Goal: Task Accomplishment & Management: Manage account settings

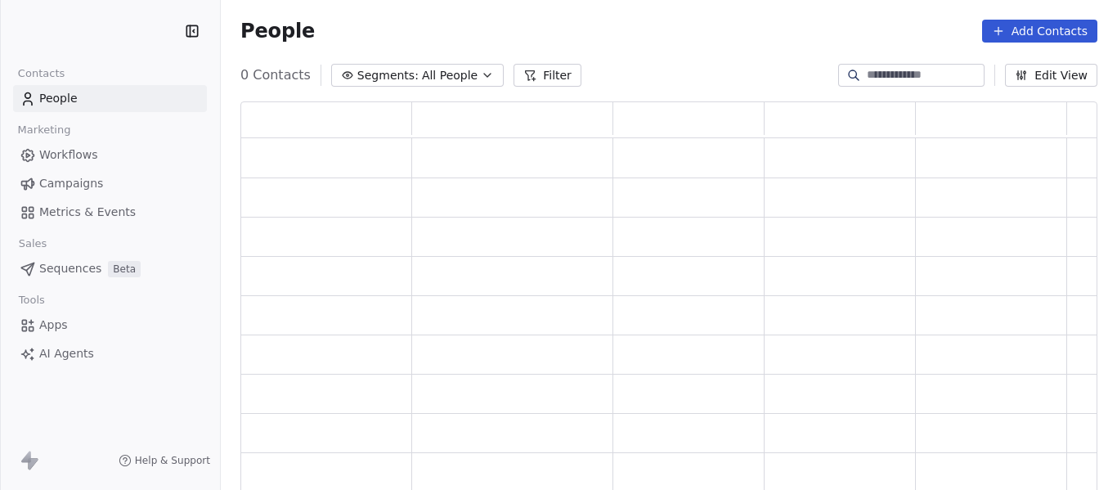
scroll to position [380, 845]
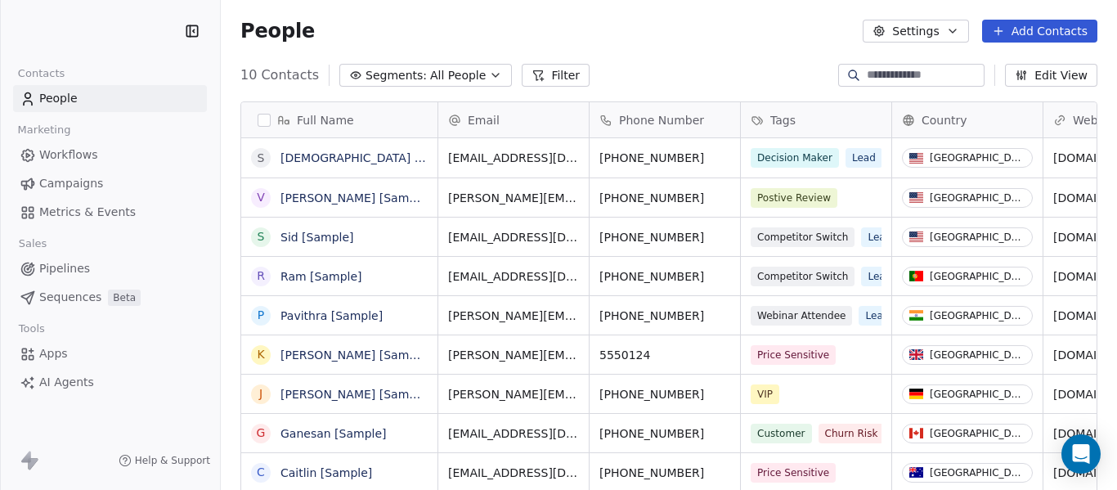
click at [70, 183] on span "Campaigns" at bounding box center [71, 183] width 64 height 17
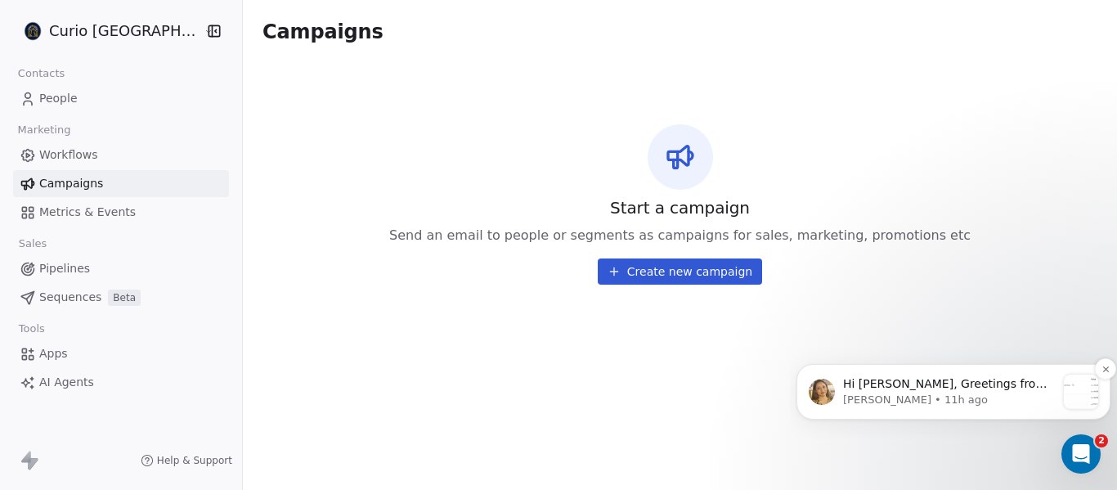
click at [916, 390] on span "Hi [PERSON_NAME], Greetings from Swipe One and thank you for reaching out! To s…" at bounding box center [947, 481] width 208 height 209
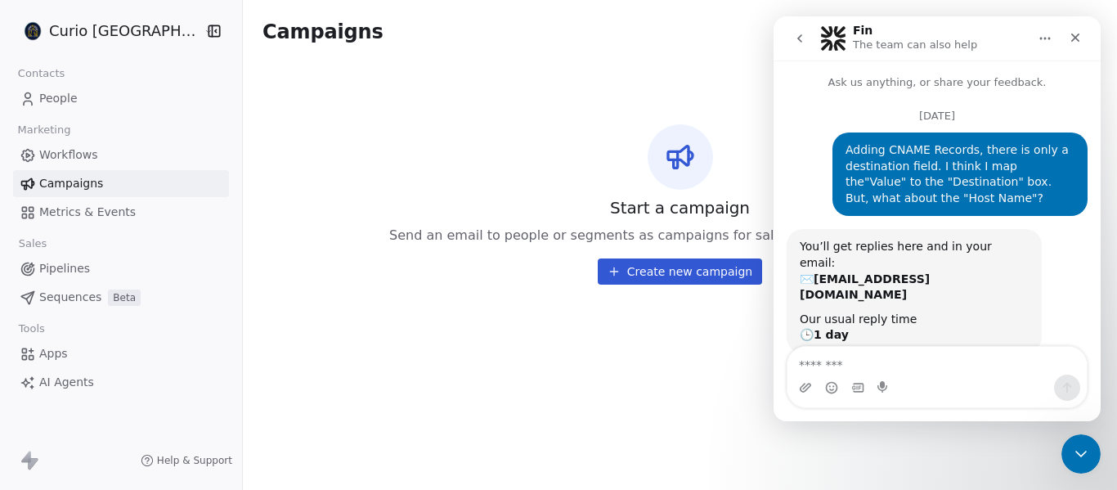
scroll to position [71, 0]
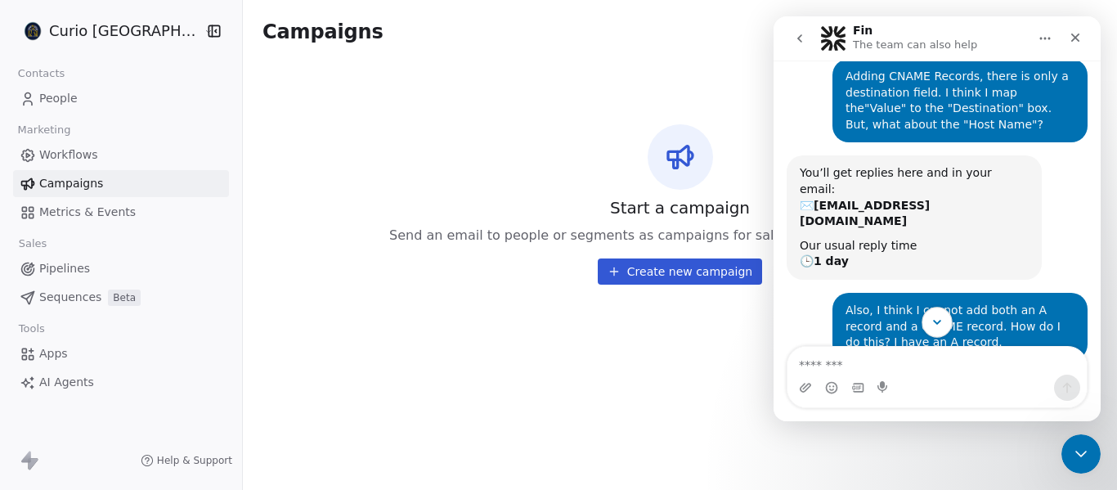
click at [937, 320] on icon "Scroll to bottom" at bounding box center [937, 322] width 15 height 15
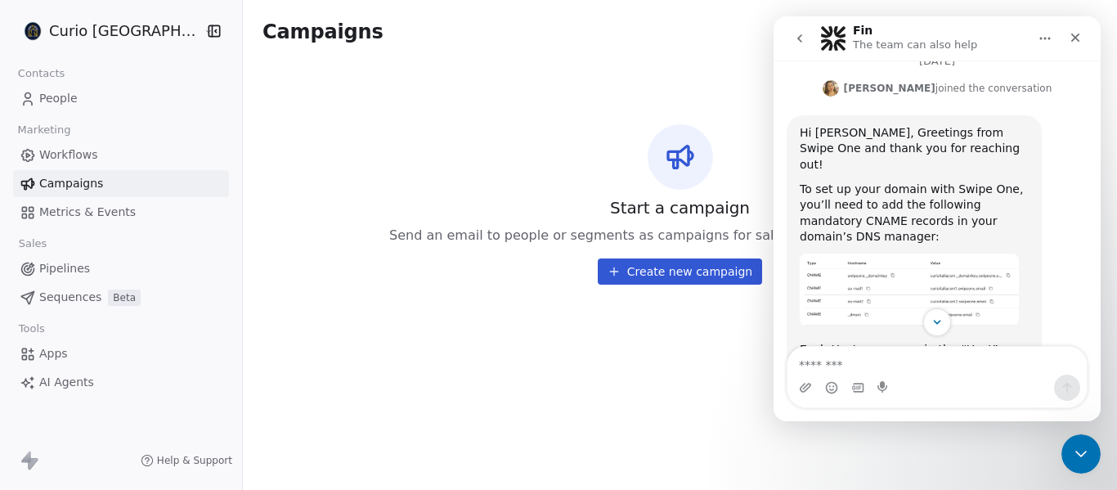
scroll to position [471, 0]
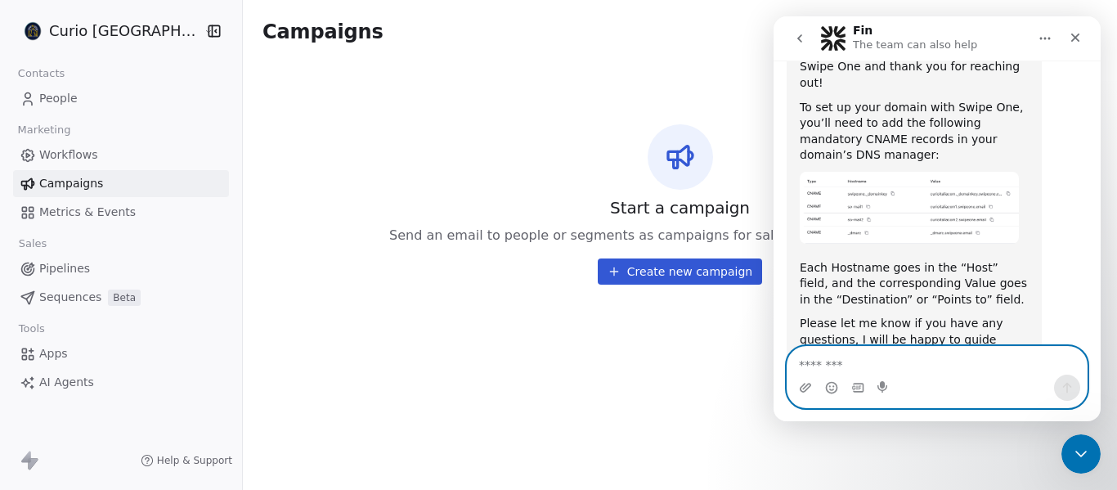
click at [849, 362] on textarea "Message…" at bounding box center [937, 361] width 299 height 28
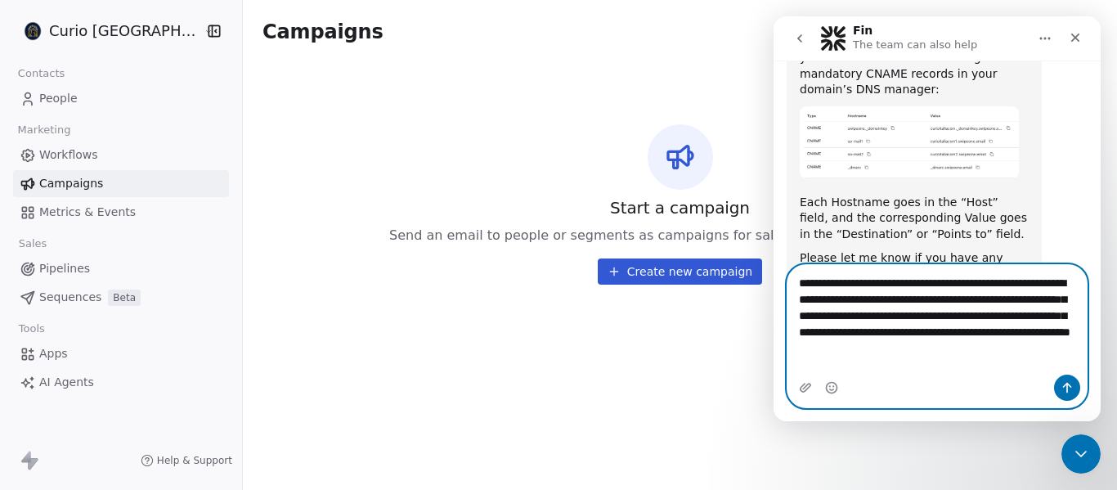
scroll to position [553, 0]
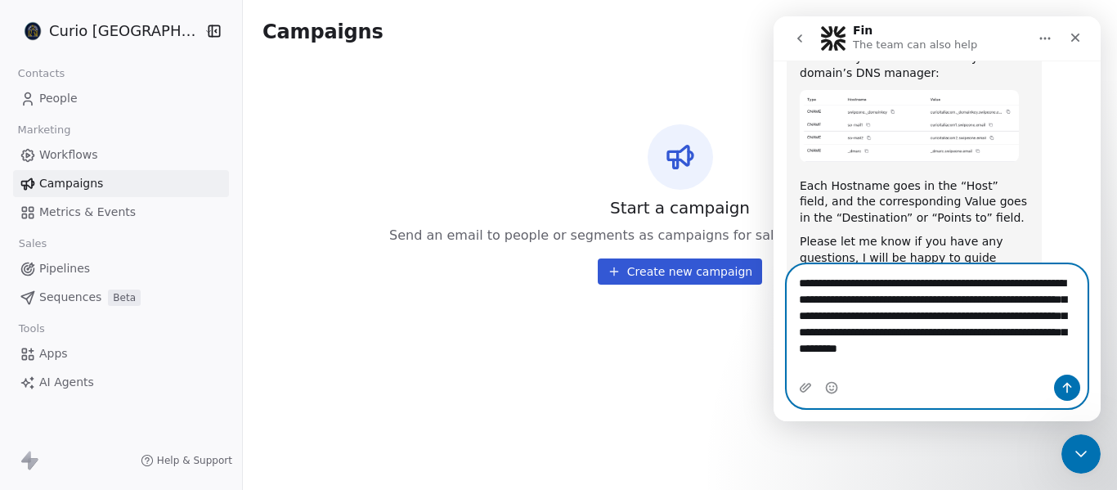
drag, startPoint x: 826, startPoint y: 363, endPoint x: 800, endPoint y: 358, distance: 26.6
click at [800, 358] on textarea "**********" at bounding box center [937, 320] width 299 height 110
click at [812, 356] on textarea "**********" at bounding box center [937, 320] width 299 height 110
click at [857, 362] on textarea "**********" at bounding box center [937, 320] width 299 height 110
click at [878, 365] on textarea "**********" at bounding box center [937, 320] width 299 height 110
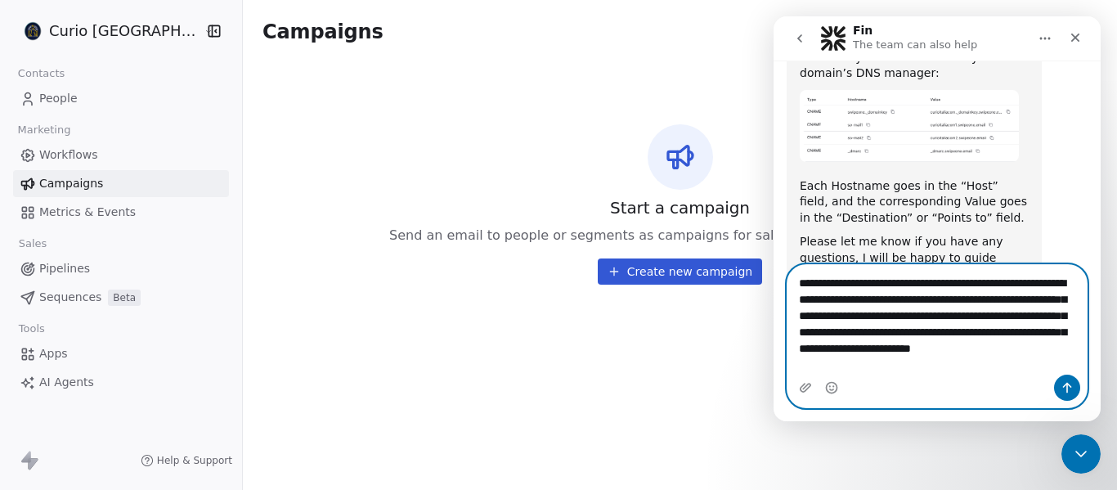
click at [932, 360] on textarea "**********" at bounding box center [937, 320] width 299 height 110
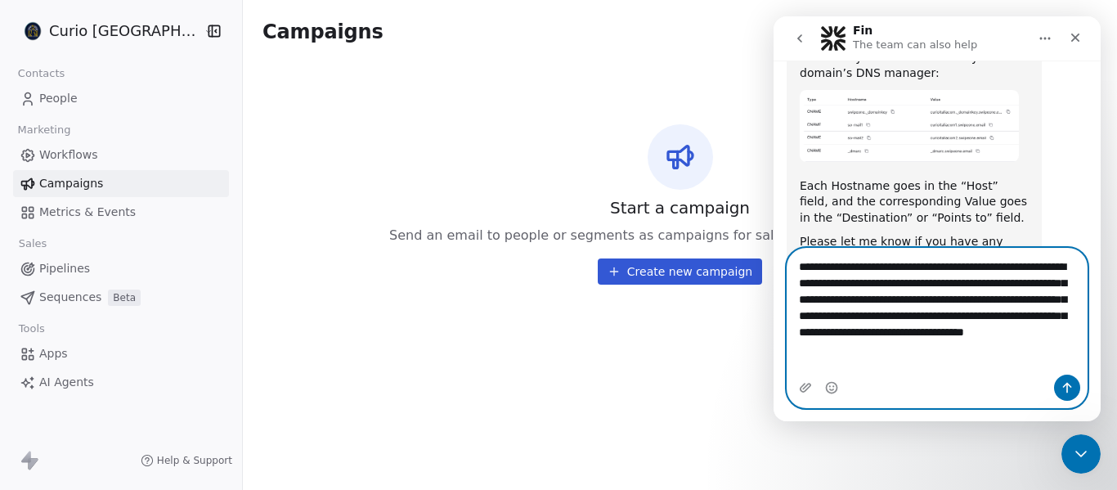
click at [809, 358] on textarea "**********" at bounding box center [937, 304] width 299 height 110
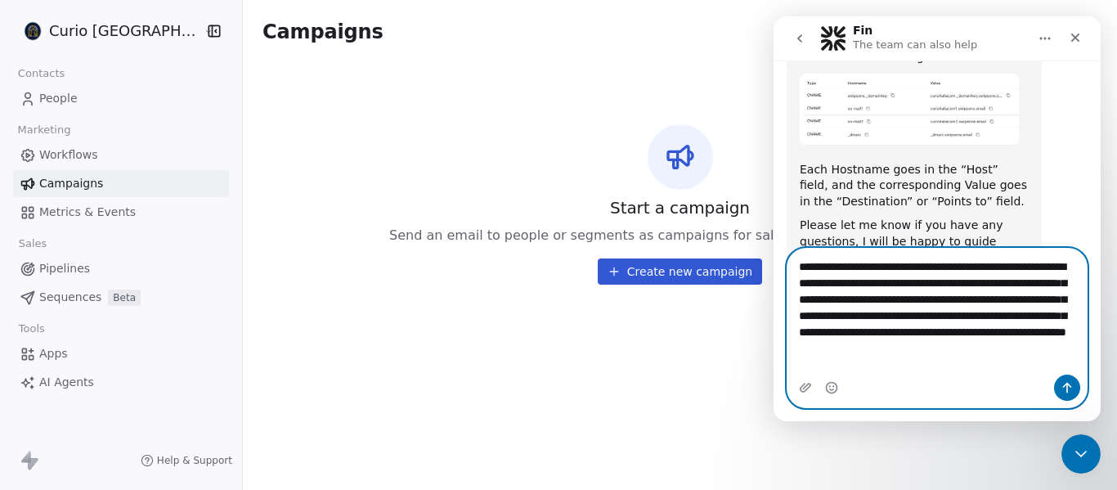
click at [965, 348] on textarea "**********" at bounding box center [937, 312] width 299 height 126
click at [891, 357] on textarea "**********" at bounding box center [937, 312] width 299 height 126
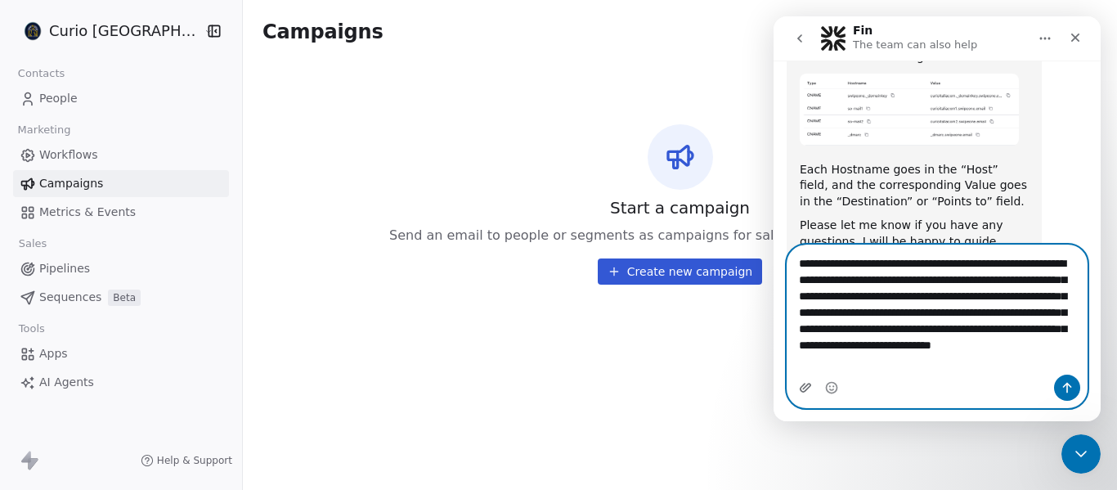
type textarea "**********"
click at [807, 391] on icon "Upload attachment" at bounding box center [805, 387] width 13 height 13
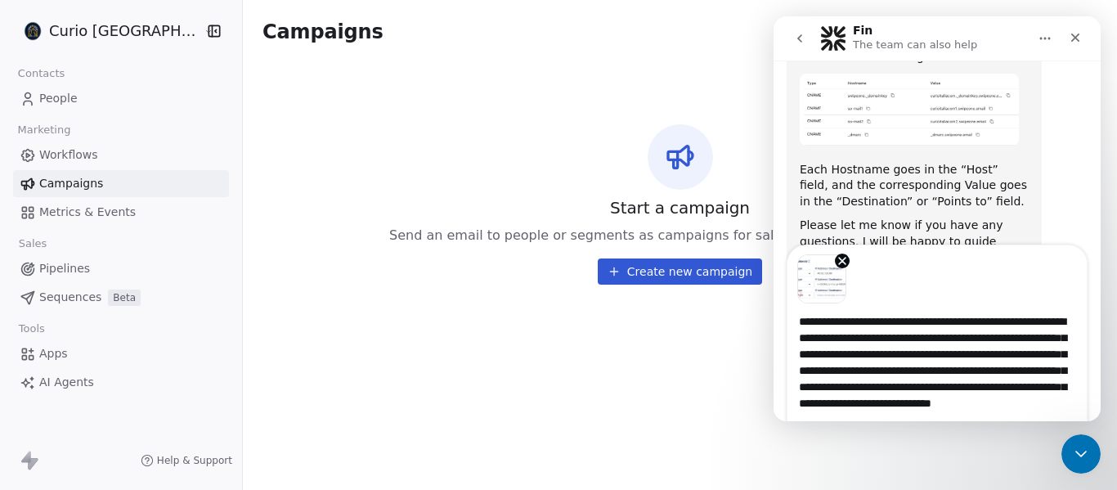
scroll to position [573, 0]
click at [1079, 445] on icon "Close Intercom Messenger" at bounding box center [1079, 452] width 20 height 20
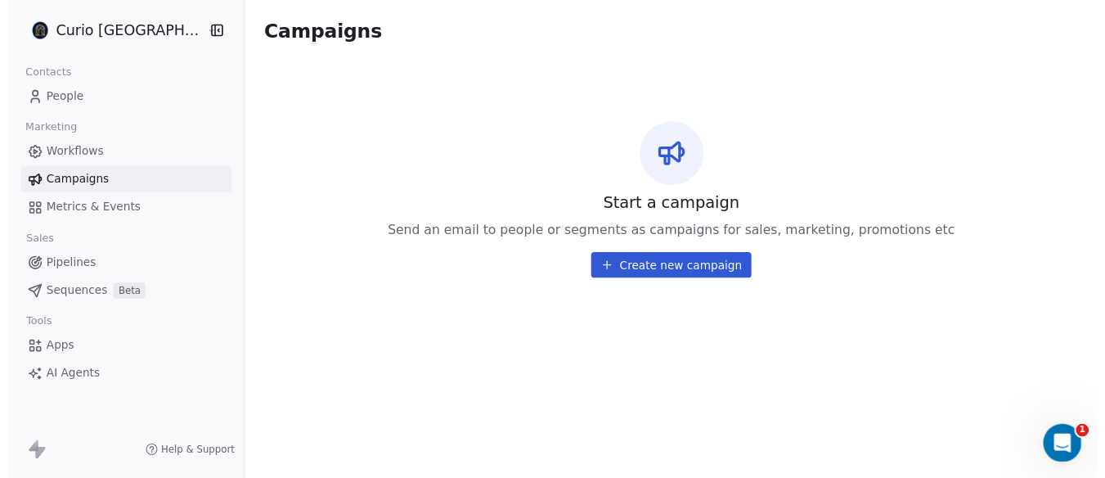
scroll to position [569, 0]
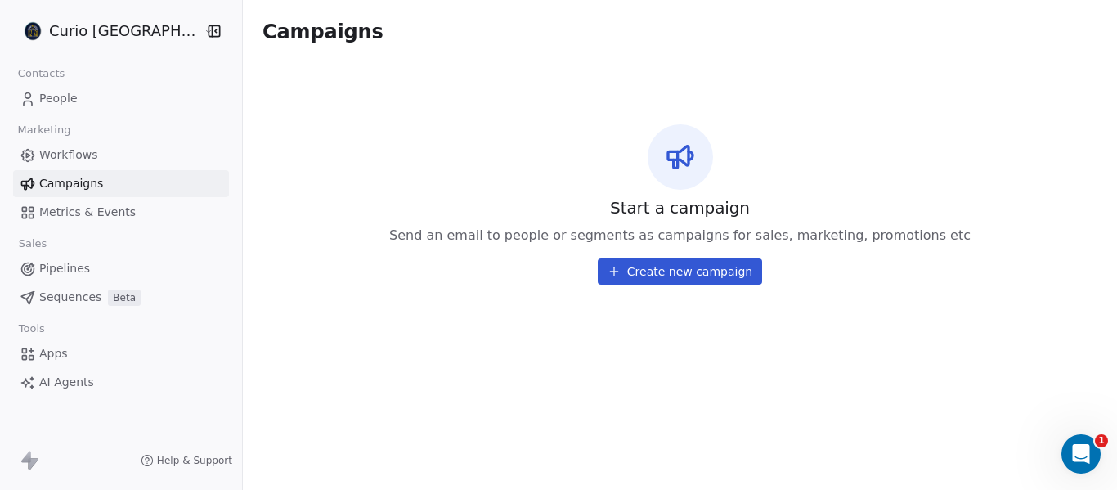
click at [46, 352] on span "Apps" at bounding box center [53, 353] width 29 height 17
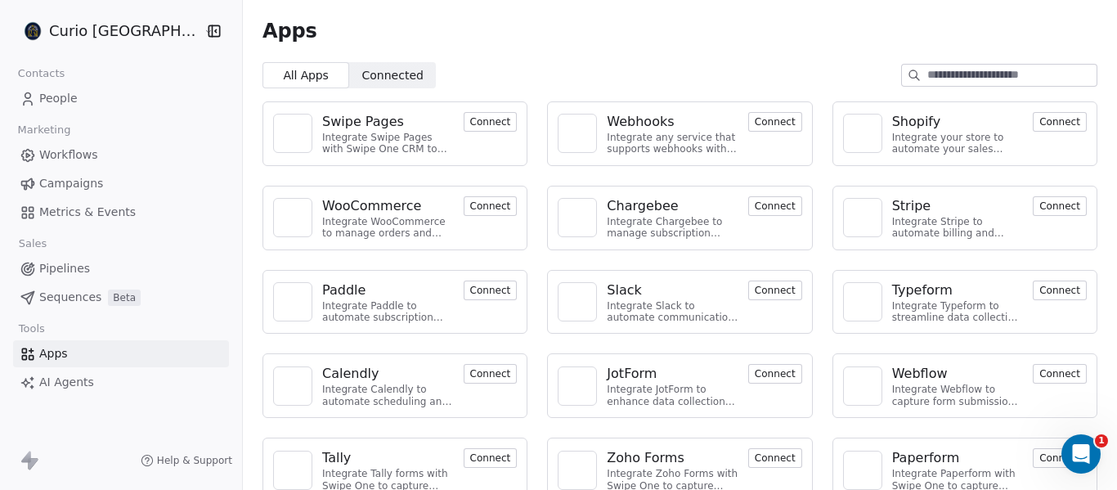
click at [74, 160] on span "Workflows" at bounding box center [68, 154] width 59 height 17
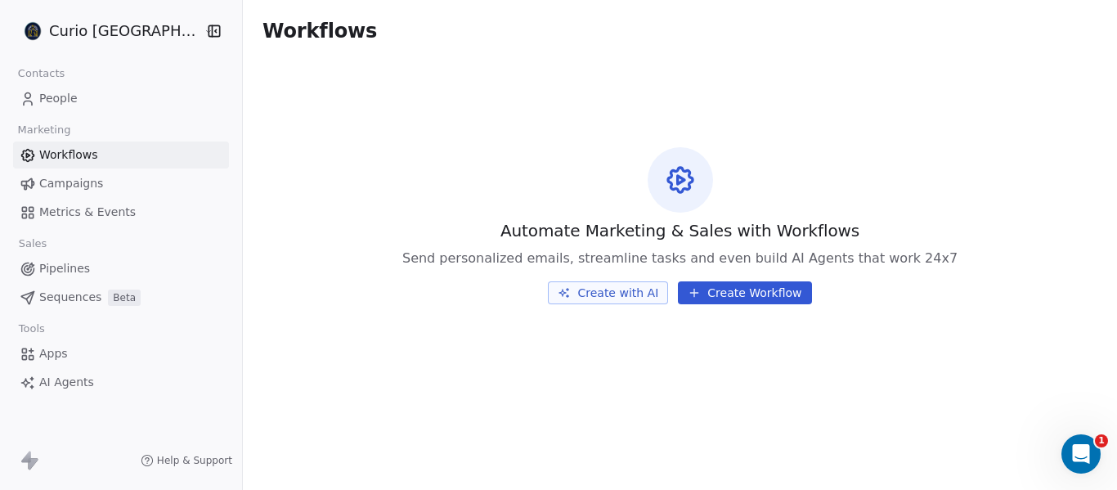
click at [72, 183] on span "Campaigns" at bounding box center [71, 183] width 64 height 17
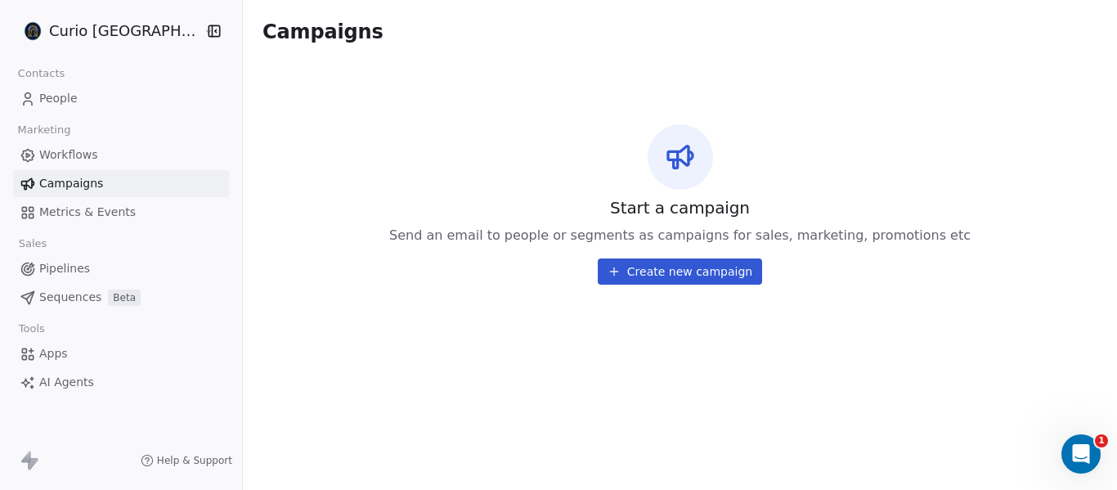
click at [74, 215] on span "Metrics & Events" at bounding box center [87, 212] width 97 height 17
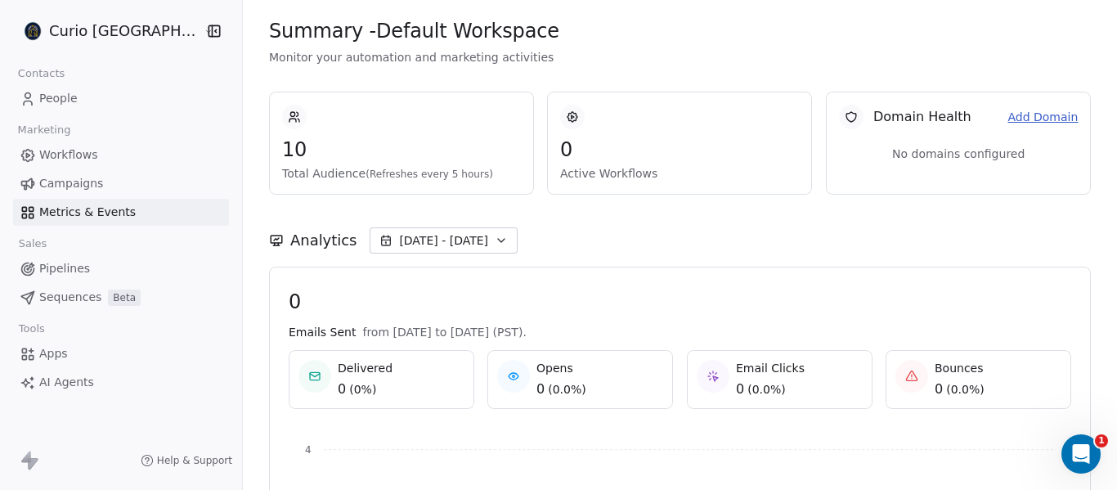
click at [60, 269] on span "Pipelines" at bounding box center [64, 268] width 51 height 17
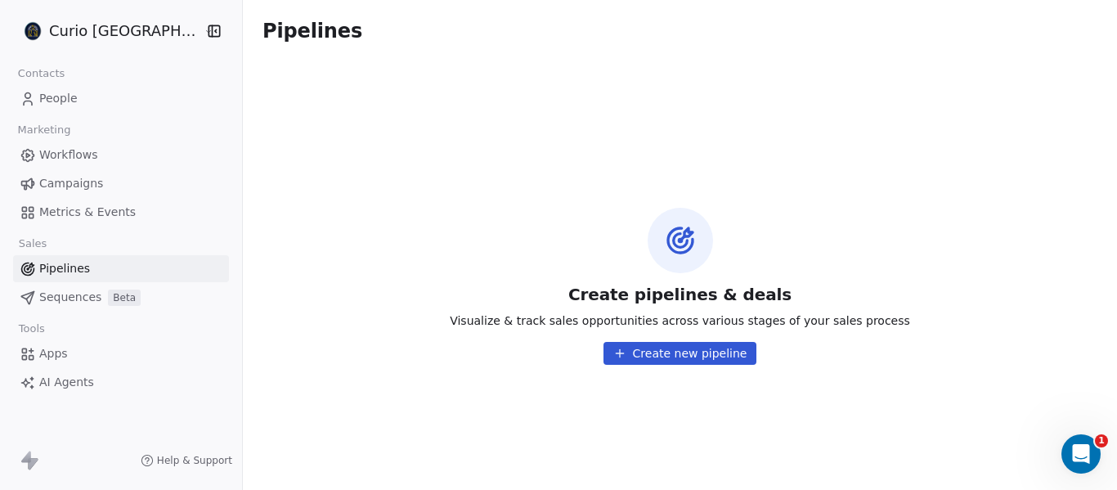
click at [78, 29] on html "Curio Italia Contacts People Marketing Workflows Campaigns Metrics & Events Sal…" at bounding box center [558, 245] width 1117 height 490
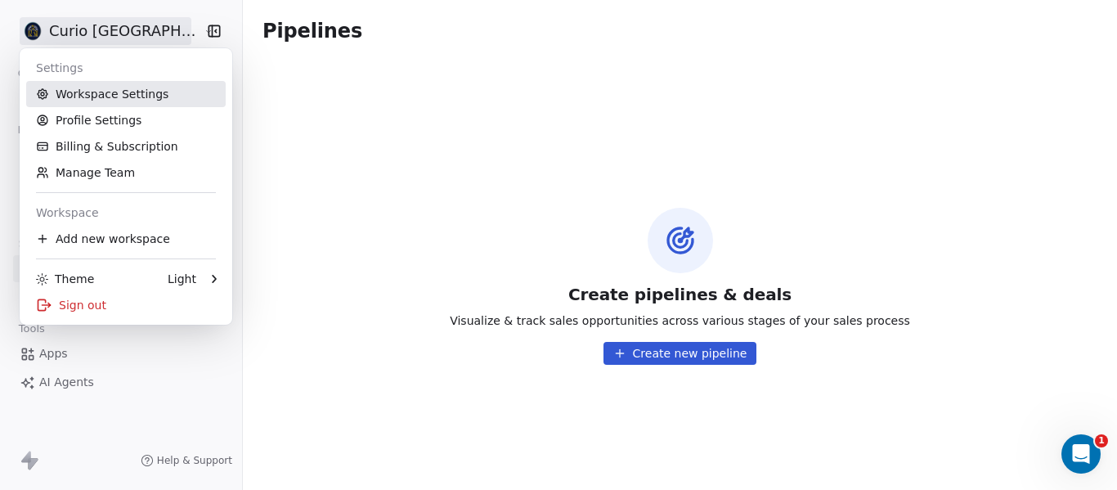
click at [82, 94] on link "Workspace Settings" at bounding box center [126, 94] width 200 height 26
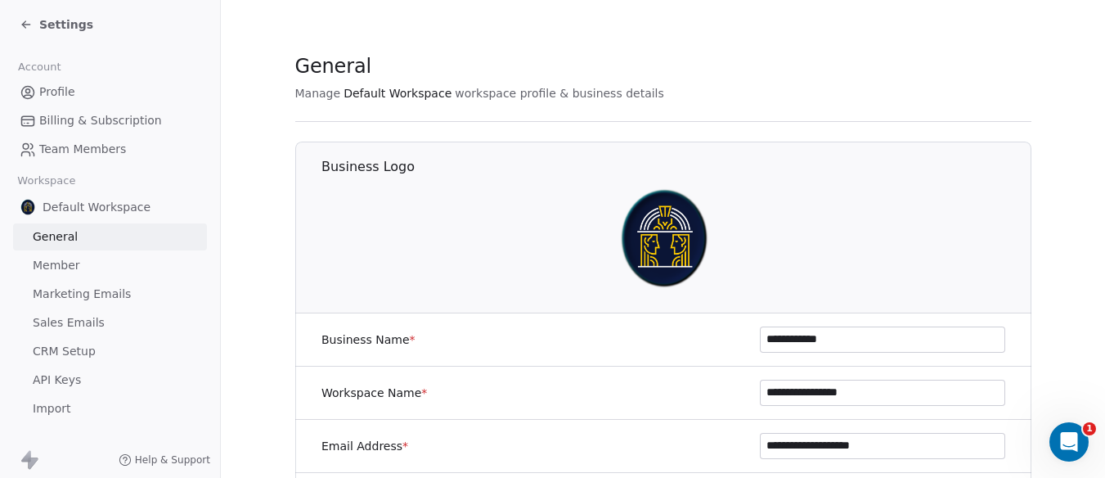
scroll to position [10, 0]
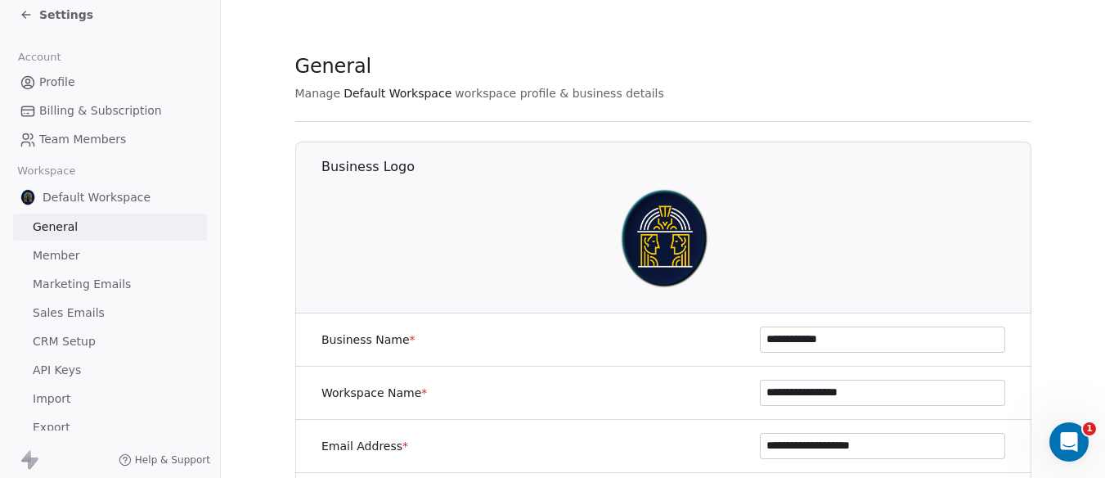
click at [87, 277] on span "Marketing Emails" at bounding box center [82, 284] width 98 height 17
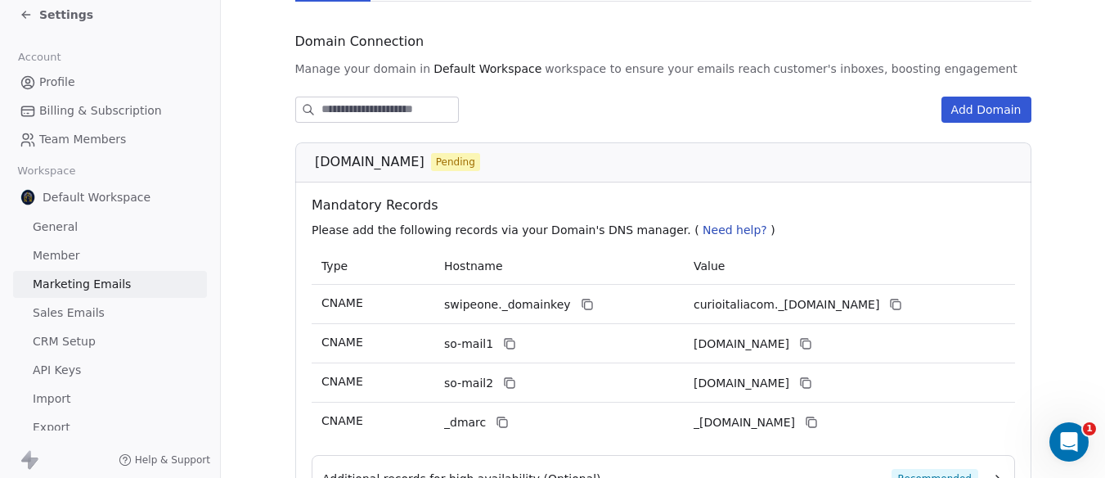
scroll to position [82, 0]
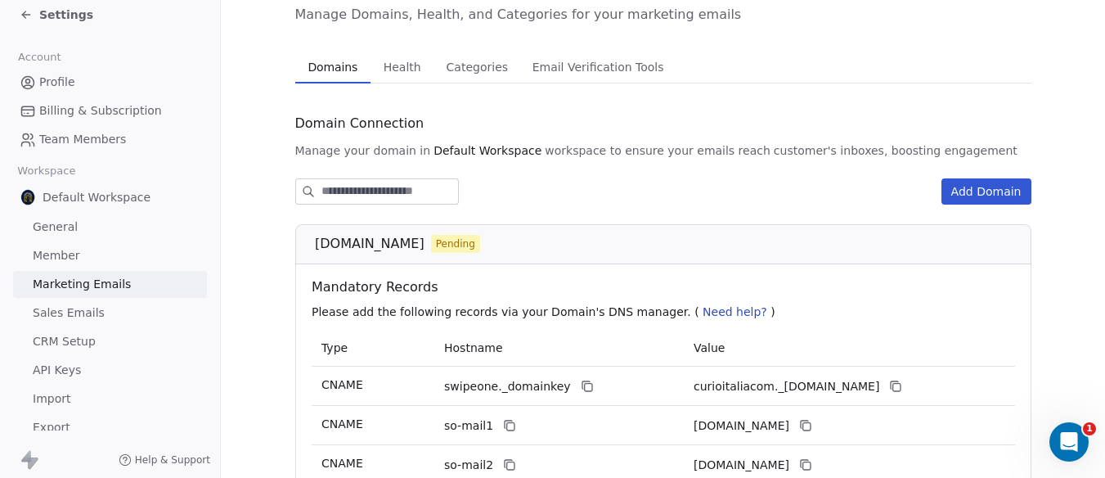
click at [992, 187] on button "Add Domain" at bounding box center [987, 191] width 90 height 26
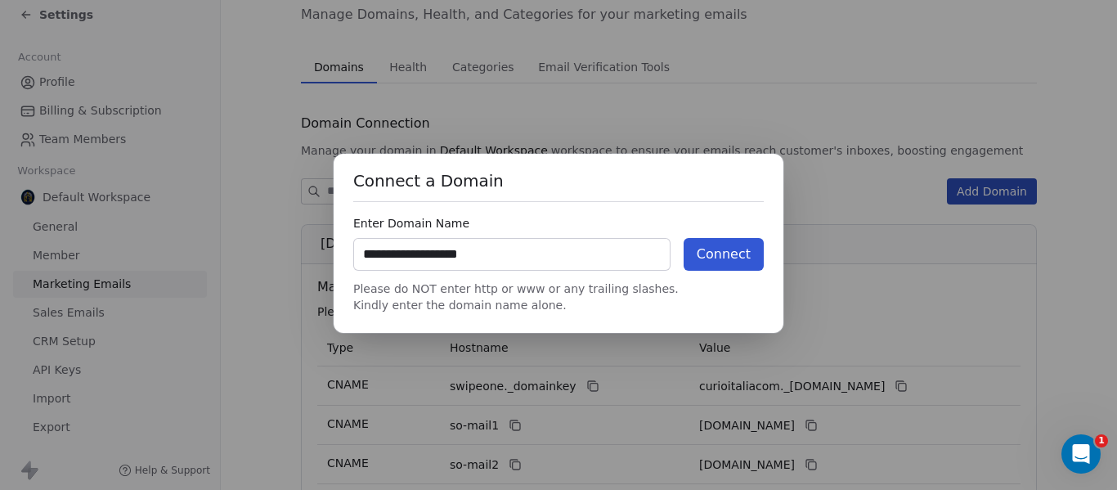
type input "**********"
click at [716, 245] on button "Connect" at bounding box center [724, 254] width 80 height 33
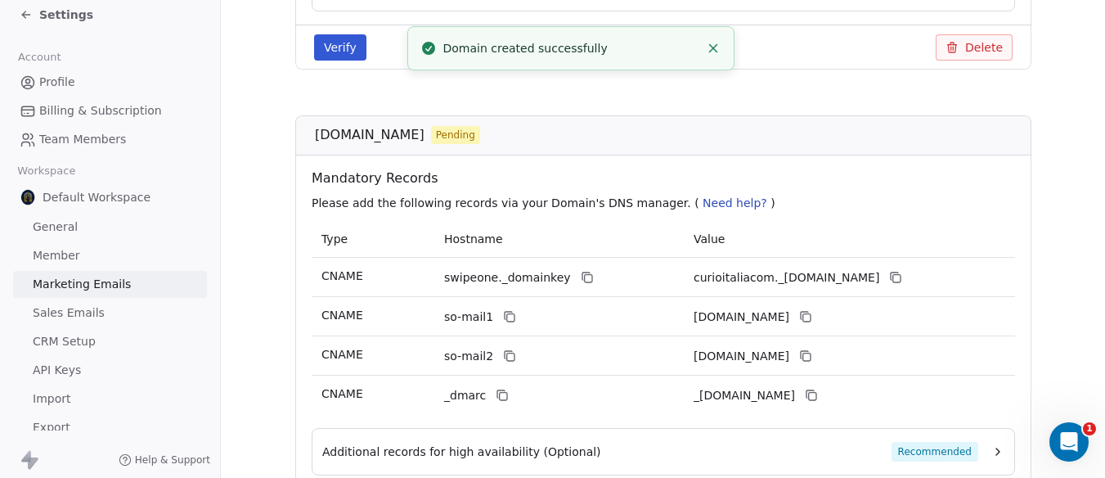
scroll to position [736, 0]
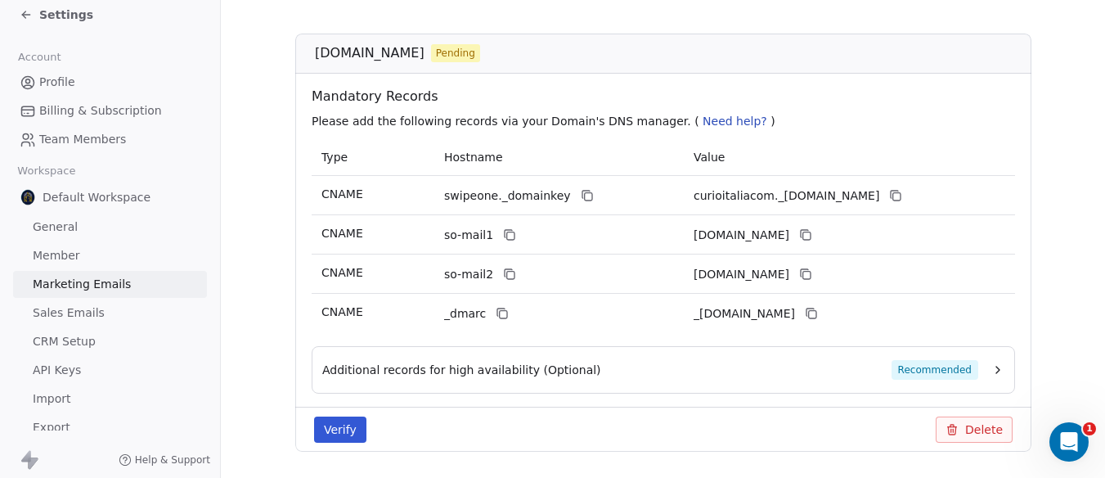
click at [981, 433] on button "Delete" at bounding box center [974, 429] width 77 height 26
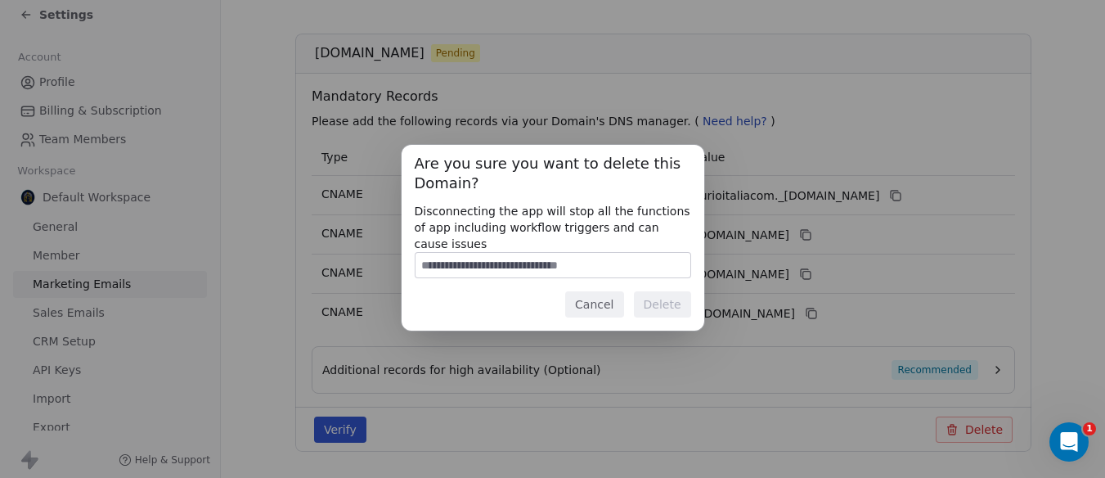
scroll to position [569, 0]
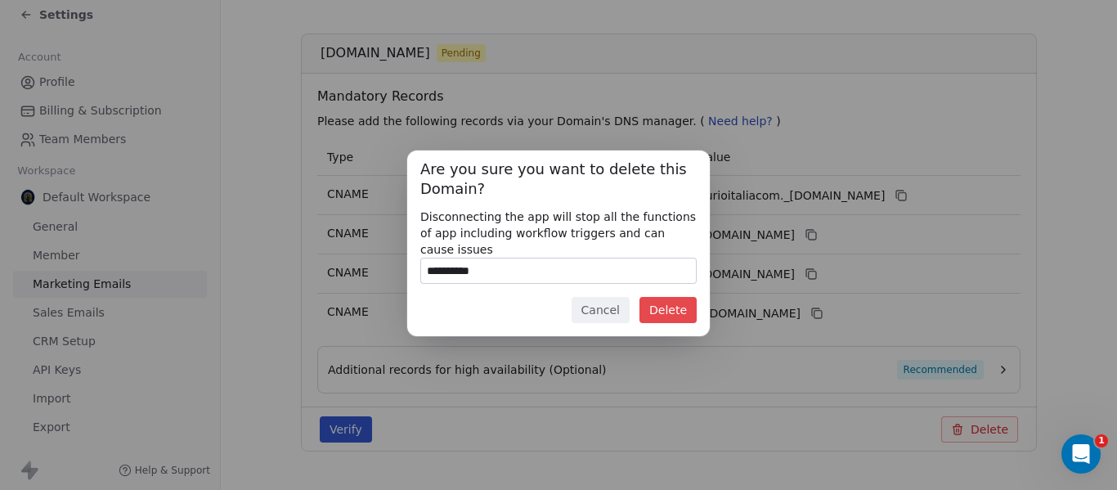
type input "**********"
click at [681, 303] on button "Delete" at bounding box center [668, 310] width 57 height 26
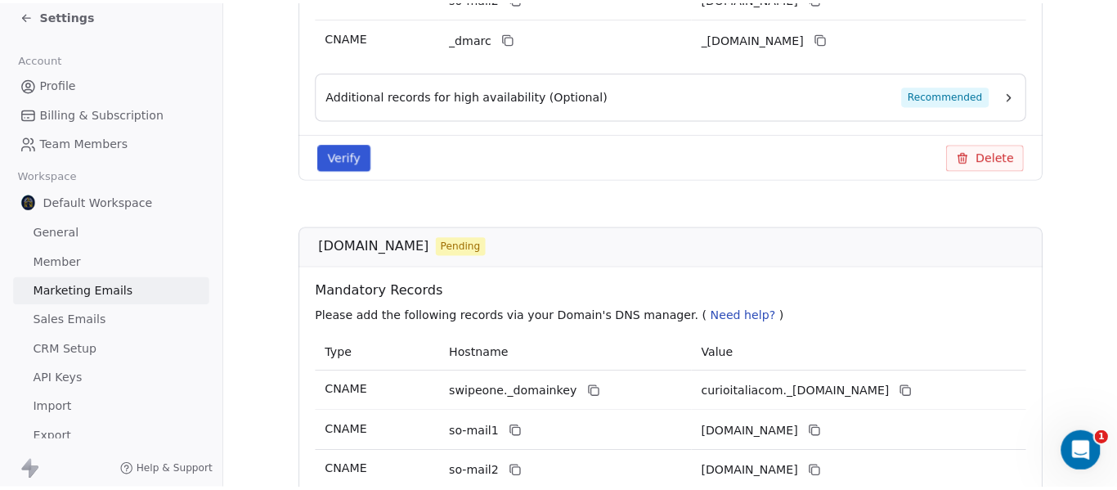
scroll to position [776, 0]
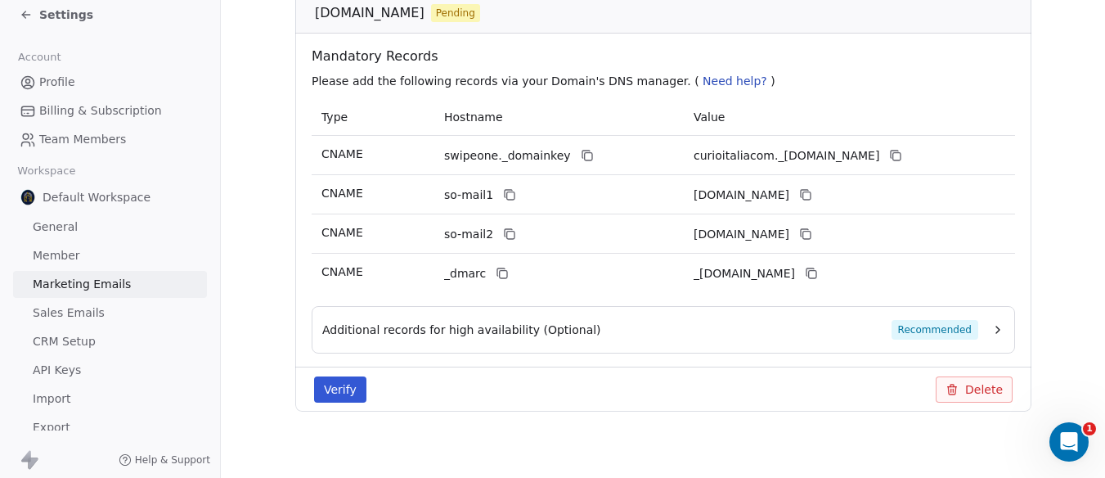
click at [956, 396] on button "Delete" at bounding box center [974, 389] width 77 height 26
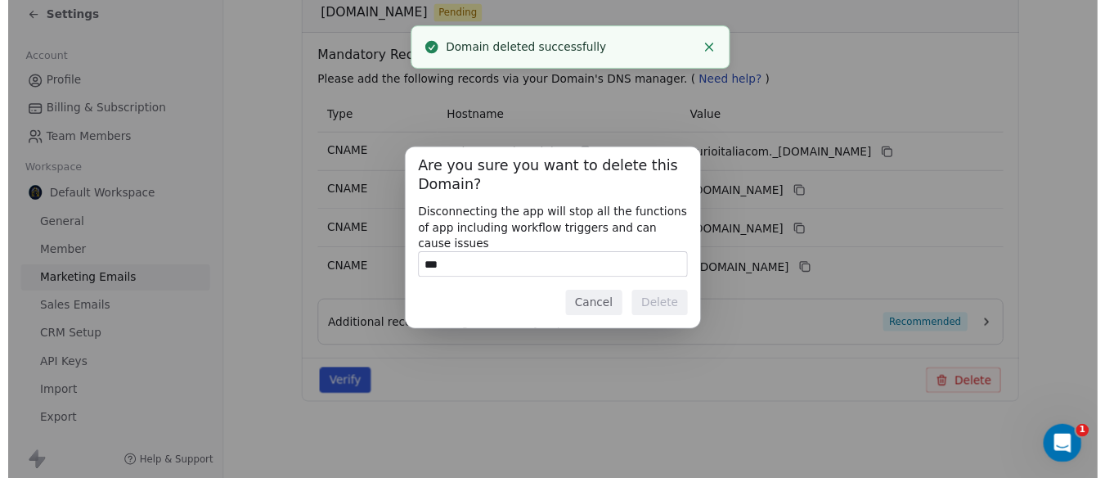
scroll to position [312, 0]
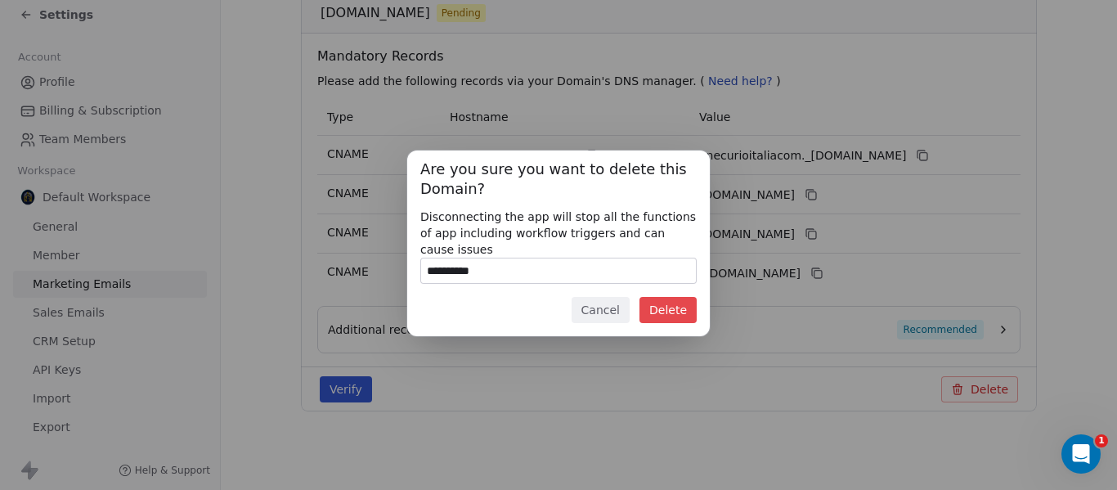
type input "**********"
click at [668, 303] on button "Delete" at bounding box center [668, 310] width 57 height 26
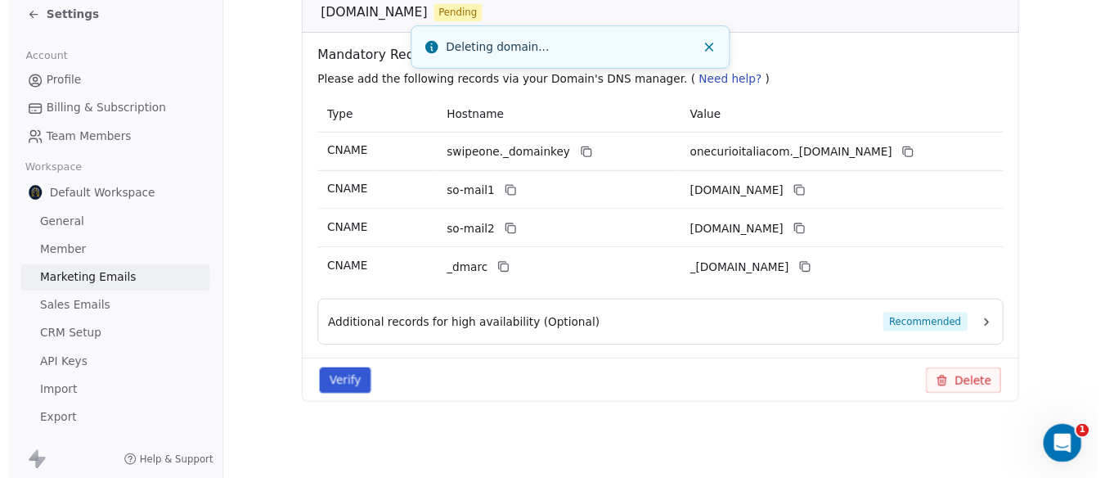
scroll to position [582, 0]
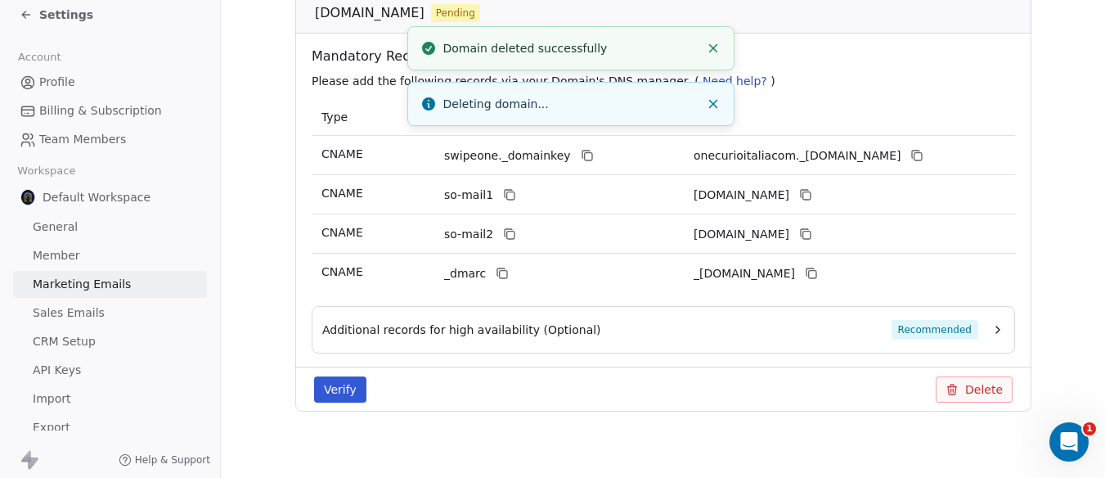
click at [716, 51] on line "Close toast" at bounding box center [712, 48] width 7 height 7
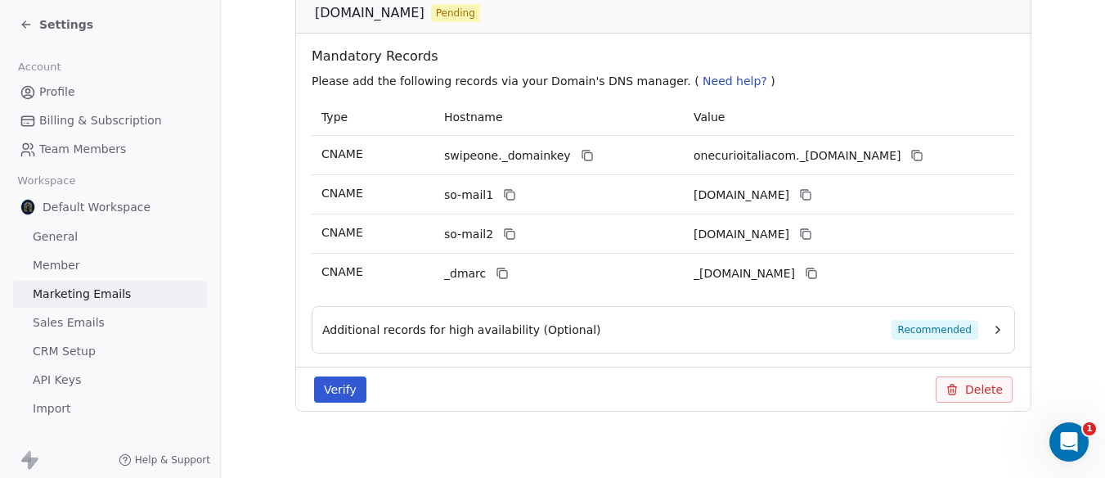
scroll to position [231, 0]
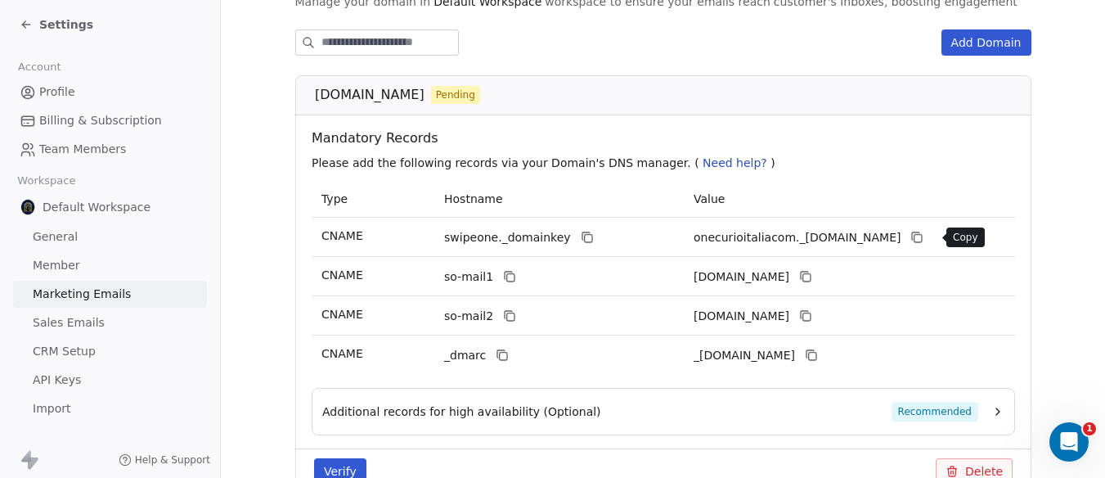
click at [919, 232] on icon at bounding box center [915, 235] width 7 height 7
click at [812, 277] on icon at bounding box center [804, 276] width 13 height 13
click at [807, 315] on icon at bounding box center [803, 314] width 7 height 7
click at [817, 354] on icon at bounding box center [810, 354] width 13 height 13
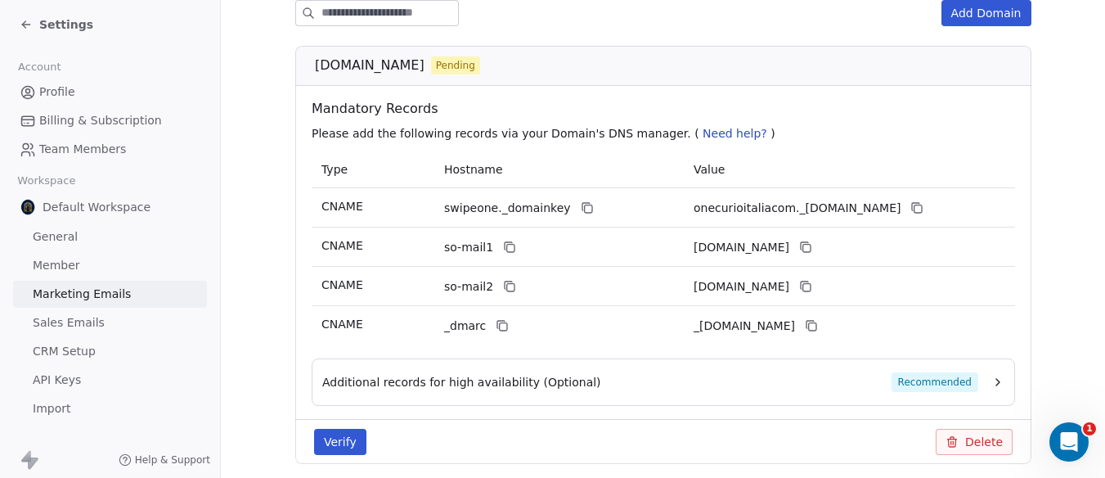
scroll to position [312, 0]
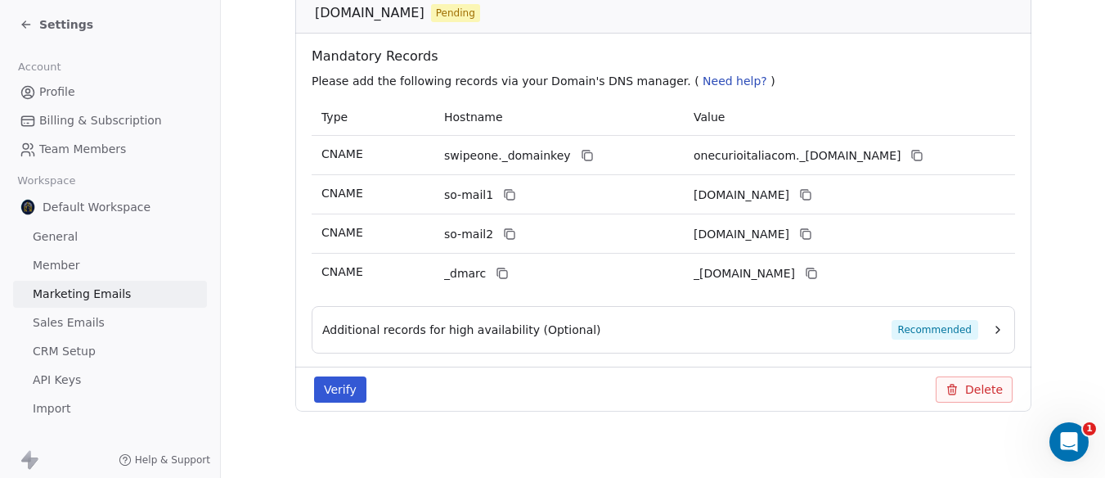
click at [996, 328] on icon "button" at bounding box center [997, 329] width 13 height 13
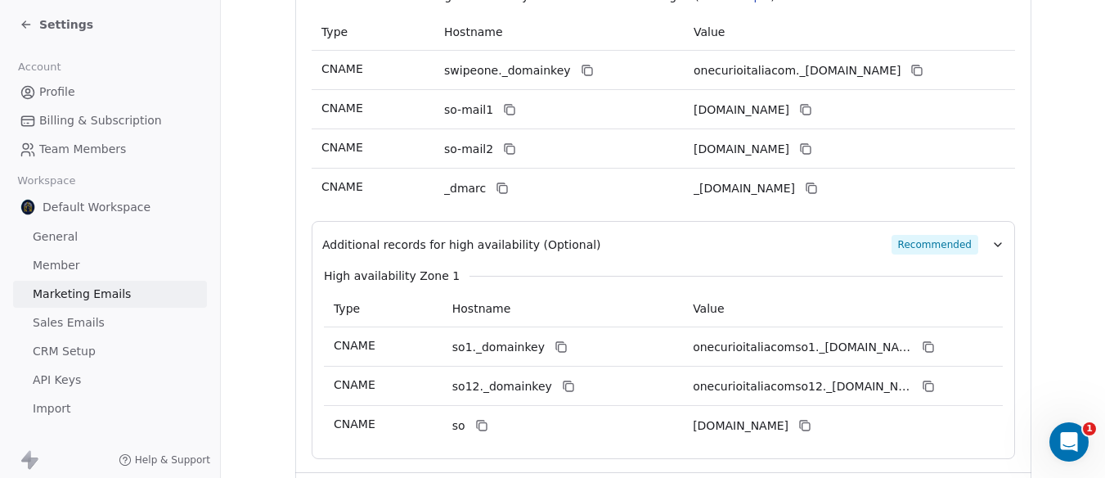
scroll to position [476, 0]
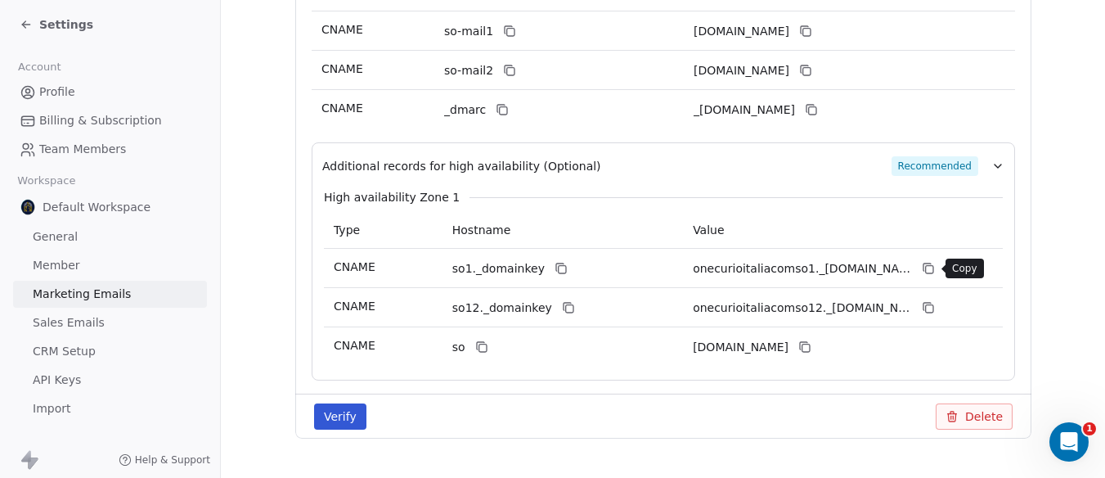
click at [932, 272] on icon at bounding box center [928, 268] width 13 height 13
click at [932, 303] on icon at bounding box center [928, 307] width 13 height 13
click at [809, 344] on icon at bounding box center [805, 347] width 7 height 7
click at [350, 411] on button "Verify" at bounding box center [340, 416] width 52 height 26
click at [351, 416] on button "Verify" at bounding box center [340, 416] width 52 height 26
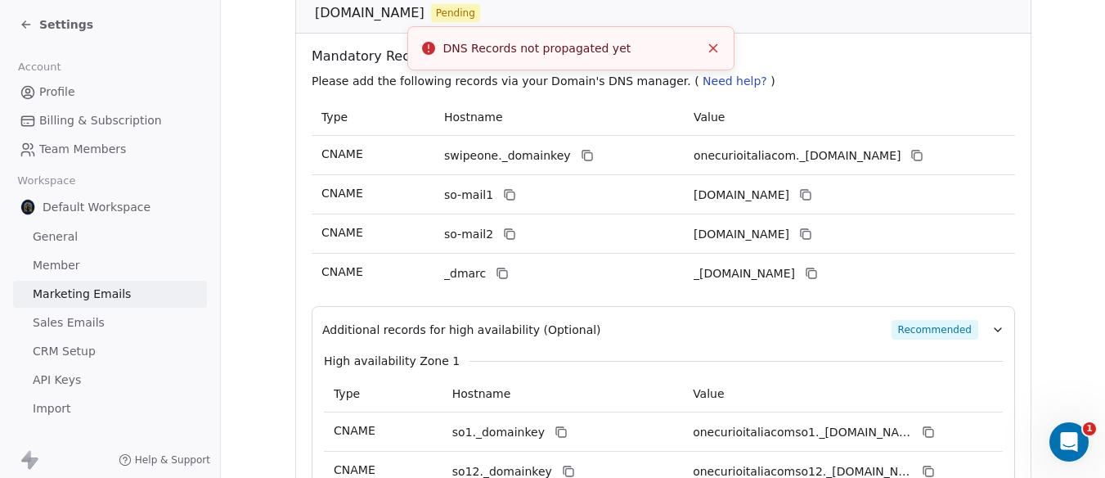
scroll to position [231, 0]
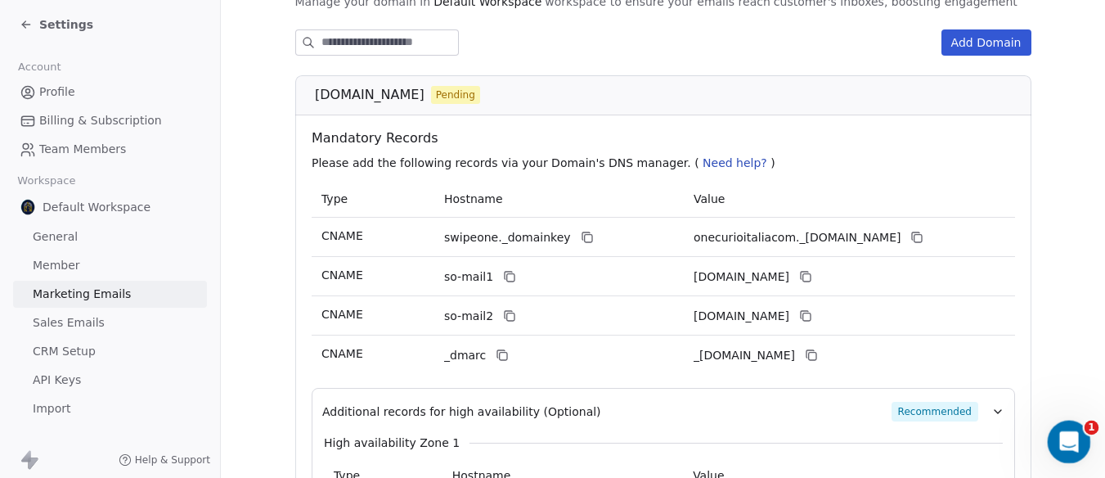
click at [1072, 443] on icon "Open Intercom Messenger" at bounding box center [1067, 439] width 27 height 27
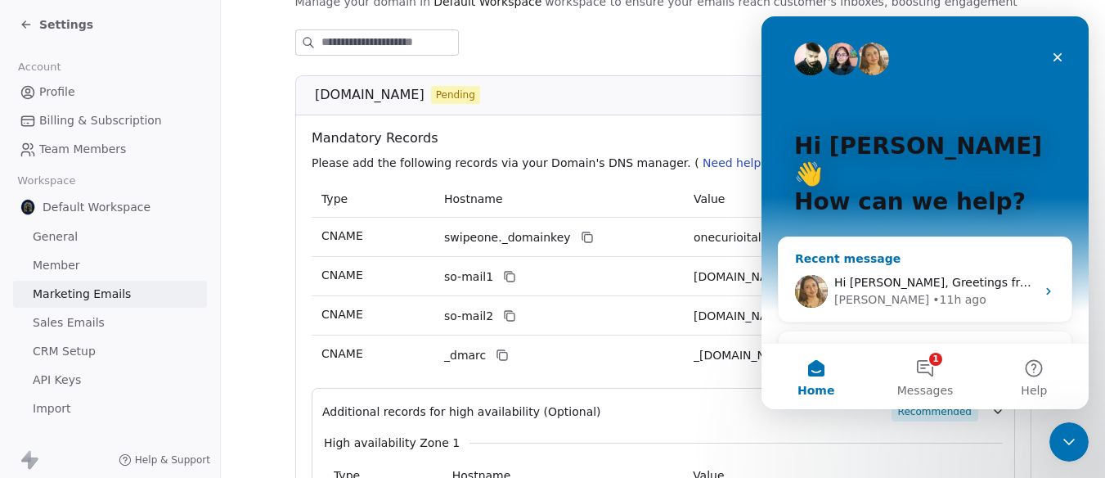
scroll to position [13, 0]
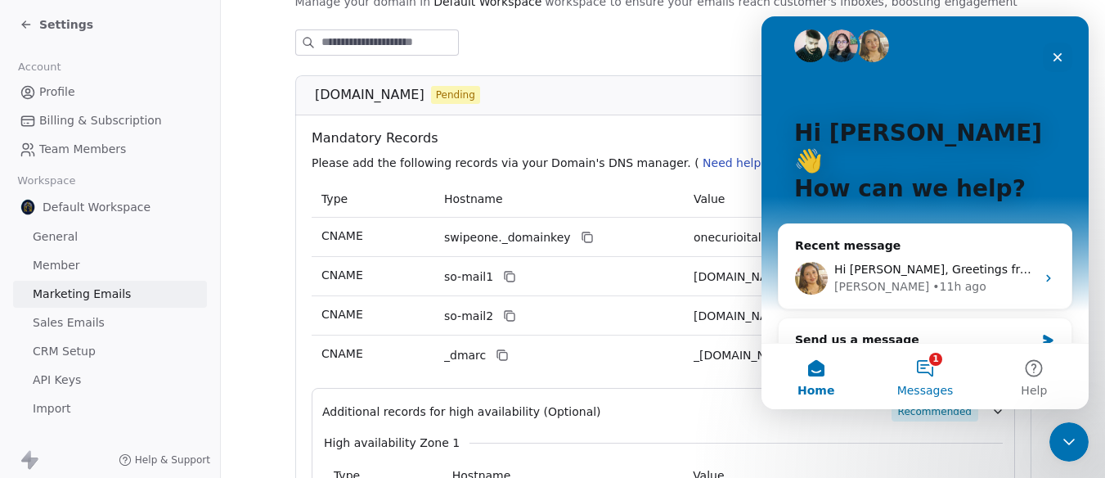
click at [936, 372] on button "1 Messages" at bounding box center [924, 376] width 109 height 65
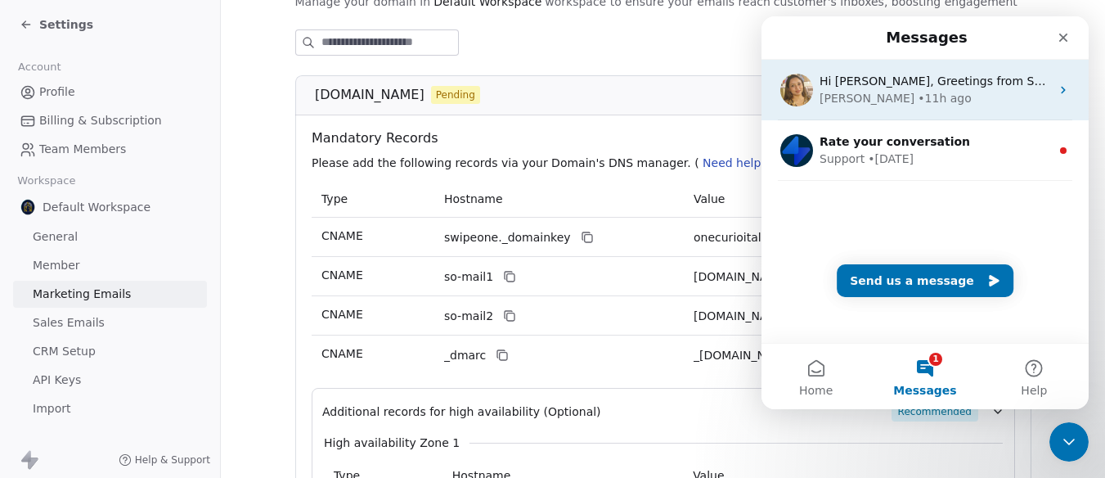
click at [918, 91] on div "• 11h ago" at bounding box center [944, 98] width 53 height 17
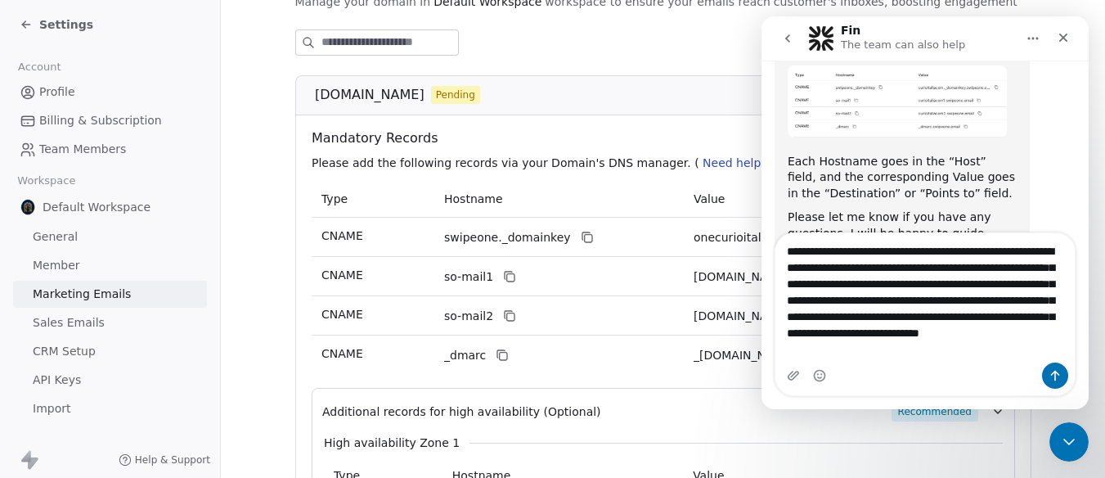
scroll to position [582, 0]
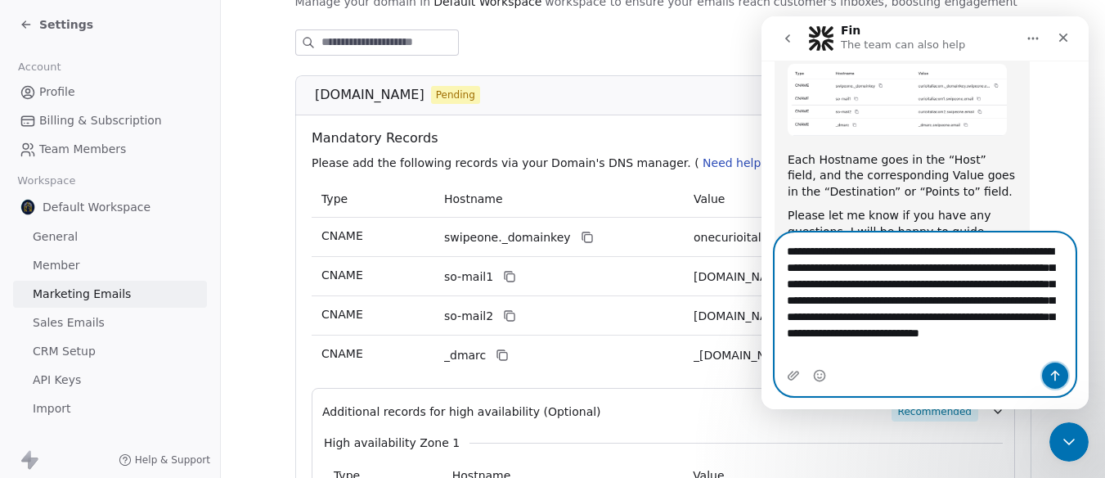
click at [1050, 370] on icon "Send a message…" at bounding box center [1055, 375] width 13 height 13
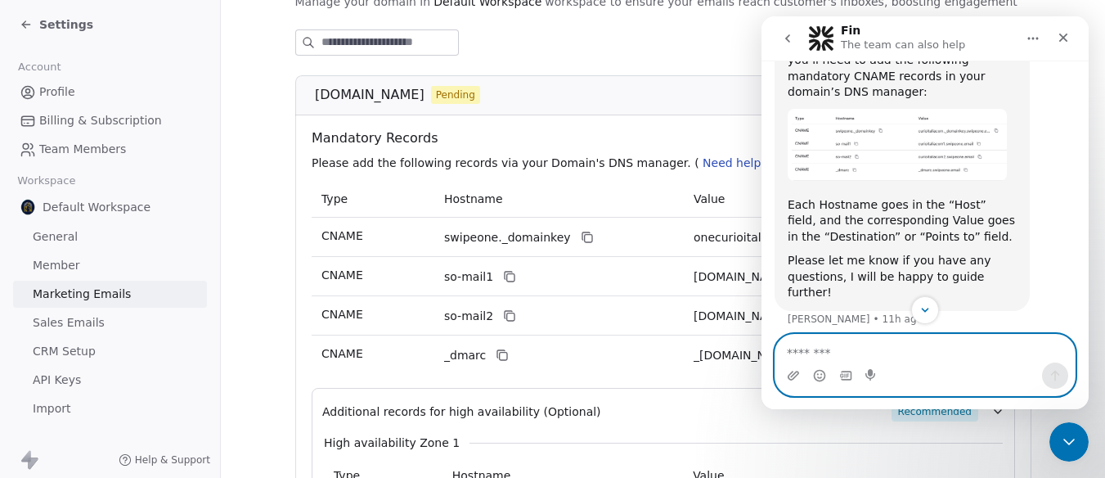
scroll to position [660, 0]
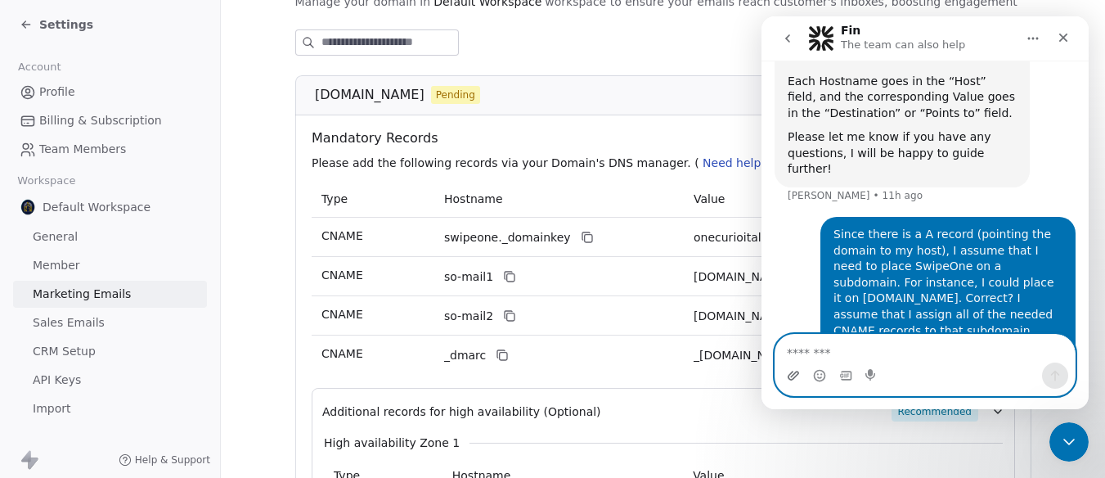
click at [791, 373] on icon "Upload attachment" at bounding box center [793, 375] width 11 height 9
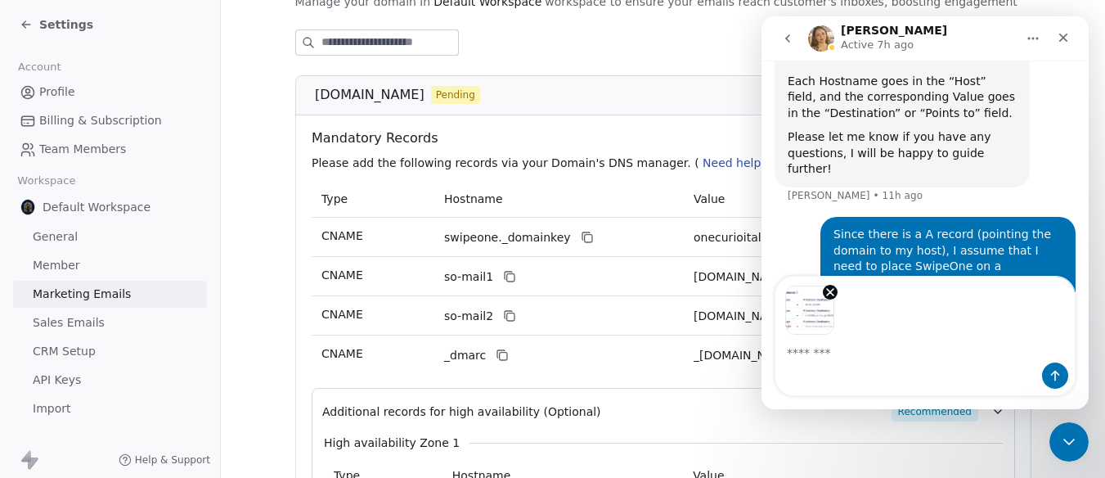
scroll to position [718, 0]
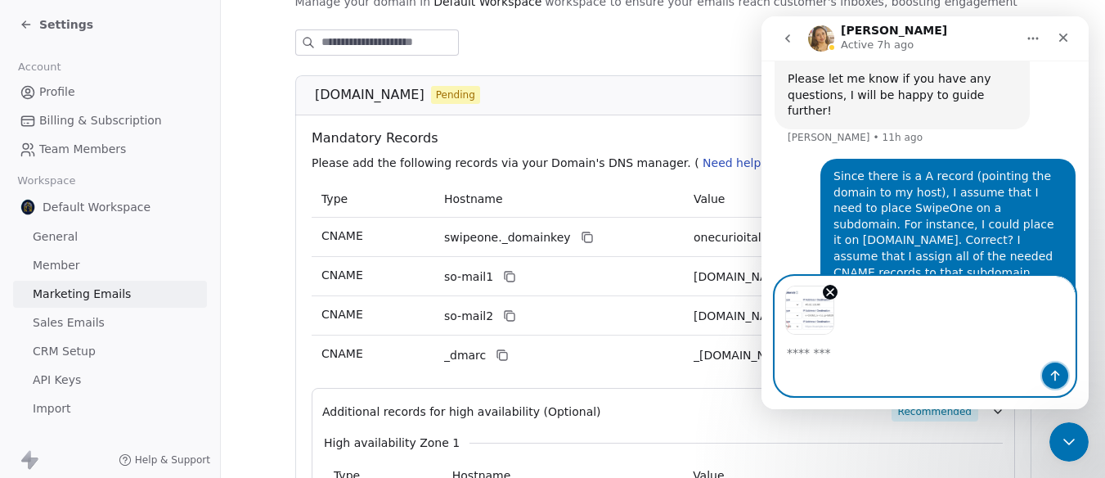
click at [1053, 373] on icon "Send a message…" at bounding box center [1055, 376] width 9 height 11
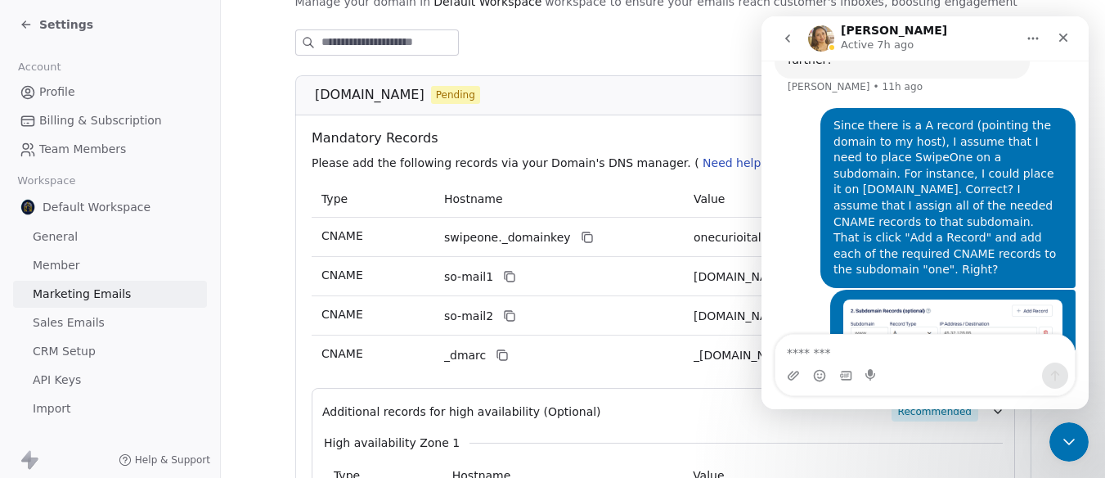
scroll to position [503, 0]
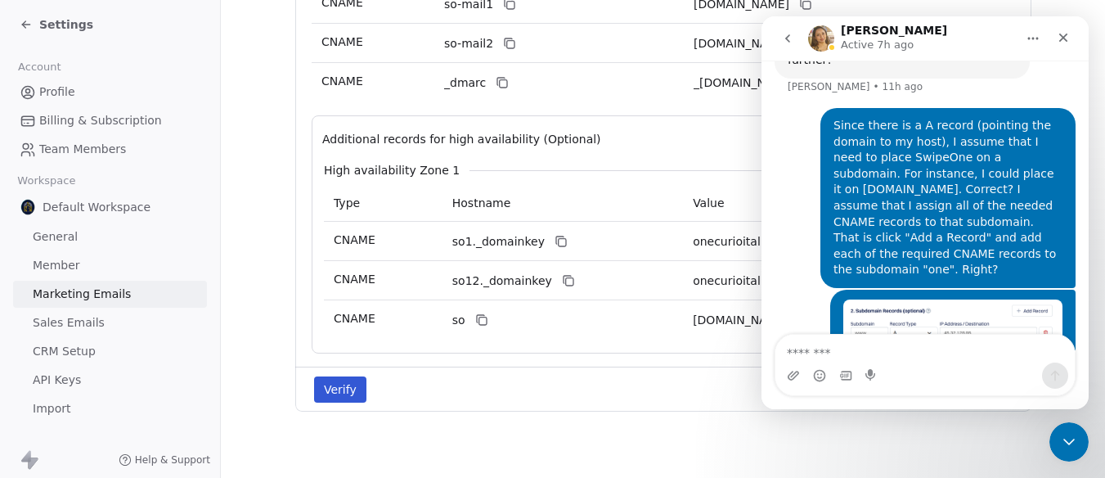
click at [347, 389] on button "Verify" at bounding box center [340, 389] width 52 height 26
drag, startPoint x: 913, startPoint y: 34, endPoint x: 1878, endPoint y: 68, distance: 965.9
click at [762, 74] on html "[PERSON_NAME] Active 7h ago Ask us anything, or share your feedback. [DATE] Add…" at bounding box center [925, 212] width 327 height 393
click at [1060, 32] on icon "Close" at bounding box center [1063, 37] width 13 height 13
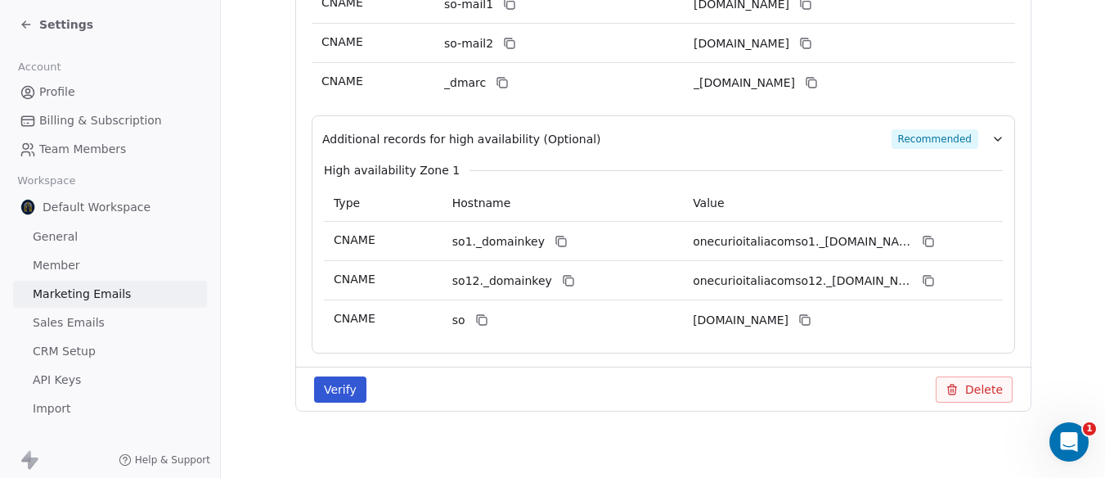
scroll to position [769, 0]
click at [341, 397] on button "Verify" at bounding box center [340, 389] width 52 height 26
click at [351, 379] on button "Verify" at bounding box center [340, 389] width 52 height 26
click at [1059, 437] on icon "Open Intercom Messenger" at bounding box center [1067, 439] width 27 height 27
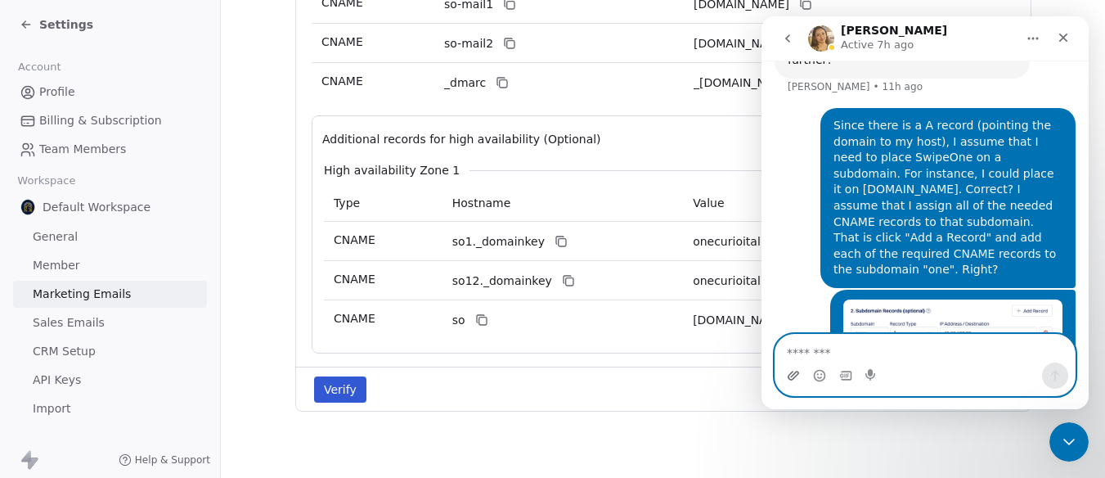
click at [793, 379] on icon "Upload attachment" at bounding box center [793, 375] width 11 height 9
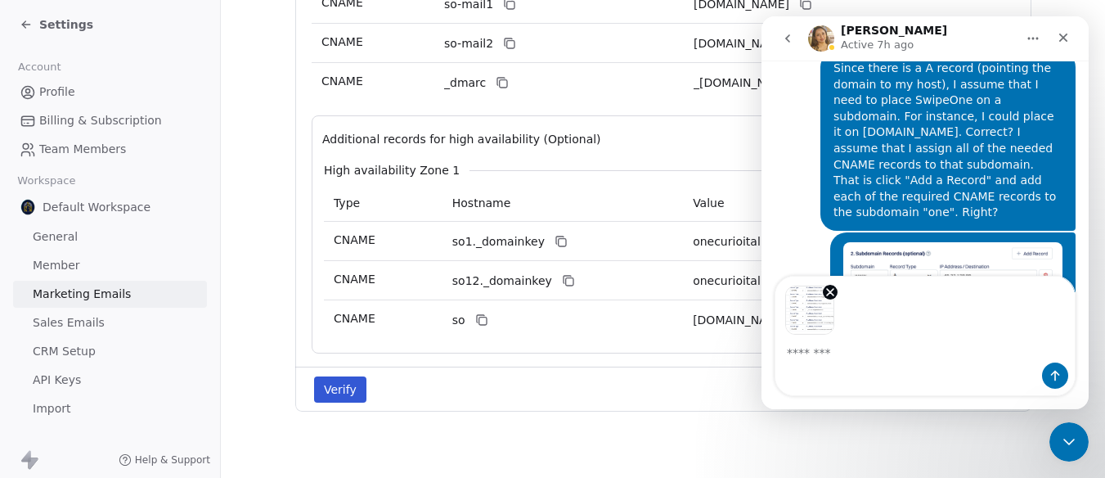
scroll to position [827, 0]
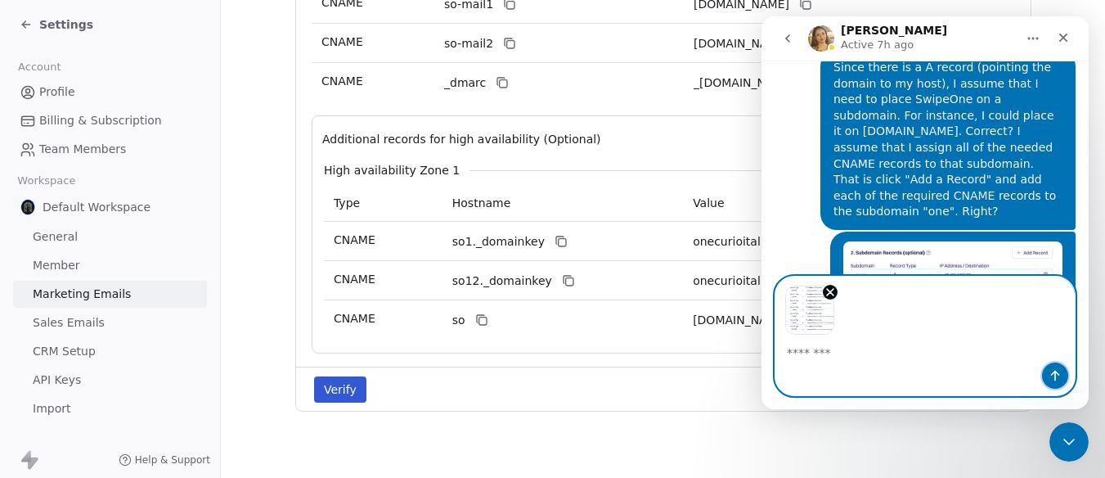
click at [1054, 379] on icon "Send a message…" at bounding box center [1055, 375] width 13 height 13
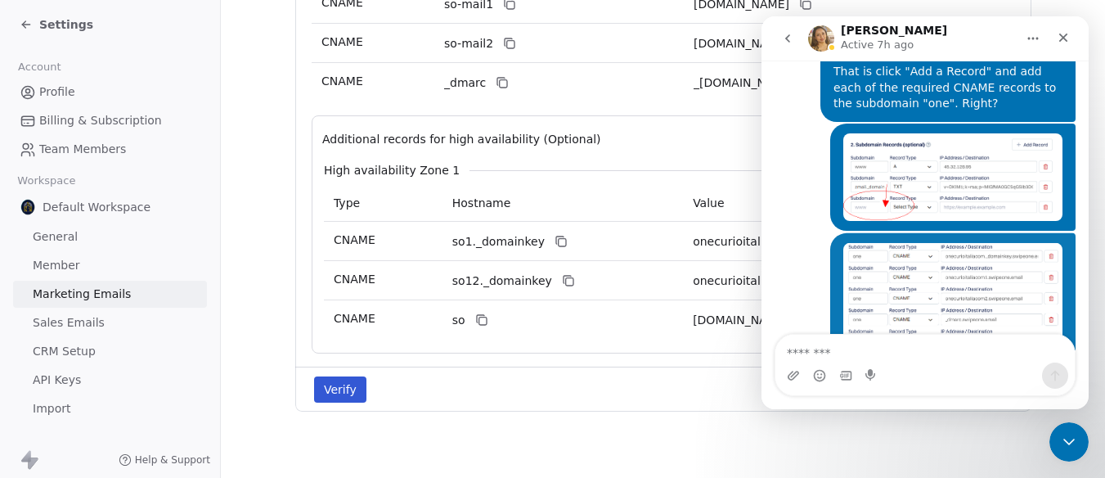
scroll to position [946, 0]
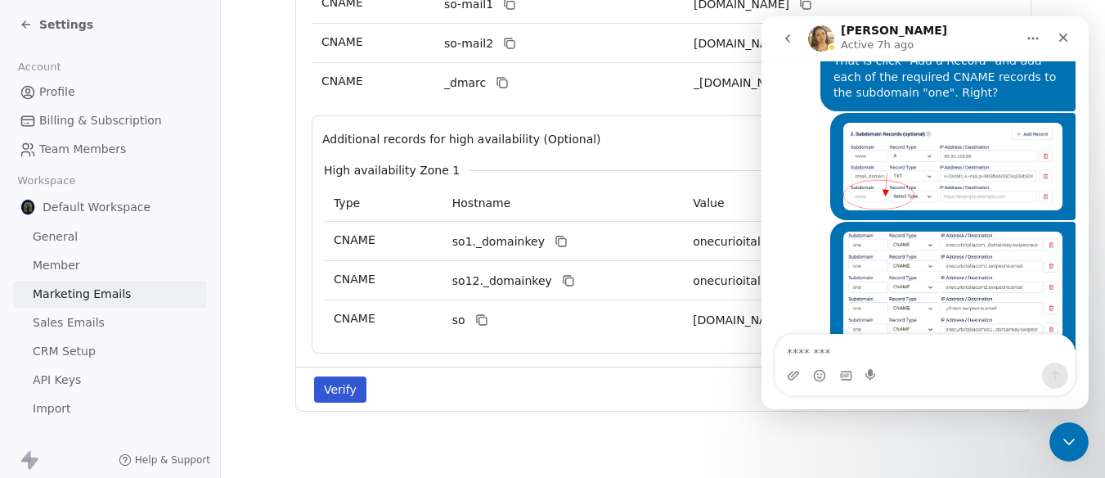
click at [672, 371] on div "Verify Delete" at bounding box center [663, 388] width 736 height 45
click at [351, 389] on button "Verify" at bounding box center [340, 389] width 52 height 26
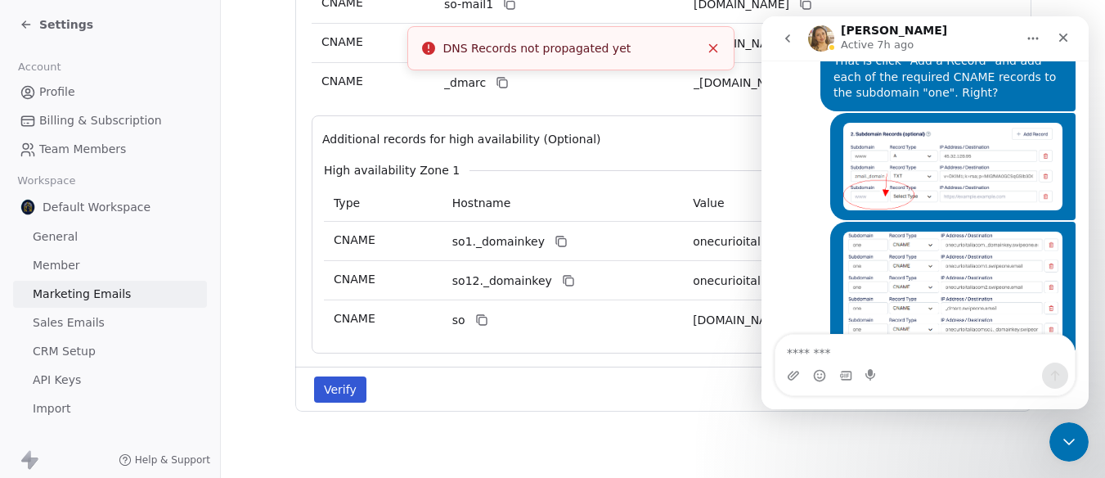
click at [398, 420] on div "Add Domain [DOMAIN_NAME] Pending Mandatory Records Please add the following rec…" at bounding box center [663, 97] width 736 height 681
click at [1066, 35] on icon "Close" at bounding box center [1063, 38] width 9 height 9
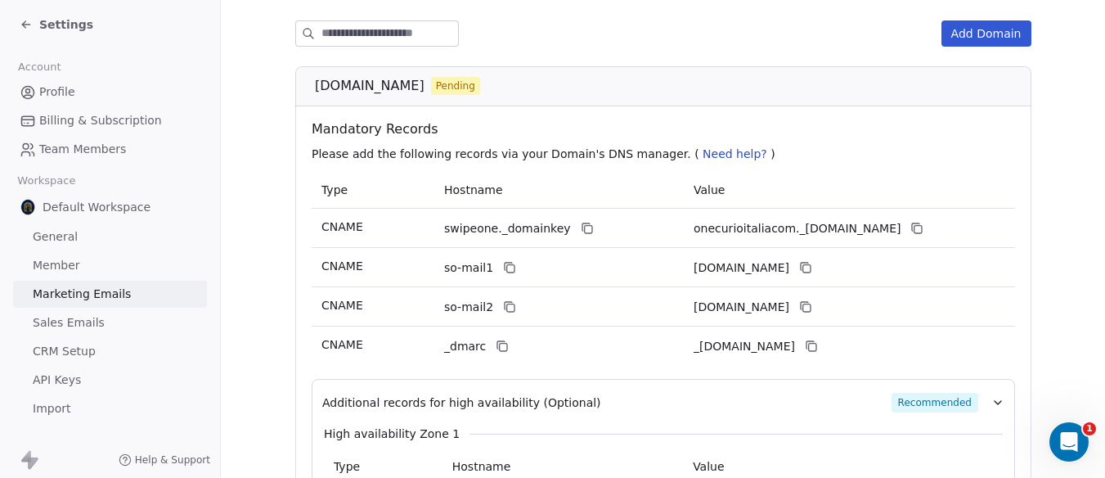
scroll to position [258, 0]
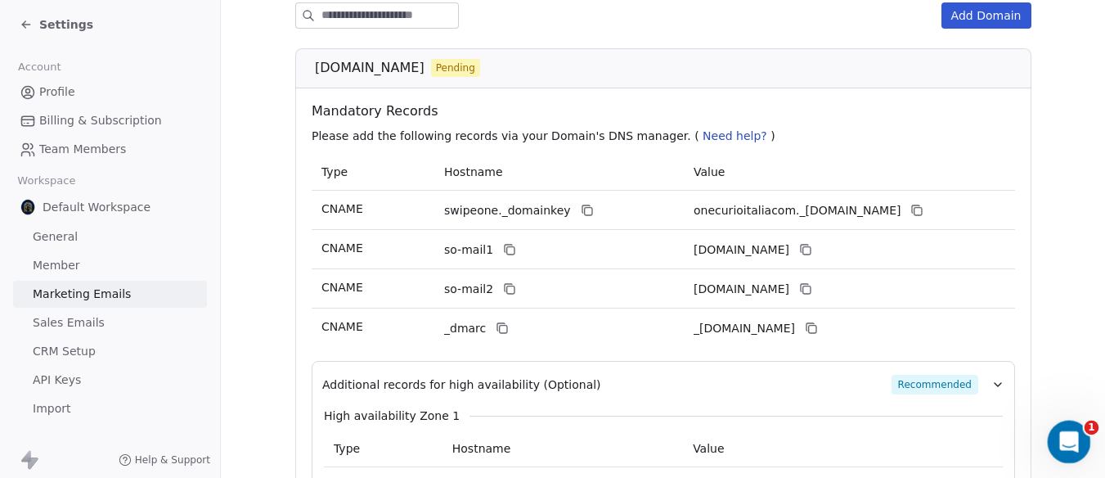
click at [1068, 438] on icon "Open Intercom Messenger" at bounding box center [1066, 439] width 11 height 13
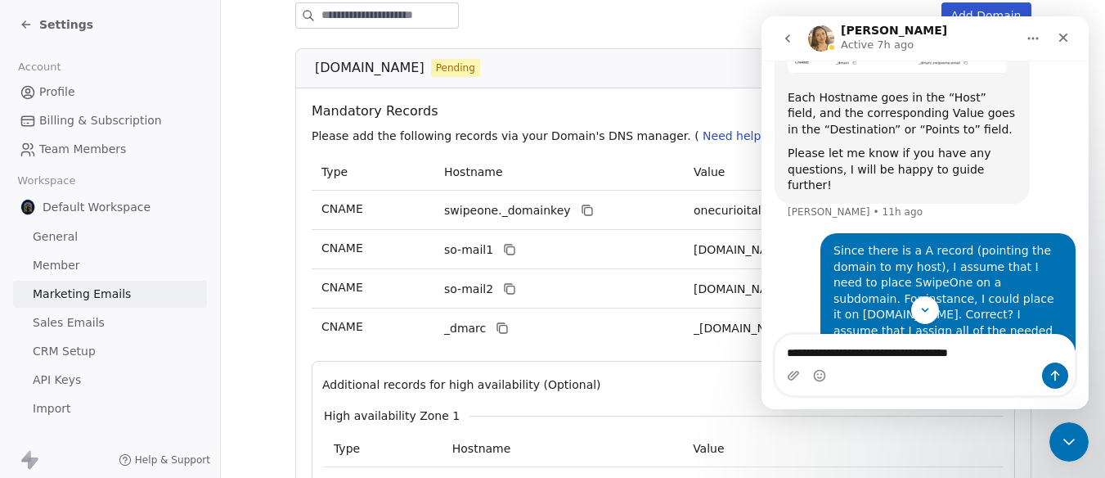
scroll to position [618, 0]
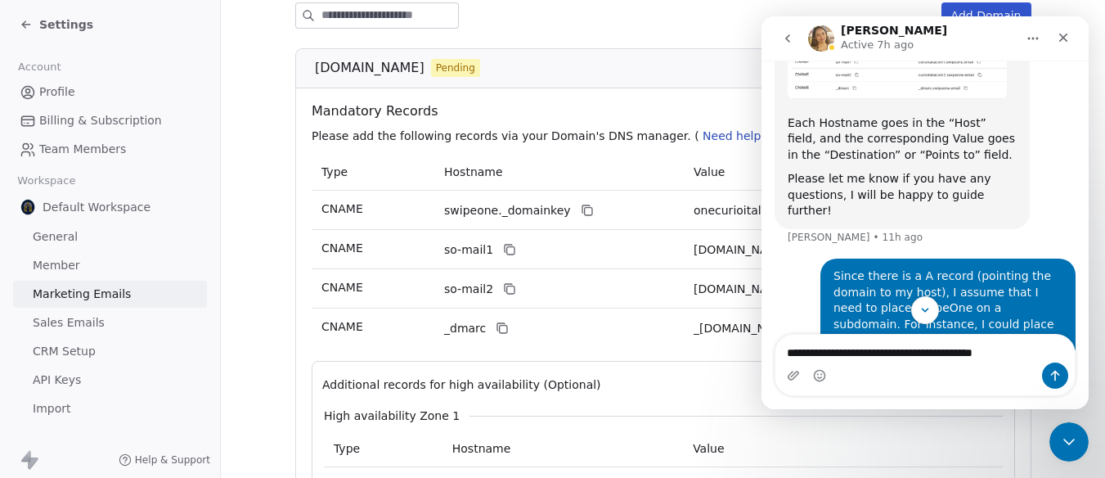
drag, startPoint x: 953, startPoint y: 354, endPoint x: 978, endPoint y: 350, distance: 25.7
click at [978, 350] on textarea "**********" at bounding box center [925, 349] width 299 height 28
click at [992, 350] on textarea "**********" at bounding box center [925, 349] width 299 height 28
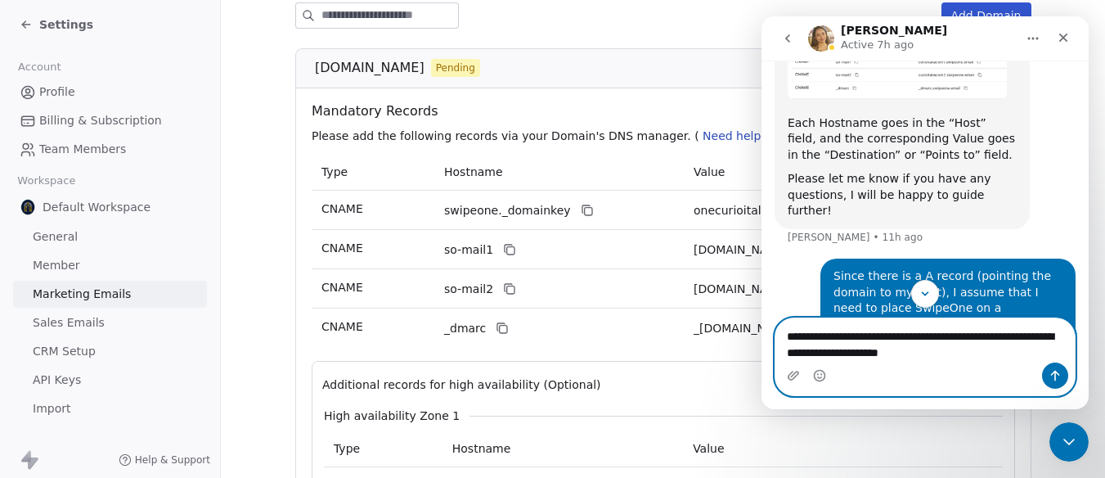
type textarea "**********"
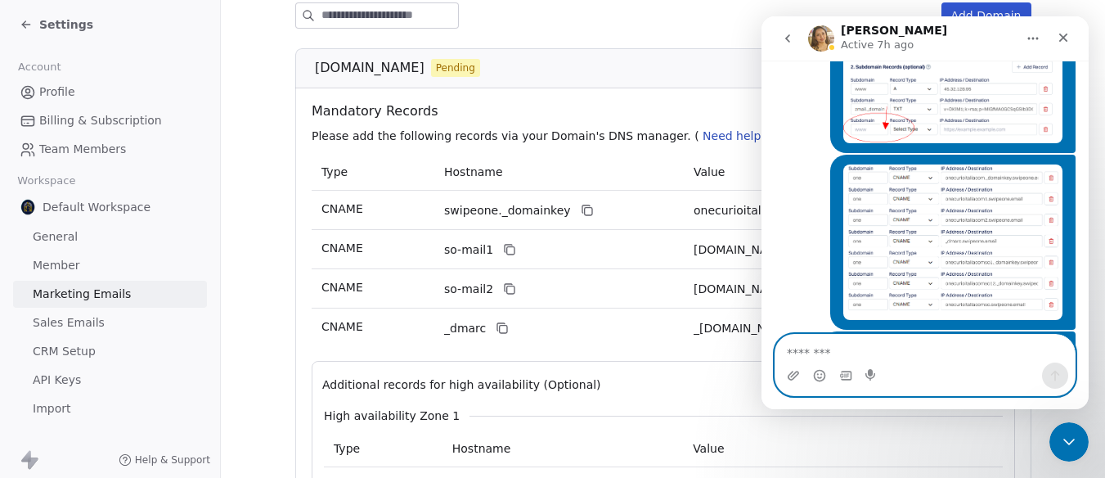
scroll to position [1015, 0]
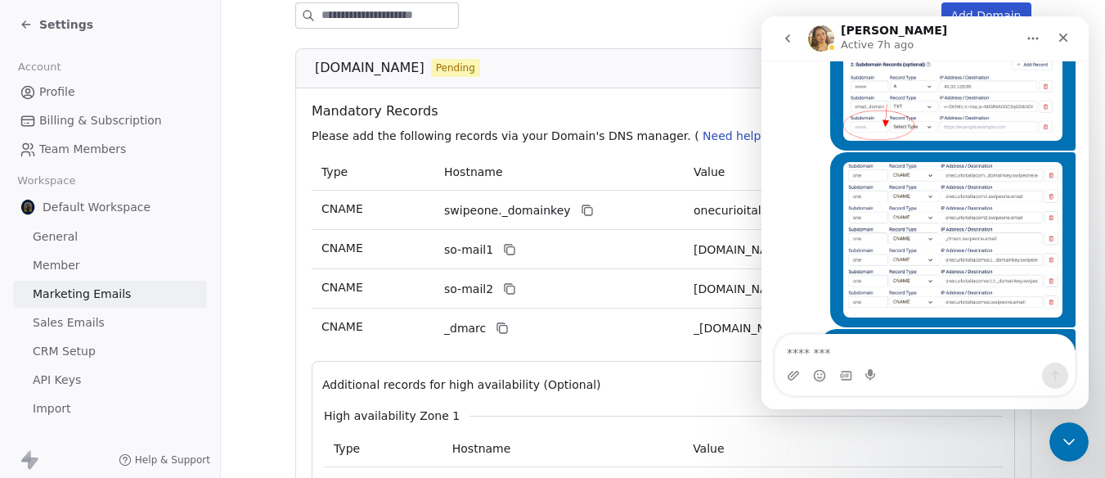
click at [1011, 172] on img "Lucas says…" at bounding box center [952, 239] width 219 height 155
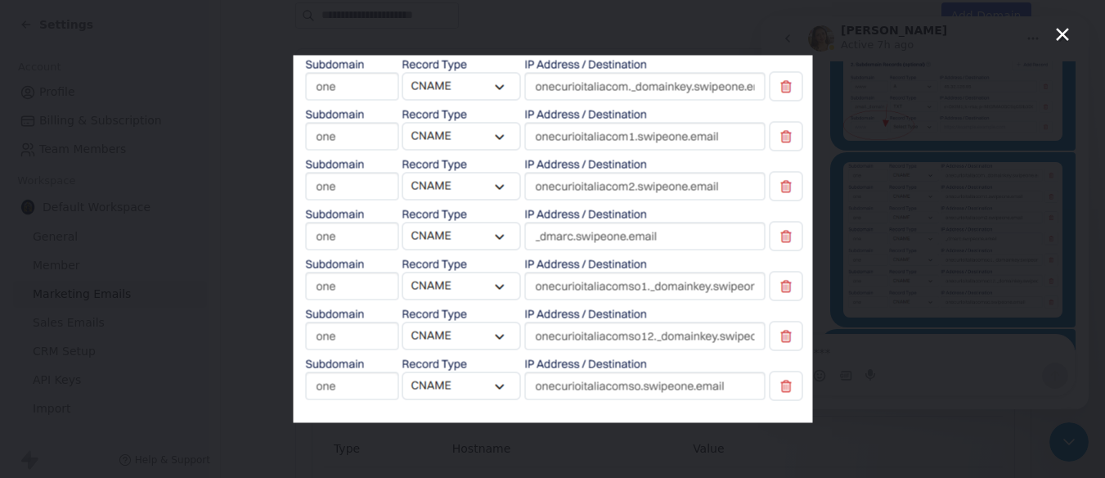
click at [1065, 33] on icon "Close" at bounding box center [1062, 34] width 13 height 13
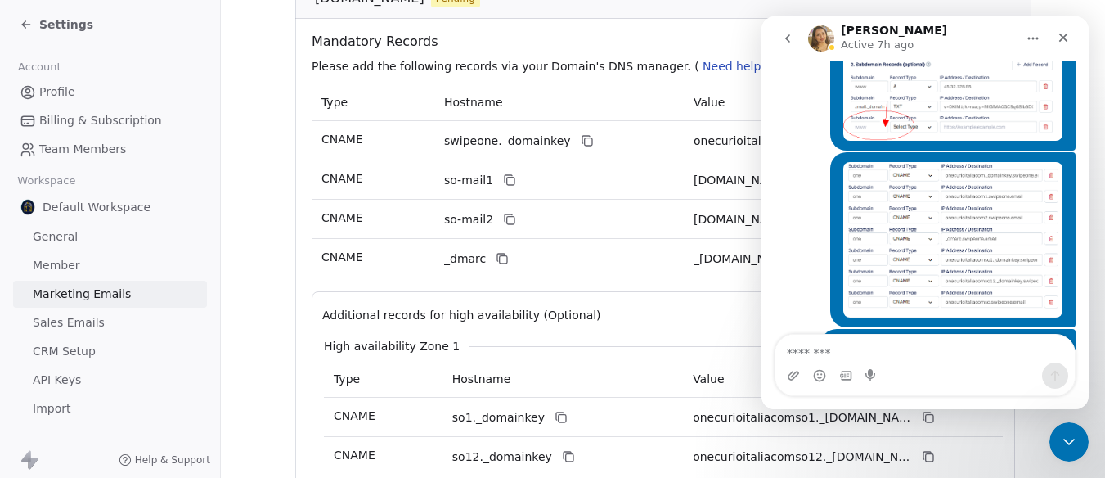
scroll to position [503, 0]
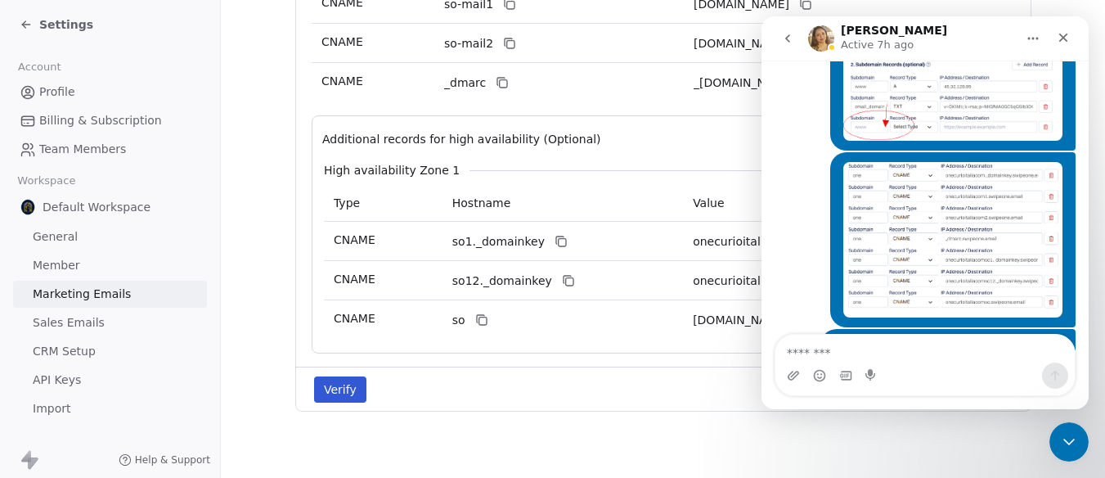
click at [341, 381] on button "Verify" at bounding box center [340, 389] width 52 height 26
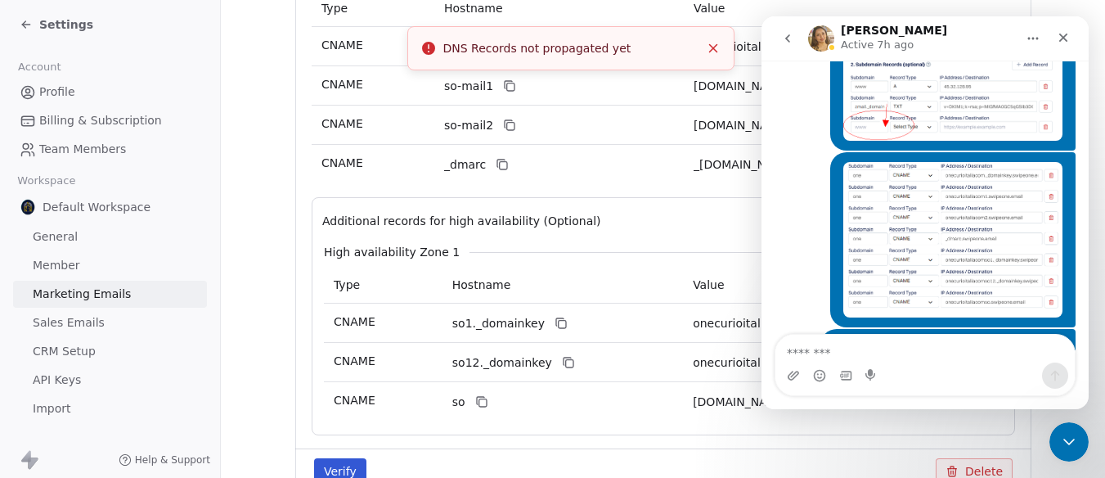
scroll to position [258, 0]
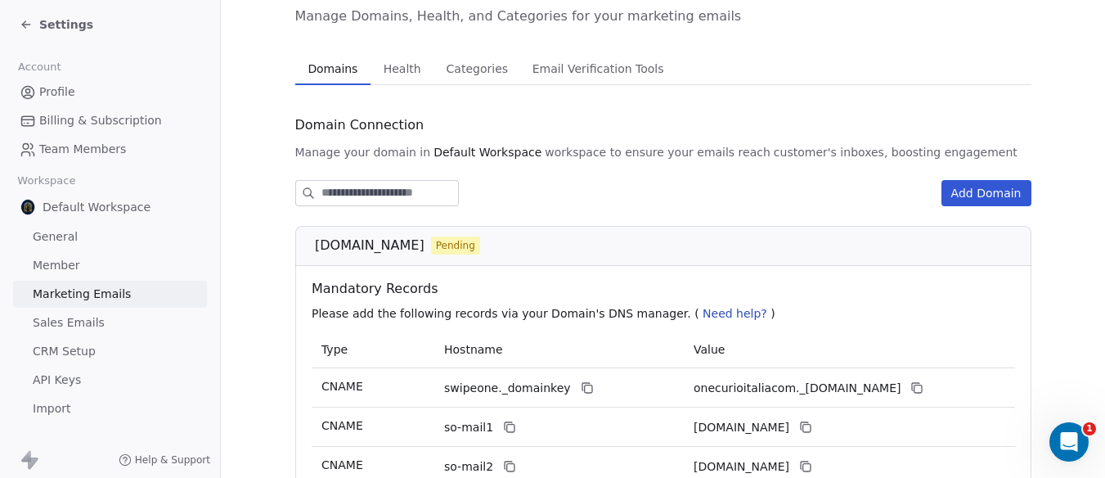
scroll to position [312, 0]
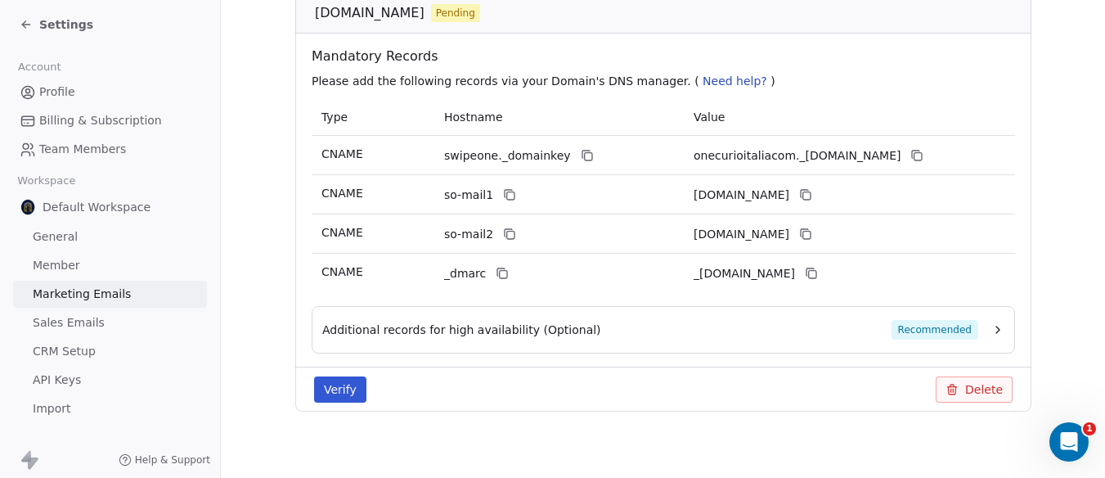
click at [349, 394] on button "Verify" at bounding box center [340, 389] width 52 height 26
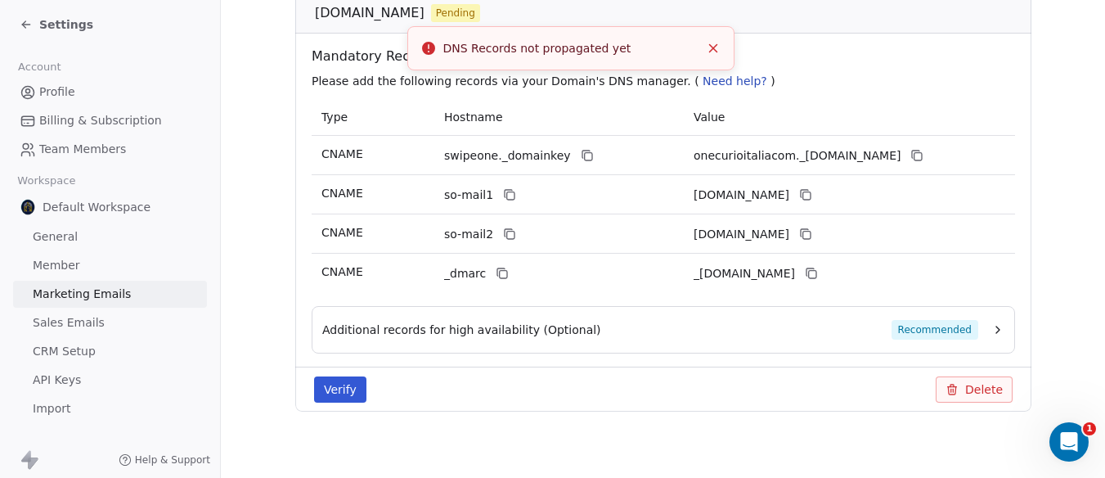
click at [717, 47] on icon "Close toast" at bounding box center [713, 48] width 15 height 15
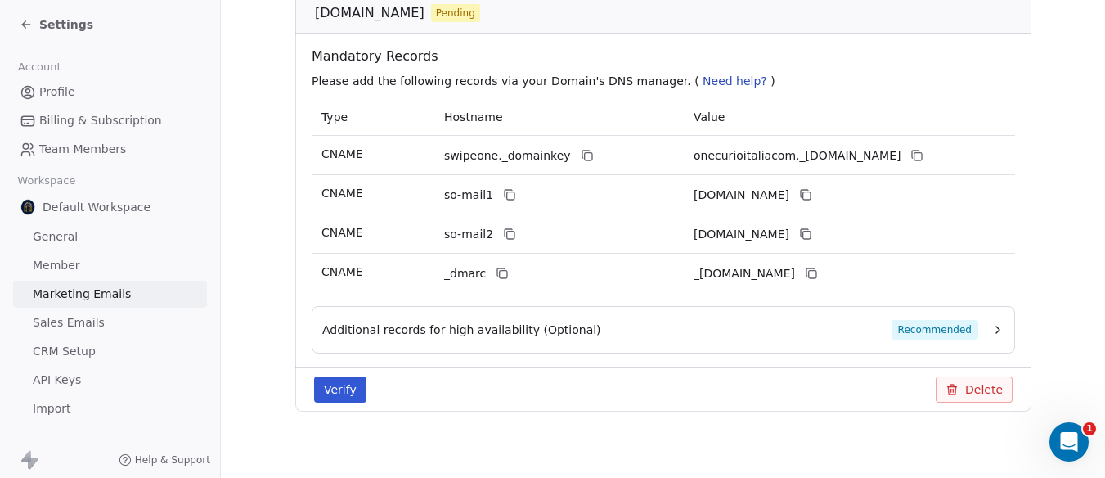
click at [703, 81] on span "Need help?" at bounding box center [735, 80] width 65 height 13
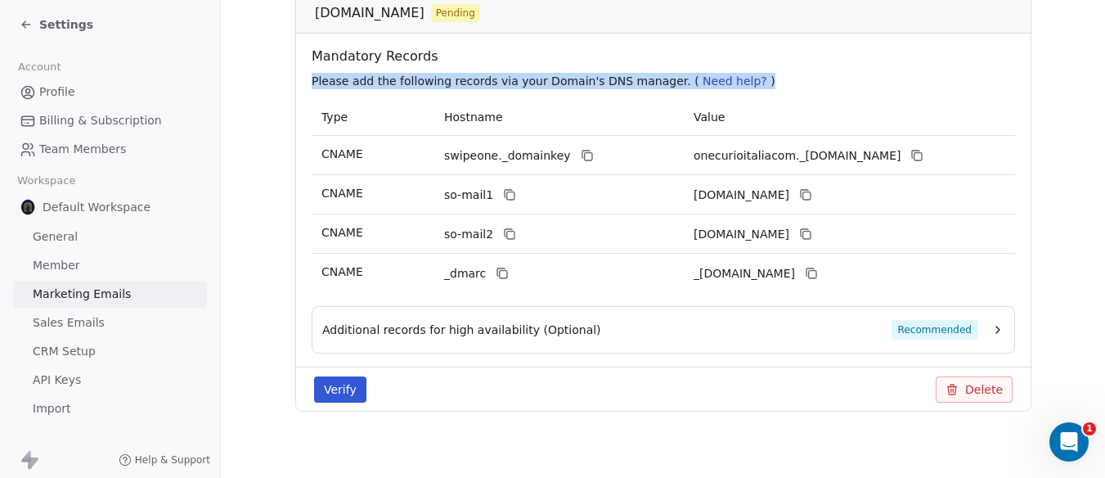
click at [703, 81] on span "Need help?" at bounding box center [735, 80] width 65 height 13
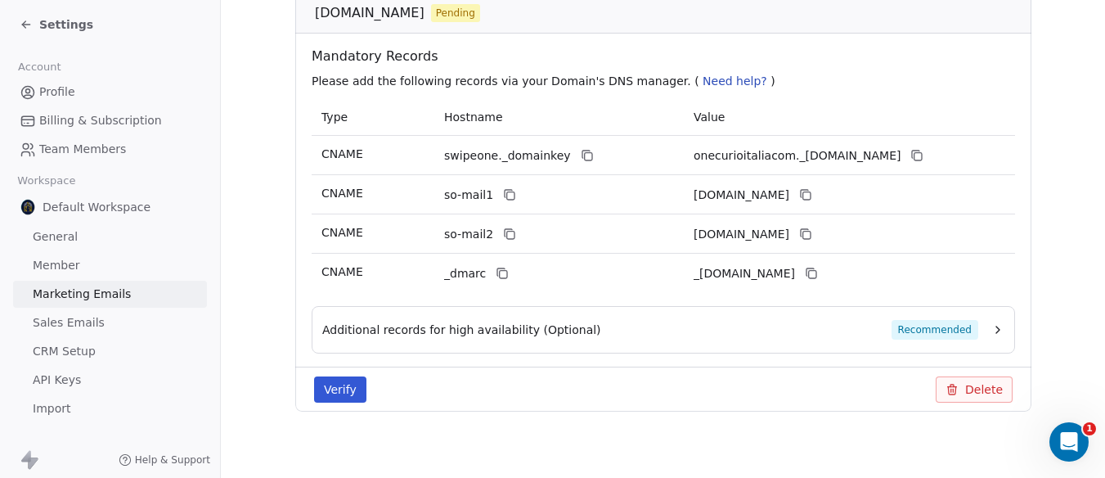
click at [686, 133] on th "Value" at bounding box center [849, 117] width 331 height 37
drag, startPoint x: 328, startPoint y: 387, endPoint x: 337, endPoint y: 391, distance: 9.9
click at [330, 387] on button "Verify" at bounding box center [340, 389] width 52 height 26
click at [1069, 439] on icon "Open Intercom Messenger" at bounding box center [1067, 439] width 27 height 27
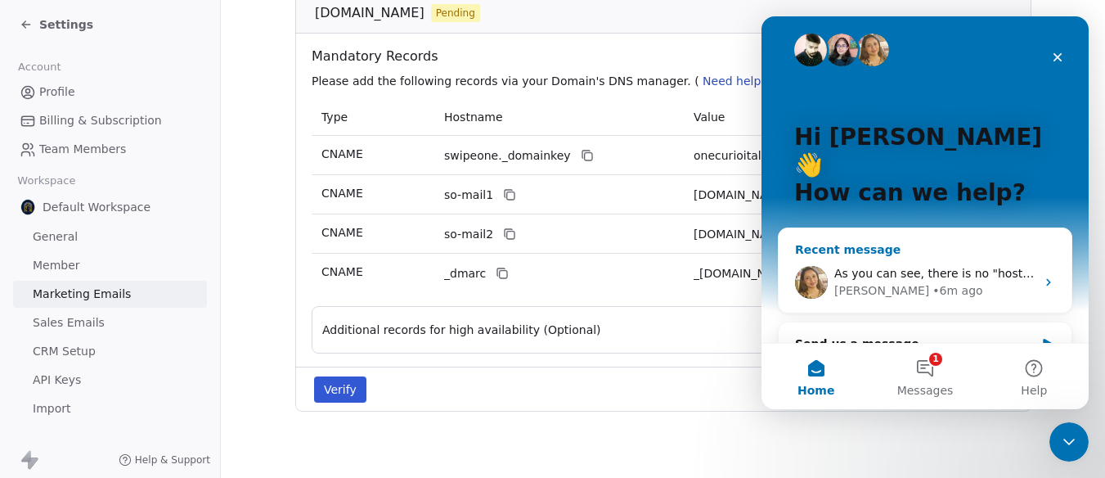
scroll to position [13, 0]
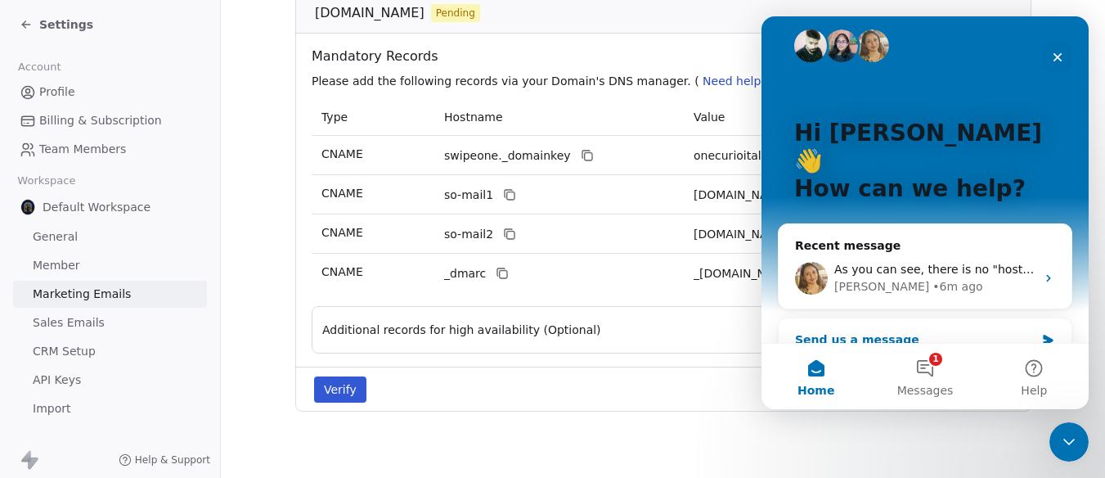
click at [927, 331] on div "Send us a message" at bounding box center [915, 339] width 240 height 17
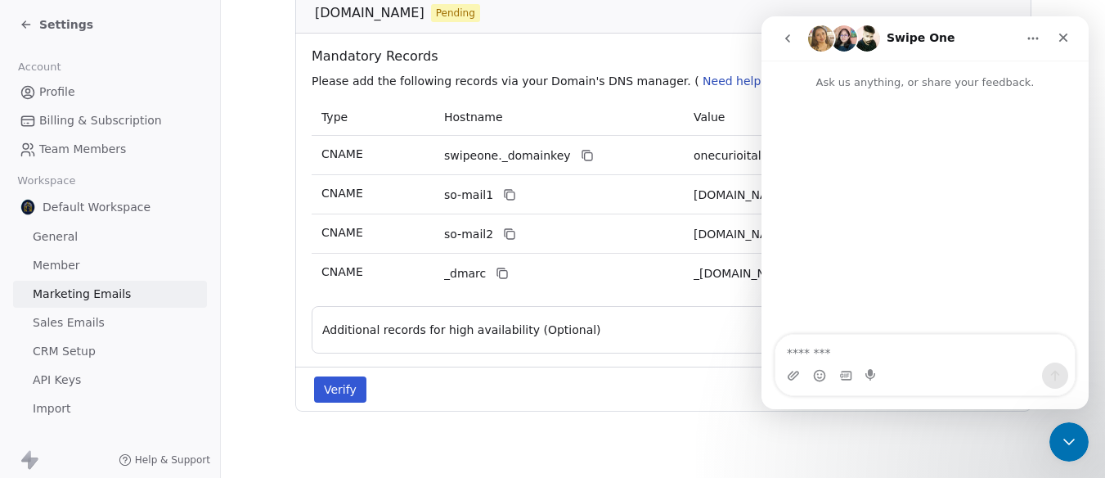
scroll to position [0, 0]
click at [624, 416] on div "Add Domain one.curioitalia.com Pending Mandatory Records Please add the followi…" at bounding box center [663, 193] width 736 height 490
click at [338, 380] on button "Verify" at bounding box center [340, 389] width 52 height 26
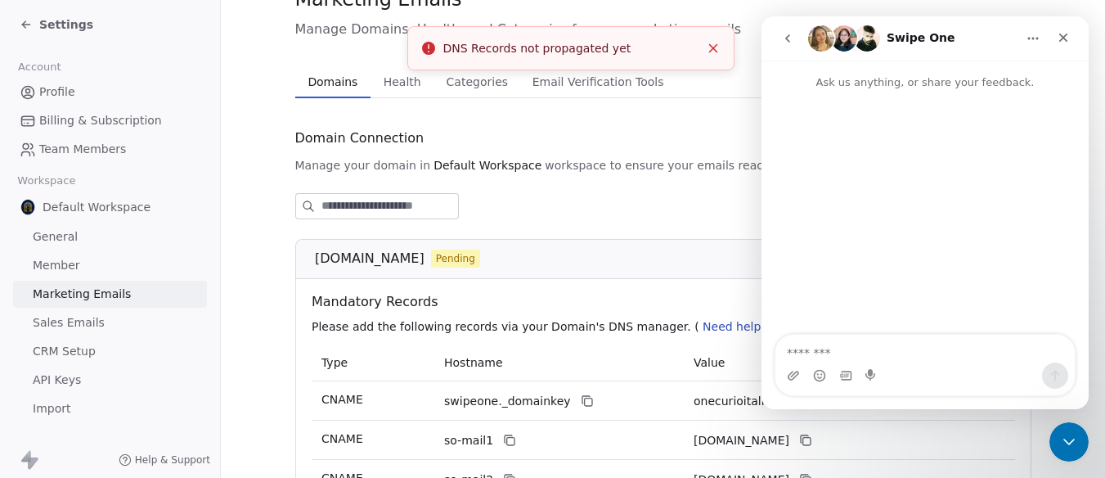
scroll to position [312, 0]
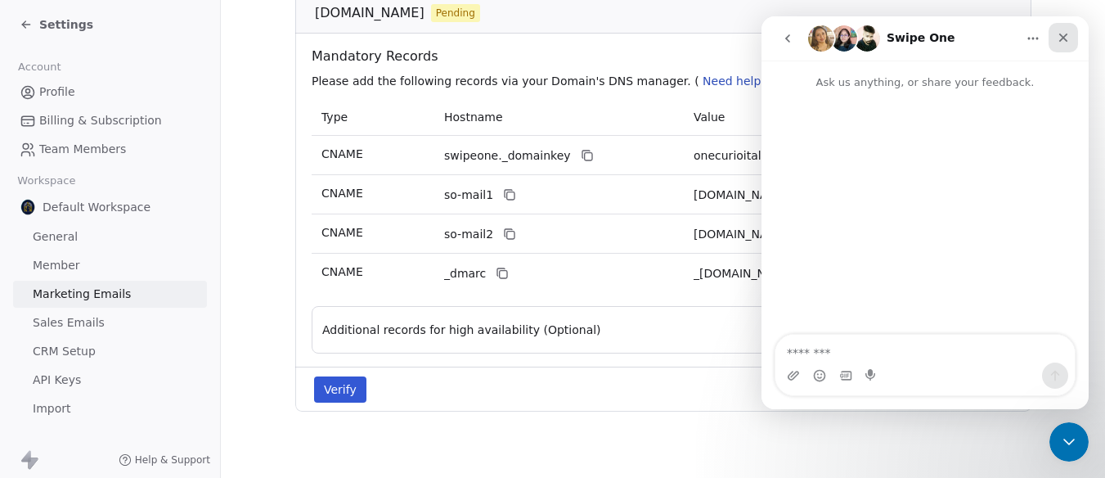
click at [1063, 36] on icon "Close" at bounding box center [1063, 37] width 13 height 13
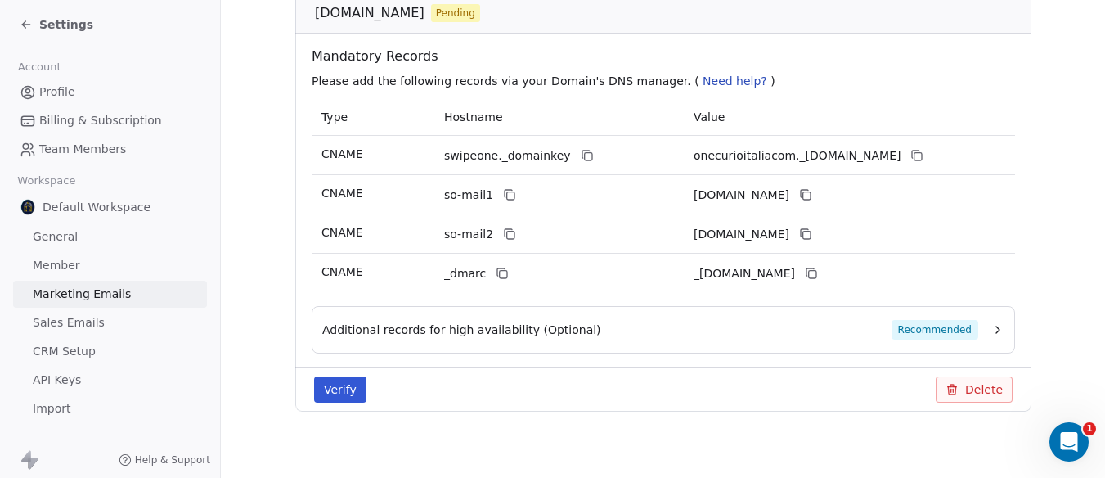
scroll to position [0, 0]
click at [988, 326] on button "Additional records for high availability (Optional) Recommended" at bounding box center [663, 330] width 682 height 20
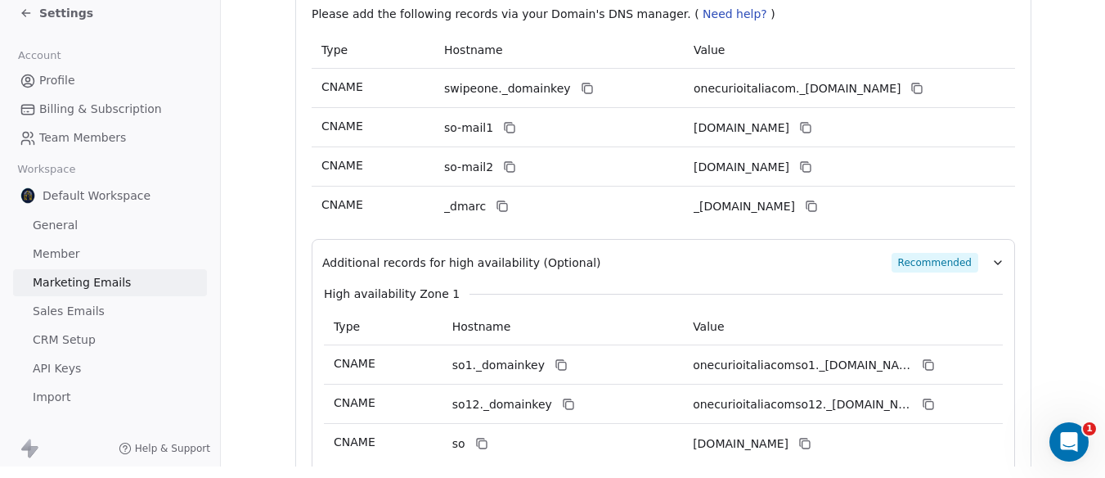
scroll to position [176, 0]
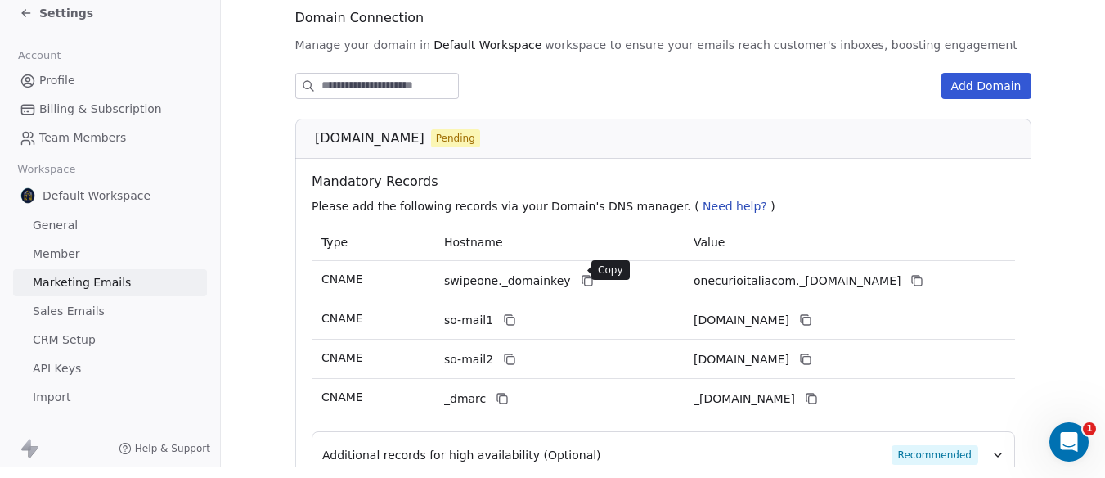
click at [584, 278] on icon at bounding box center [587, 281] width 7 height 7
click at [505, 313] on icon at bounding box center [509, 319] width 13 height 13
click at [506, 357] on icon at bounding box center [509, 360] width 7 height 7
click at [499, 396] on icon at bounding box center [502, 399] width 7 height 7
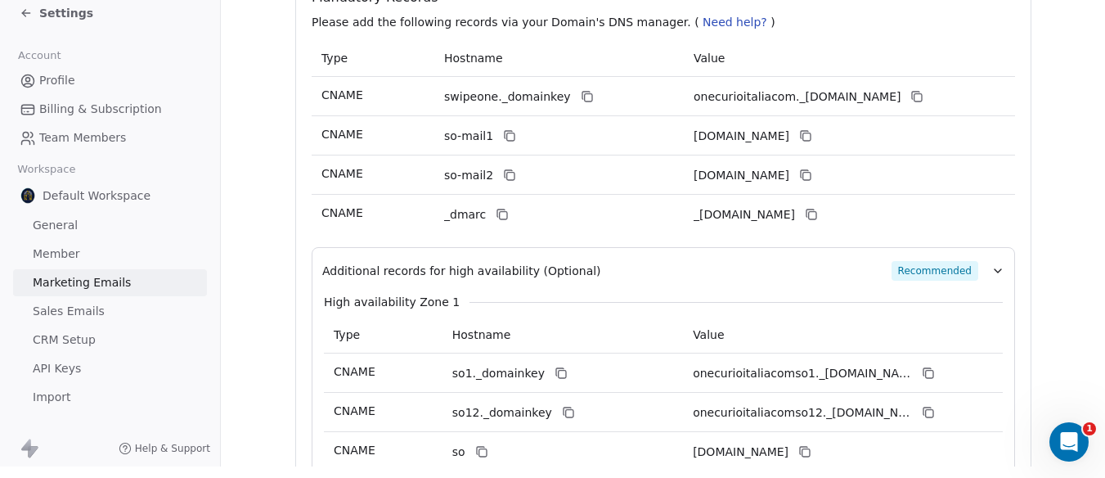
scroll to position [503, 0]
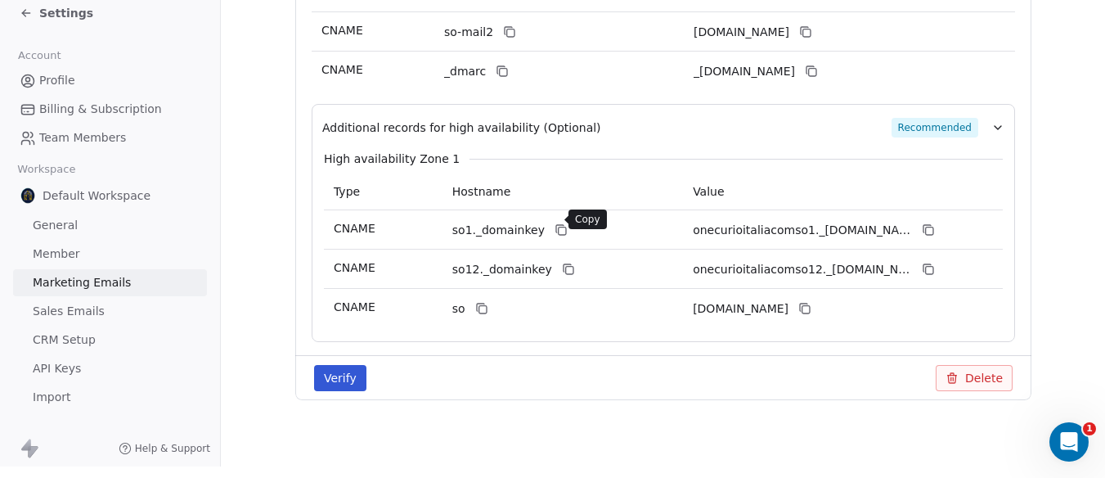
click at [554, 223] on icon at bounding box center [560, 229] width 13 height 13
click at [564, 263] on icon at bounding box center [567, 269] width 13 height 13
click at [482, 302] on icon at bounding box center [480, 308] width 13 height 13
click at [328, 367] on button "Verify" at bounding box center [340, 378] width 52 height 26
click at [1072, 425] on div "Open Intercom Messenger" at bounding box center [1067, 439] width 54 height 54
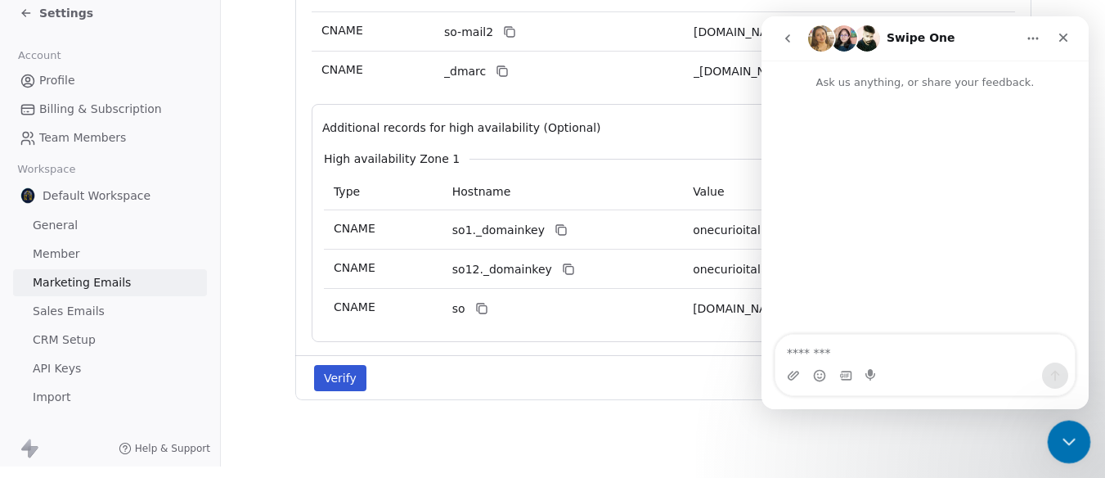
click at [1059, 432] on icon "Close Intercom Messenger" at bounding box center [1067, 439] width 20 height 20
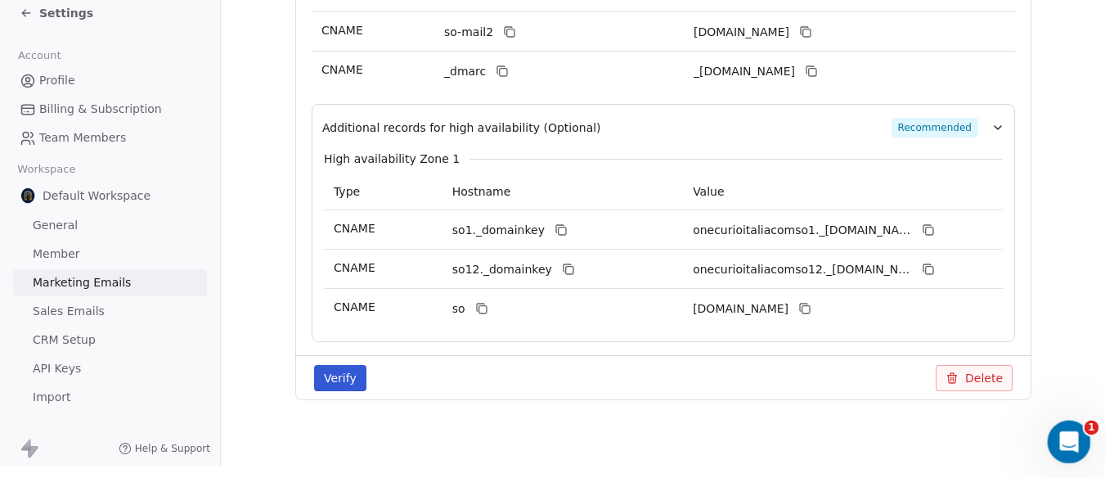
click at [1059, 432] on icon "Open Intercom Messenger" at bounding box center [1067, 439] width 27 height 27
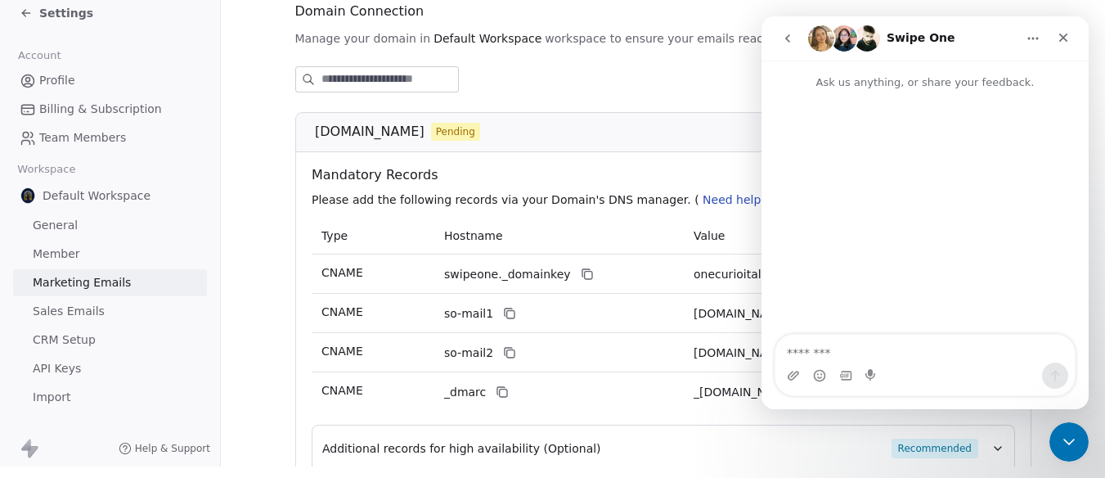
scroll to position [176, 0]
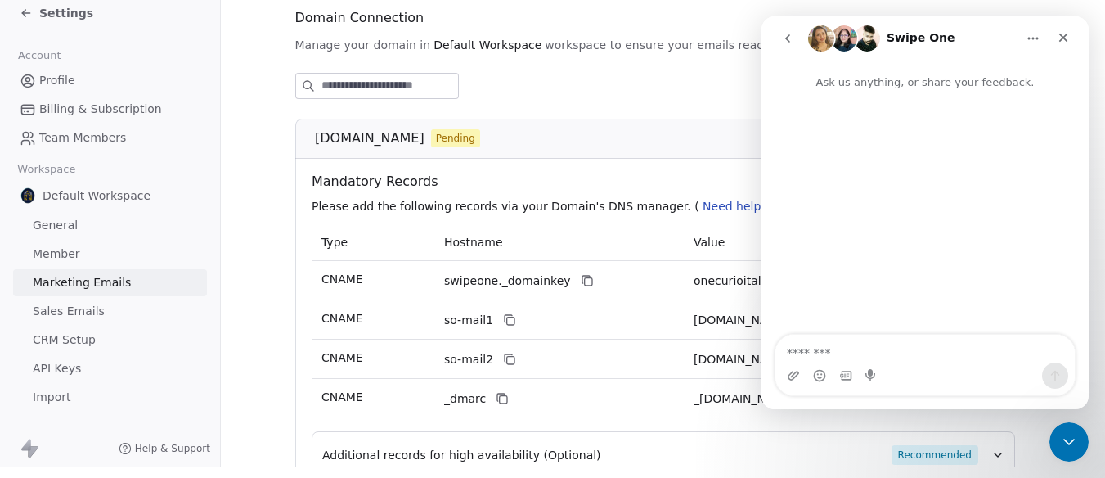
click at [789, 39] on icon "go back" at bounding box center [787, 38] width 13 height 13
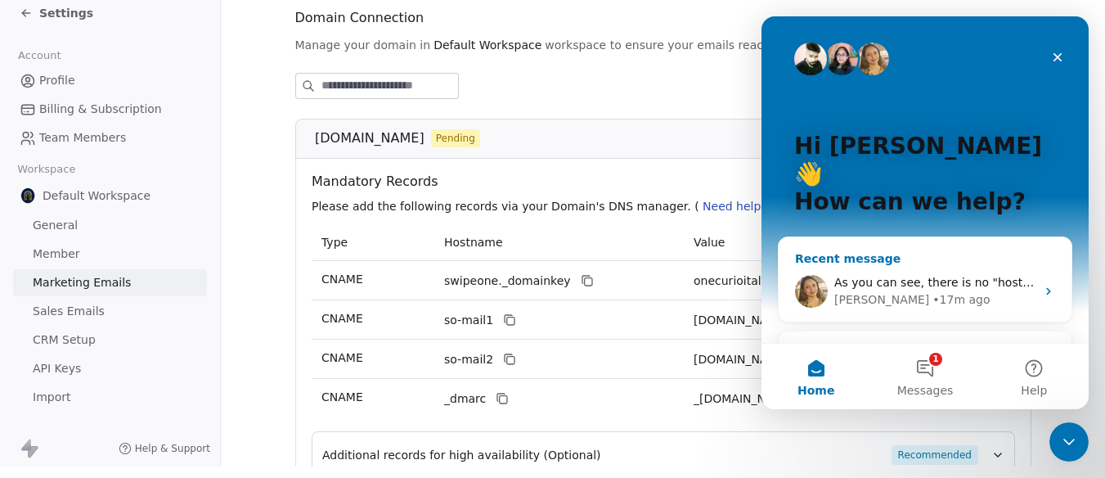
click at [889, 276] on span "As you can see, there is no "host" field. Please review the image to see what I…" at bounding box center [1083, 282] width 499 height 13
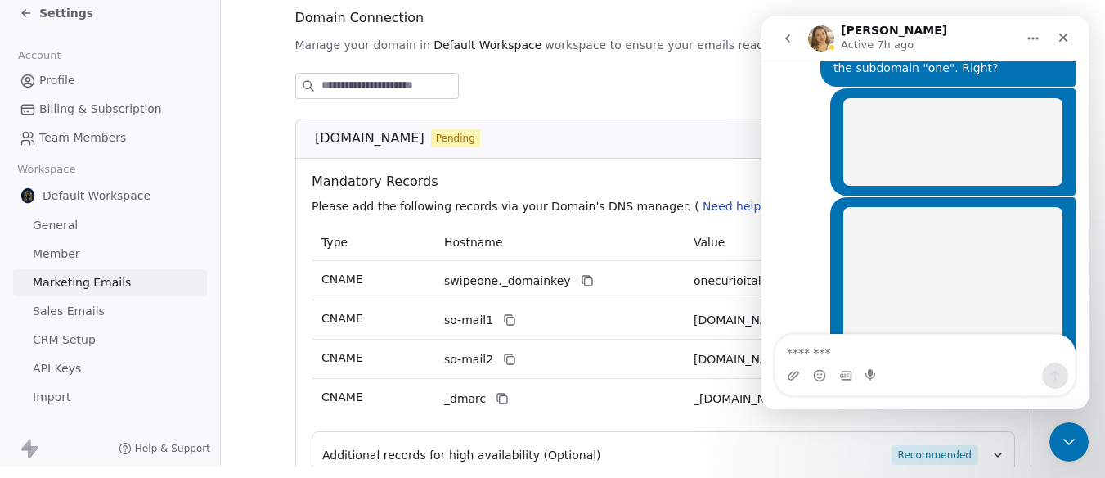
scroll to position [1015, 0]
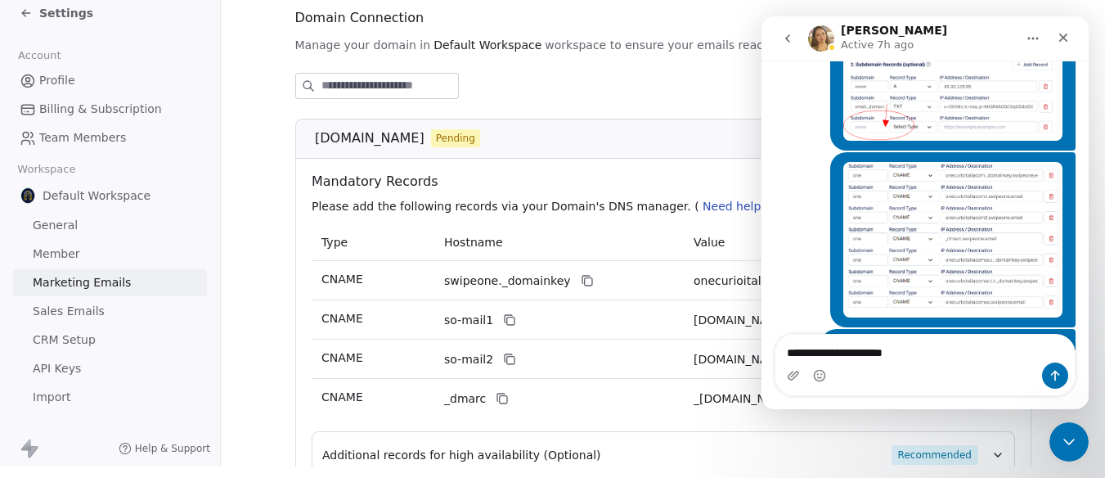
click at [823, 353] on textarea "**********" at bounding box center [925, 349] width 299 height 28
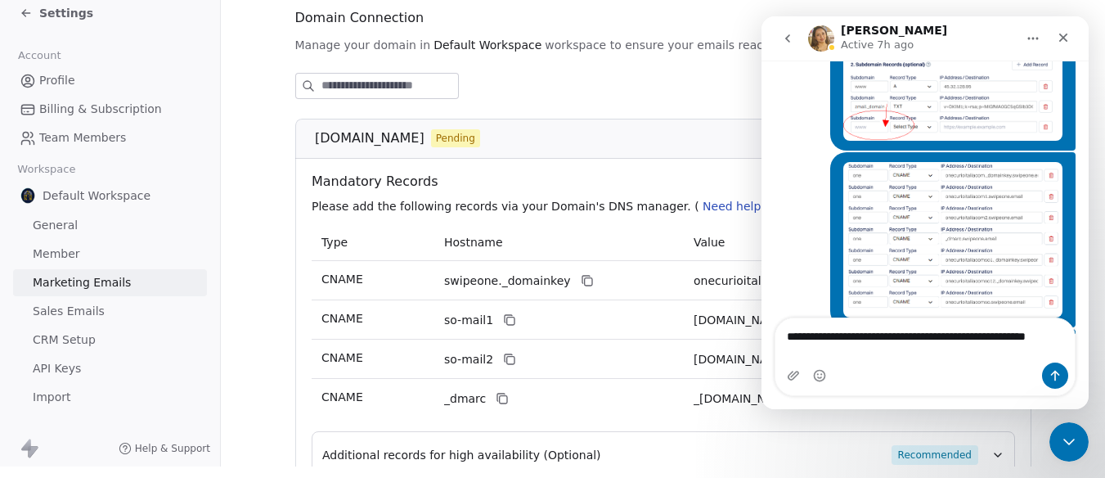
scroll to position [1032, 0]
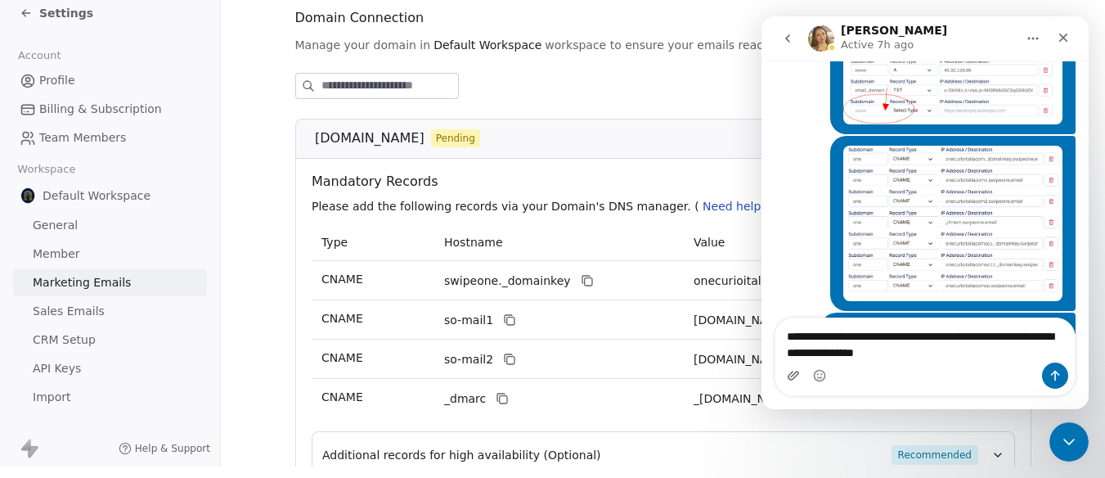
type textarea "**********"
click at [790, 377] on icon "Upload attachment" at bounding box center [793, 375] width 13 height 13
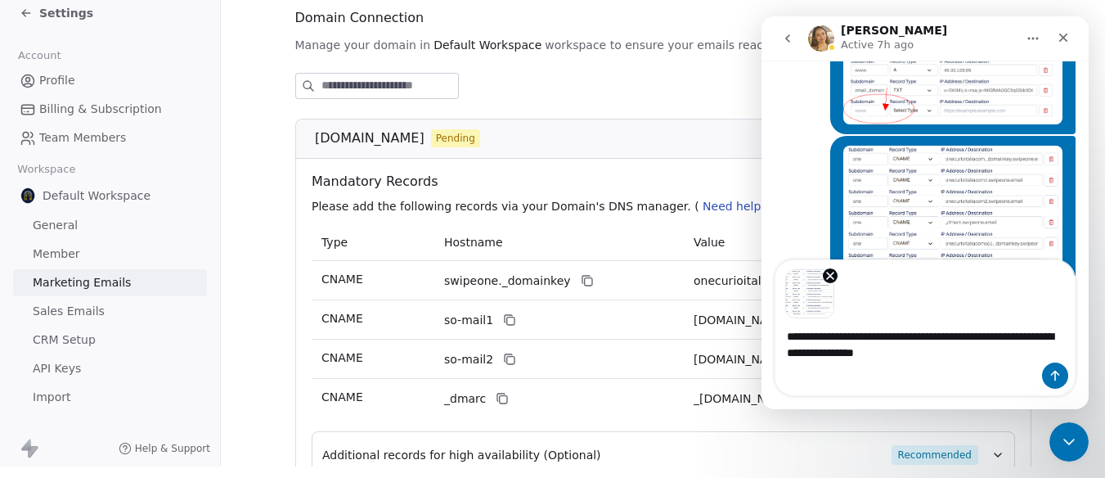
scroll to position [1090, 0]
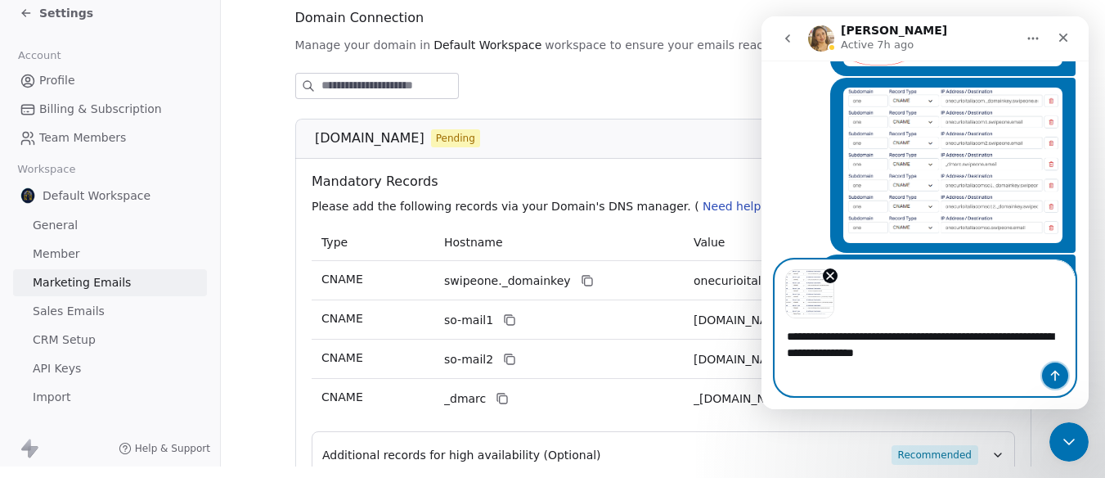
click at [1058, 375] on icon "Send a message…" at bounding box center [1055, 375] width 13 height 13
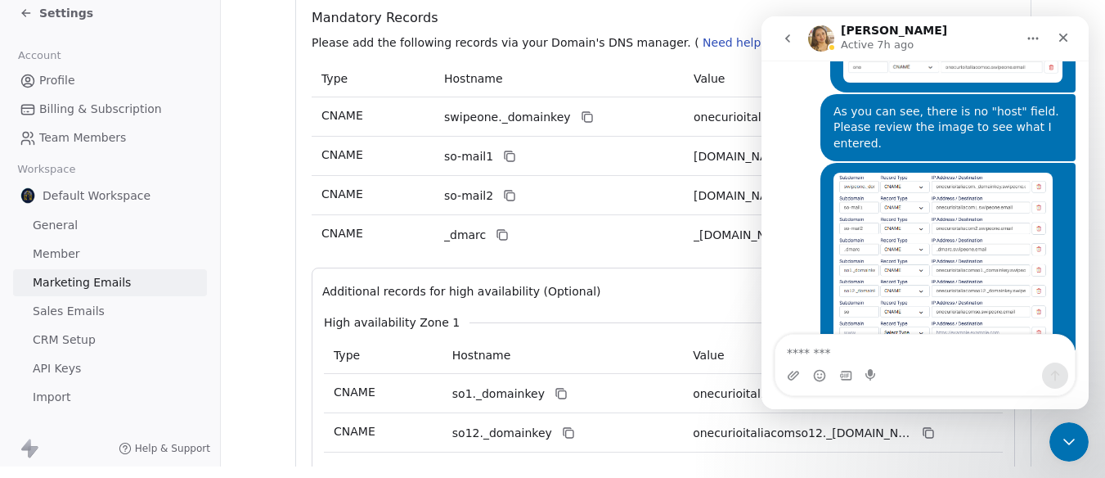
scroll to position [503, 0]
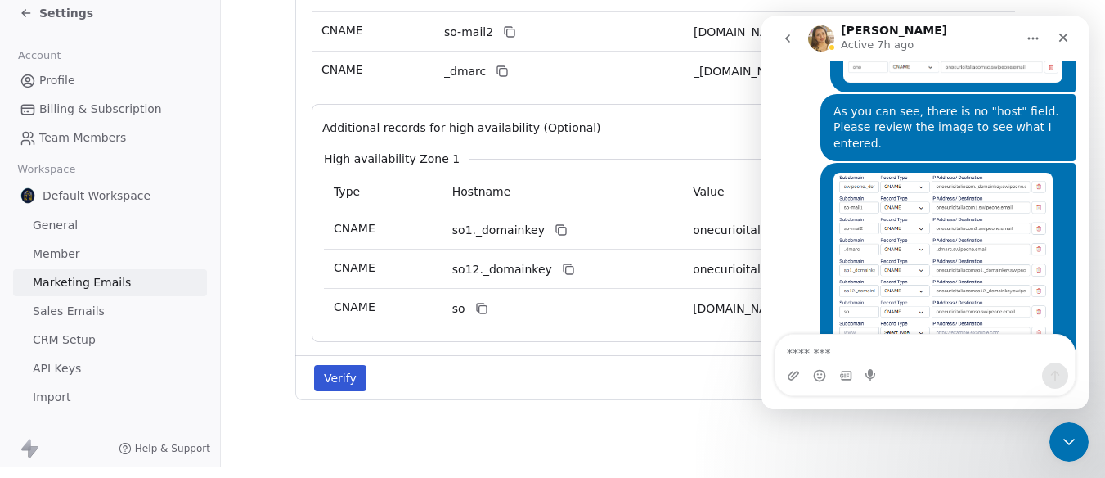
click at [333, 365] on button "Verify" at bounding box center [340, 378] width 52 height 26
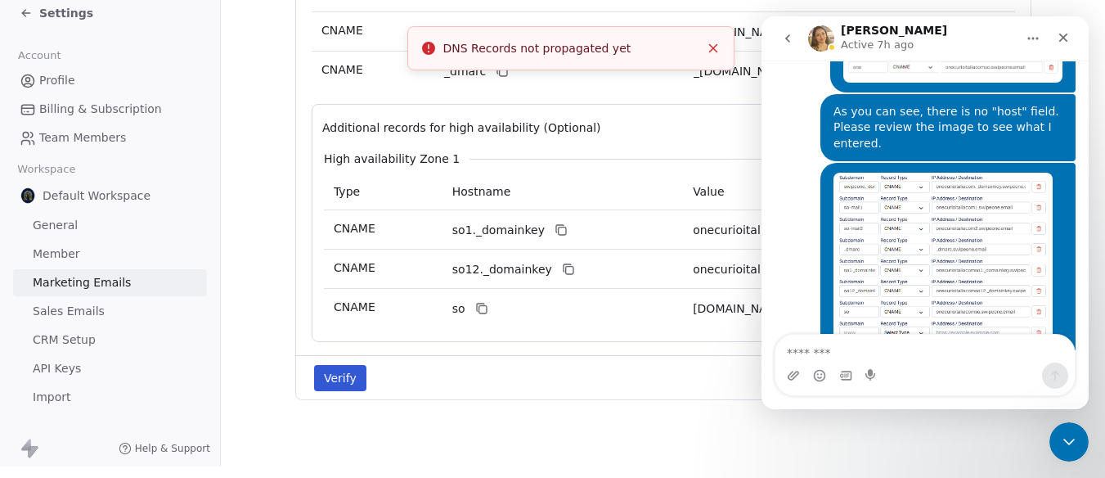
click at [719, 42] on icon "Close toast" at bounding box center [713, 48] width 15 height 15
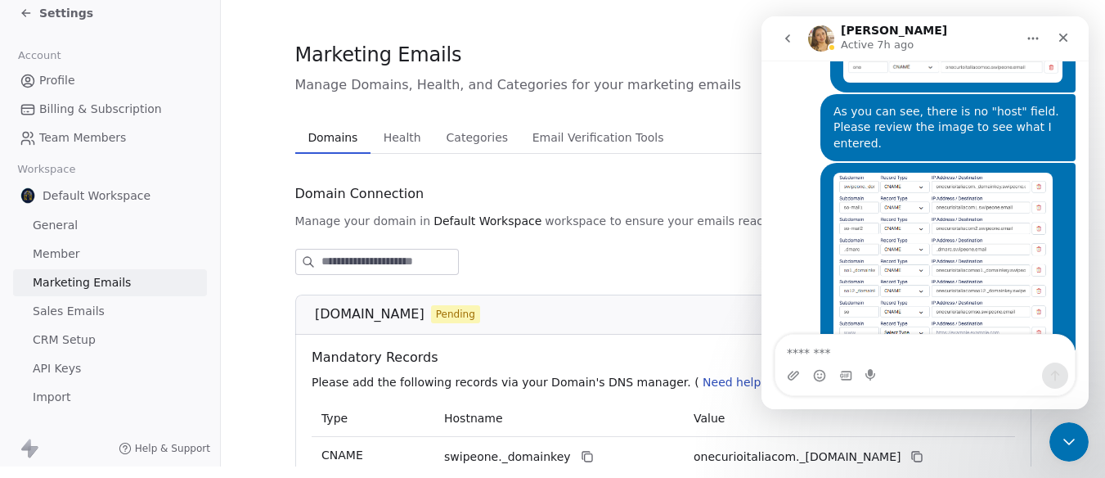
scroll to position [164, 0]
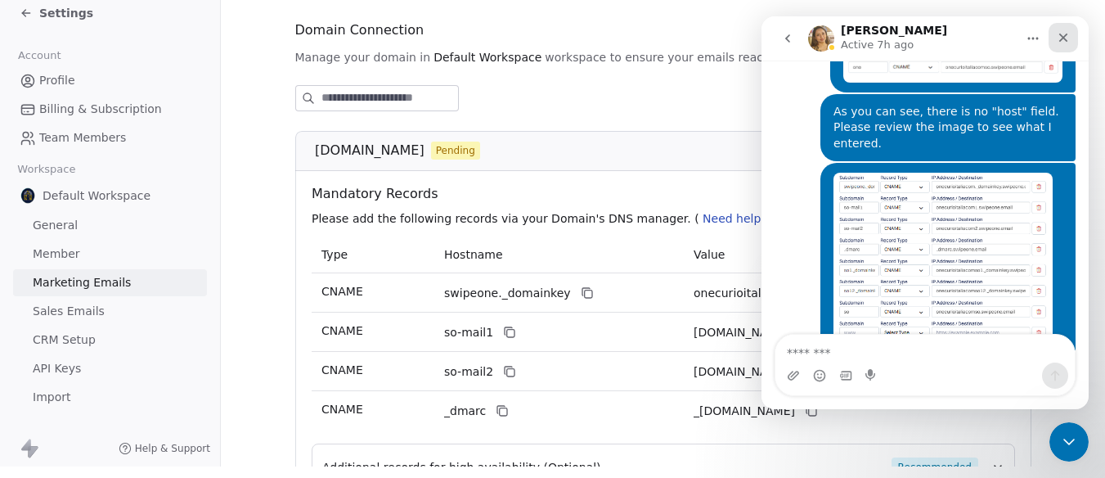
click at [1059, 39] on icon "Close" at bounding box center [1063, 37] width 13 height 13
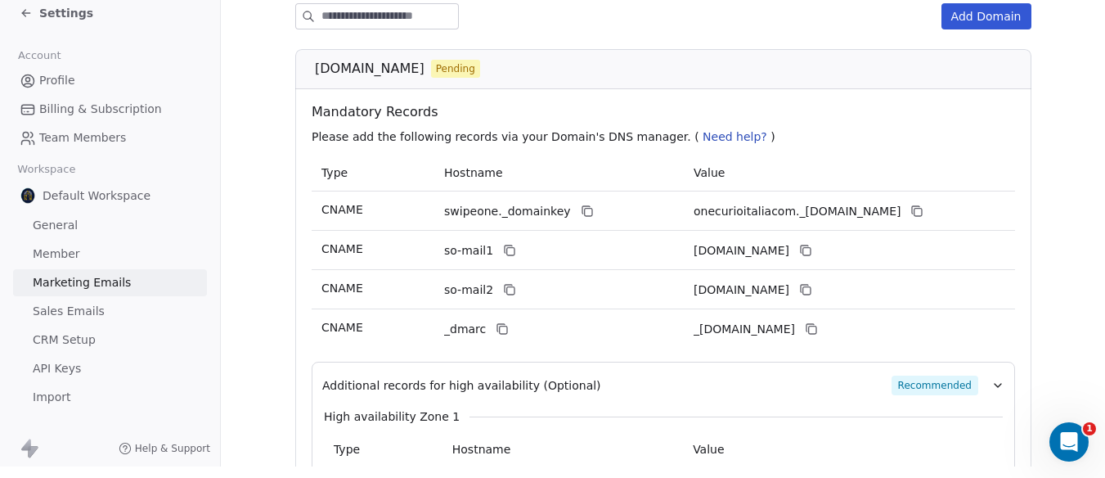
scroll to position [503, 0]
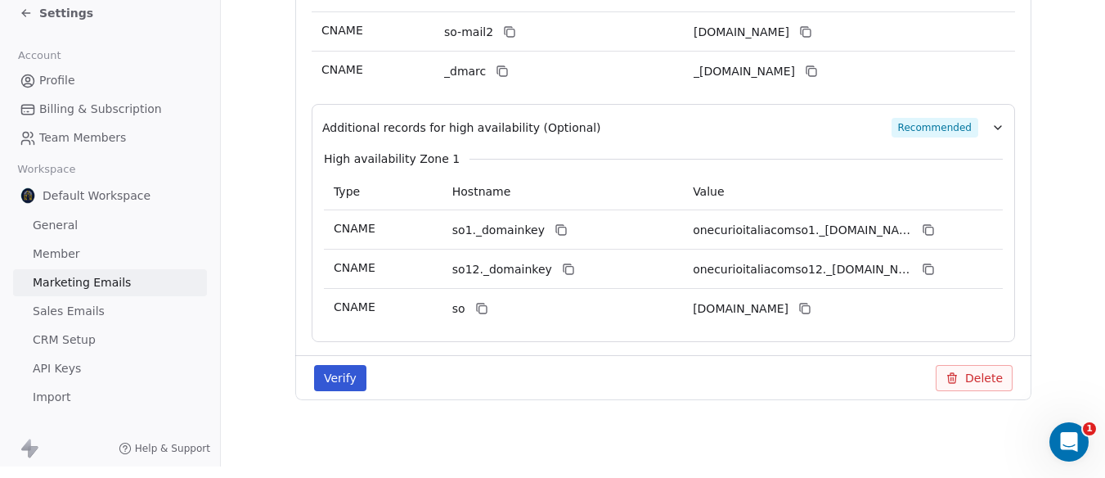
drag, startPoint x: 1091, startPoint y: 436, endPoint x: 24, endPoint y: 18, distance: 1146.5
click at [1063, 441] on icon "Open Intercom Messenger" at bounding box center [1067, 439] width 27 height 27
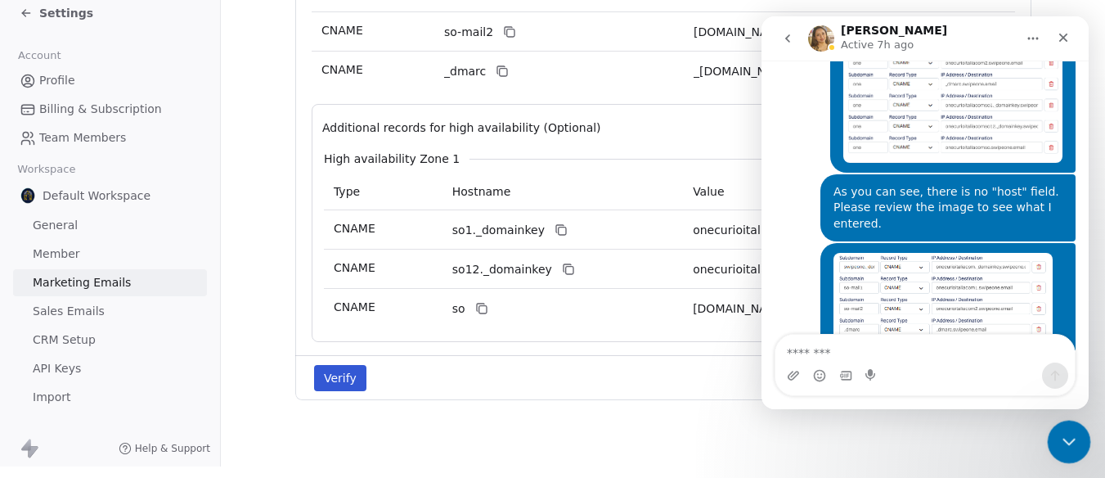
scroll to position [1250, 0]
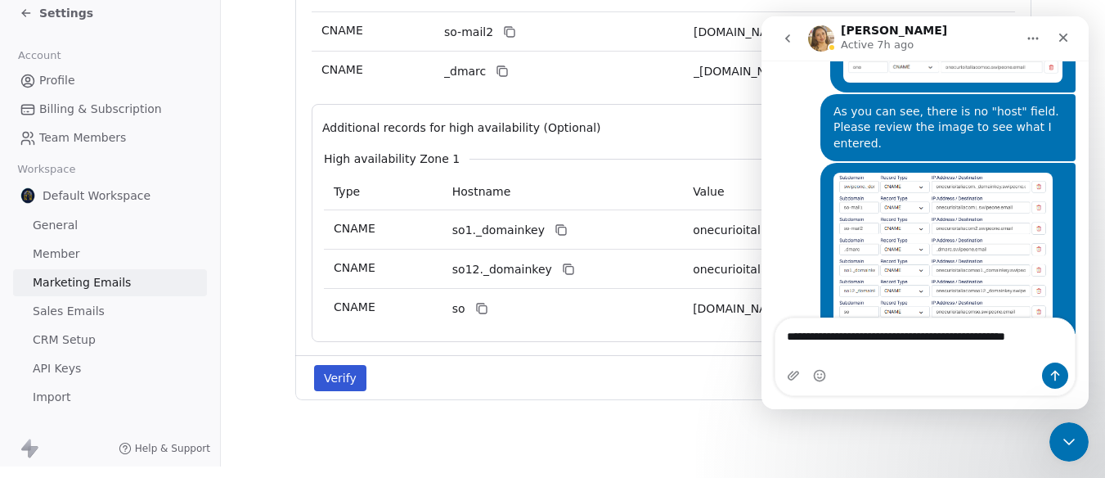
click at [934, 346] on textarea "**********" at bounding box center [925, 332] width 299 height 28
type textarea "**********"
click at [614, 365] on div "Verify Delete" at bounding box center [663, 378] width 718 height 26
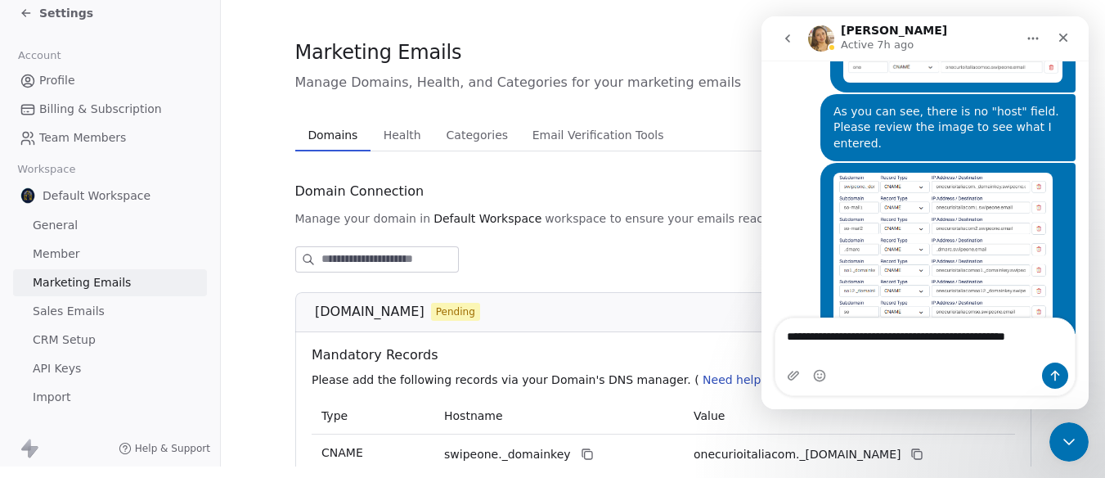
scroll to position [0, 0]
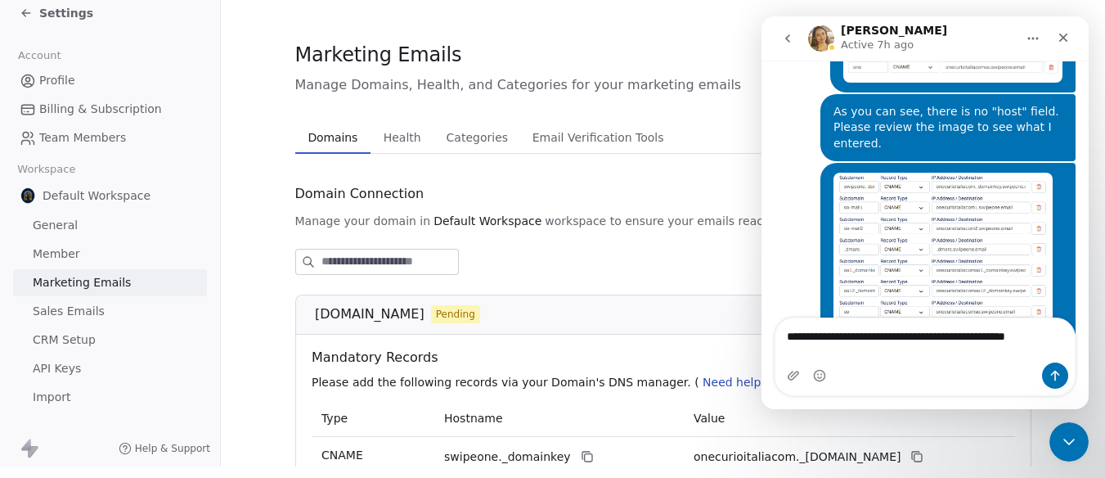
click at [373, 259] on input at bounding box center [389, 262] width 137 height 25
type input "**********"
click at [1068, 35] on icon "Close" at bounding box center [1063, 37] width 13 height 13
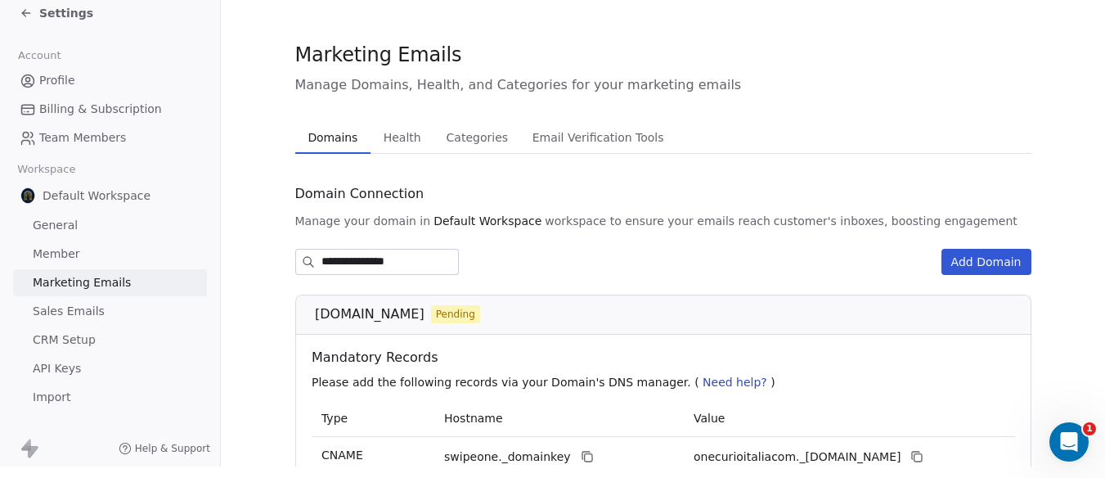
click at [1000, 249] on button "Add Domain" at bounding box center [987, 262] width 90 height 26
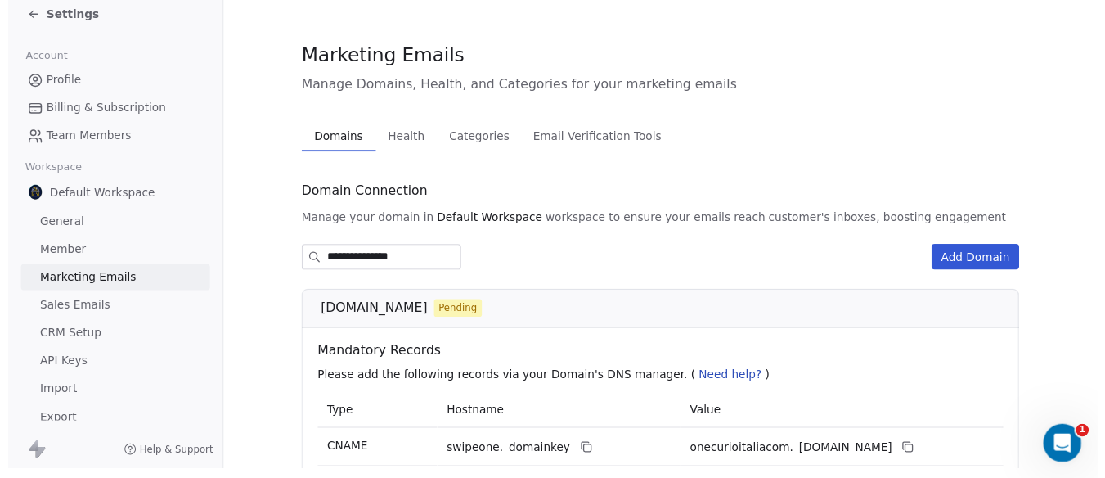
scroll to position [1238, 0]
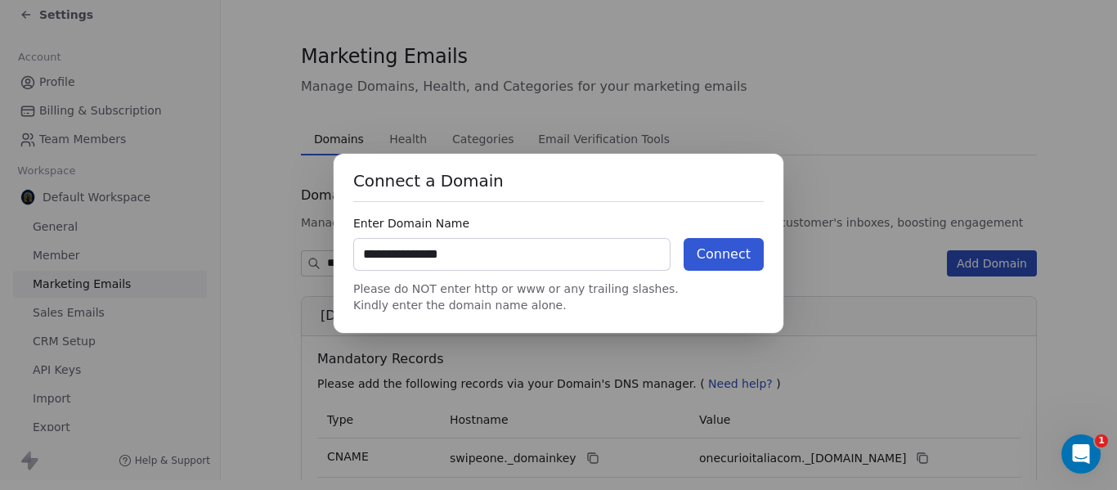
type input "**********"
click at [721, 254] on button "Connect" at bounding box center [724, 254] width 80 height 33
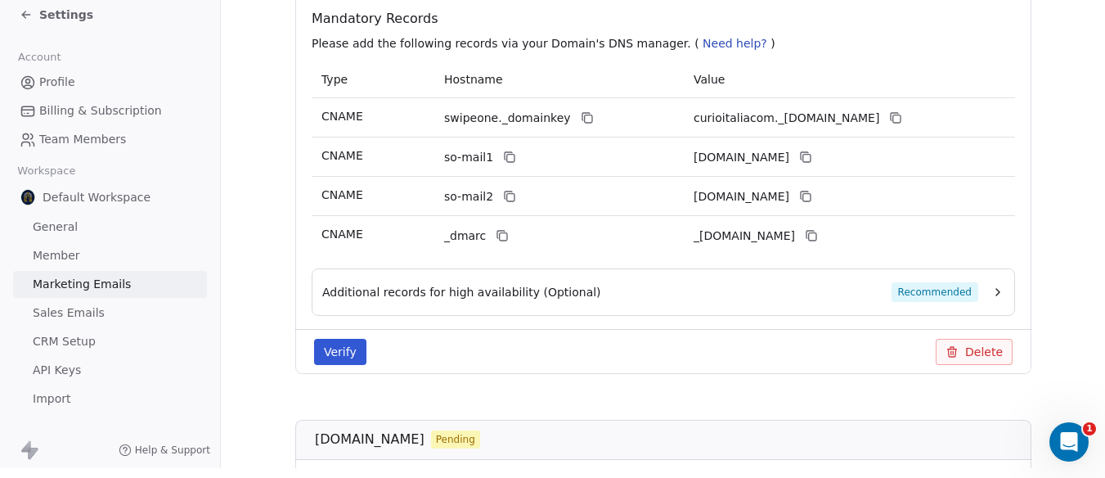
scroll to position [327, 0]
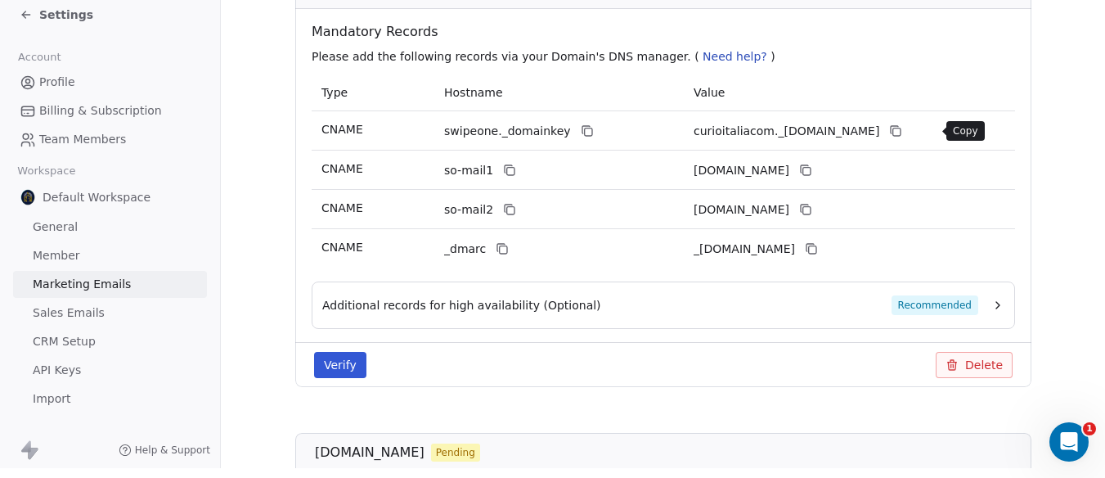
click at [901, 128] on icon at bounding box center [896, 131] width 7 height 7
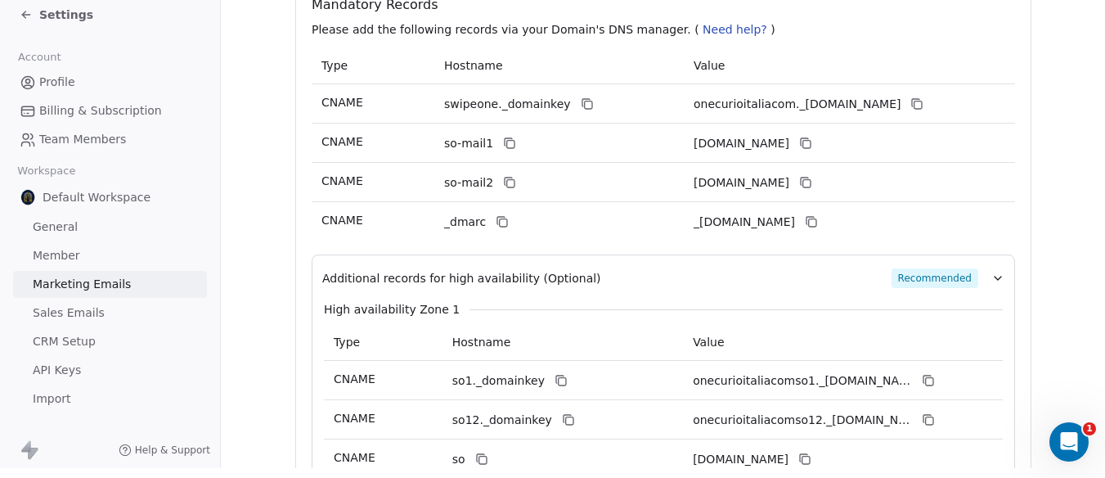
scroll to position [967, 0]
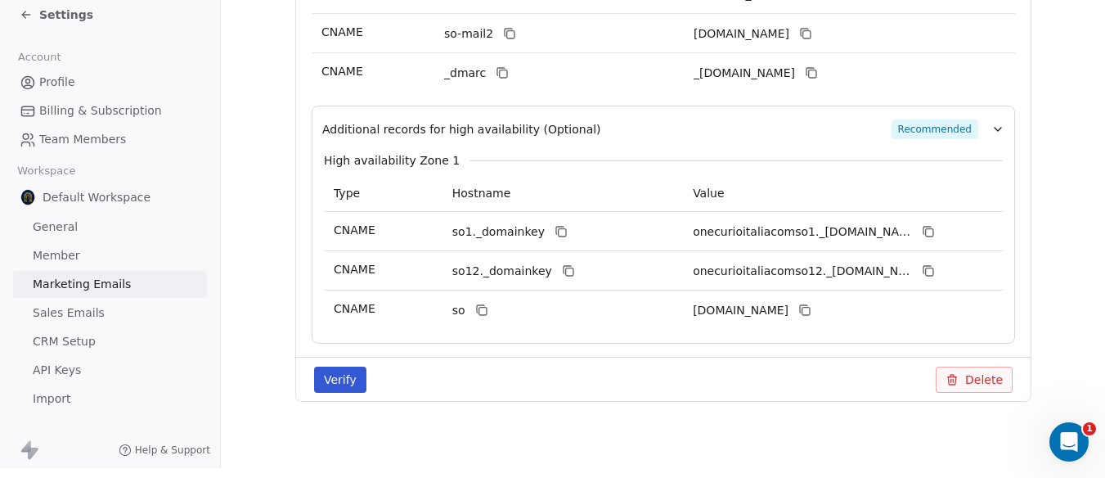
click at [351, 380] on button "Verify" at bounding box center [340, 379] width 52 height 26
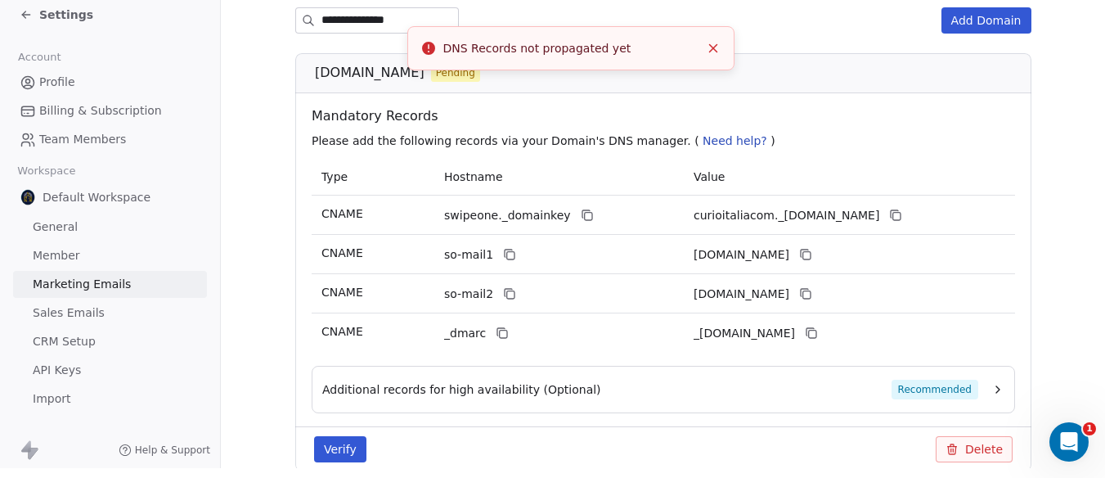
scroll to position [231, 0]
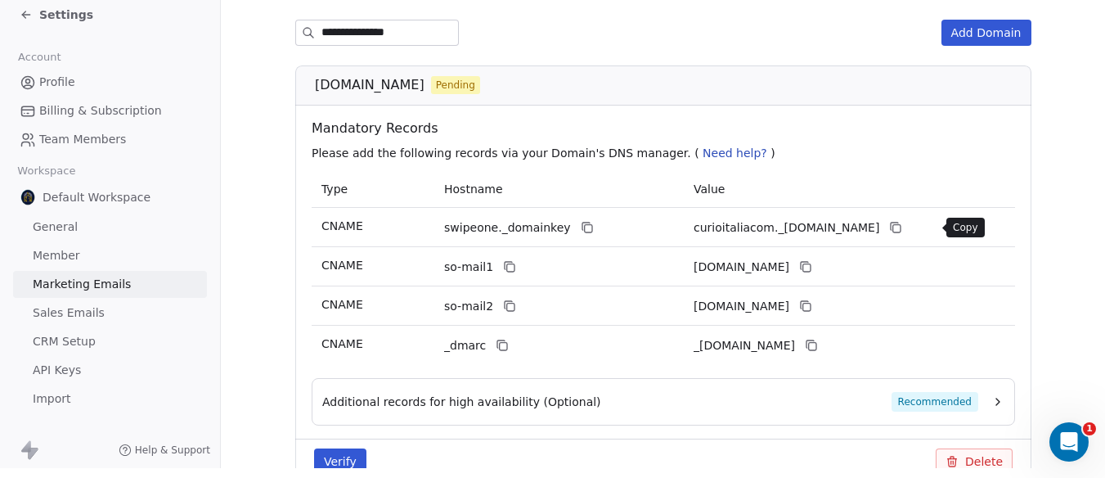
click at [902, 226] on icon at bounding box center [895, 227] width 13 height 13
click at [812, 261] on icon at bounding box center [804, 266] width 13 height 13
click at [810, 304] on icon at bounding box center [806, 306] width 7 height 7
click at [817, 339] on icon at bounding box center [810, 345] width 13 height 13
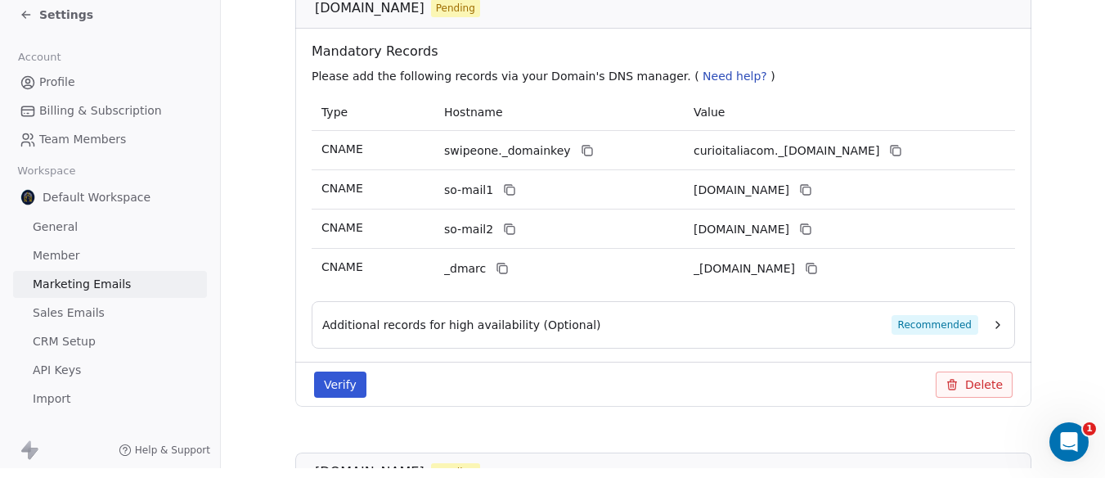
scroll to position [394, 0]
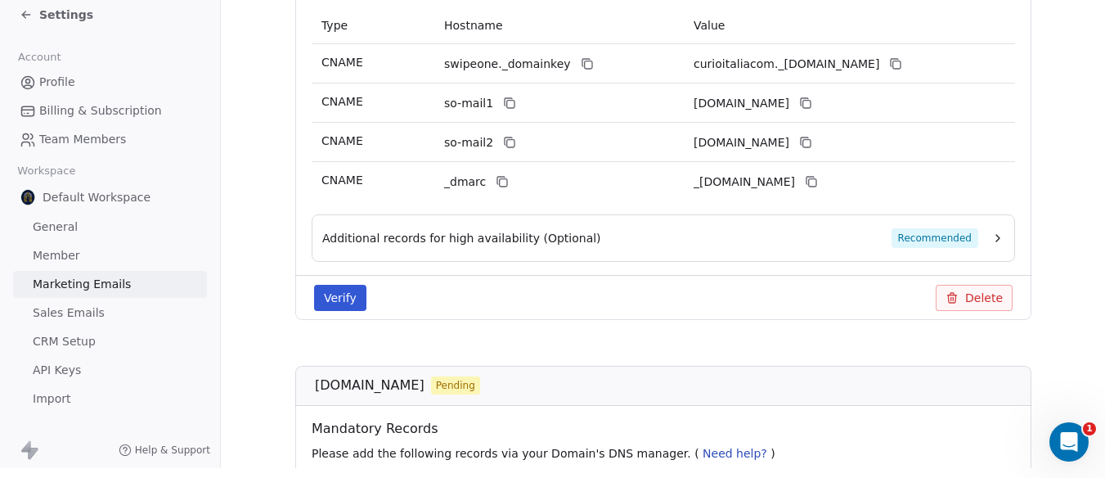
click at [962, 232] on span "Recommended" at bounding box center [934, 238] width 87 height 20
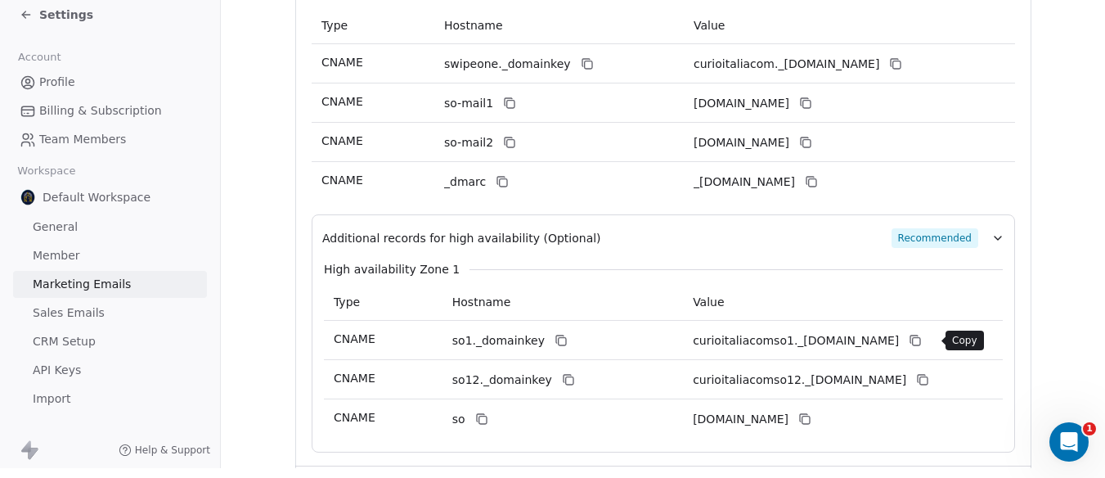
click at [922, 341] on icon at bounding box center [915, 340] width 13 height 13
click at [927, 377] on icon at bounding box center [922, 380] width 7 height 7
click at [809, 417] on icon at bounding box center [805, 419] width 7 height 7
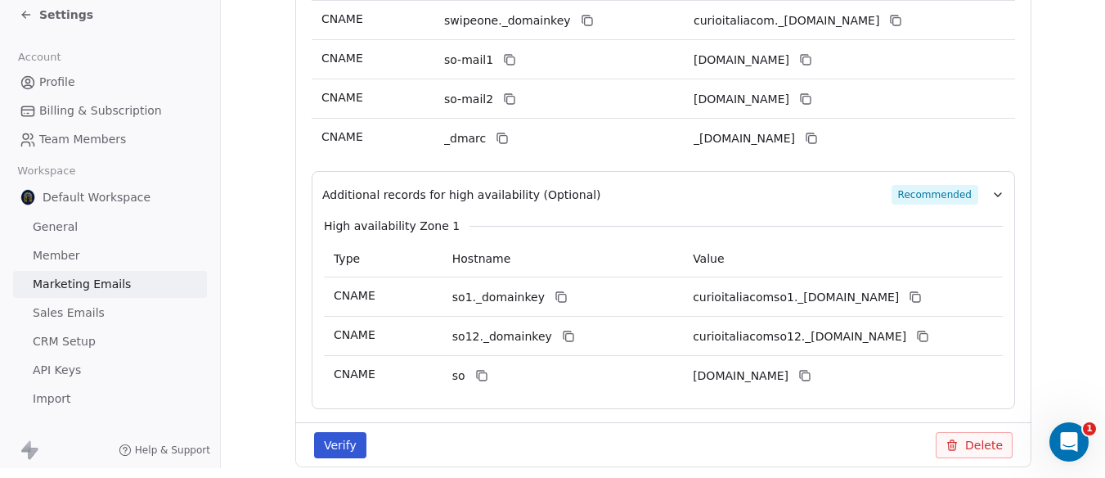
scroll to position [476, 0]
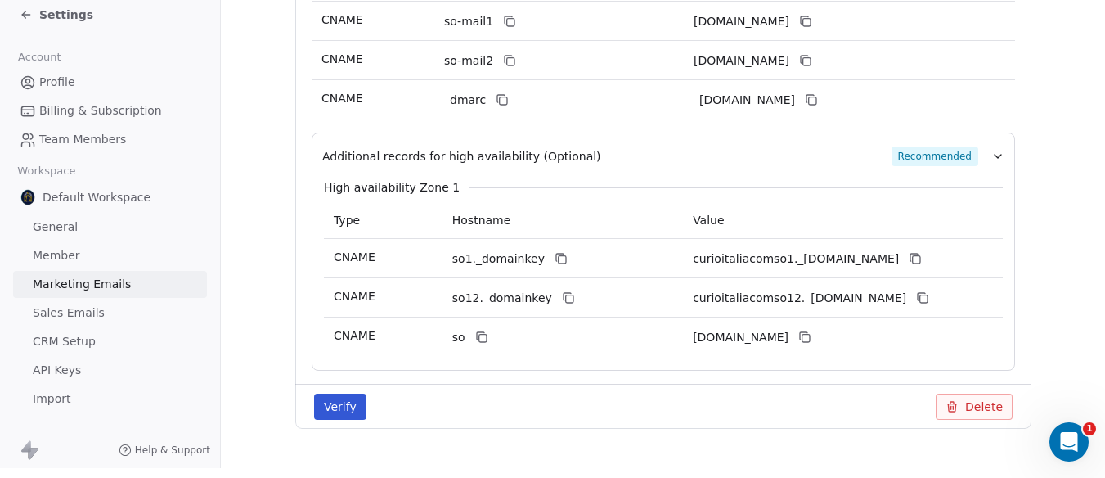
click at [906, 151] on span "Recommended" at bounding box center [934, 156] width 87 height 20
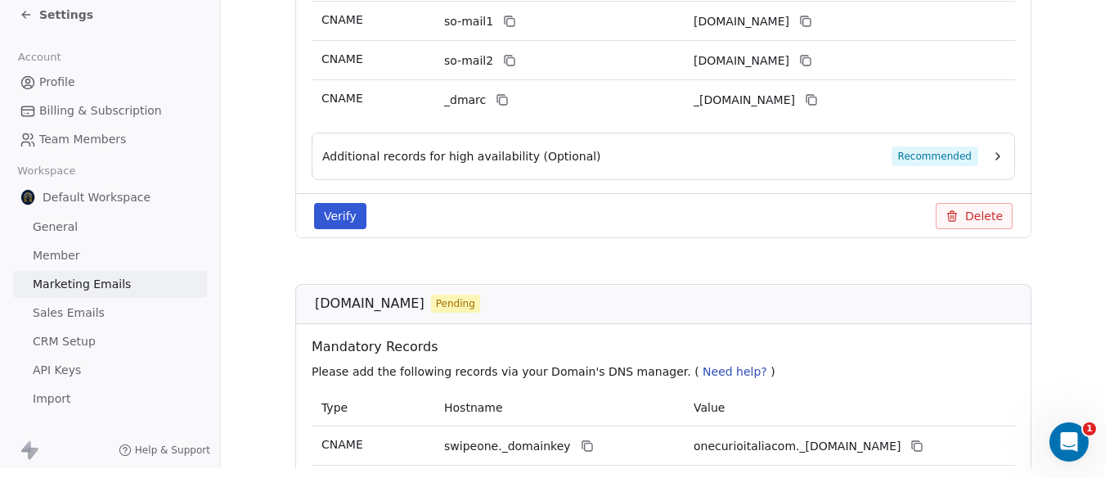
click at [346, 205] on button "Verify" at bounding box center [340, 216] width 52 height 26
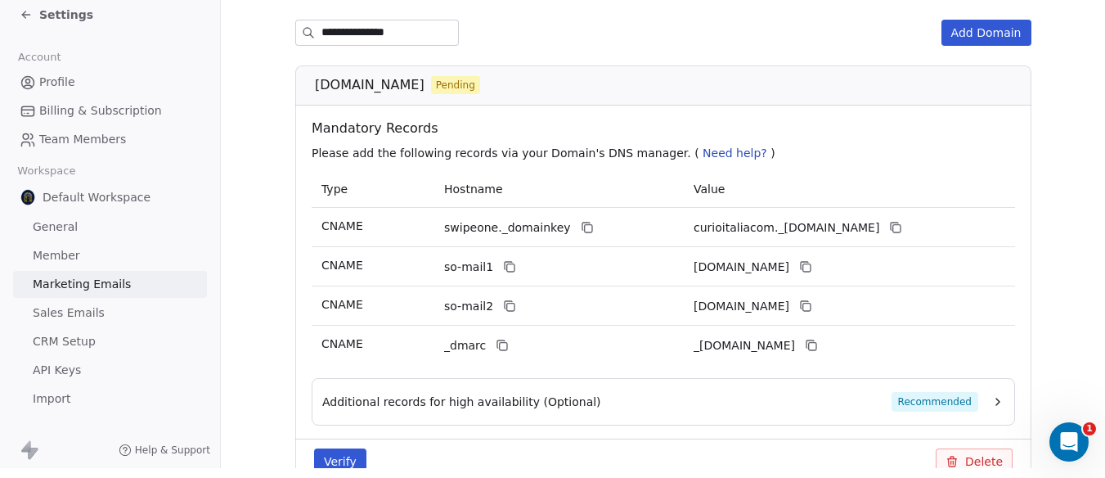
scroll to position [312, 0]
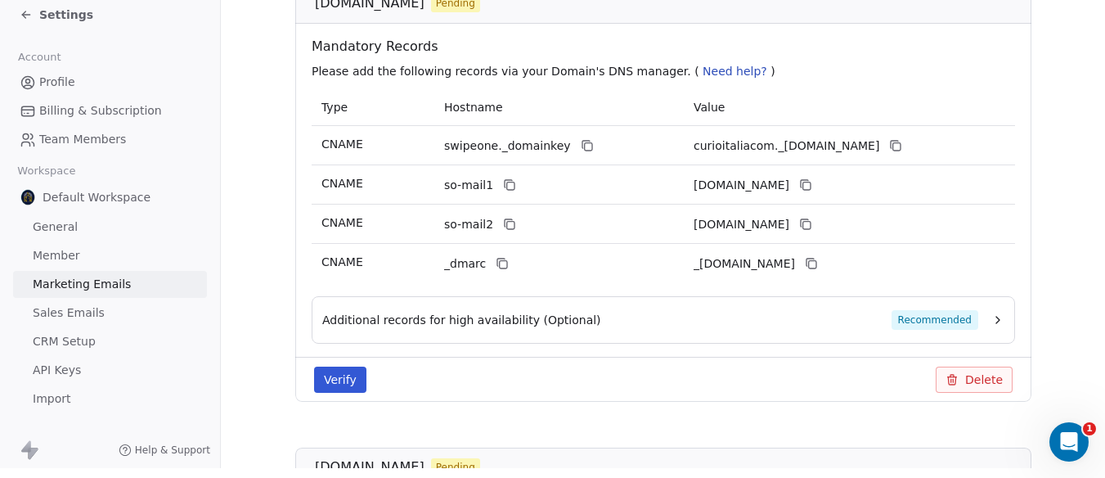
click at [350, 376] on button "Verify" at bounding box center [340, 379] width 52 height 26
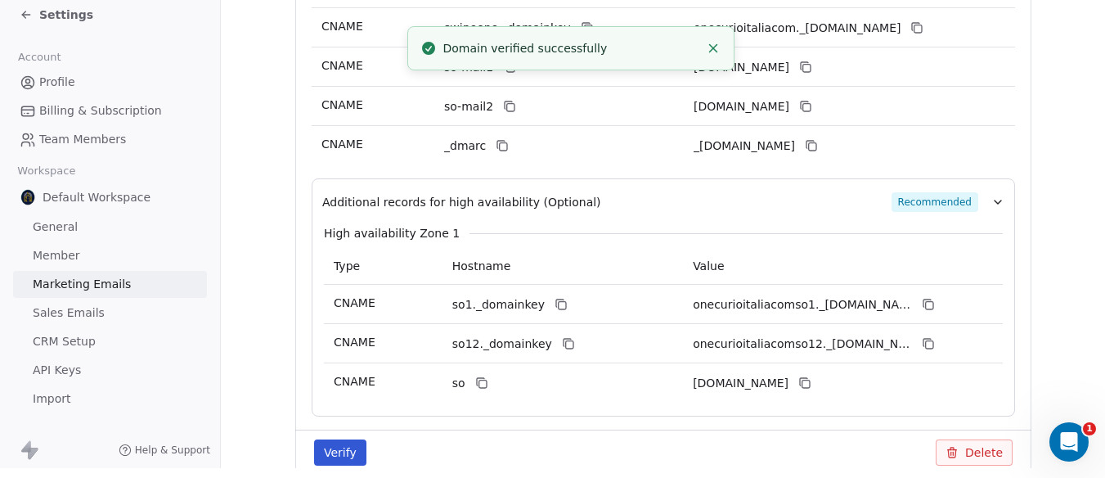
scroll to position [967, 0]
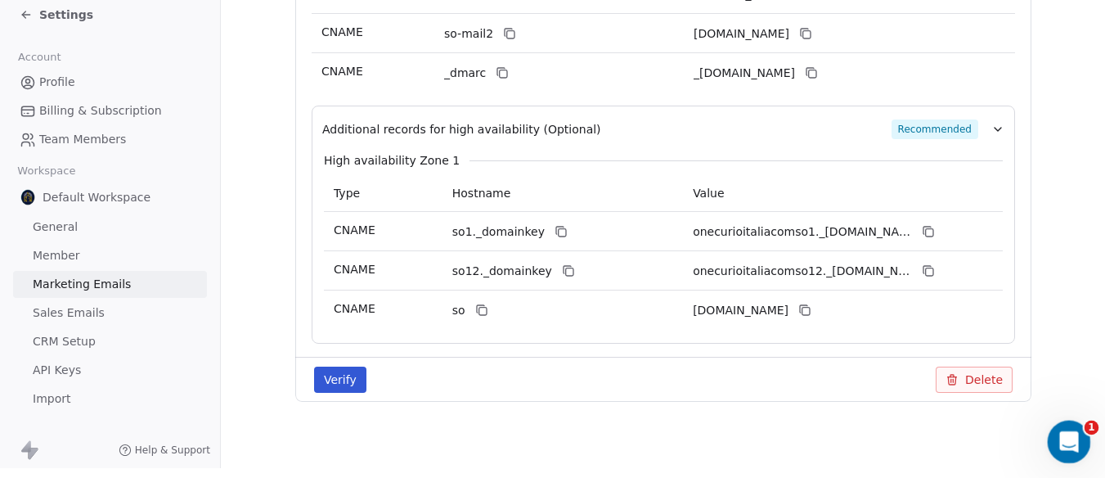
click at [1071, 440] on icon "Open Intercom Messenger" at bounding box center [1067, 439] width 27 height 27
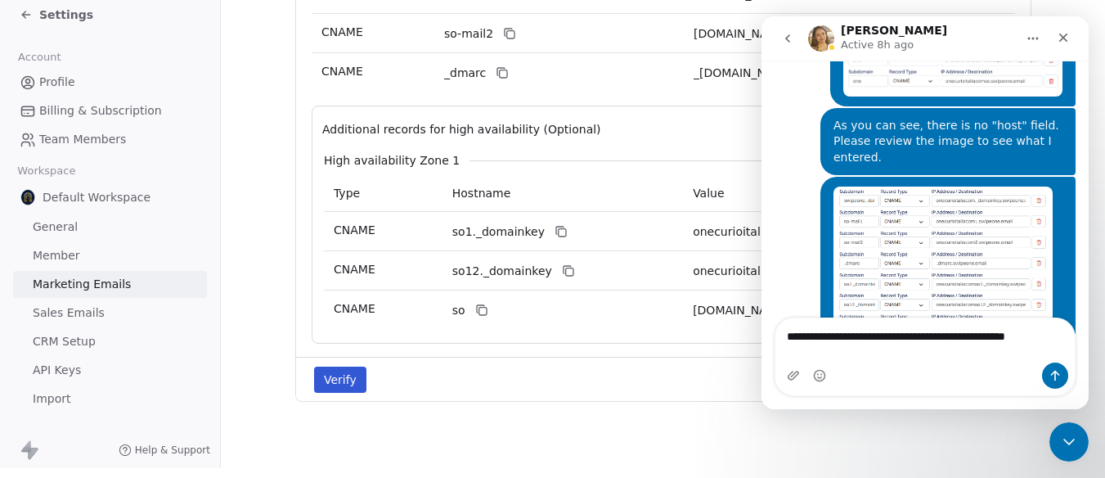
scroll to position [1250, 0]
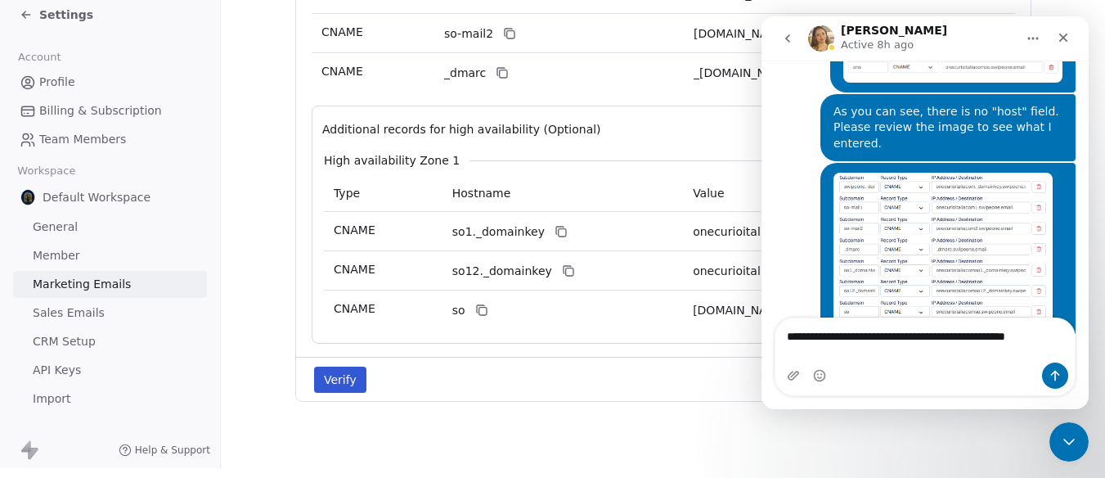
click at [866, 346] on textarea "**********" at bounding box center [925, 332] width 299 height 28
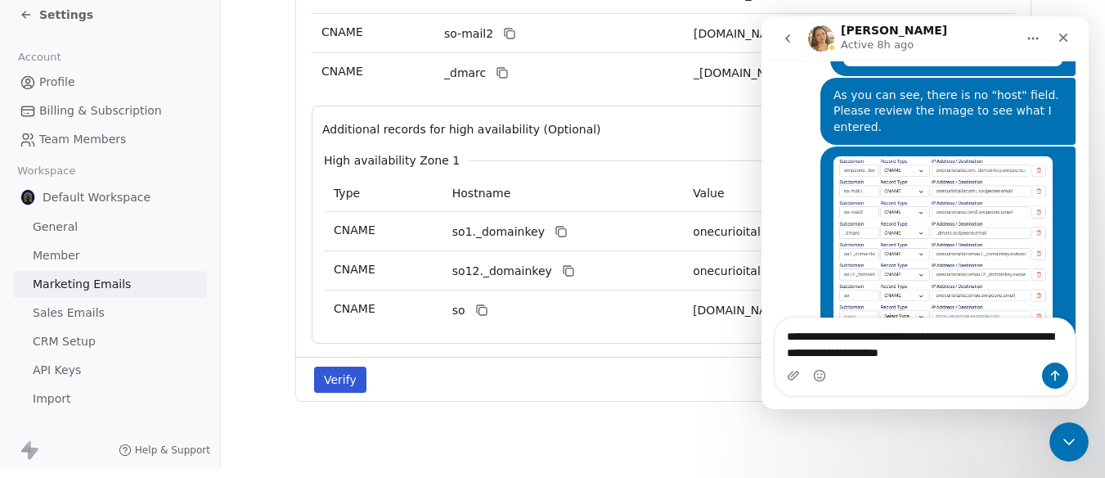
type textarea "**********"
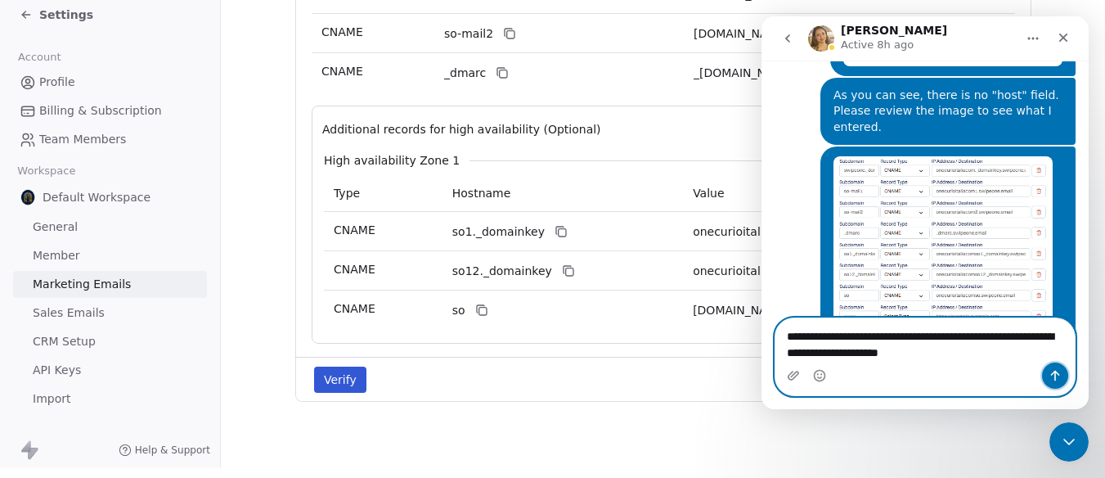
click at [1059, 371] on icon "Send a message…" at bounding box center [1055, 375] width 13 height 13
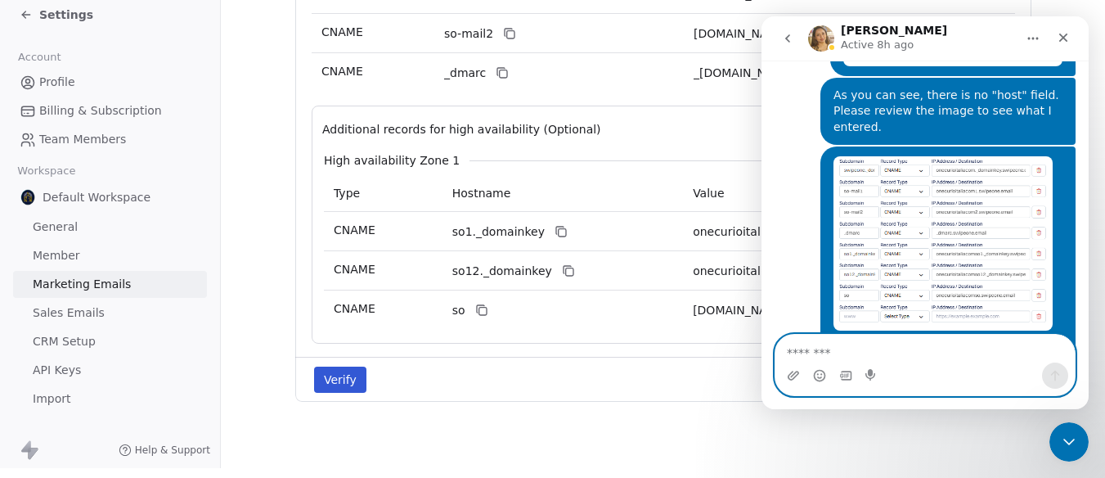
scroll to position [1304, 0]
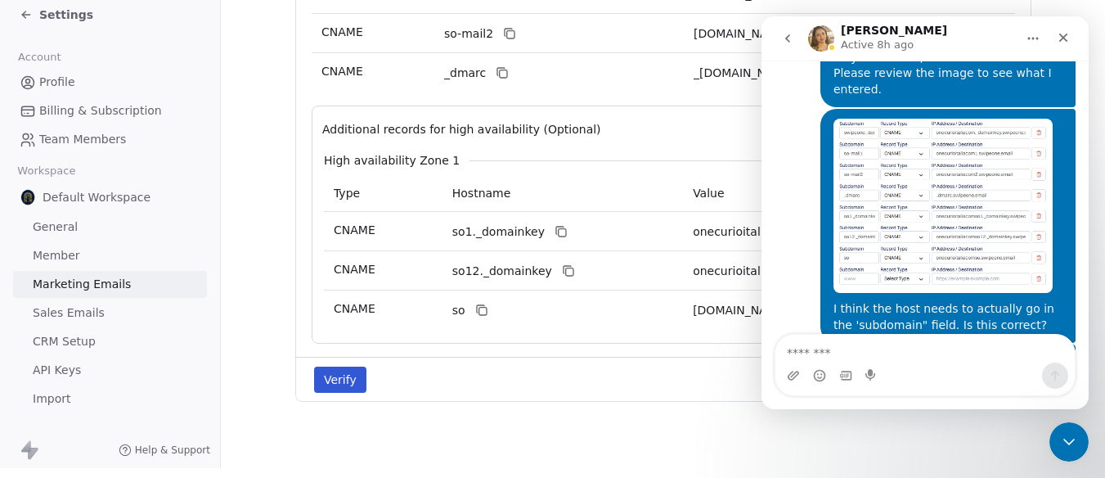
click at [636, 357] on div "Verify Delete" at bounding box center [663, 379] width 736 height 45
click at [1060, 38] on icon "Close" at bounding box center [1063, 37] width 13 height 13
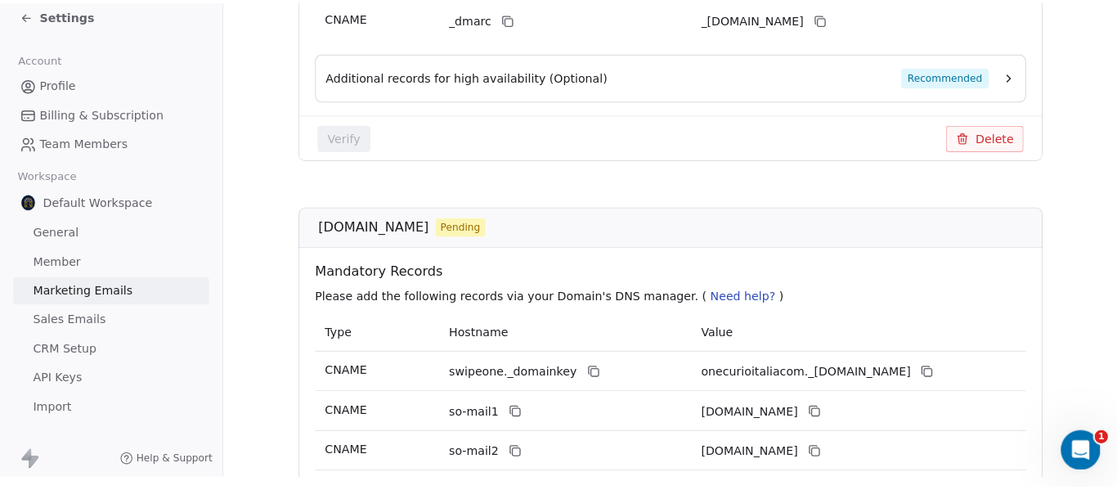
scroll to position [967, 0]
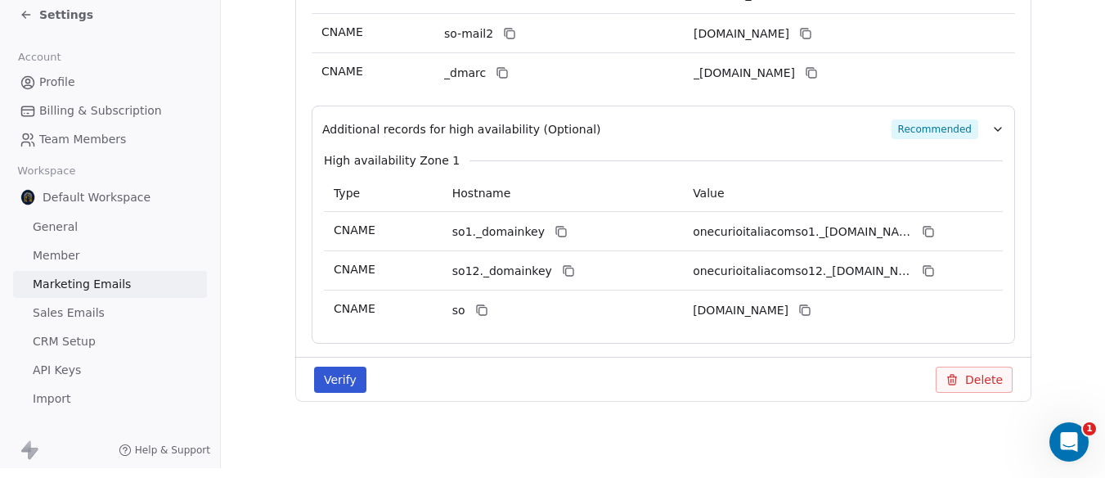
click at [966, 380] on button "Delete" at bounding box center [974, 379] width 77 height 26
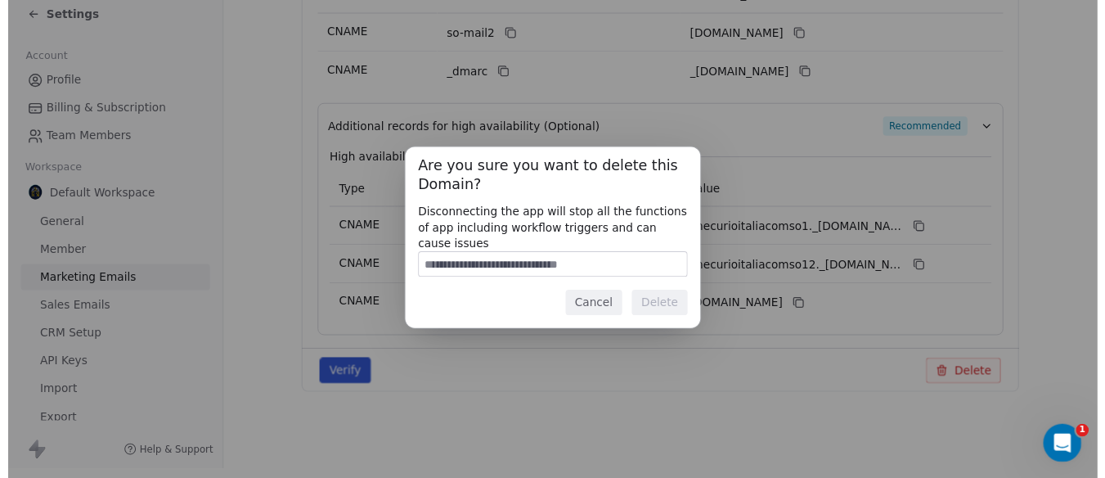
scroll to position [1292, 0]
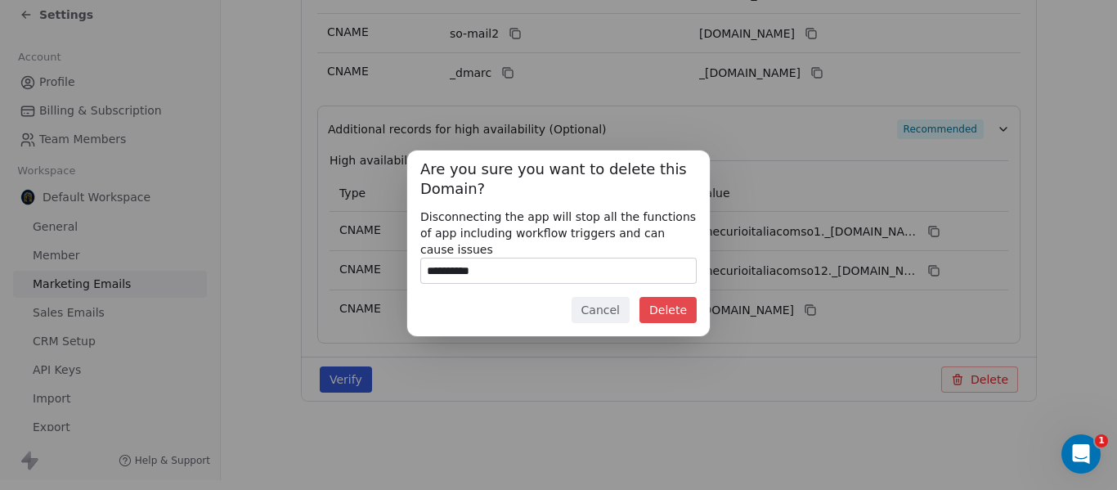
type input "**********"
click at [686, 300] on button "Delete" at bounding box center [668, 310] width 57 height 26
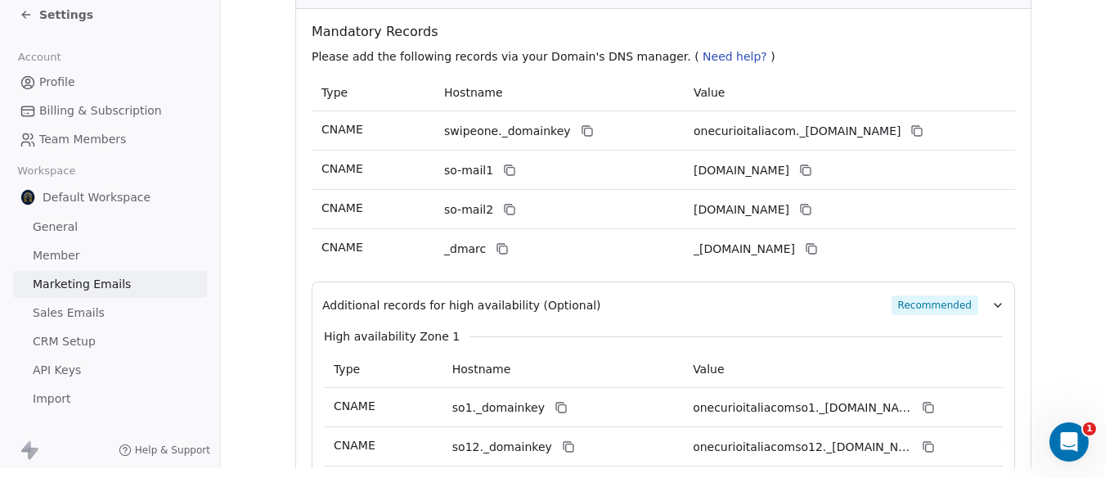
scroll to position [803, 0]
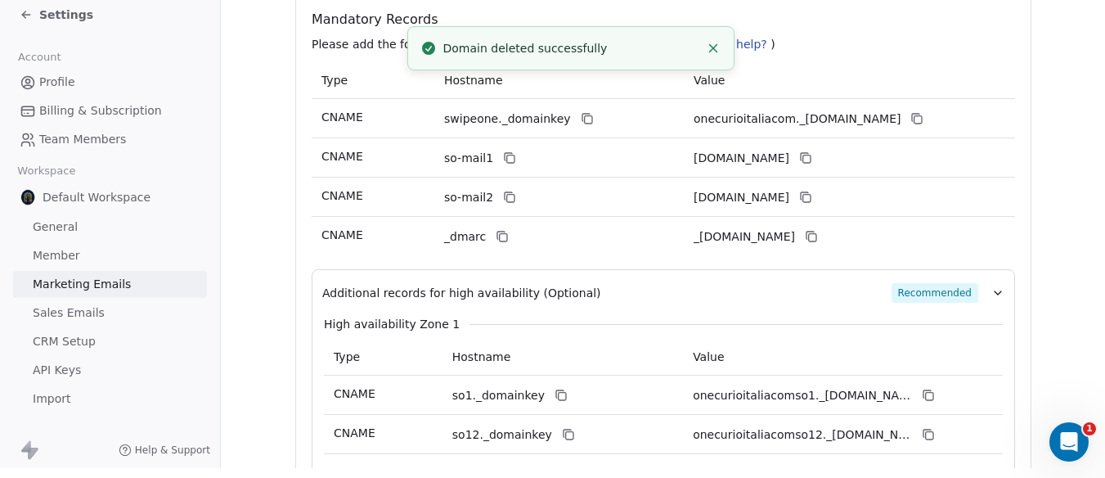
click at [996, 294] on icon "button" at bounding box center [997, 292] width 13 height 13
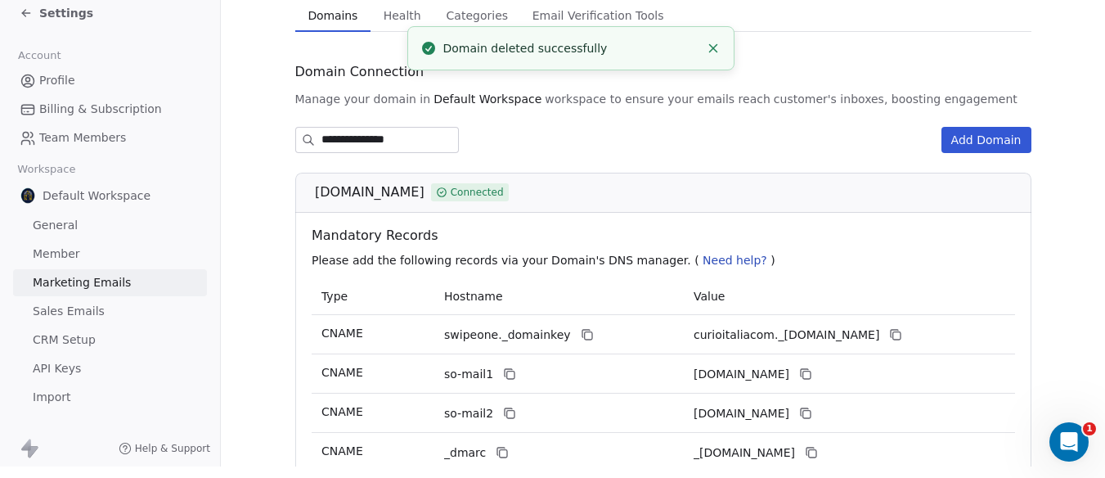
scroll to position [0, 0]
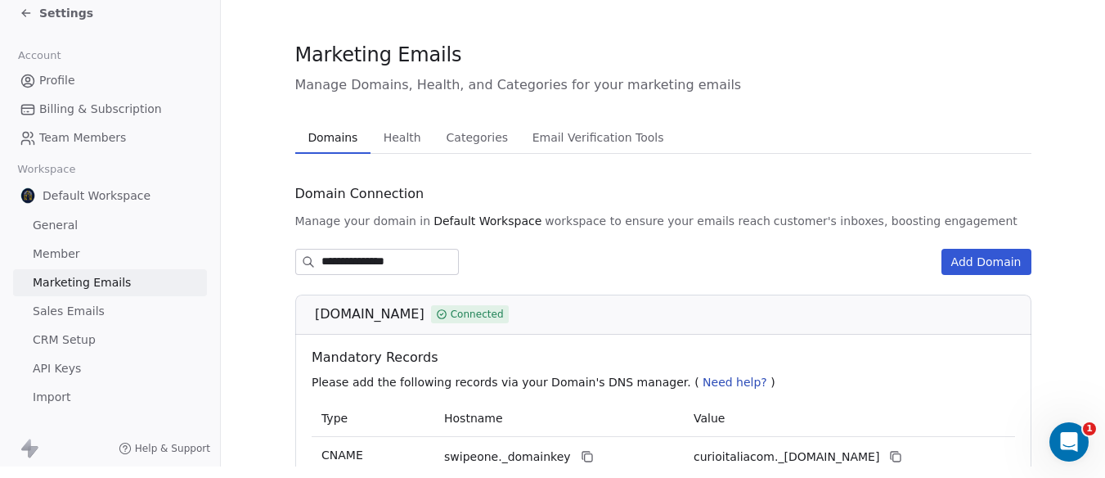
click at [60, 269] on link "Marketing Emails" at bounding box center [110, 282] width 194 height 27
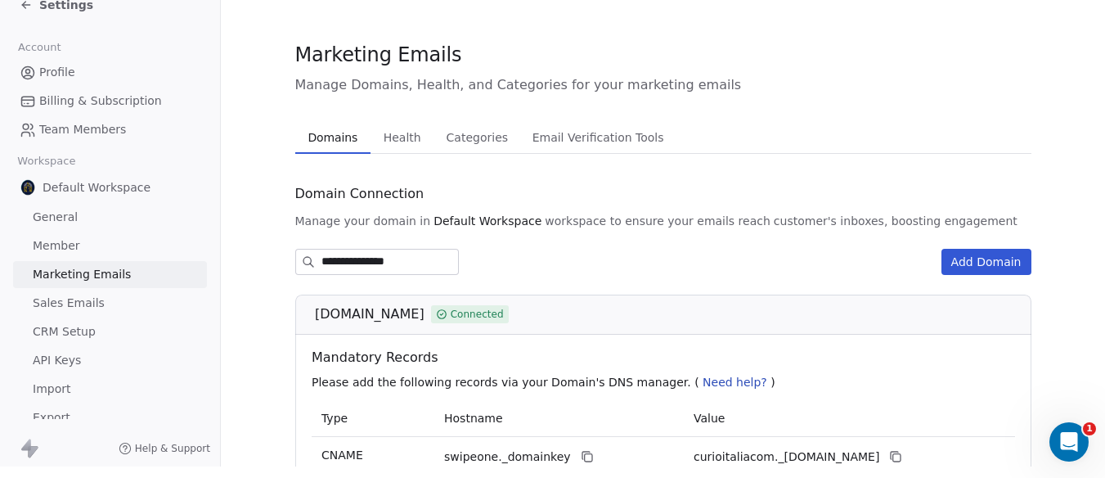
scroll to position [10, 0]
click at [47, 350] on span "API Keys" at bounding box center [57, 358] width 48 height 17
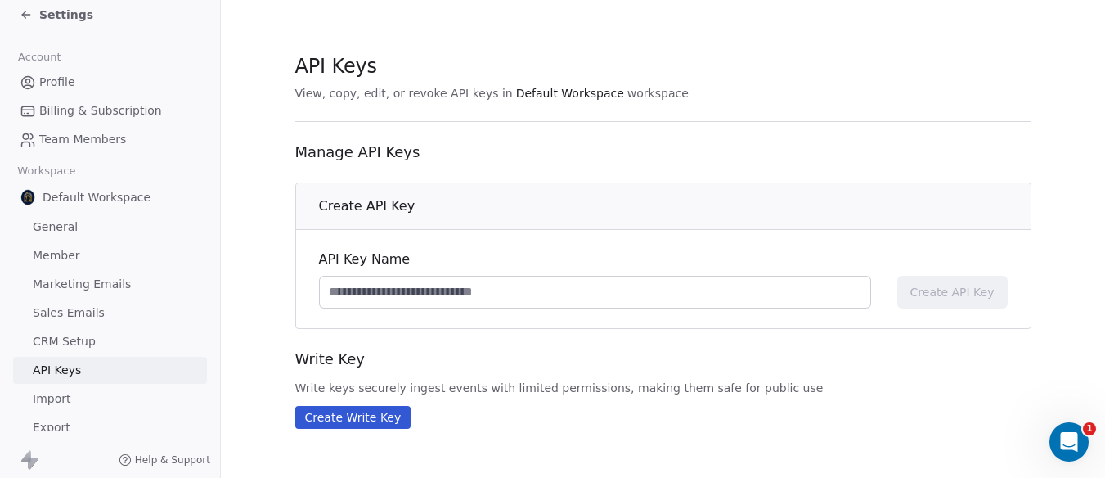
click at [61, 339] on span "CRM Setup" at bounding box center [64, 341] width 63 height 17
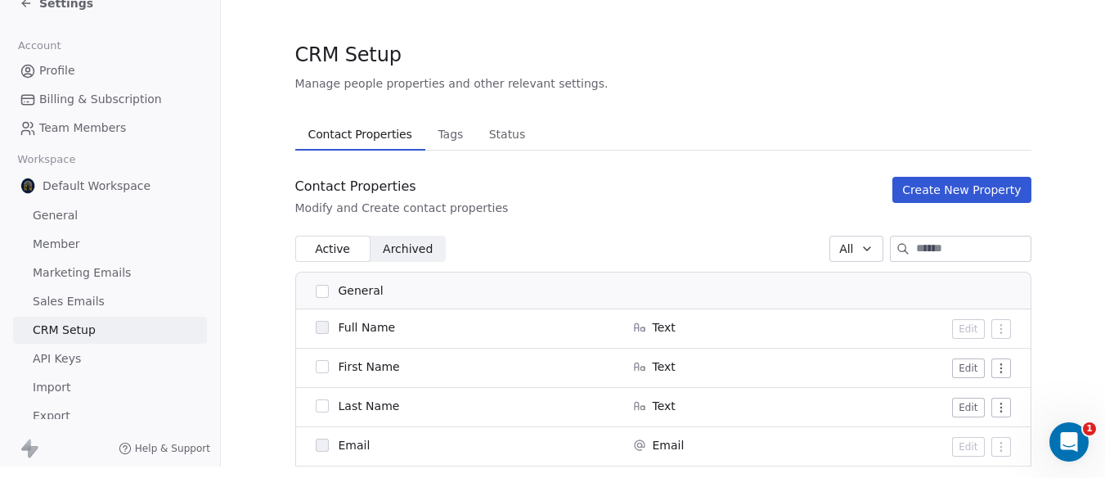
scroll to position [22, 0]
click at [62, 209] on span "General" at bounding box center [55, 215] width 45 height 17
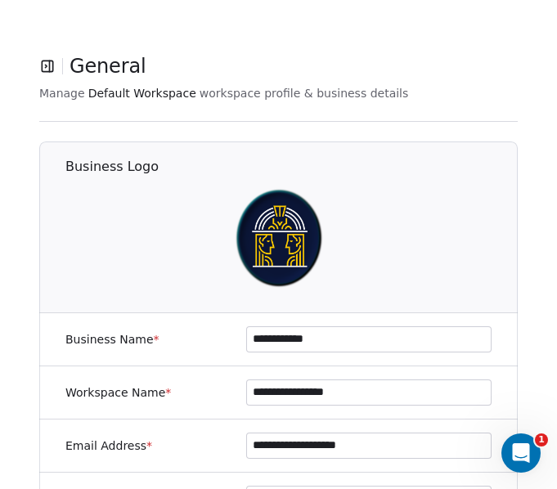
click at [40, 64] on icon "button" at bounding box center [47, 66] width 16 height 16
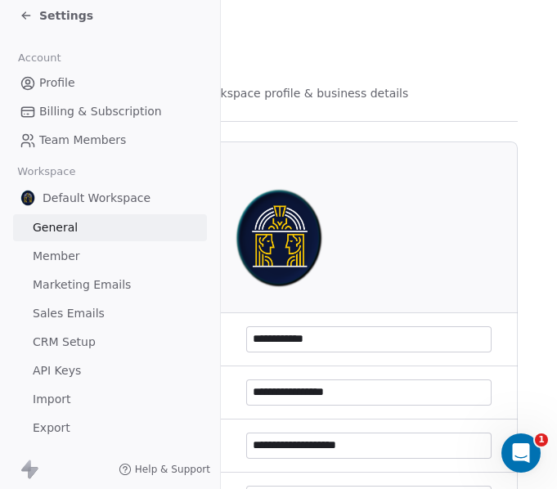
scroll to position [11, 0]
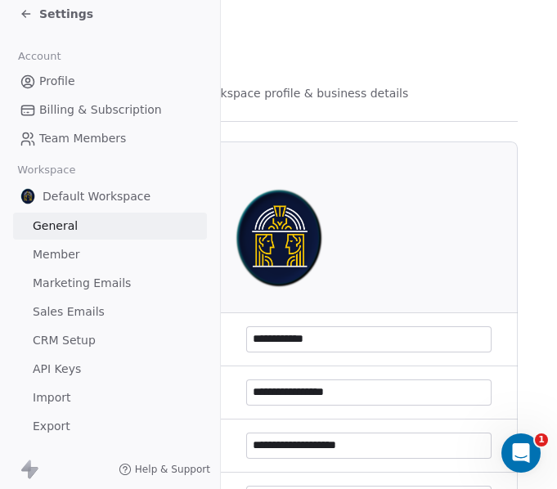
click at [79, 335] on span "CRM Setup" at bounding box center [64, 340] width 63 height 17
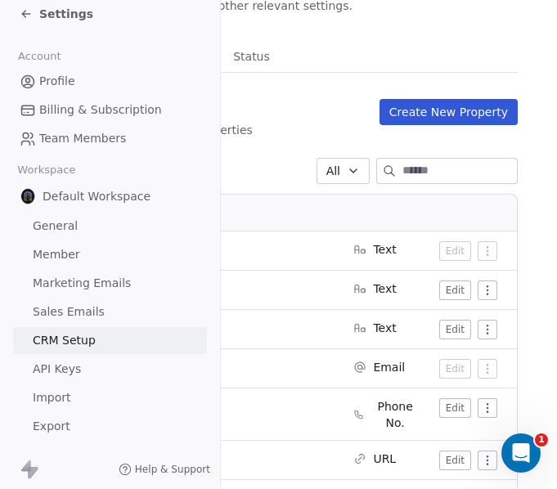
scroll to position [82, 0]
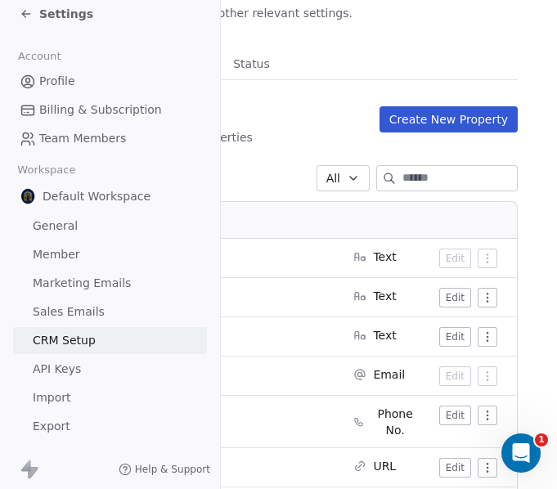
click at [29, 17] on icon at bounding box center [26, 13] width 13 height 13
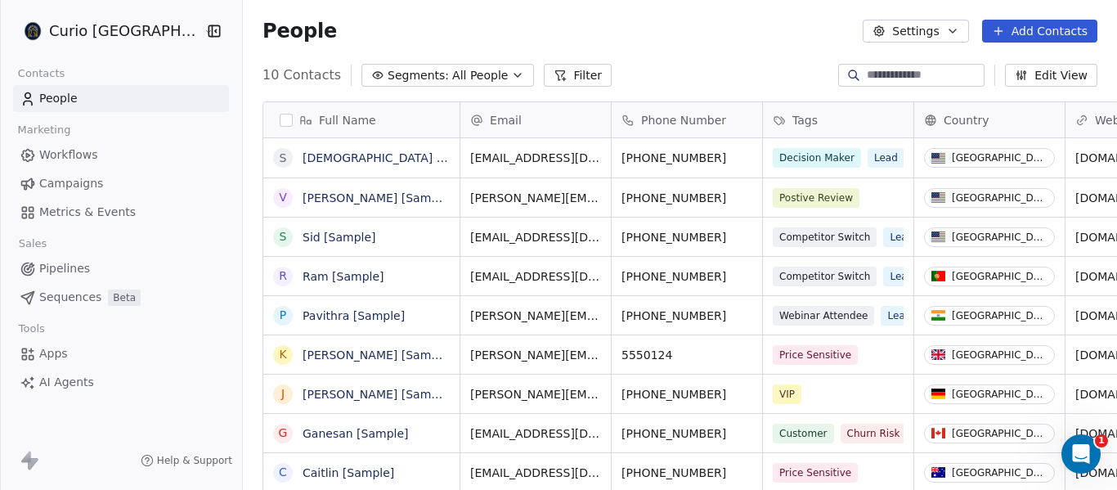
scroll to position [419, 884]
click at [1057, 72] on button "Edit View" at bounding box center [1051, 75] width 92 height 23
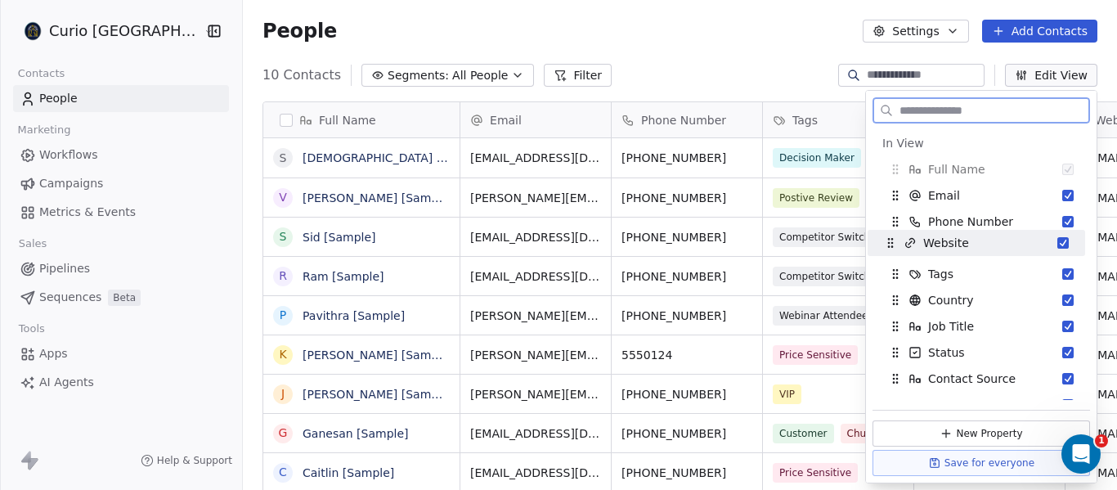
drag, startPoint x: 897, startPoint y: 303, endPoint x: 892, endPoint y: 245, distance: 57.5
click at [892, 245] on icon "Suggestions" at bounding box center [890, 242] width 13 height 13
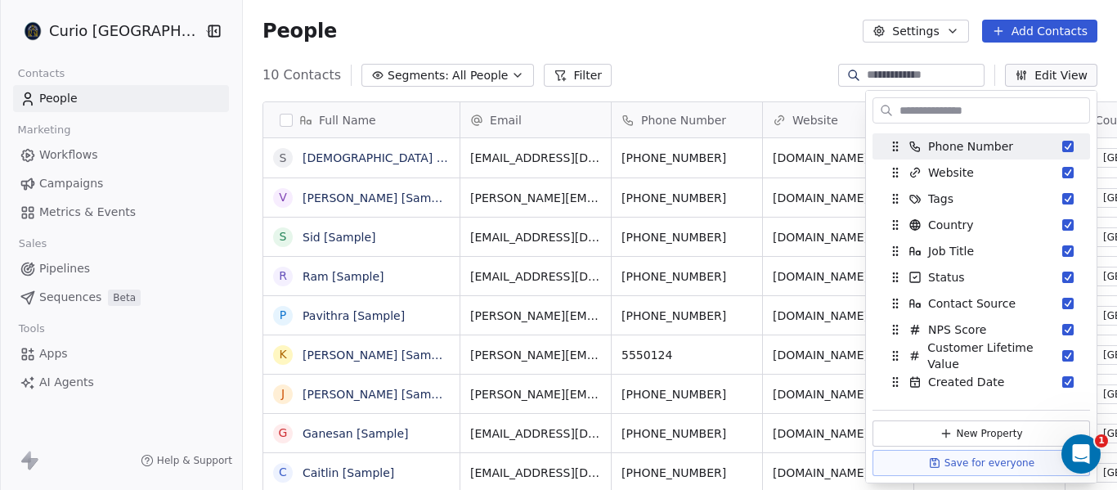
scroll to position [0, 0]
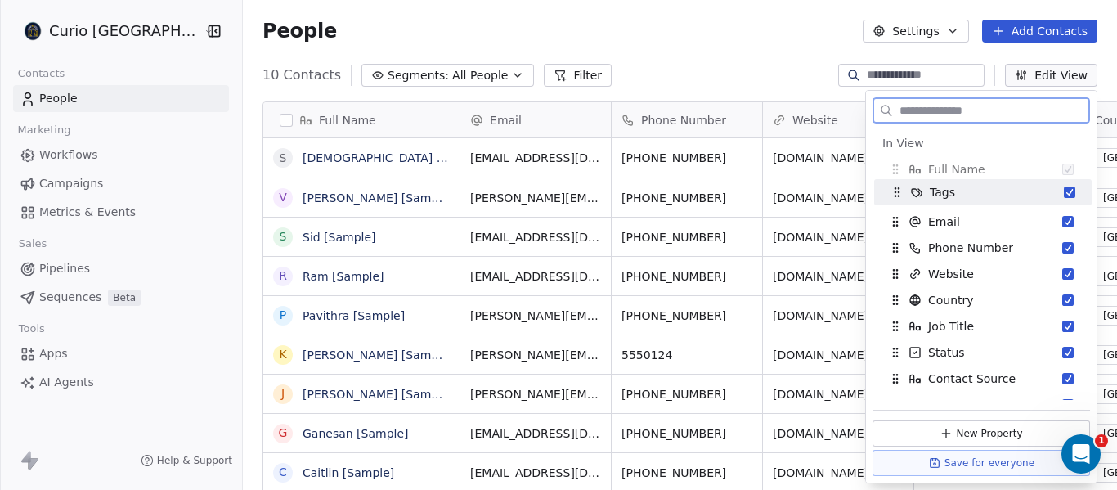
drag, startPoint x: 899, startPoint y: 269, endPoint x: 901, endPoint y: 187, distance: 81.8
click at [901, 187] on icon "Suggestions" at bounding box center [897, 192] width 13 height 13
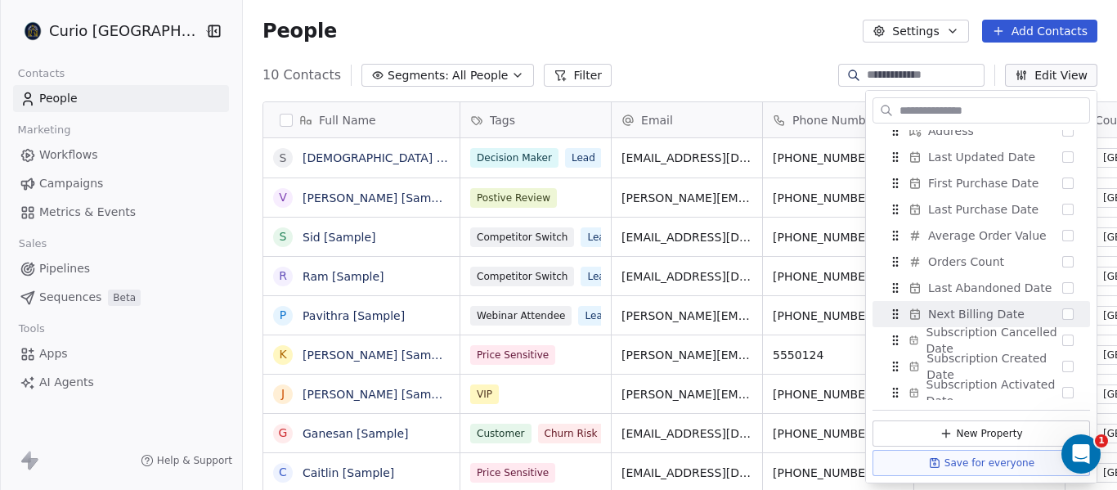
scroll to position [875, 0]
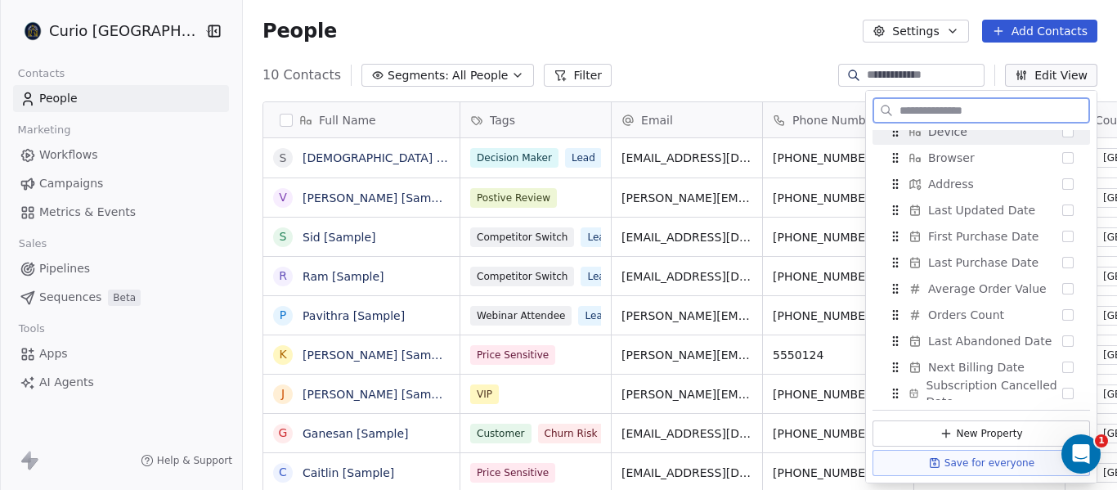
click at [914, 115] on input "text" at bounding box center [993, 111] width 193 height 24
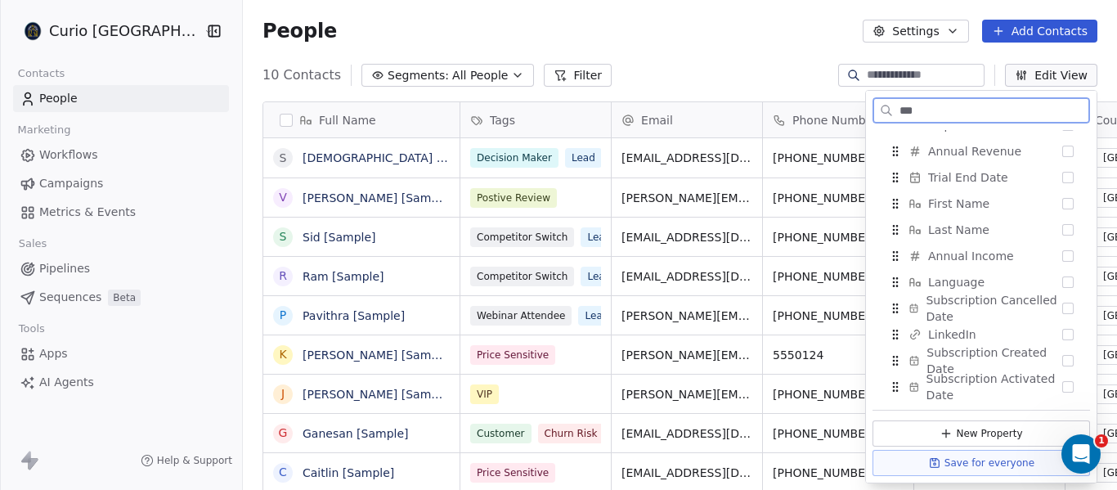
scroll to position [18, 0]
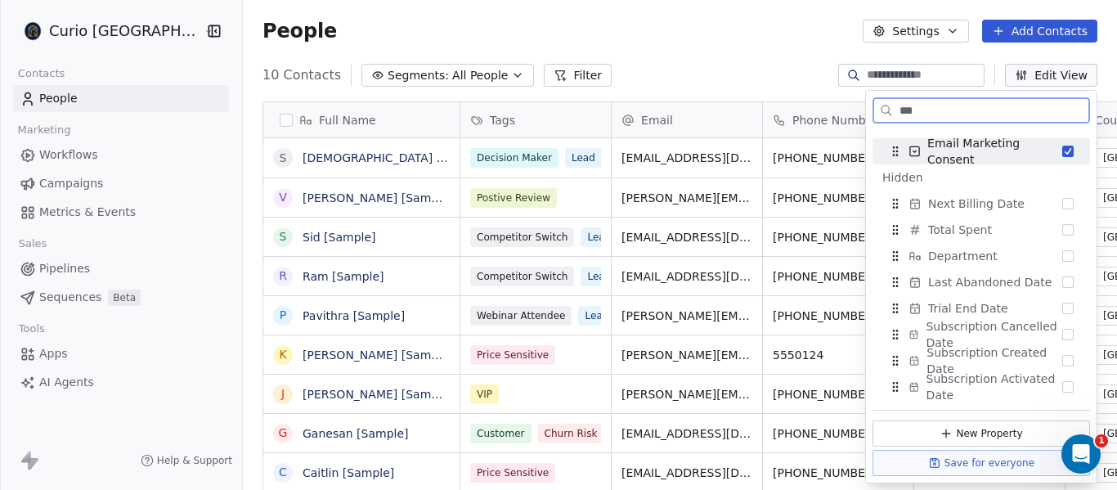
click at [894, 107] on div "***" at bounding box center [982, 110] width 218 height 26
click at [902, 110] on input "***" at bounding box center [993, 111] width 193 height 24
click at [938, 117] on input "***" at bounding box center [993, 111] width 193 height 24
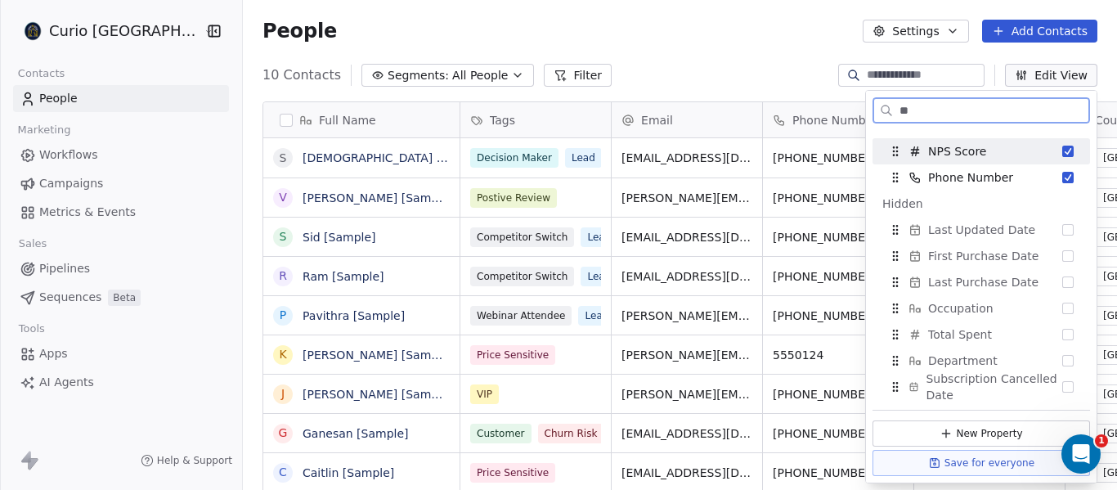
scroll to position [0, 0]
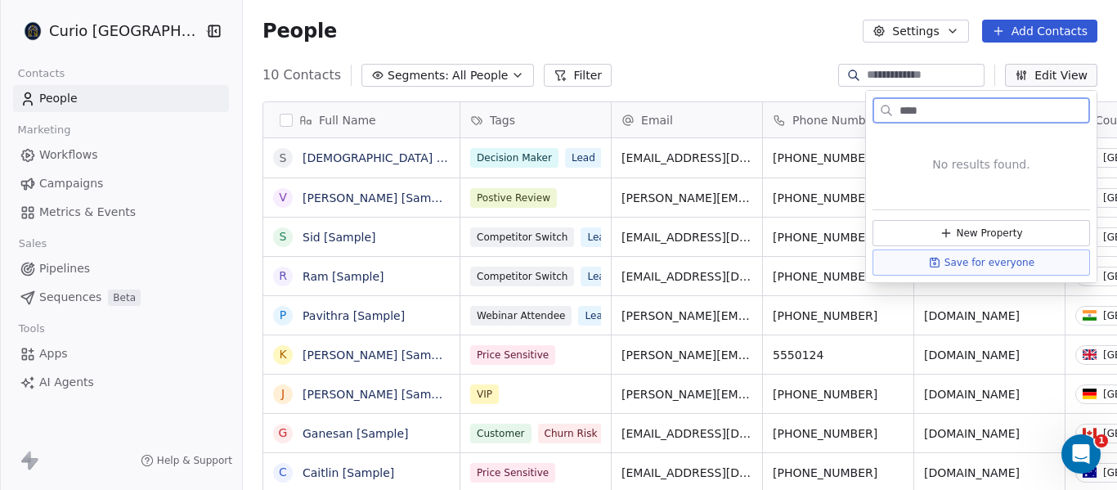
type input "****"
click at [731, 83] on div "10 Contacts Segments: All People Filter Edit View" at bounding box center [680, 75] width 875 height 26
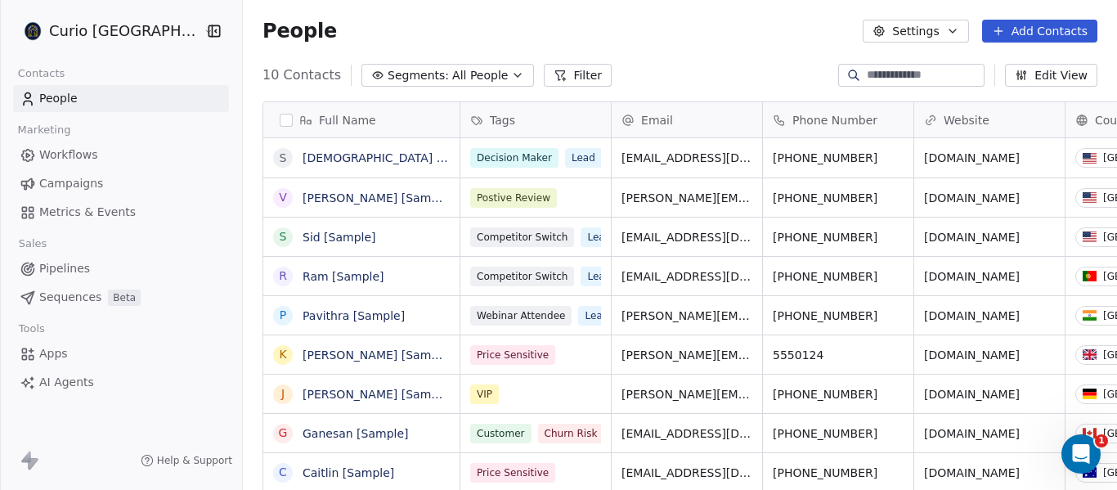
drag, startPoint x: 1062, startPoint y: 71, endPoint x: 1117, endPoint y: 110, distance: 67.4
click at [1062, 72] on button "Edit View" at bounding box center [1051, 75] width 92 height 23
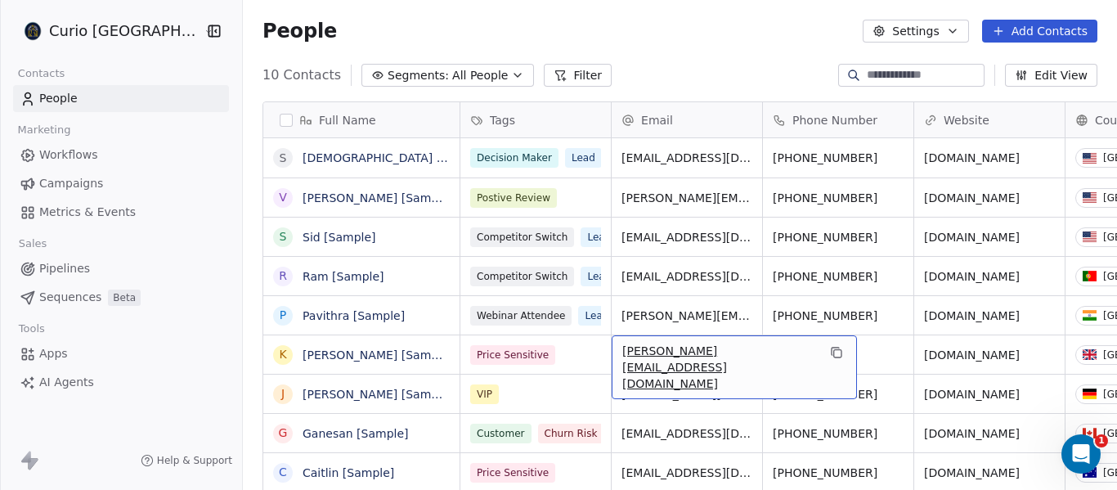
click at [1062, 80] on button "Edit View" at bounding box center [1051, 75] width 92 height 23
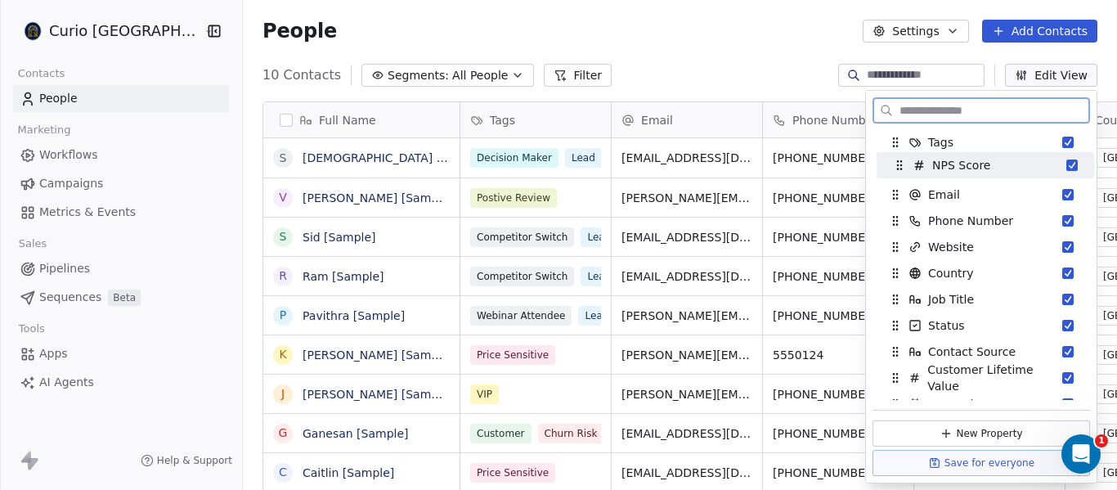
scroll to position [25, 0]
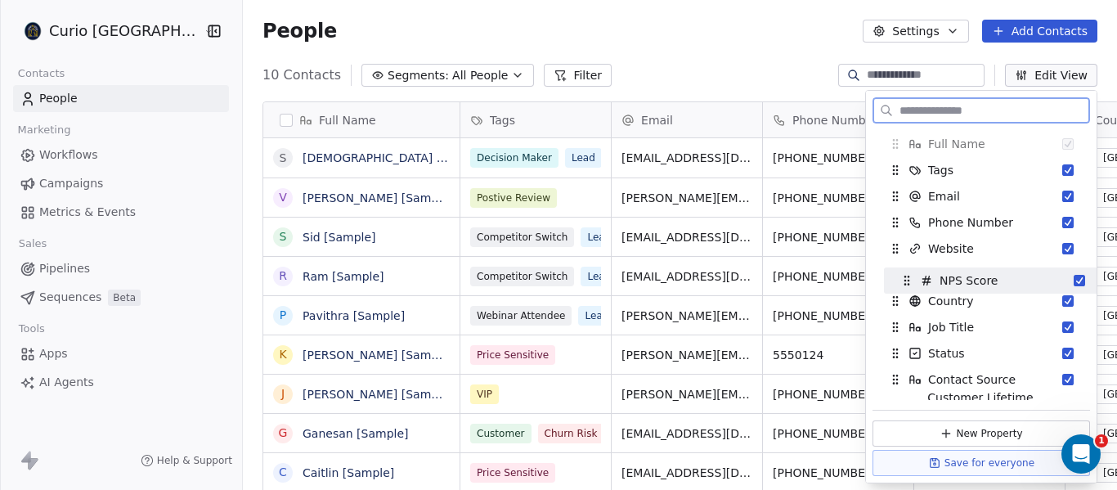
drag, startPoint x: 897, startPoint y: 241, endPoint x: 911, endPoint y: 269, distance: 32.2
click at [910, 275] on icon "Suggestions" at bounding box center [907, 280] width 13 height 13
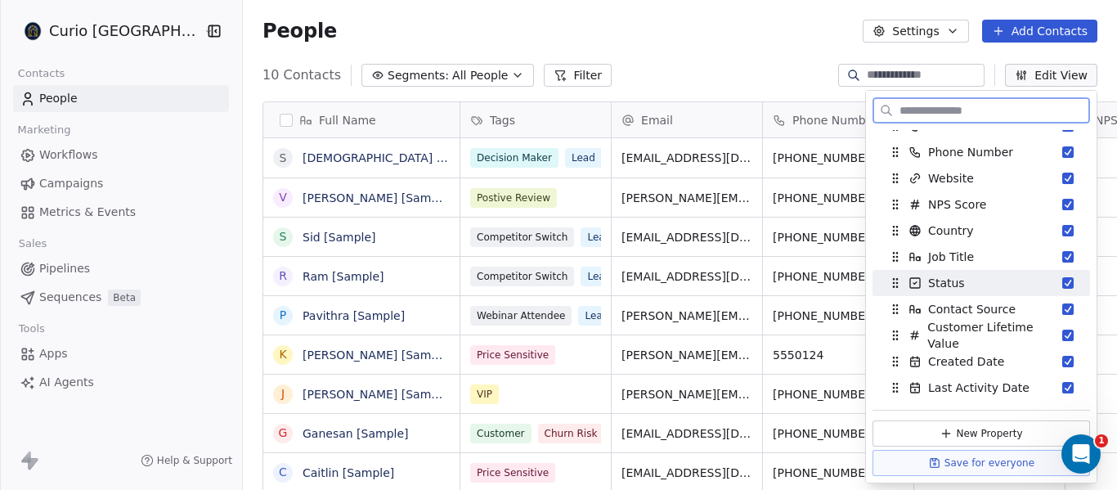
scroll to position [107, 0]
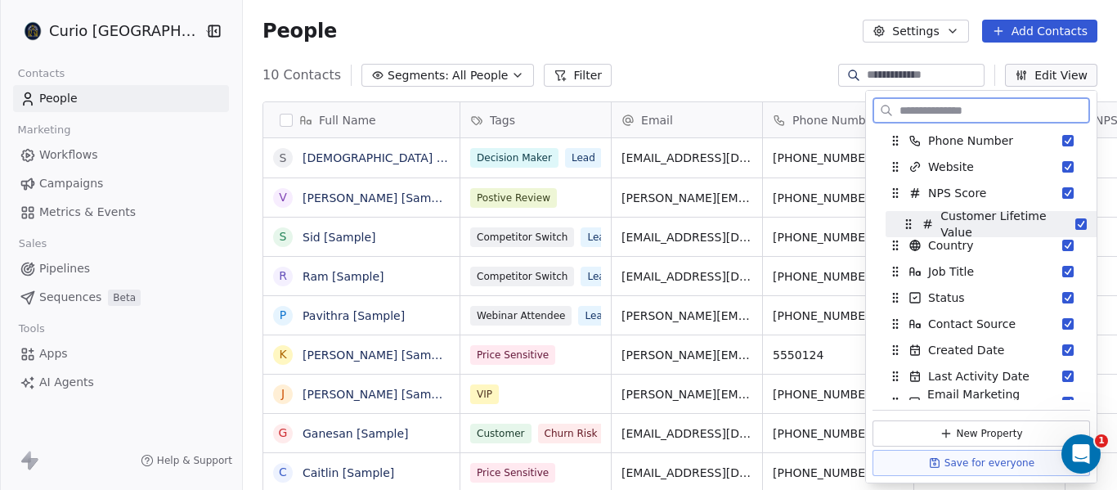
drag, startPoint x: 894, startPoint y: 320, endPoint x: 907, endPoint y: 220, distance: 100.7
click at [907, 220] on icon "Suggestions" at bounding box center [906, 220] width 1 height 1
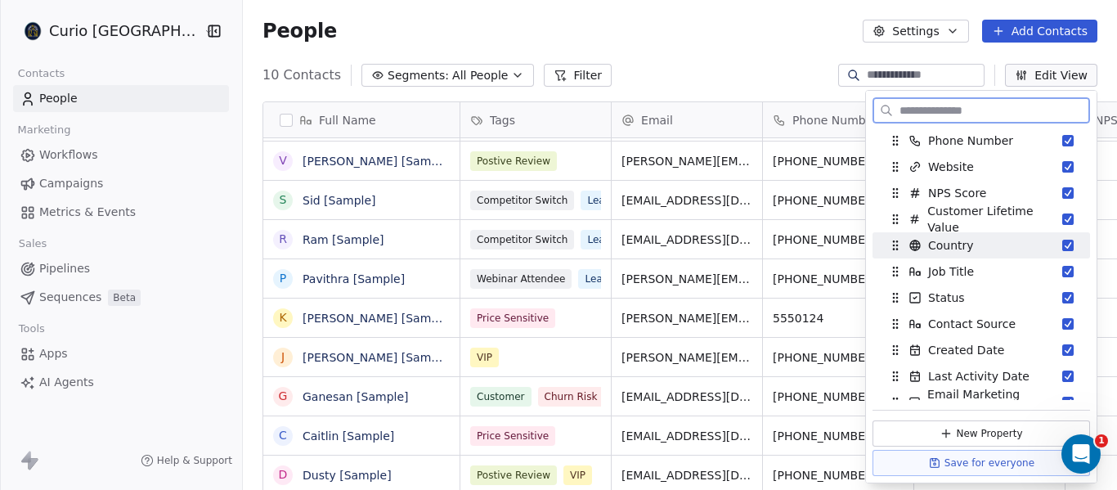
scroll to position [12, 0]
click at [280, 123] on button "button" at bounding box center [286, 120] width 13 height 13
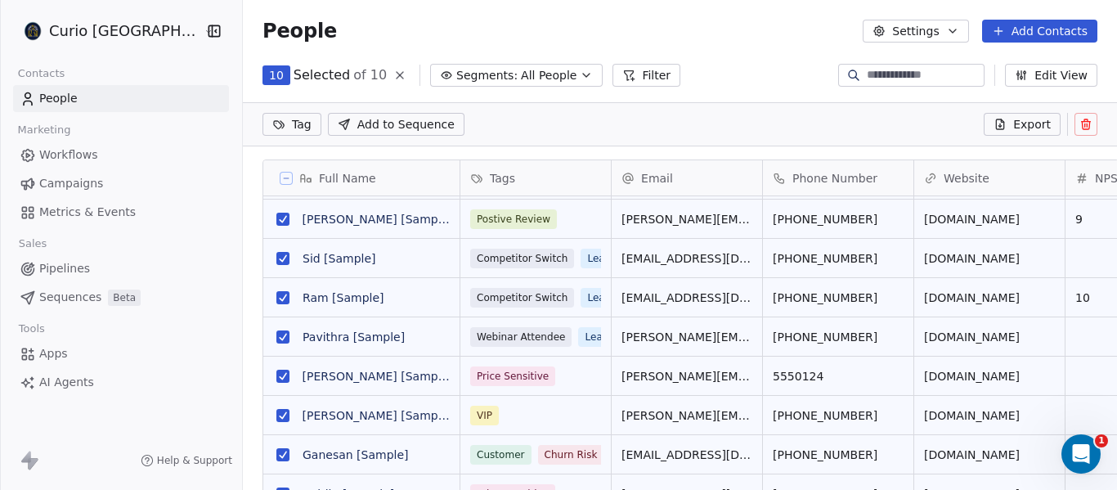
click at [277, 217] on button "grid" at bounding box center [283, 219] width 13 height 13
click at [277, 259] on button "grid" at bounding box center [283, 258] width 13 height 13
click at [277, 299] on button "grid" at bounding box center [283, 297] width 13 height 13
click at [277, 341] on button "grid" at bounding box center [283, 336] width 13 height 13
click at [277, 374] on button "grid" at bounding box center [283, 376] width 13 height 13
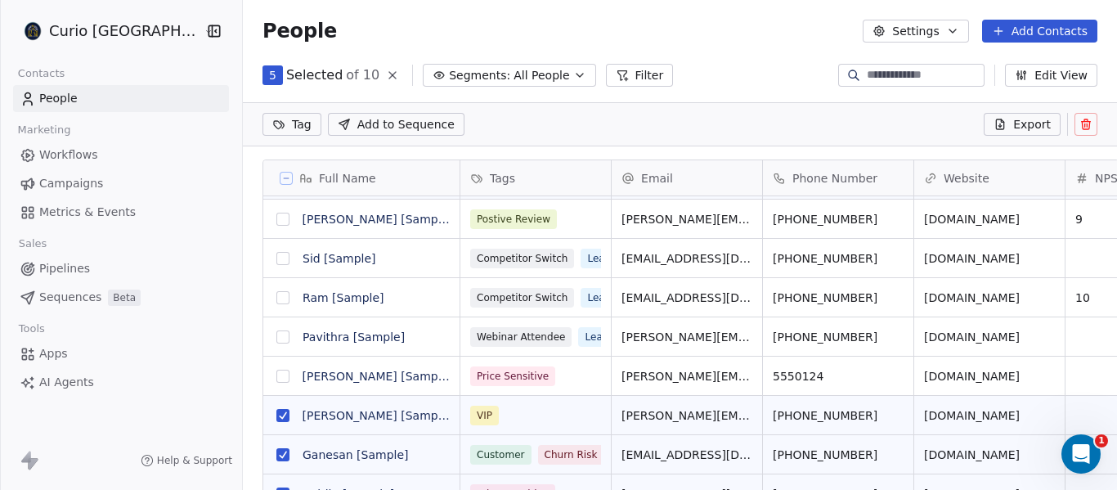
click at [277, 416] on button "grid" at bounding box center [283, 415] width 13 height 13
drag, startPoint x: 259, startPoint y: 413, endPoint x: 270, endPoint y: 407, distance: 12.8
click at [277, 412] on button "grid" at bounding box center [283, 415] width 13 height 13
click at [449, 76] on span "Segments:" at bounding box center [479, 75] width 61 height 17
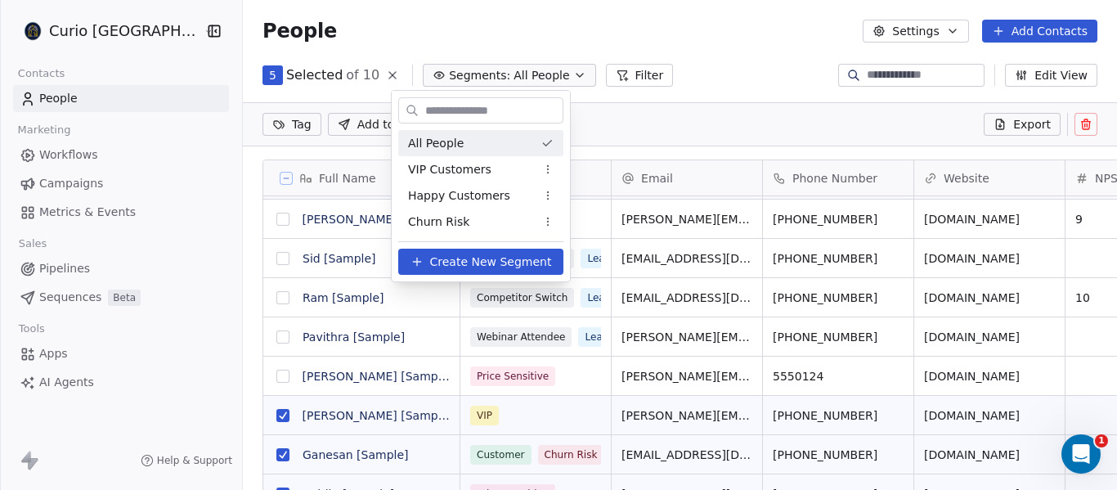
click at [445, 74] on html "Curio Italia Contacts People Marketing Workflows Campaigns Metrics & Events Sal…" at bounding box center [558, 245] width 1117 height 490
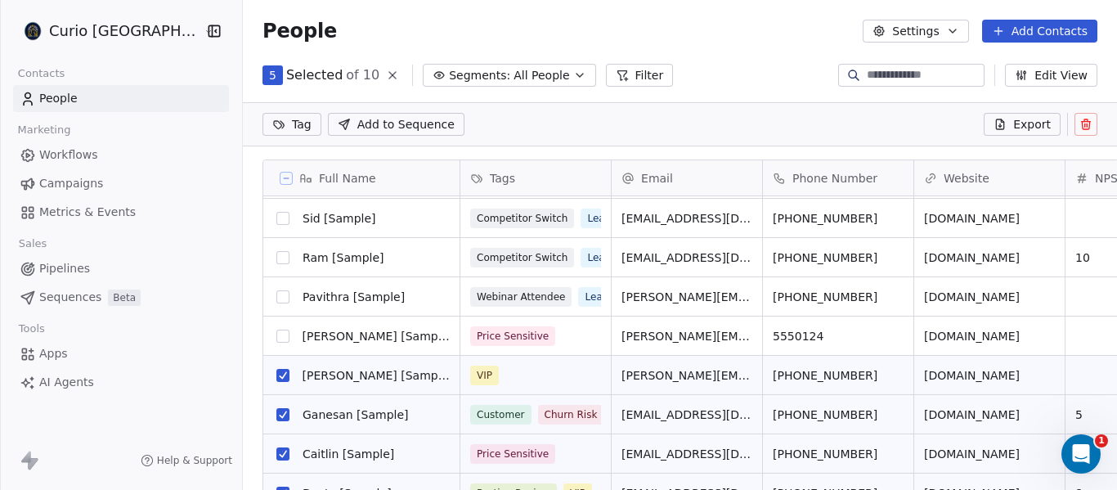
scroll to position [94, 0]
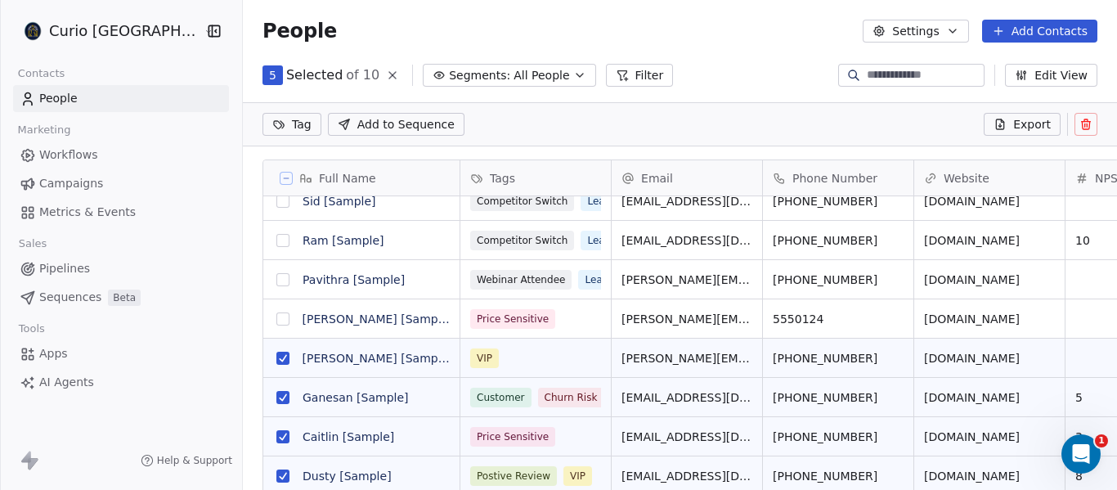
click at [1086, 126] on icon at bounding box center [1086, 124] width 13 height 13
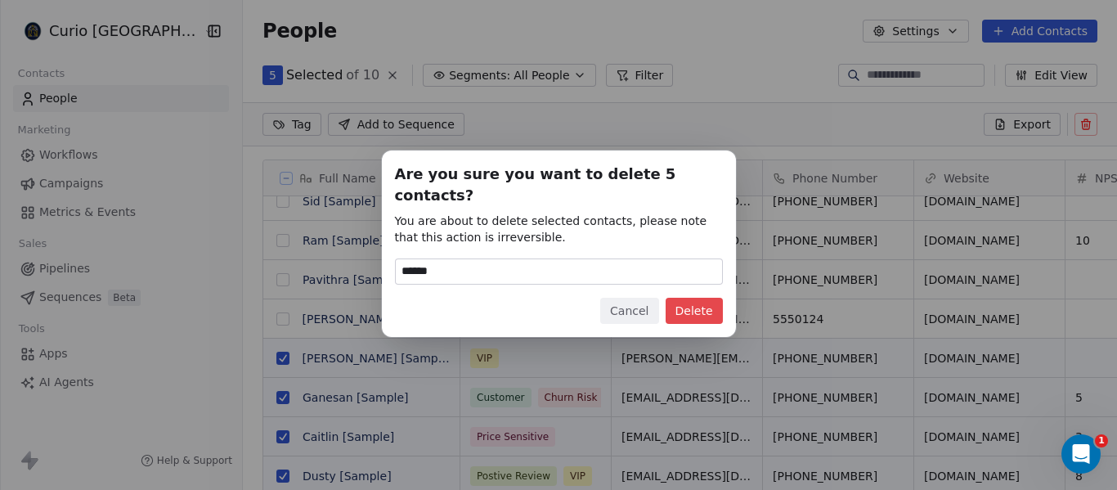
type input "******"
click at [705, 305] on button "Delete" at bounding box center [694, 311] width 57 height 26
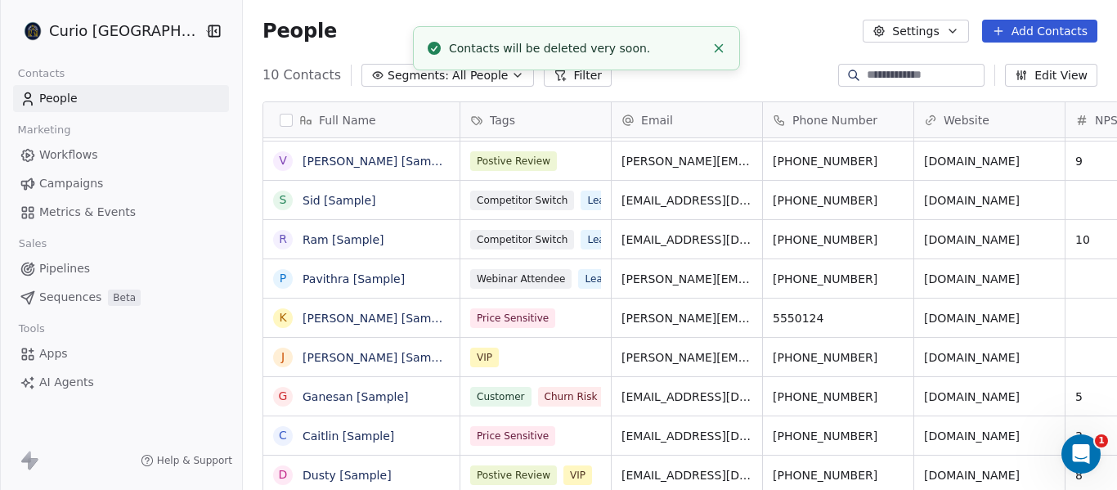
scroll to position [0, 0]
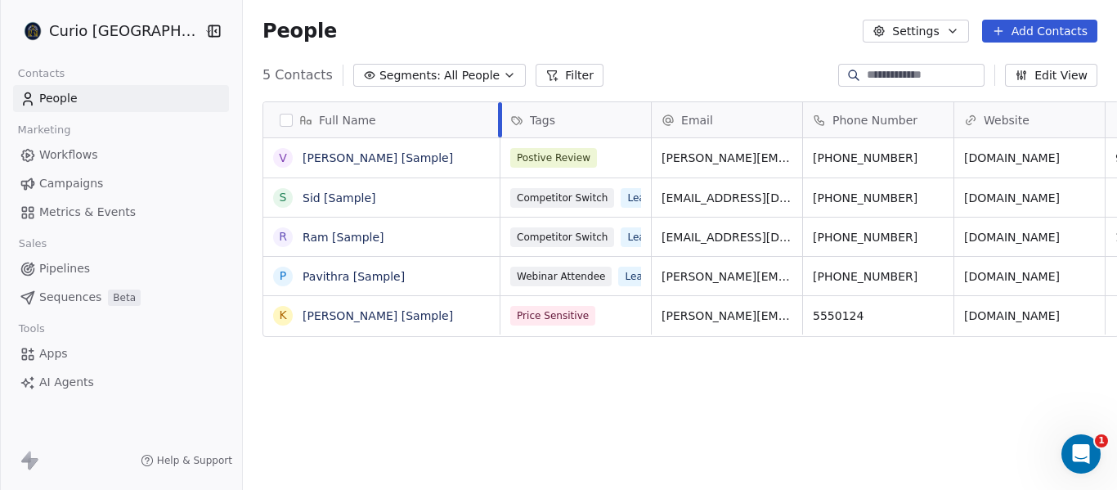
drag, startPoint x: 436, startPoint y: 113, endPoint x: 476, endPoint y: 112, distance: 40.1
click at [498, 112] on div at bounding box center [500, 119] width 4 height 35
click at [530, 112] on span "Tags" at bounding box center [542, 120] width 25 height 16
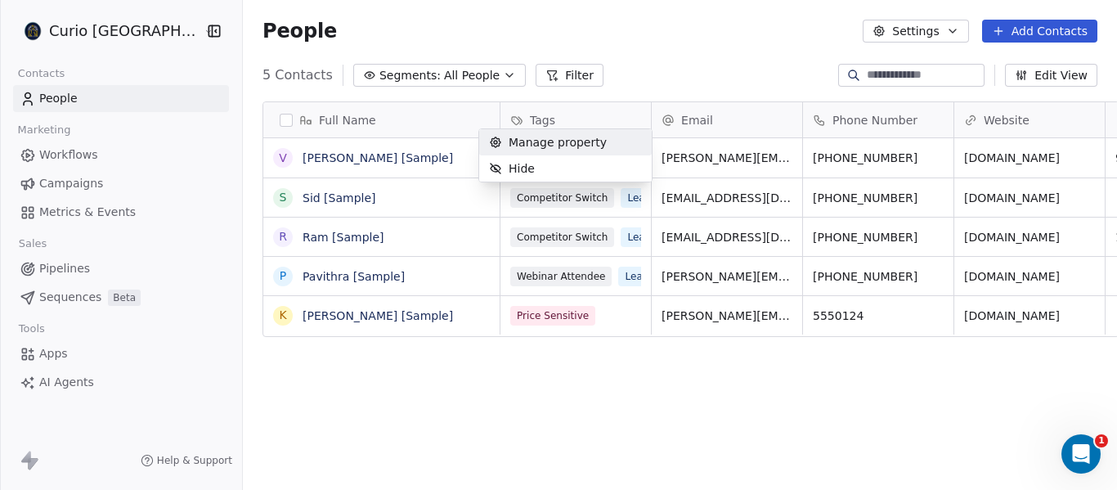
click at [662, 106] on html "Curio Italia Contacts People Marketing Workflows Campaigns Metrics & Events Sal…" at bounding box center [558, 245] width 1117 height 490
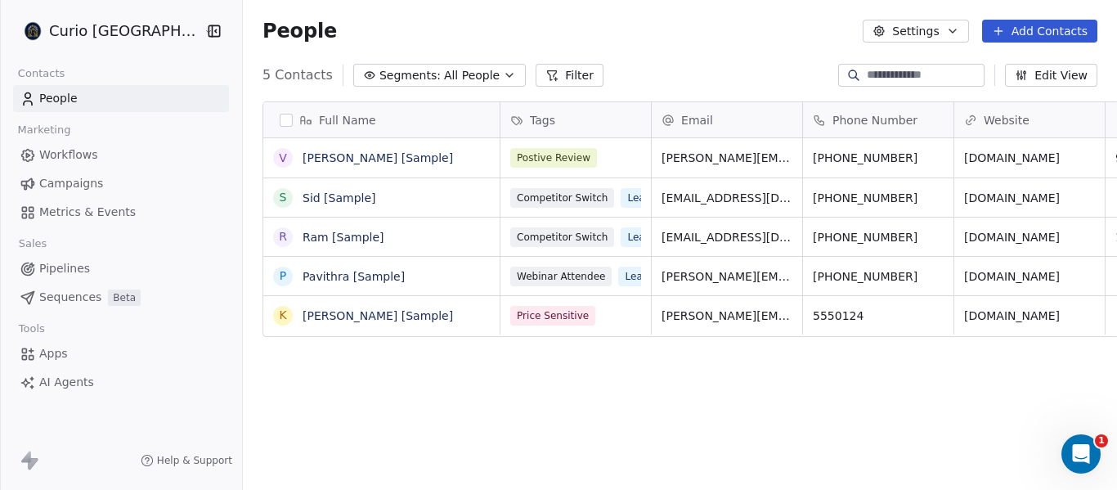
click at [520, 425] on div "Full Name V Vanessa [Sample] S Sid [Sample] R Ram [Sample] P Pavithra [Sample] …" at bounding box center [680, 303] width 875 height 431
click at [543, 72] on button "Filter" at bounding box center [570, 75] width 68 height 23
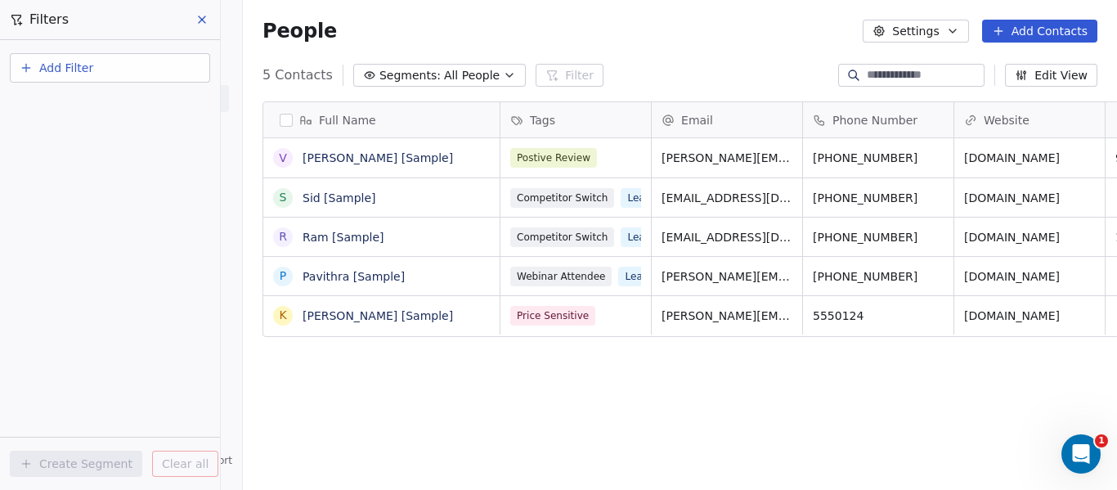
click at [88, 65] on span "Add Filter" at bounding box center [66, 68] width 54 height 17
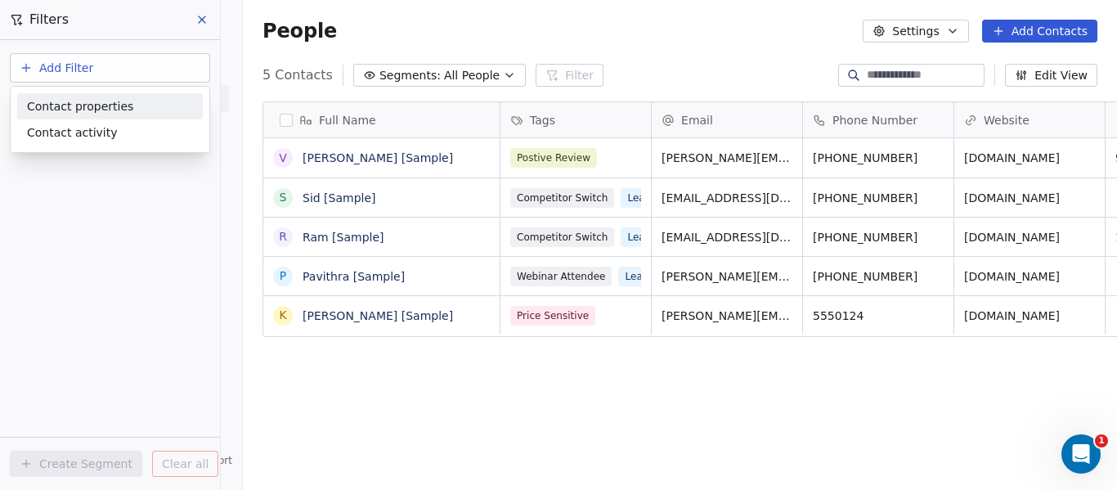
click at [84, 104] on span "Contact properties" at bounding box center [80, 106] width 106 height 17
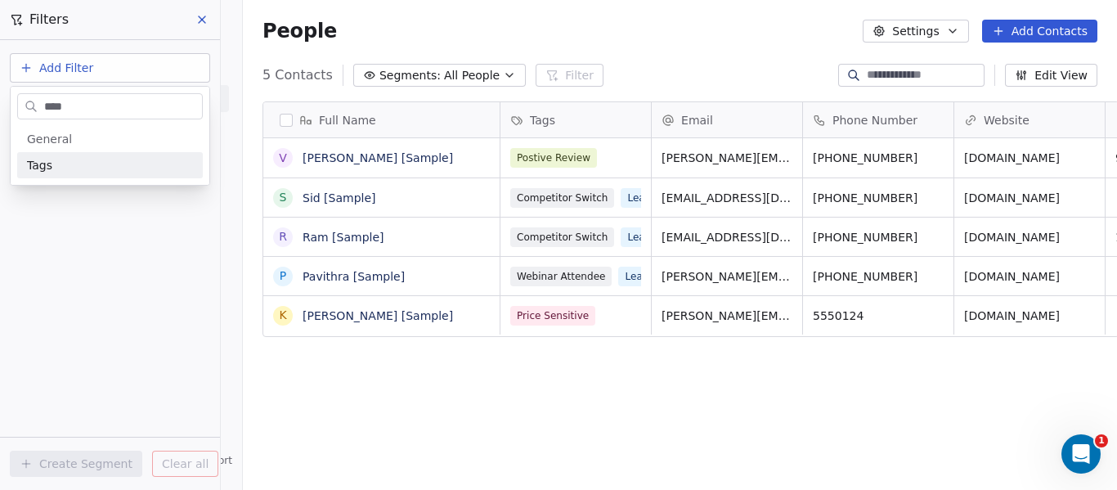
type input "****"
click at [59, 172] on div "Tags" at bounding box center [110, 165] width 166 height 16
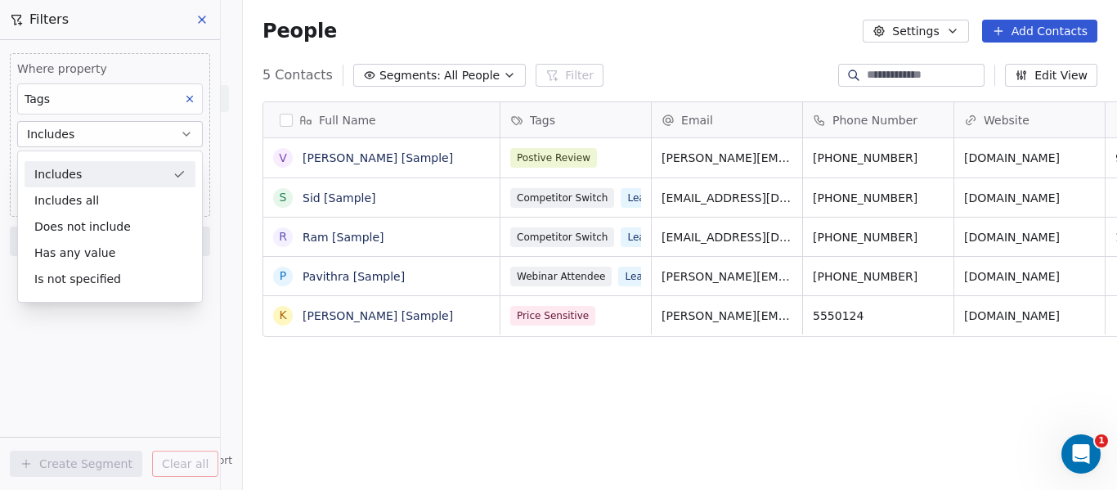
click at [50, 169] on div "Includes" at bounding box center [110, 174] width 171 height 26
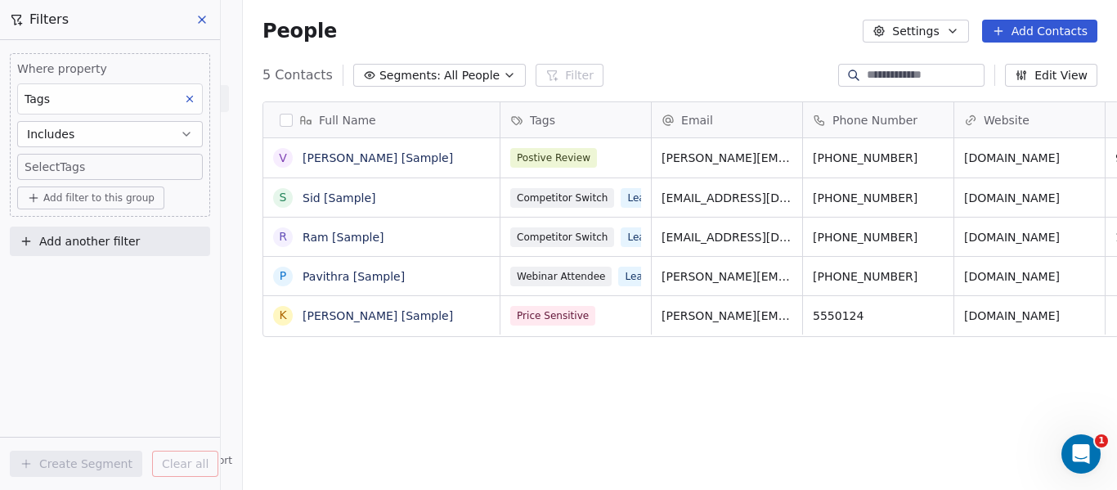
click at [76, 171] on body "Curio Italia Contacts People Marketing Workflows Campaigns Metrics & Events Sal…" at bounding box center [558, 245] width 1117 height 490
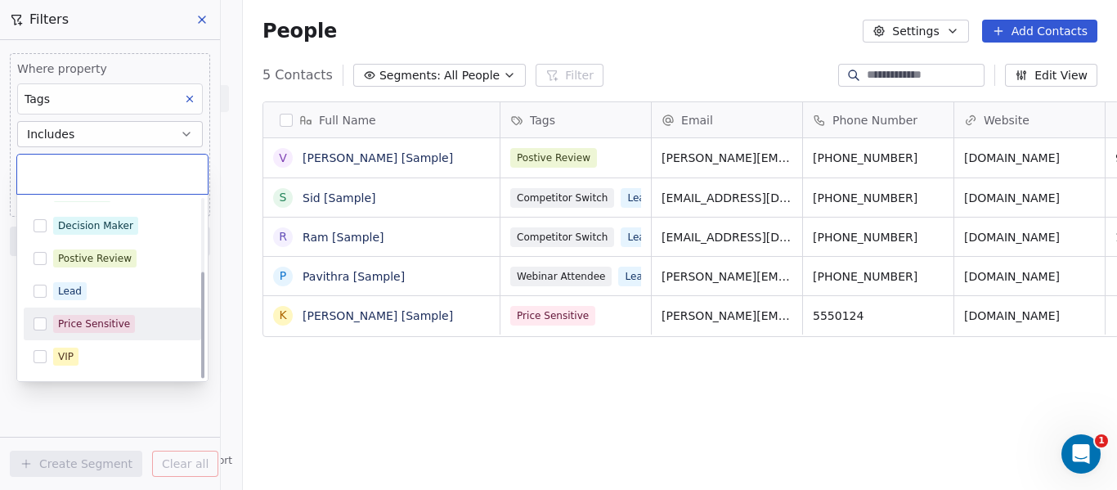
scroll to position [121, 0]
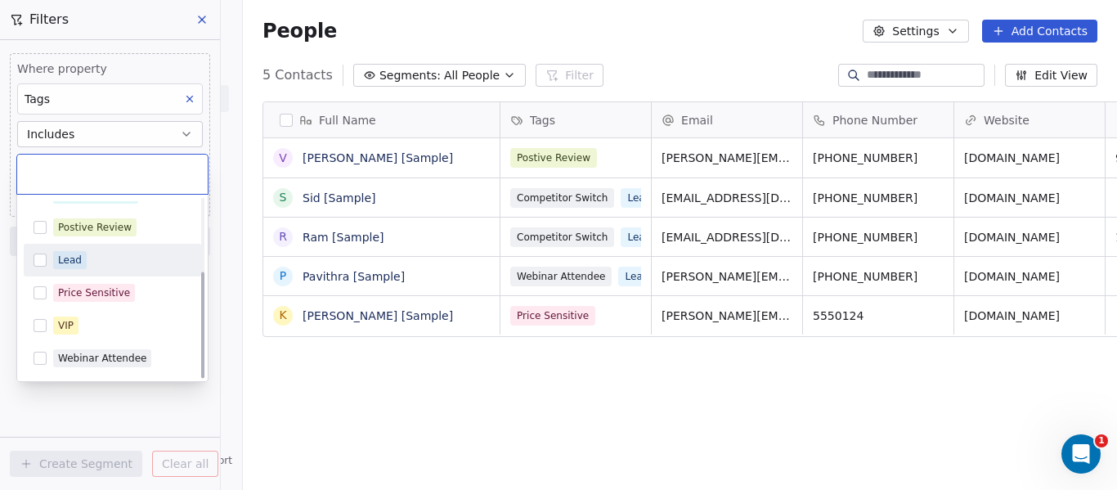
click at [38, 259] on button "Suggestions" at bounding box center [40, 260] width 13 height 13
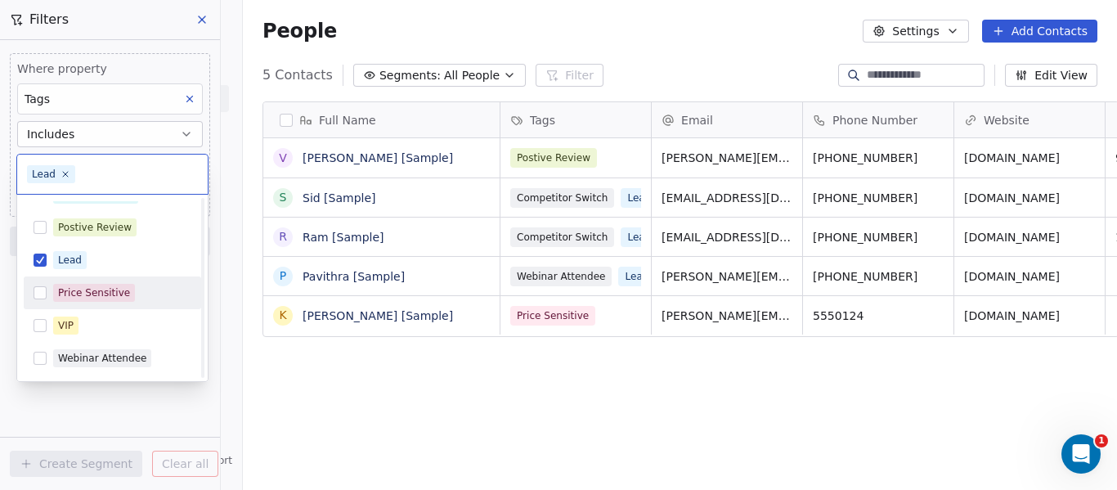
scroll to position [39, 0]
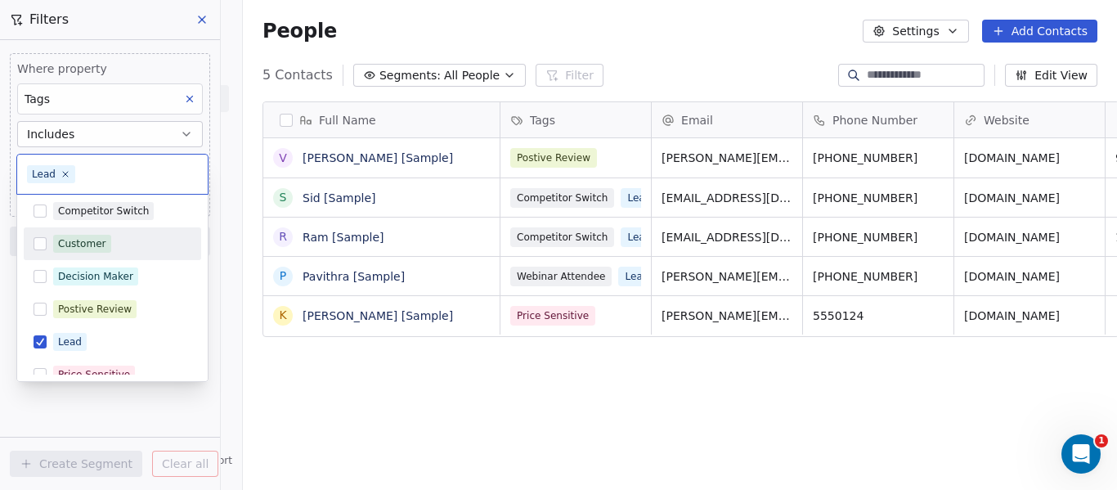
click at [38, 242] on button "Suggestions" at bounding box center [40, 243] width 13 height 13
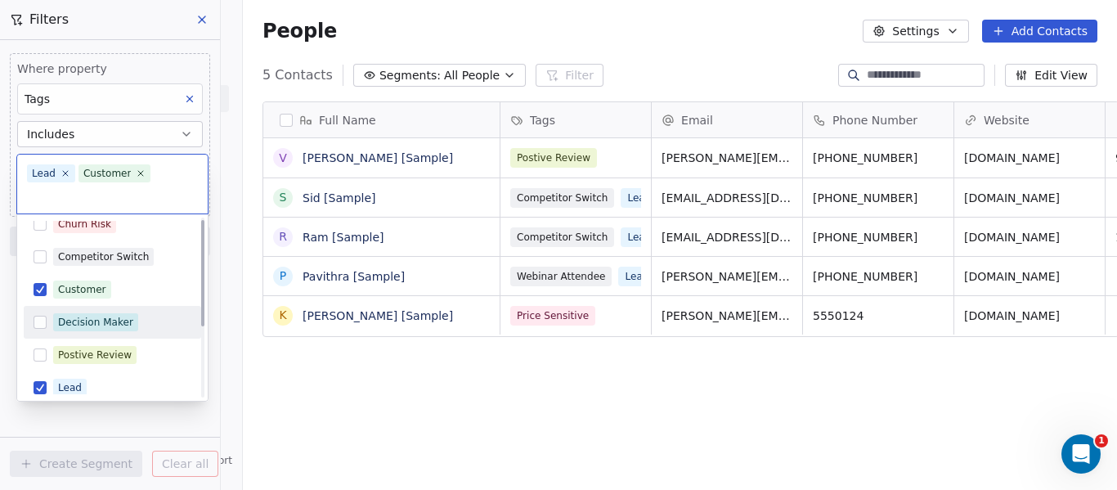
scroll to position [0, 0]
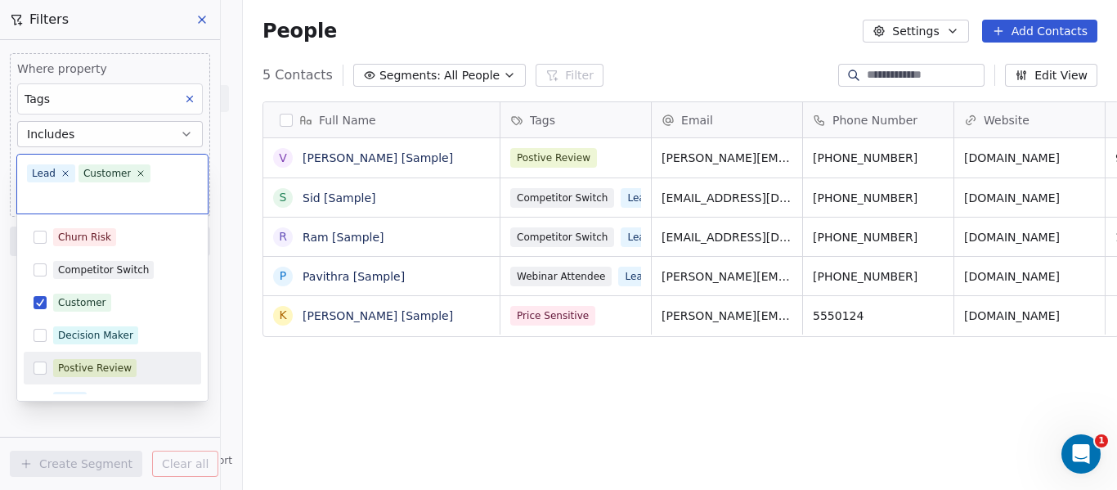
click at [130, 427] on html "Curio Italia Contacts People Marketing Workflows Campaigns Metrics & Events Sal…" at bounding box center [558, 245] width 1117 height 490
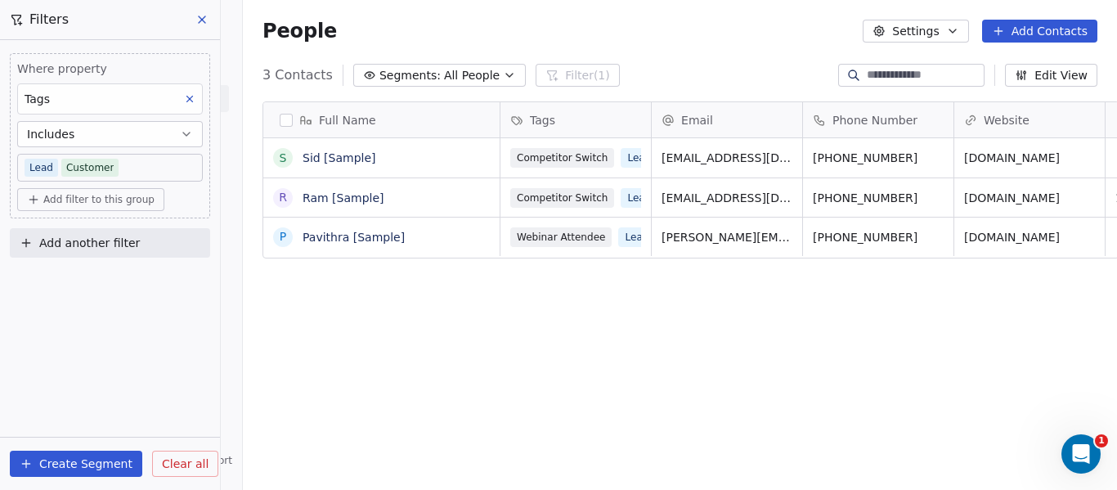
scroll to position [419, 884]
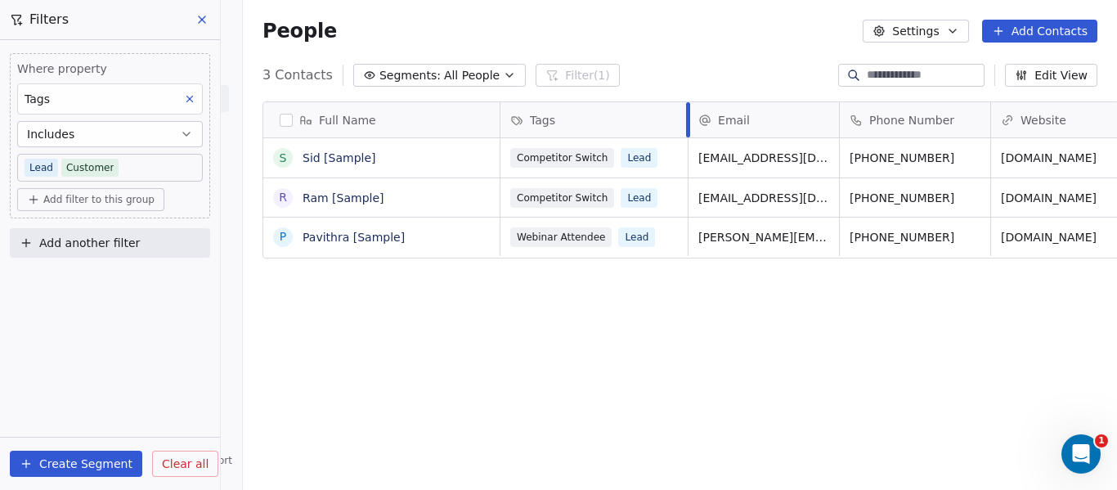
drag, startPoint x: 627, startPoint y: 113, endPoint x: 664, endPoint y: 115, distance: 36.9
click at [664, 115] on div "Tags" at bounding box center [595, 119] width 188 height 35
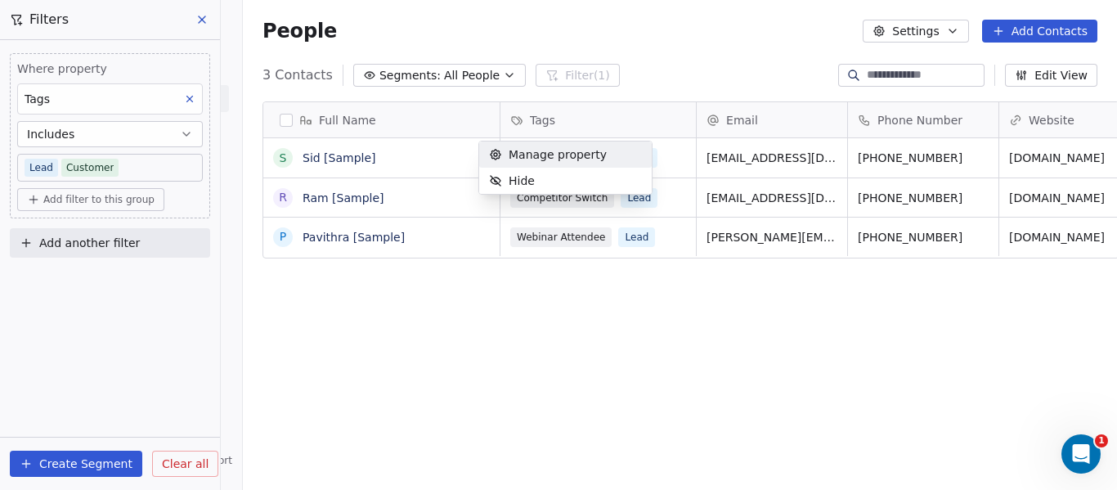
click at [476, 71] on html "Curio Italia Contacts People Marketing Workflows Campaigns Metrics & Events Sal…" at bounding box center [558, 245] width 1117 height 490
click at [503, 70] on icon "button" at bounding box center [509, 75] width 13 height 13
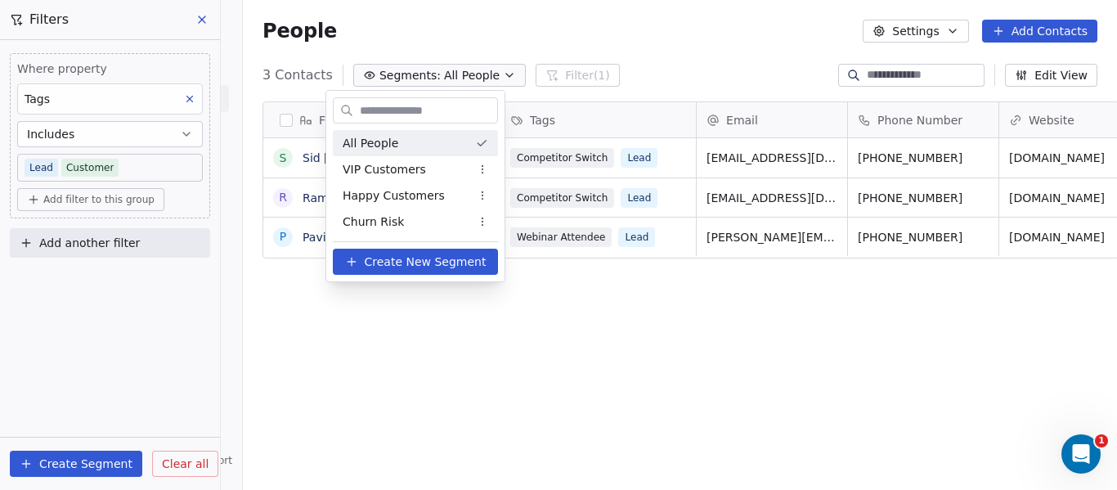
click at [364, 146] on span "All People" at bounding box center [371, 143] width 56 height 17
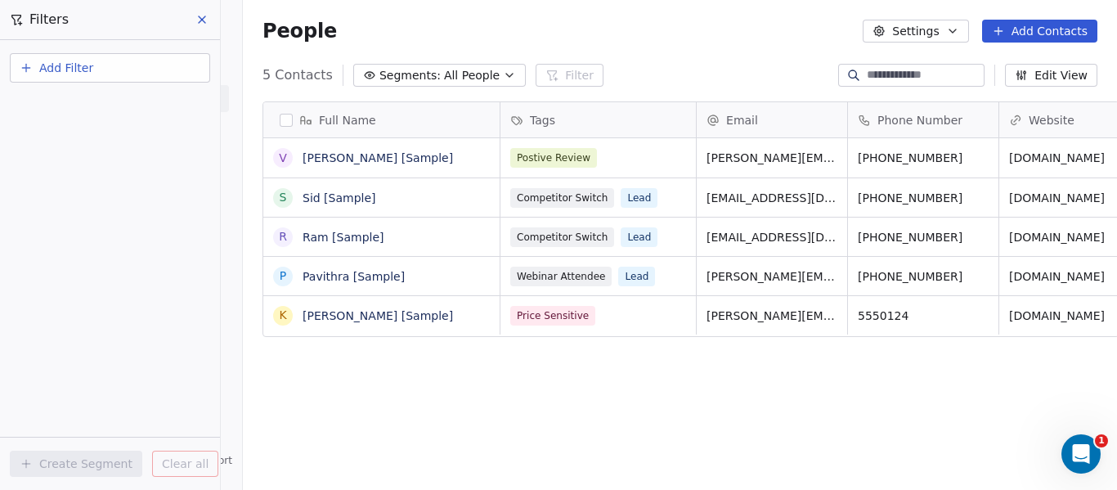
click at [503, 75] on icon "button" at bounding box center [509, 75] width 13 height 13
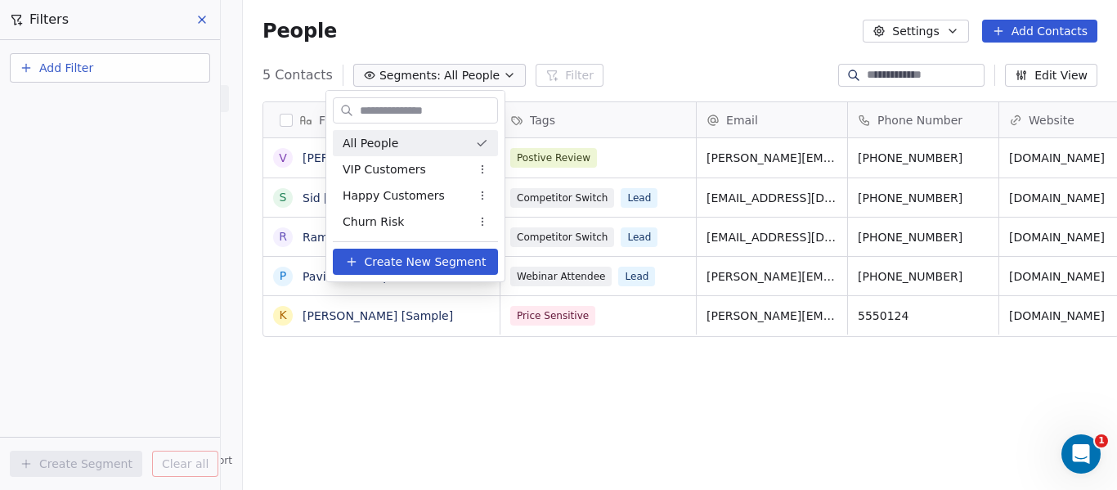
click at [537, 73] on html "Curio Italia Contacts People Marketing Workflows Campaigns Metrics & Events Sal…" at bounding box center [558, 245] width 1117 height 490
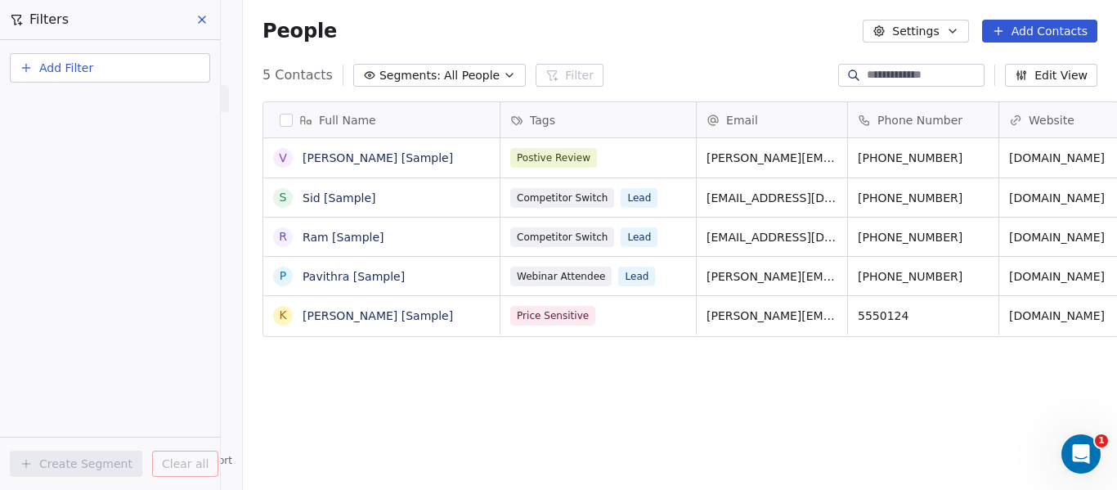
click at [150, 61] on button "Add Filter" at bounding box center [110, 67] width 200 height 29
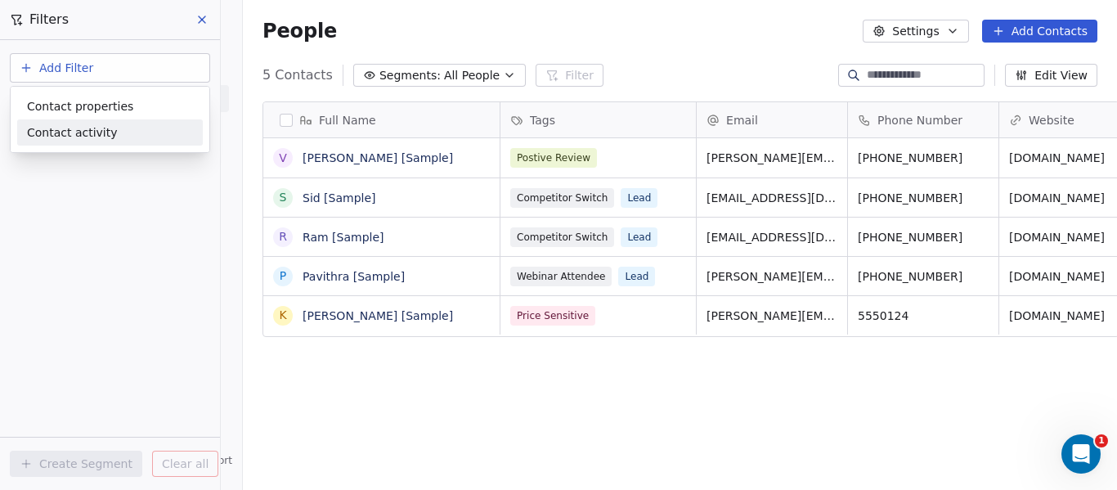
click at [114, 127] on div "Contact activity" at bounding box center [110, 132] width 166 height 17
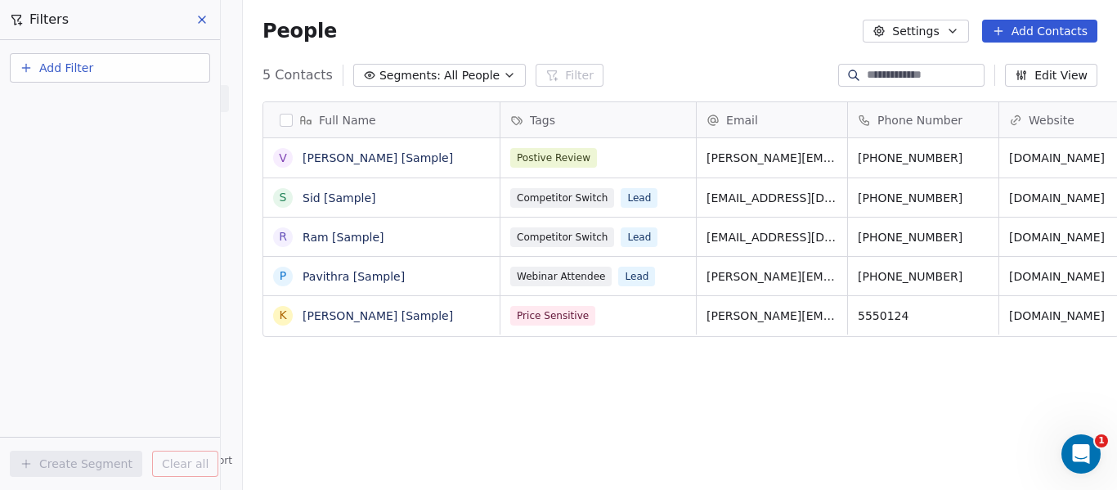
click at [59, 289] on html "Curio Italia Contacts People Marketing Workflows Campaigns Metrics & Events Sal…" at bounding box center [558, 245] width 1117 height 490
click at [88, 68] on span "Add Filter" at bounding box center [66, 68] width 54 height 17
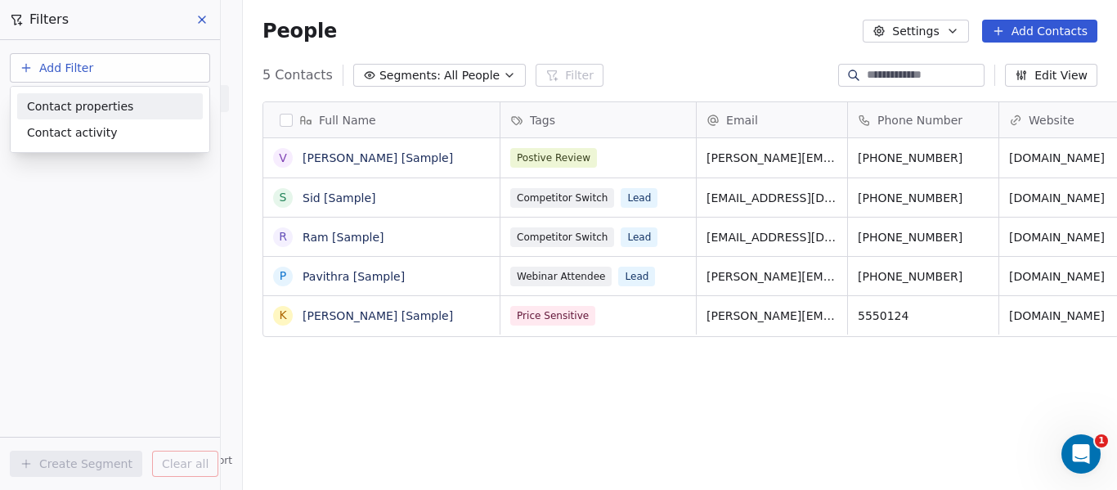
click at [87, 111] on span "Contact properties" at bounding box center [80, 106] width 106 height 17
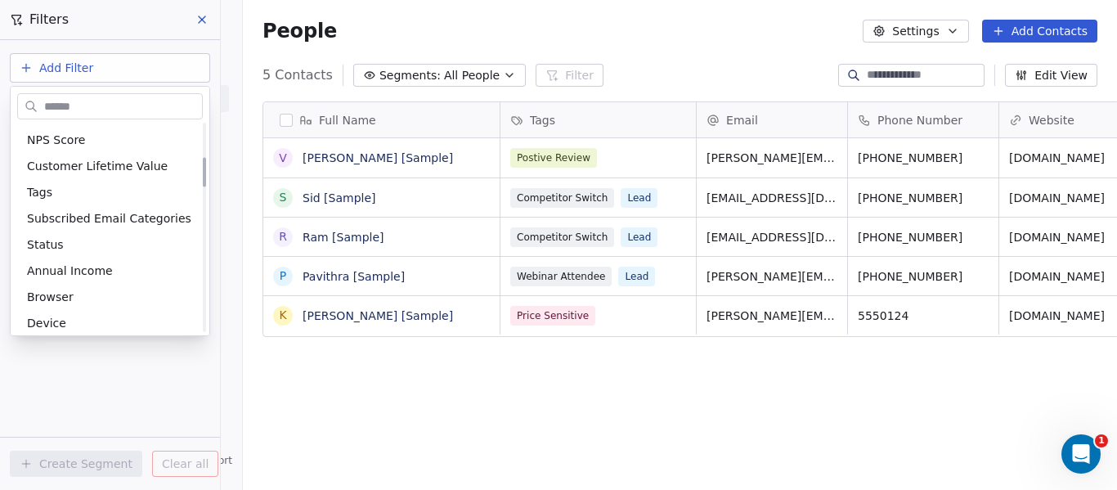
scroll to position [327, 0]
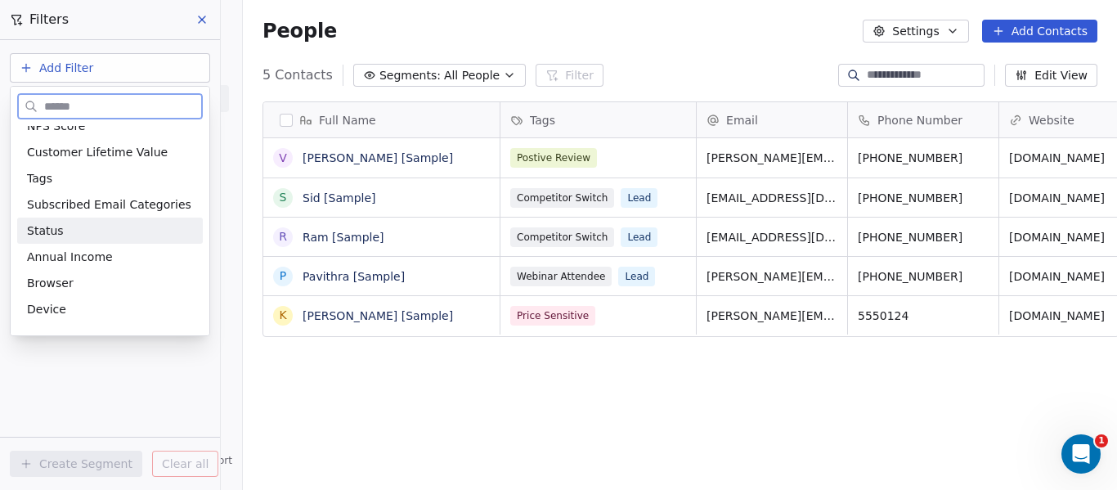
click at [43, 218] on div "Status" at bounding box center [110, 231] width 186 height 26
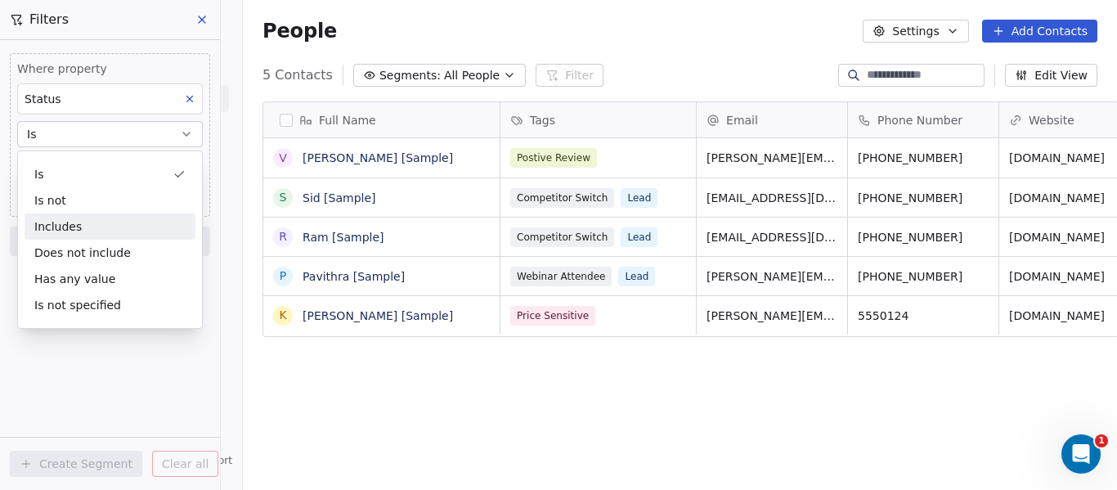
click at [95, 227] on div "Includes" at bounding box center [110, 227] width 171 height 26
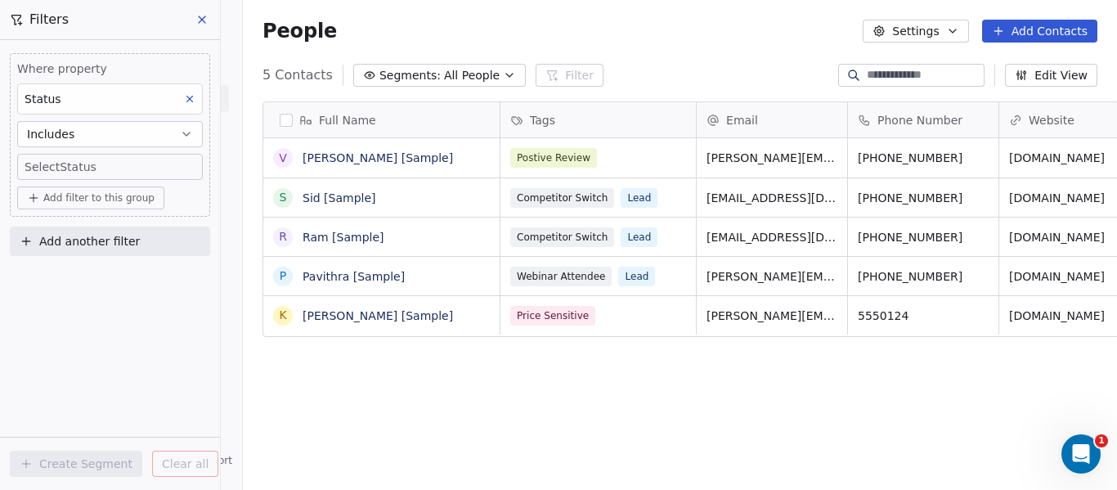
click at [84, 195] on span "Add filter to this group" at bounding box center [98, 197] width 111 height 13
click at [84, 167] on html "Curio Italia Contacts People Marketing Workflows Campaigns Metrics & Events Sal…" at bounding box center [558, 245] width 1117 height 490
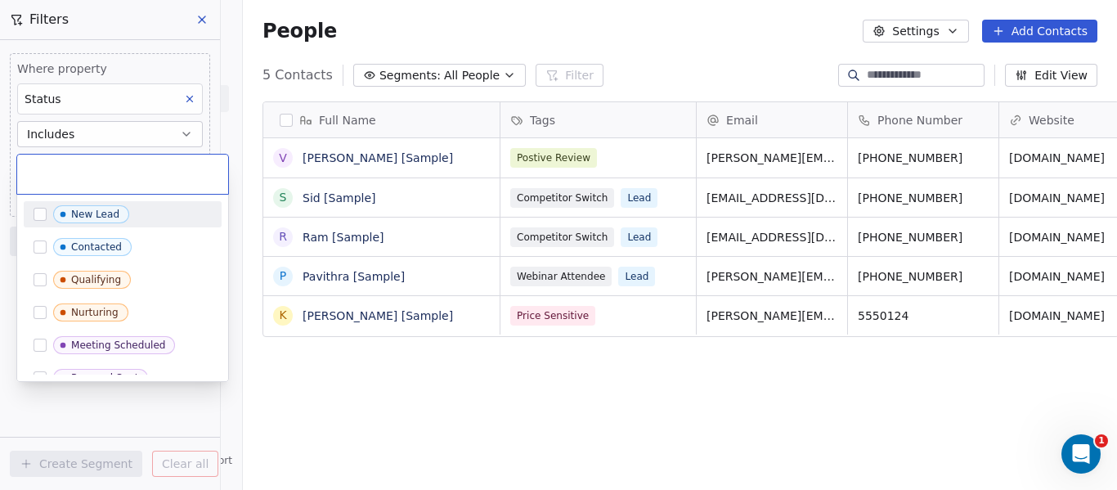
click at [84, 167] on body "Curio Italia Contacts People Marketing Workflows Campaigns Metrics & Events Sal…" at bounding box center [558, 245] width 1117 height 490
click at [39, 210] on button "Suggestions" at bounding box center [40, 214] width 13 height 13
click at [118, 399] on html "Curio Italia Contacts People Marketing Workflows Campaigns Metrics & Events Sal…" at bounding box center [558, 245] width 1117 height 490
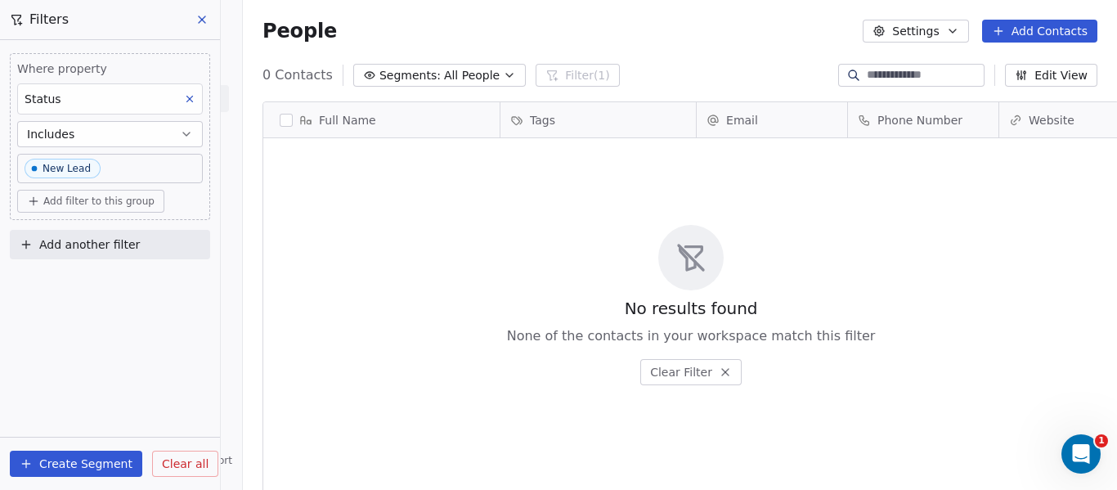
scroll to position [419, 884]
click at [107, 456] on button "Create Segment" at bounding box center [76, 464] width 133 height 26
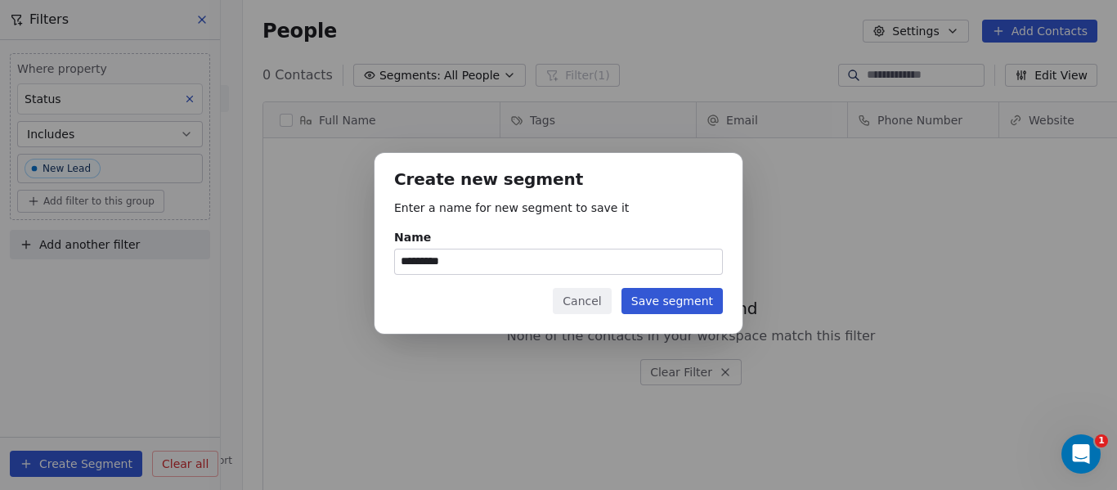
type input "*********"
click at [684, 299] on button "Save segment" at bounding box center [672, 301] width 101 height 26
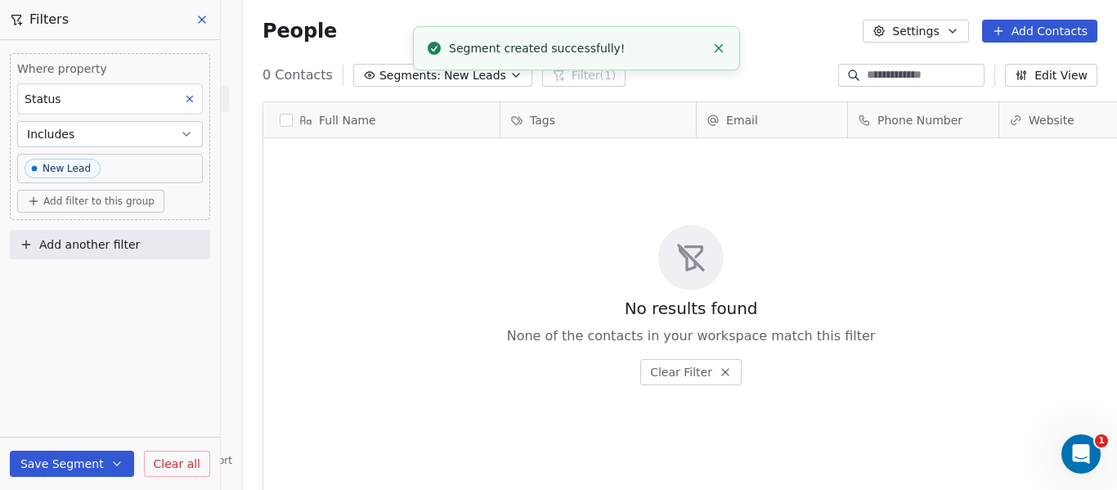
click at [387, 68] on span "Segments:" at bounding box center [410, 75] width 61 height 17
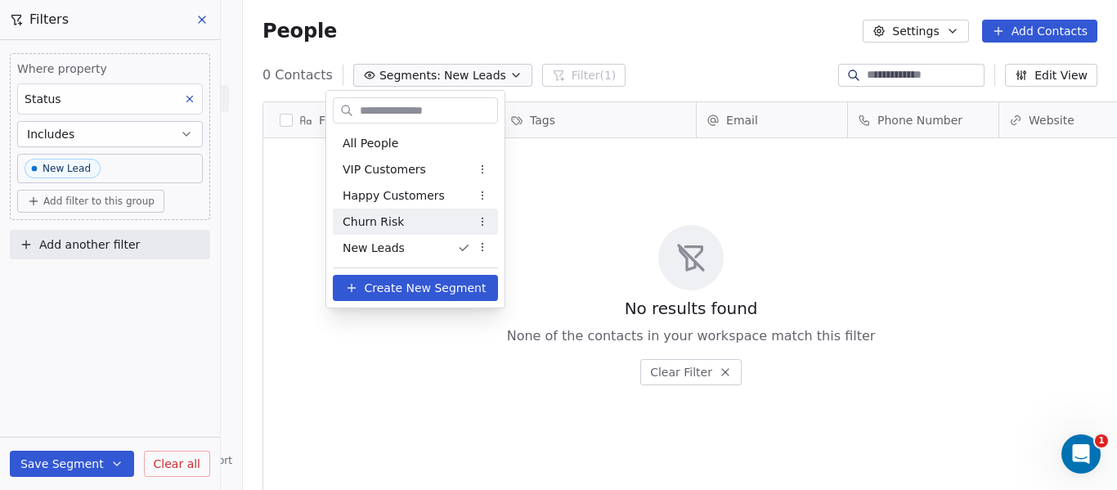
click at [488, 217] on html "Curio Italia Contacts People Marketing Workflows Campaigns Metrics & Events Sal…" at bounding box center [558, 245] width 1117 height 490
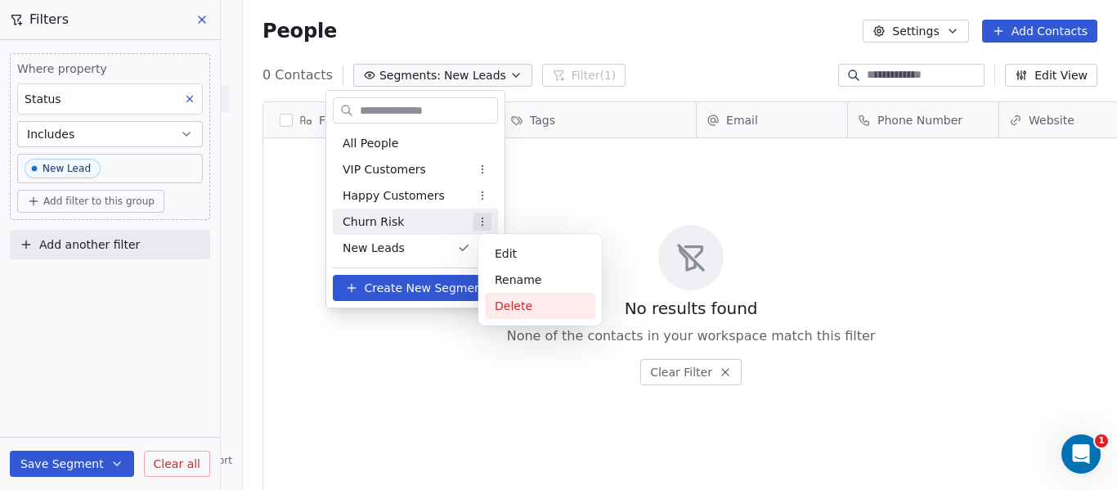
click at [509, 303] on div "Delete" at bounding box center [540, 306] width 110 height 26
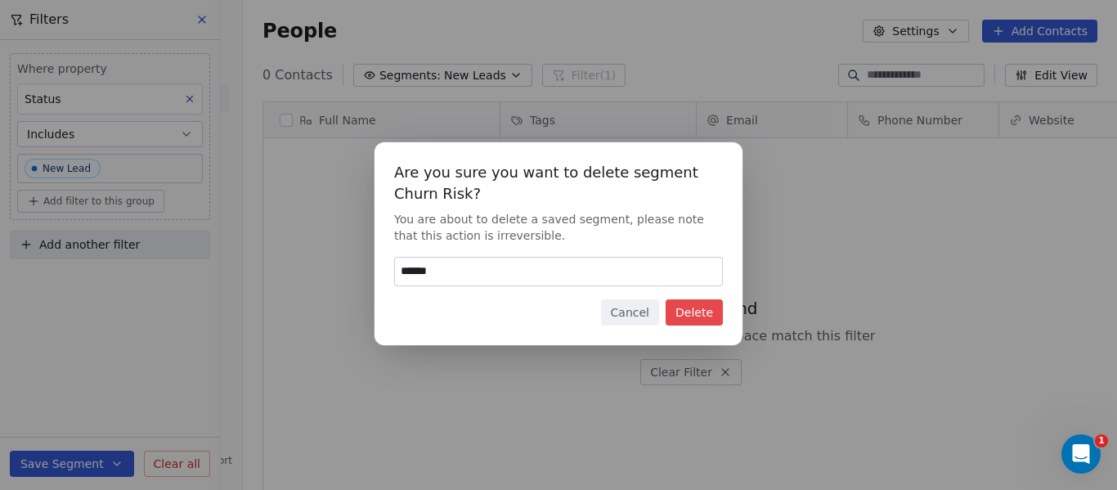
type input "******"
click at [714, 307] on button "Delete" at bounding box center [694, 312] width 57 height 26
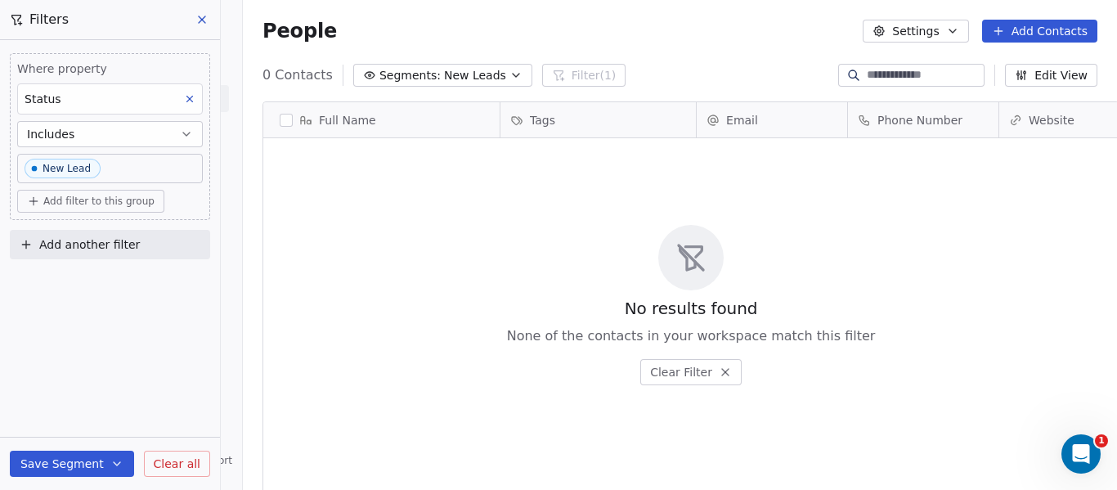
click at [1025, 75] on icon "button" at bounding box center [1025, 77] width 0 height 6
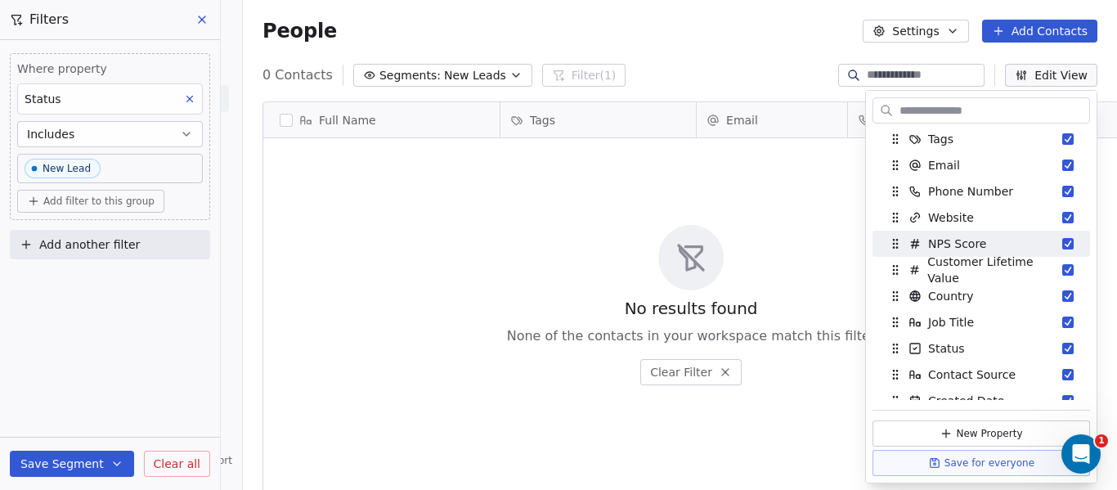
scroll to position [82, 0]
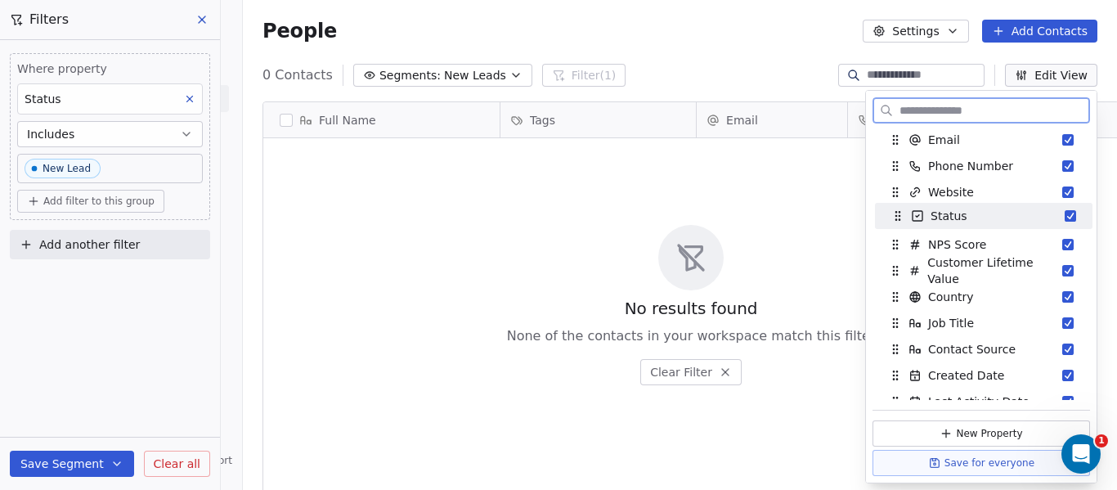
drag, startPoint x: 894, startPoint y: 325, endPoint x: 897, endPoint y: 218, distance: 107.2
click at [897, 218] on icon "Suggestions" at bounding box center [898, 215] width 13 height 13
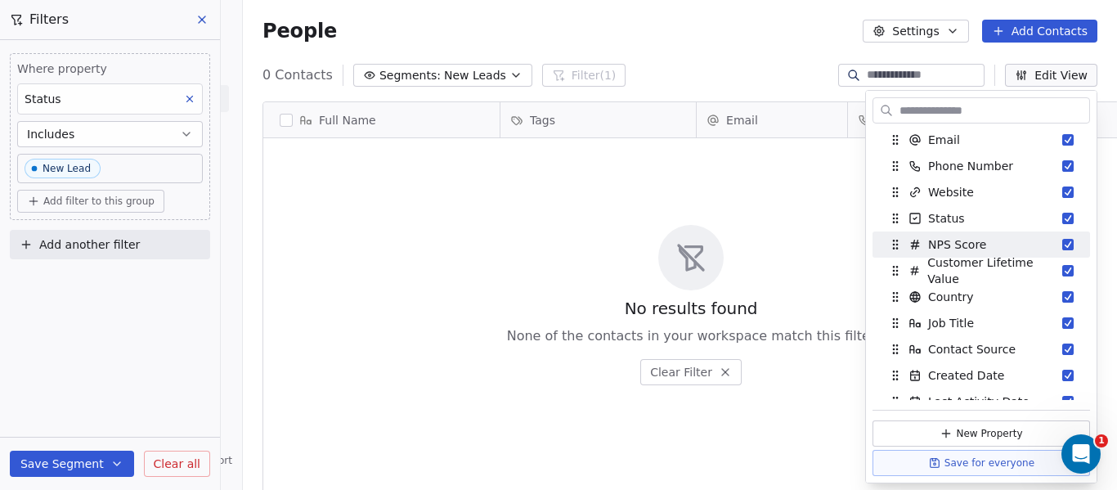
click at [797, 210] on div "No results found None of the contacts in your workspace match this filter Clear…" at bounding box center [691, 305] width 856 height 326
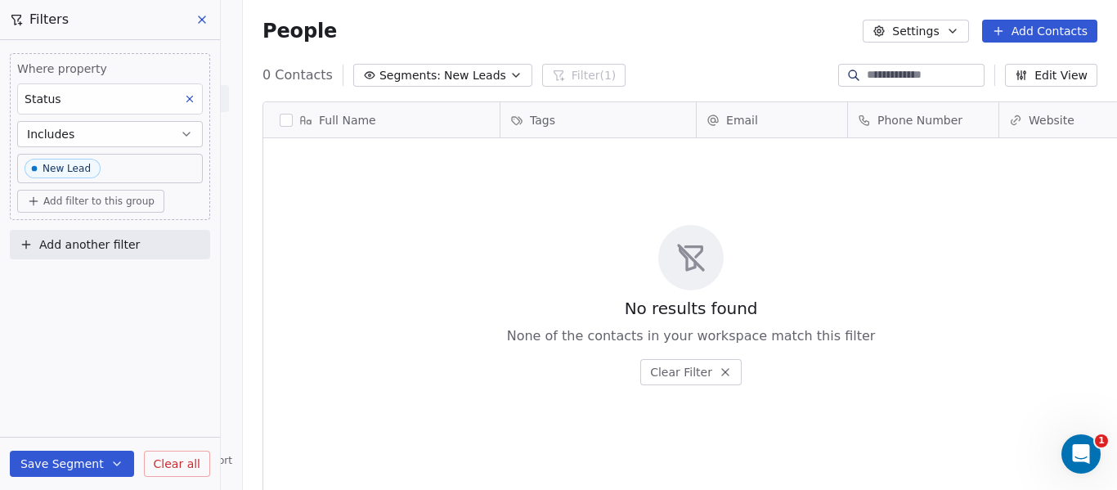
click at [510, 73] on icon "button" at bounding box center [516, 75] width 13 height 13
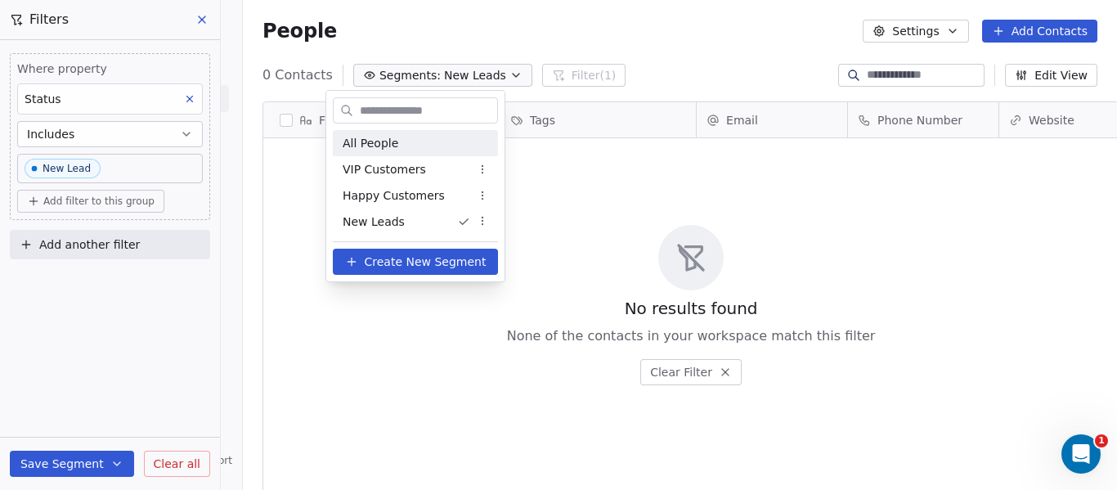
click at [384, 140] on span "All People" at bounding box center [371, 143] width 56 height 17
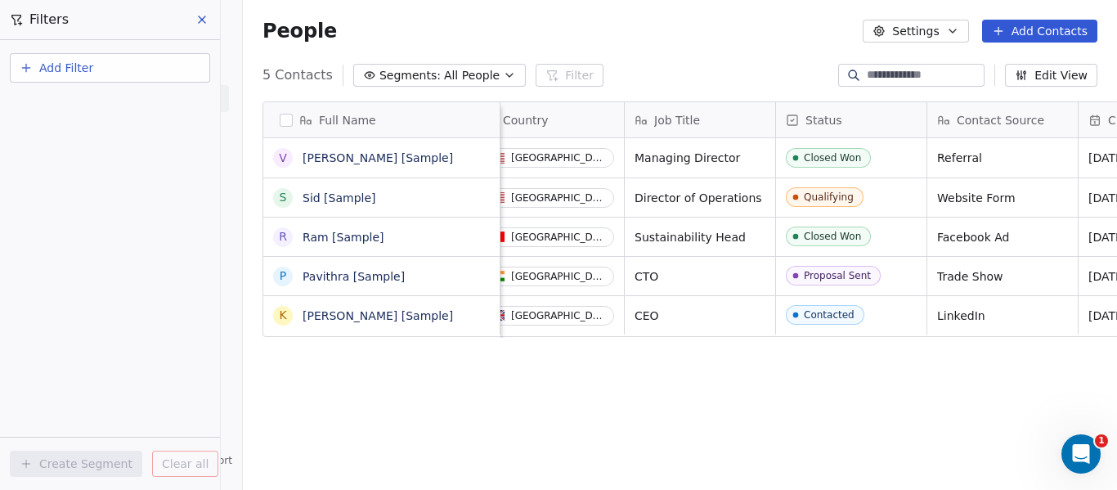
scroll to position [0, 982]
click at [1052, 74] on button "Edit View" at bounding box center [1051, 75] width 92 height 23
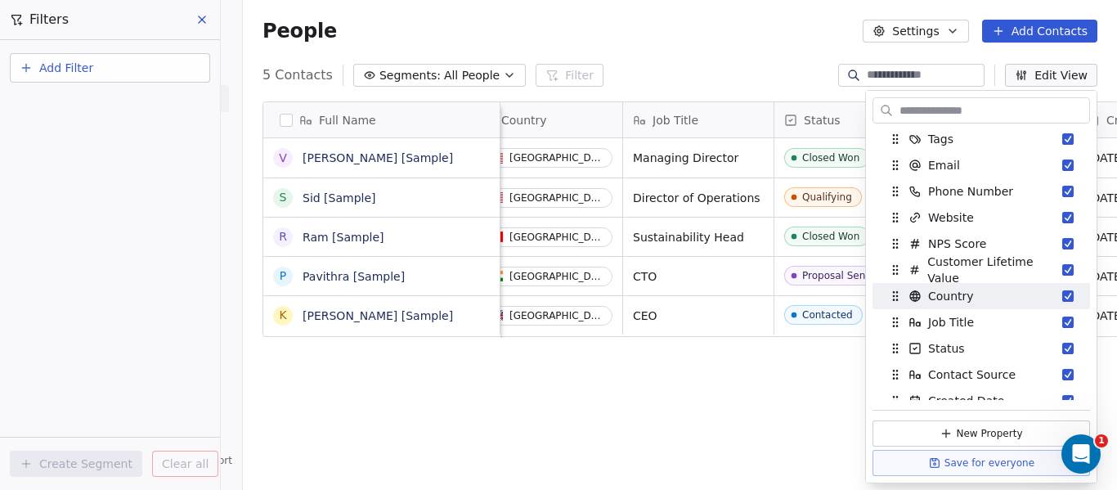
scroll to position [82, 0]
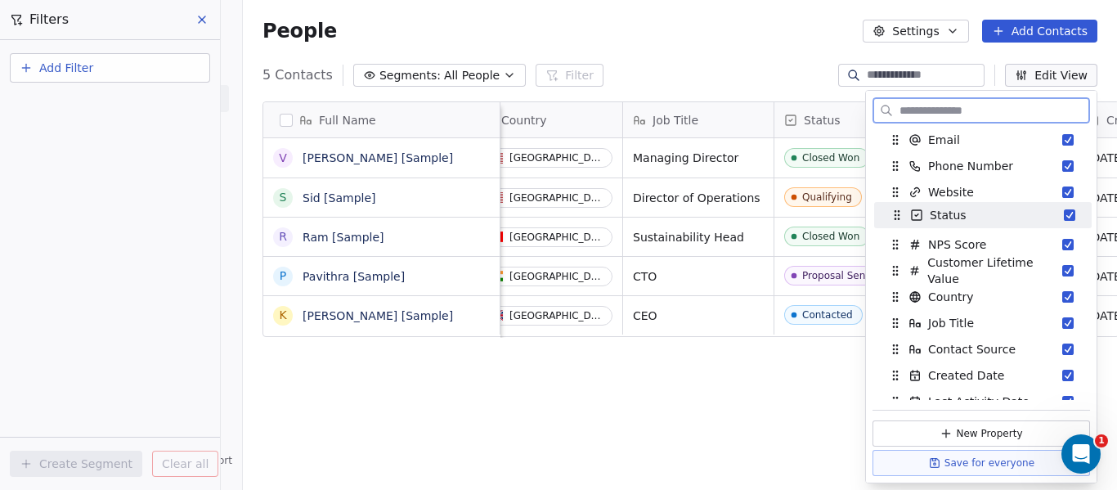
drag, startPoint x: 895, startPoint y: 323, endPoint x: 897, endPoint y: 215, distance: 108.0
click at [896, 215] on icon "Suggestions" at bounding box center [895, 214] width 1 height 1
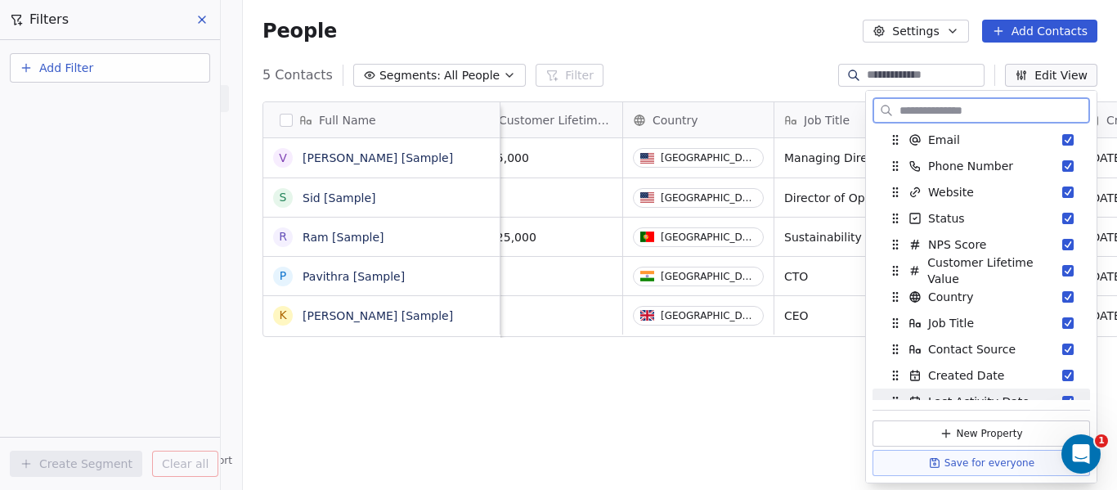
click at [956, 458] on button "Save for everyone" at bounding box center [982, 463] width 218 height 26
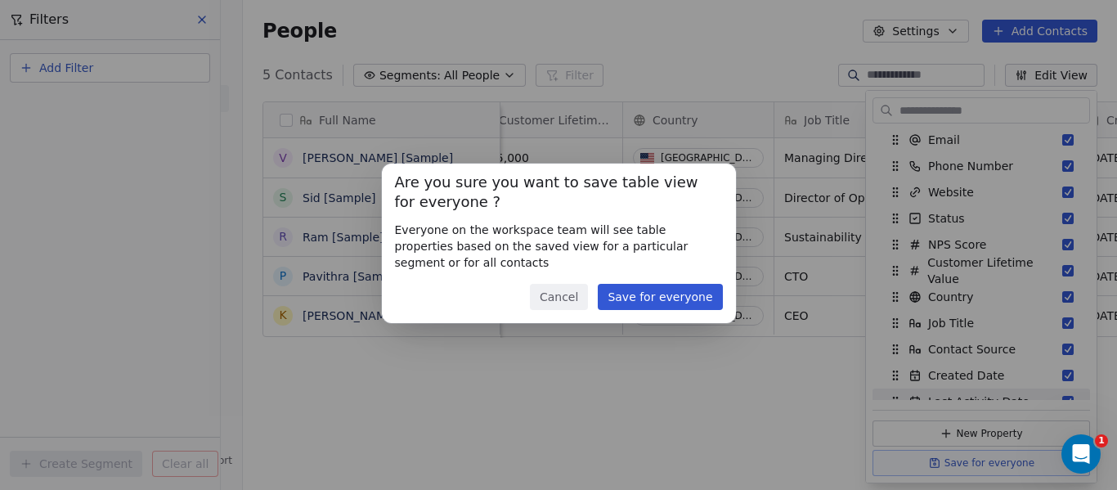
click at [687, 292] on button "Save for everyone" at bounding box center [660, 297] width 124 height 26
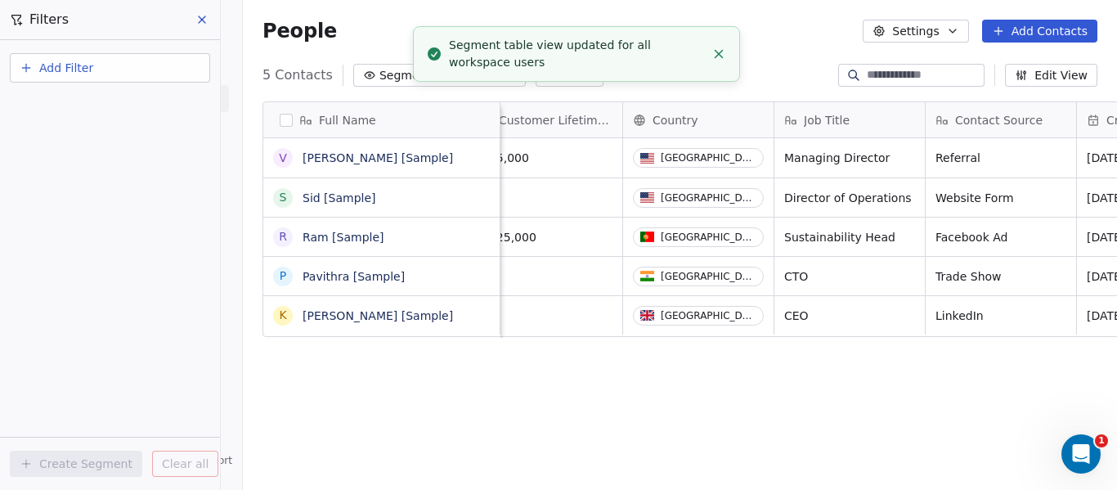
click at [380, 73] on span "Segments:" at bounding box center [410, 75] width 61 height 17
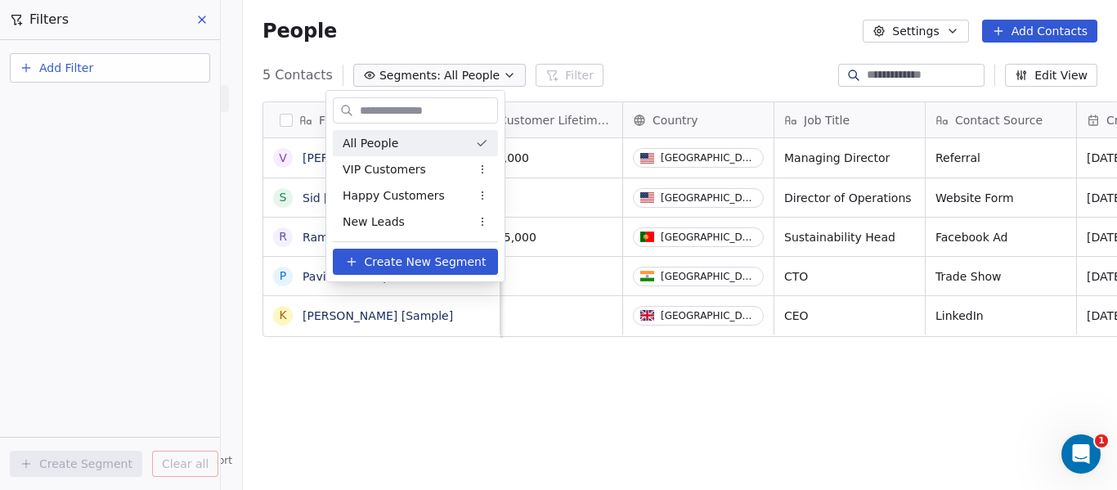
click at [366, 141] on span "All People" at bounding box center [371, 143] width 56 height 17
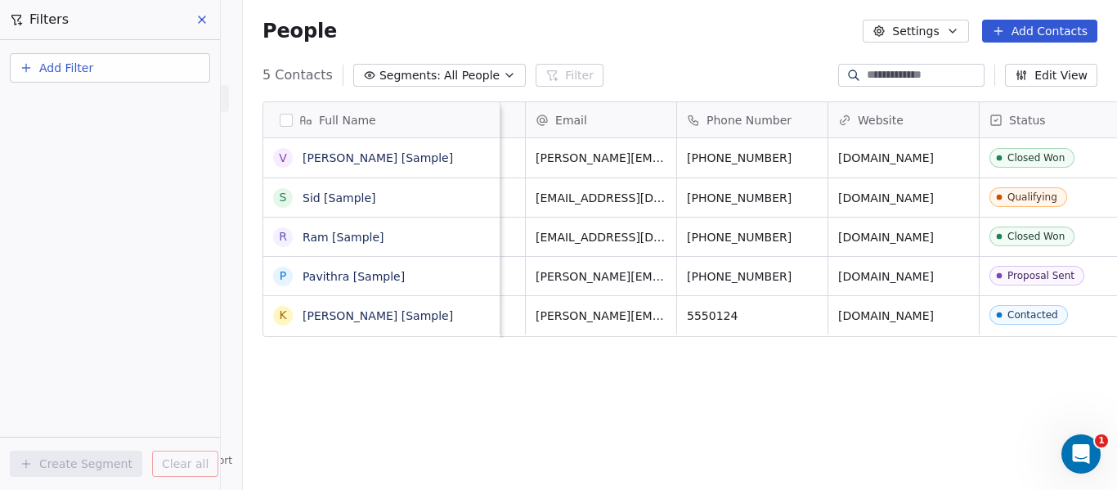
scroll to position [0, 245]
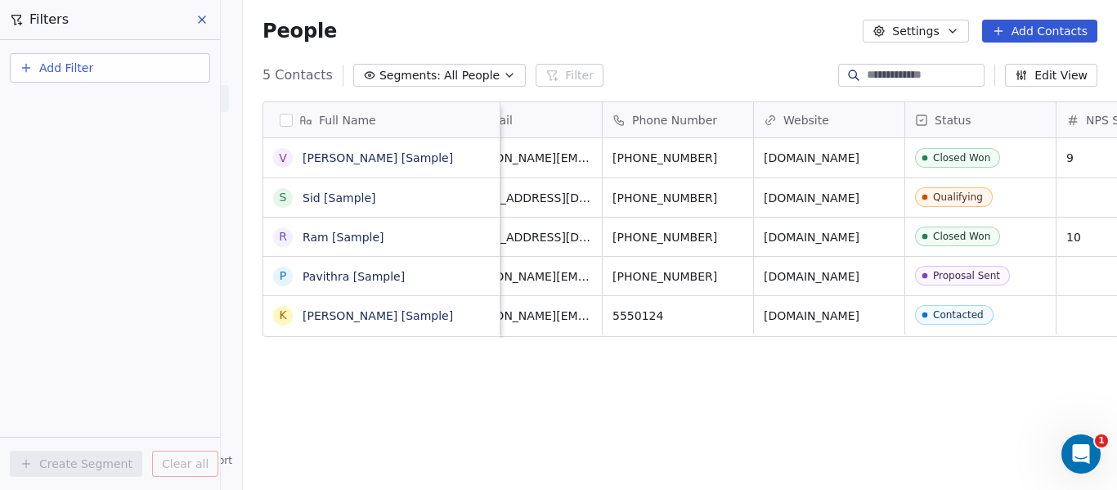
click at [1064, 79] on button "Edit View" at bounding box center [1051, 75] width 92 height 23
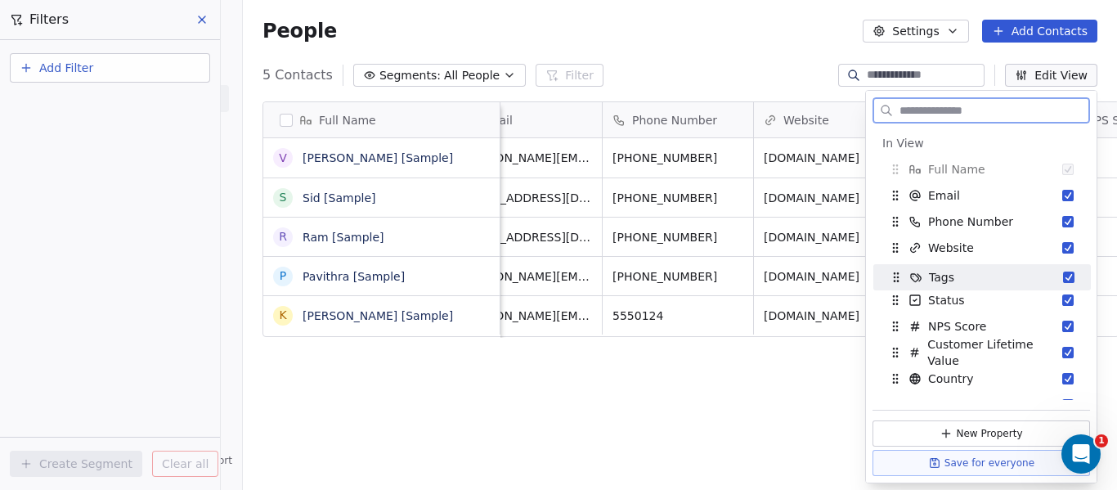
drag, startPoint x: 897, startPoint y: 194, endPoint x: 897, endPoint y: 276, distance: 81.8
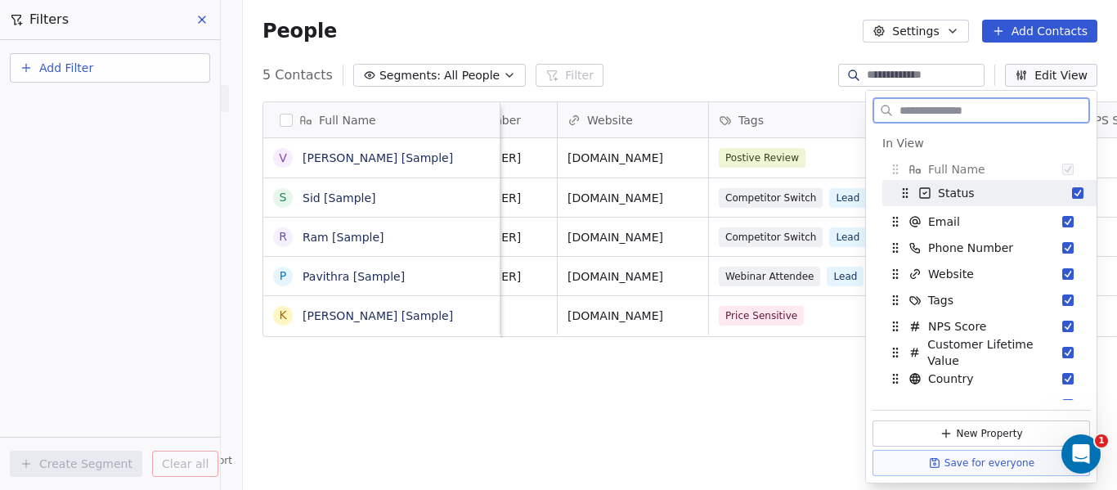
drag, startPoint x: 893, startPoint y: 301, endPoint x: 903, endPoint y: 194, distance: 107.6
click at [903, 193] on icon "Suggestions" at bounding box center [903, 192] width 1 height 1
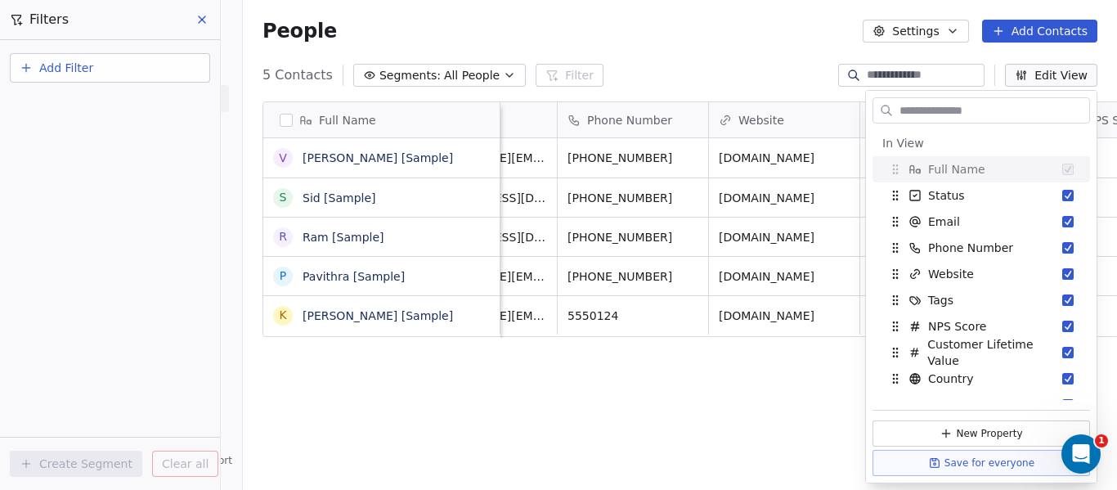
click at [713, 393] on div "Full Name V Vanessa [Sample] S Sid [Sample] R Ram [Sample] P Pavithra [Sample] …" at bounding box center [680, 303] width 875 height 431
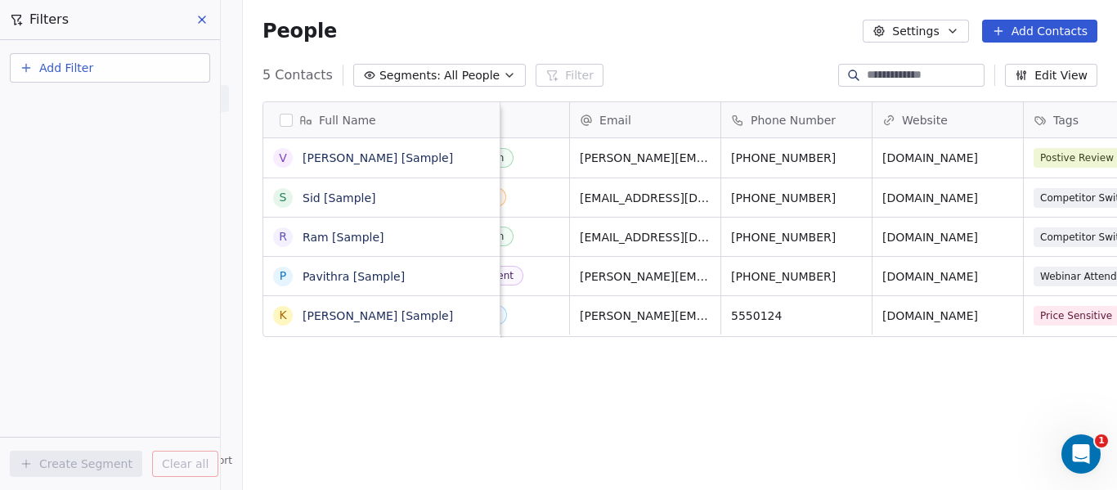
scroll to position [0, 0]
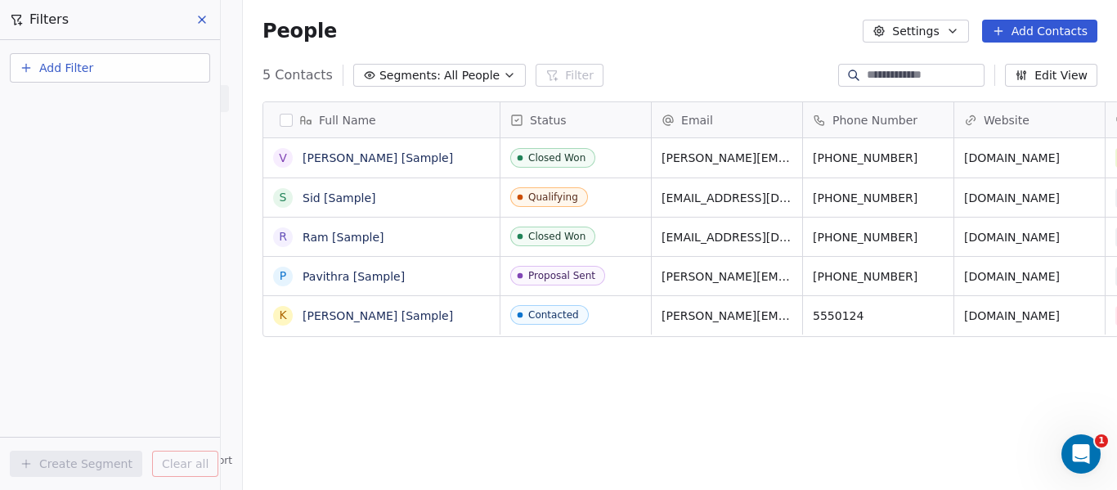
click at [1077, 74] on button "Edit View" at bounding box center [1051, 75] width 92 height 23
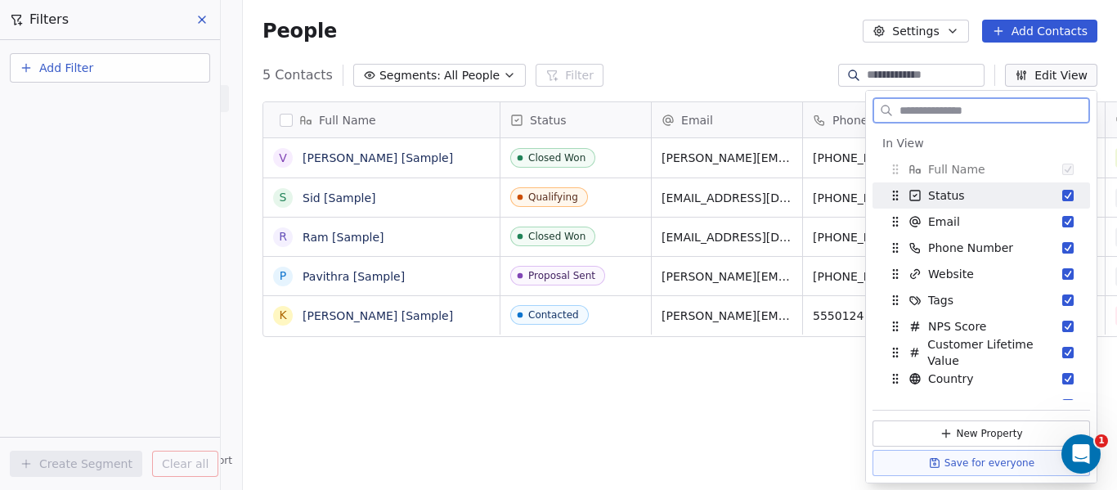
click at [897, 191] on icon "Suggestions" at bounding box center [897, 191] width 1 height 1
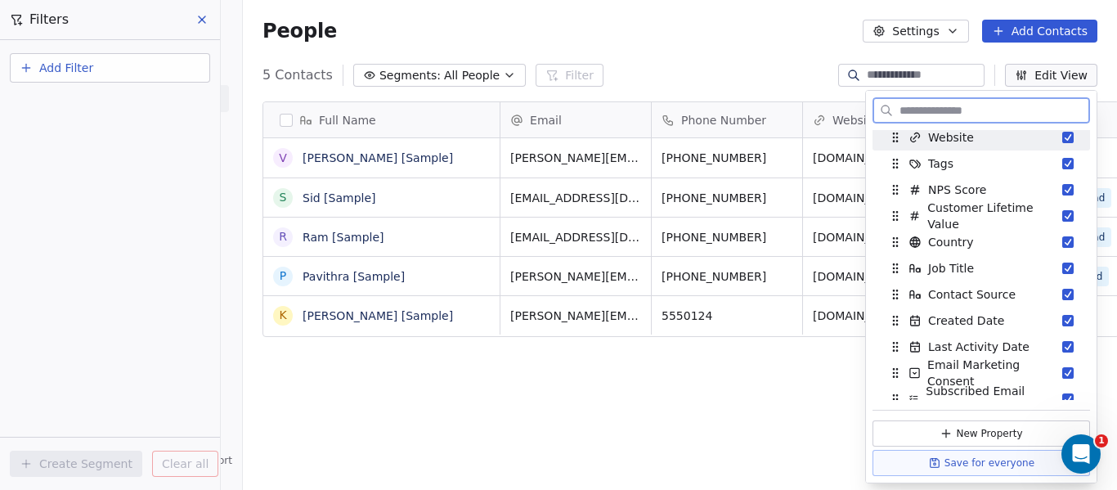
scroll to position [245, 0]
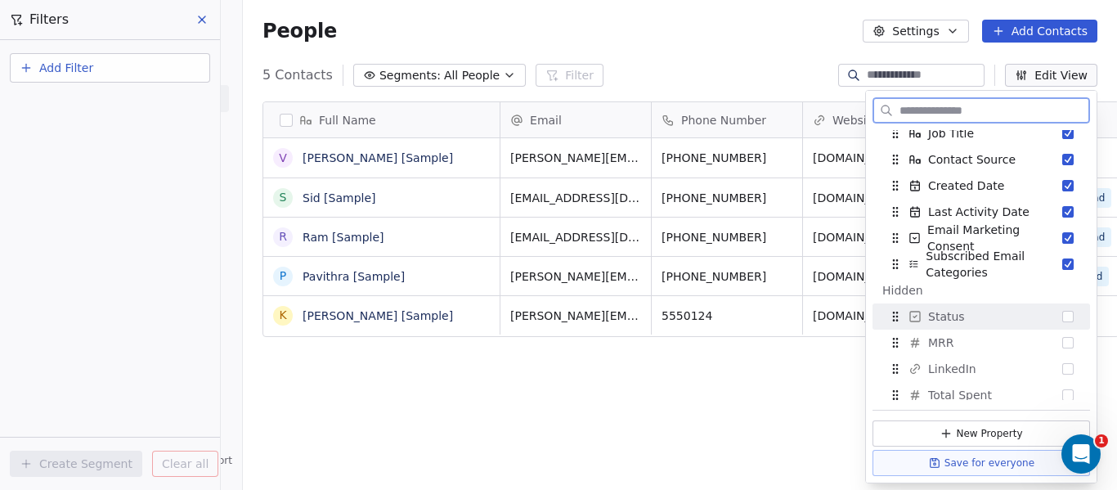
click at [1063, 312] on button "Suggestions" at bounding box center [1068, 316] width 11 height 11
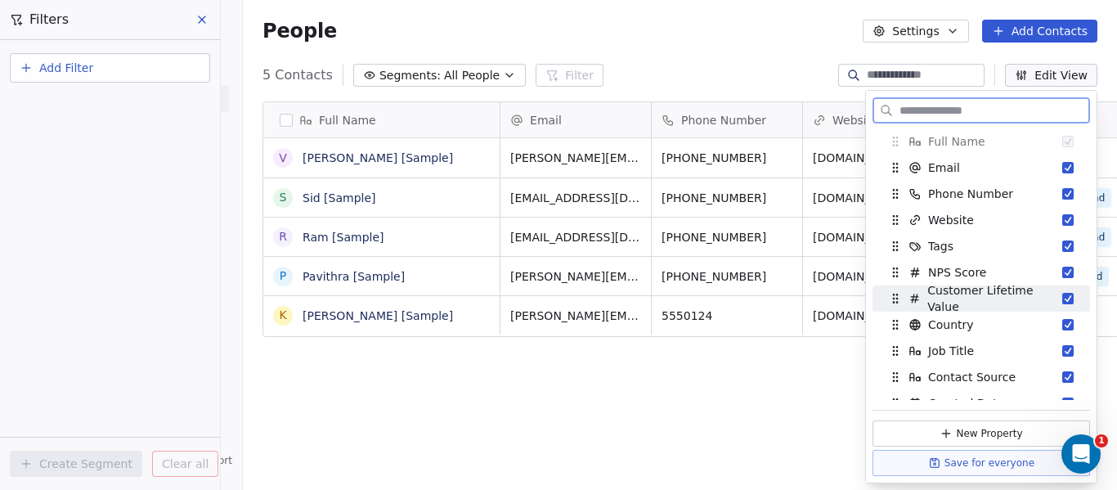
scroll to position [0, 0]
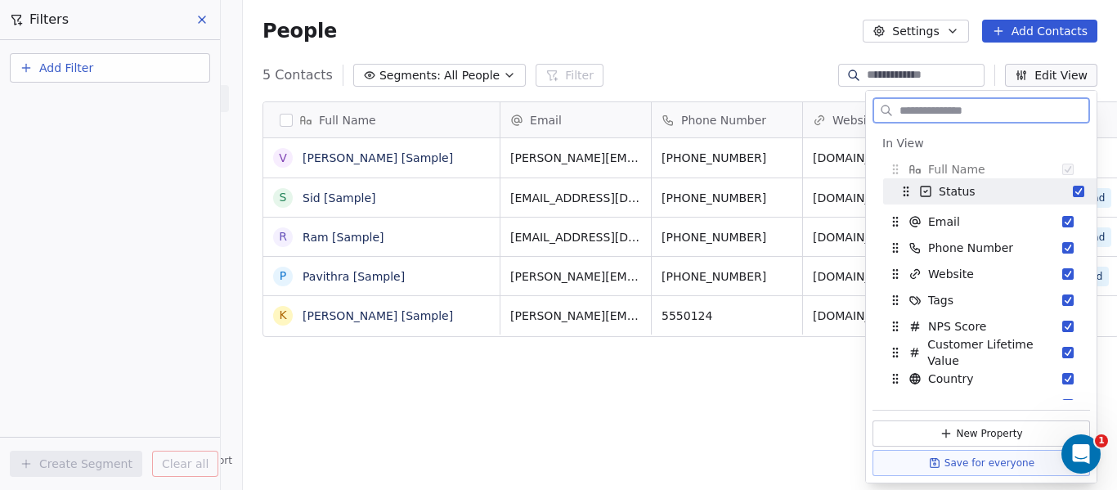
drag, startPoint x: 901, startPoint y: 291, endPoint x: 911, endPoint y: 192, distance: 99.6
click at [911, 192] on icon "Suggestions" at bounding box center [906, 191] width 13 height 13
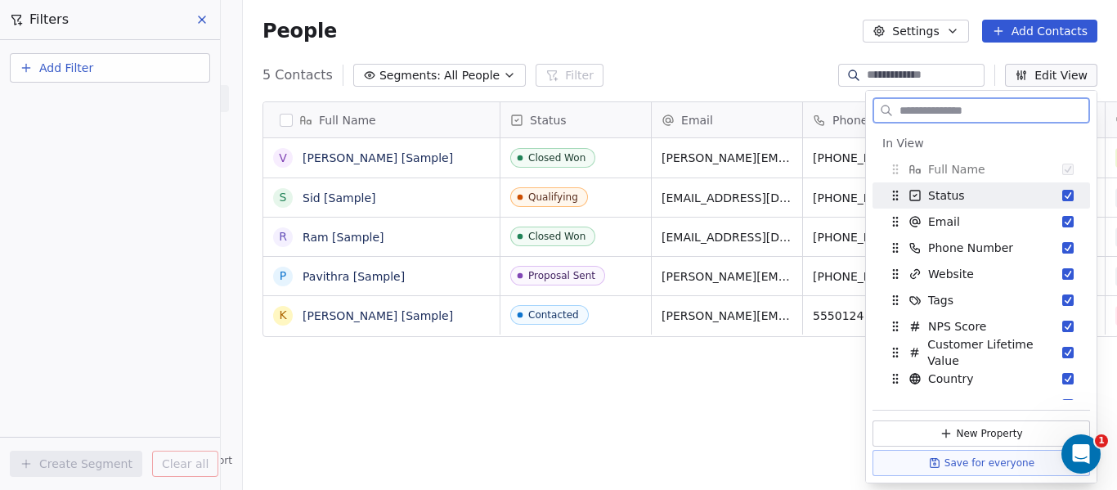
click at [956, 193] on span "Status" at bounding box center [946, 195] width 37 height 16
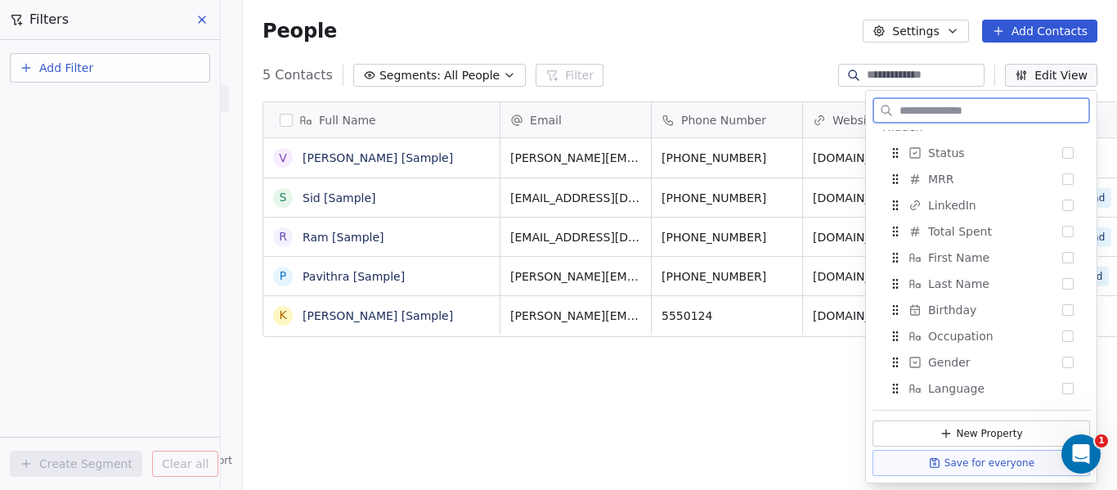
scroll to position [327, 0]
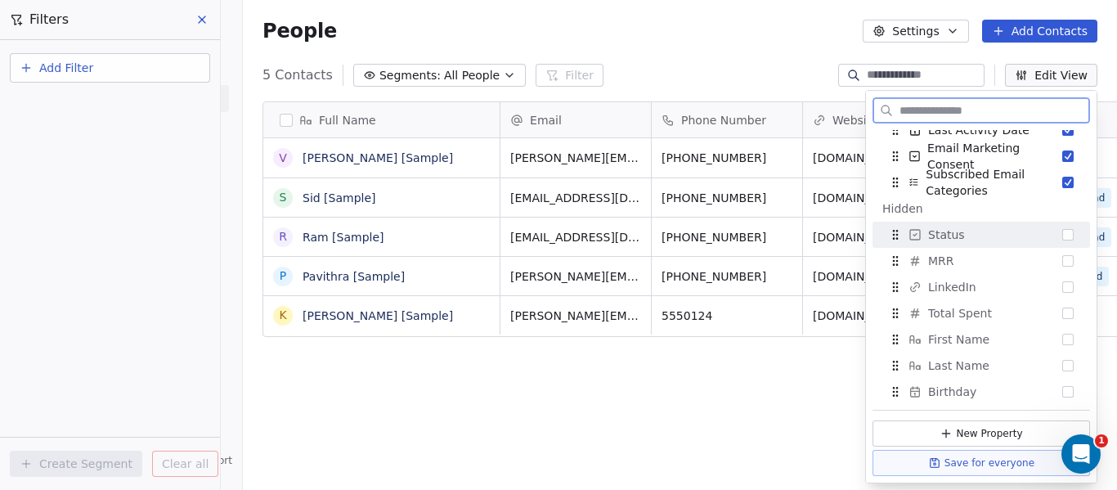
click at [1063, 235] on button "Suggestions" at bounding box center [1068, 234] width 11 height 11
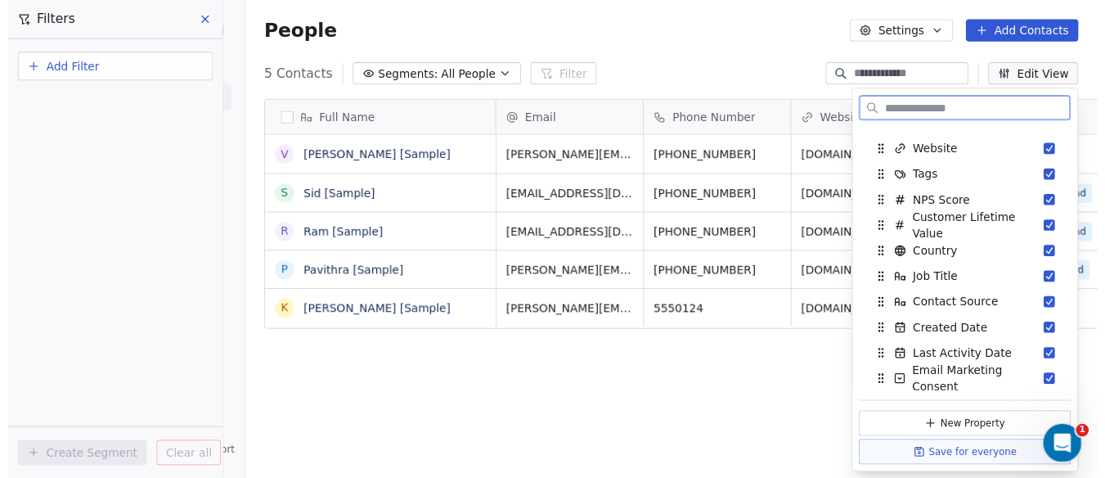
scroll to position [0, 0]
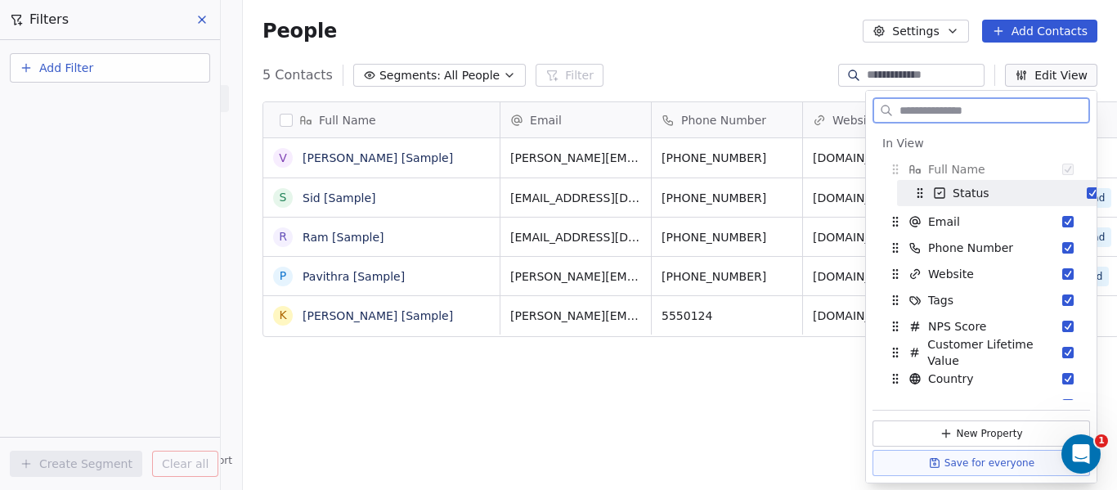
drag, startPoint x: 897, startPoint y: 205, endPoint x: 922, endPoint y: 190, distance: 29.0
click at [922, 190] on icon "Suggestions" at bounding box center [921, 189] width 1 height 1
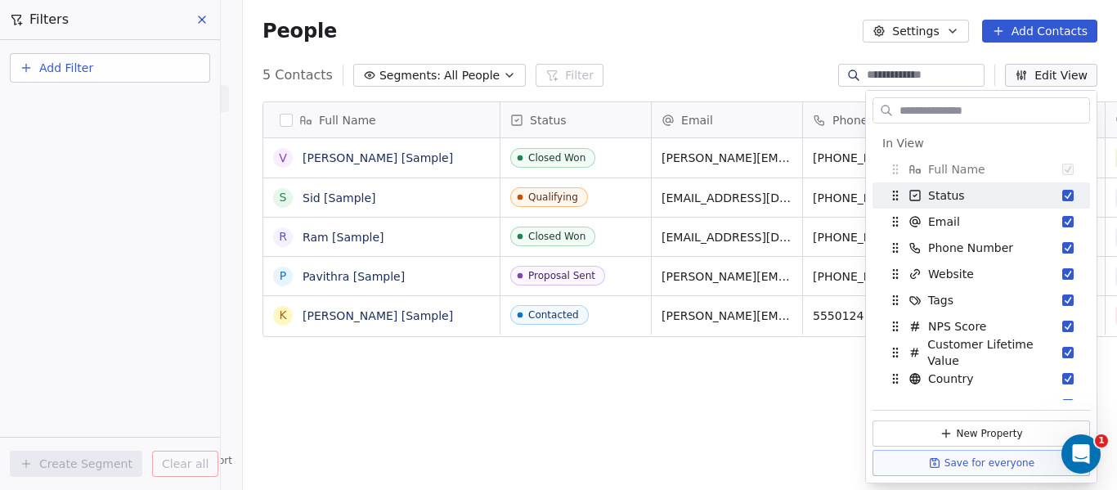
click at [643, 364] on div "Full Name V Vanessa [Sample] S Sid [Sample] R Ram [Sample] P Pavithra [Sample] …" at bounding box center [680, 303] width 875 height 431
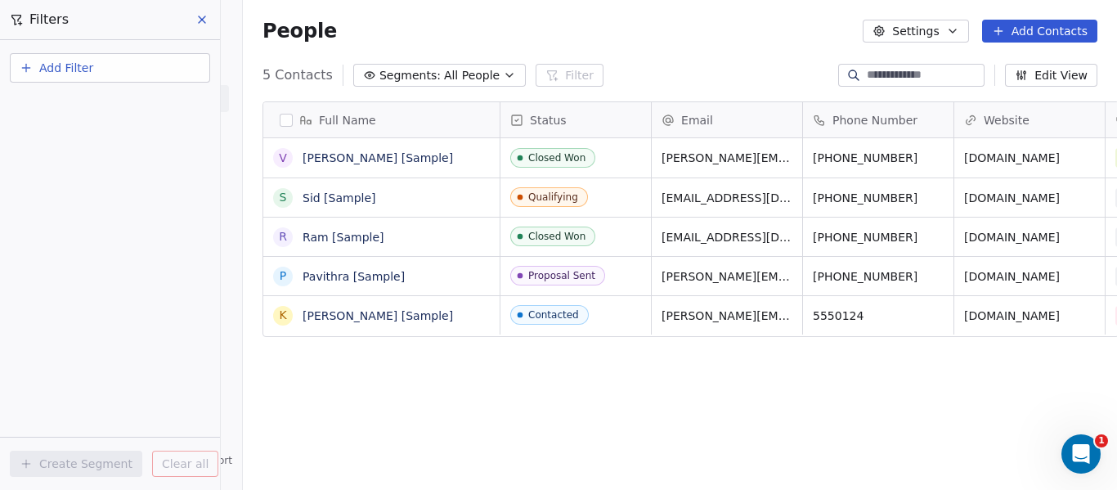
click at [530, 116] on span "Status" at bounding box center [548, 120] width 37 height 16
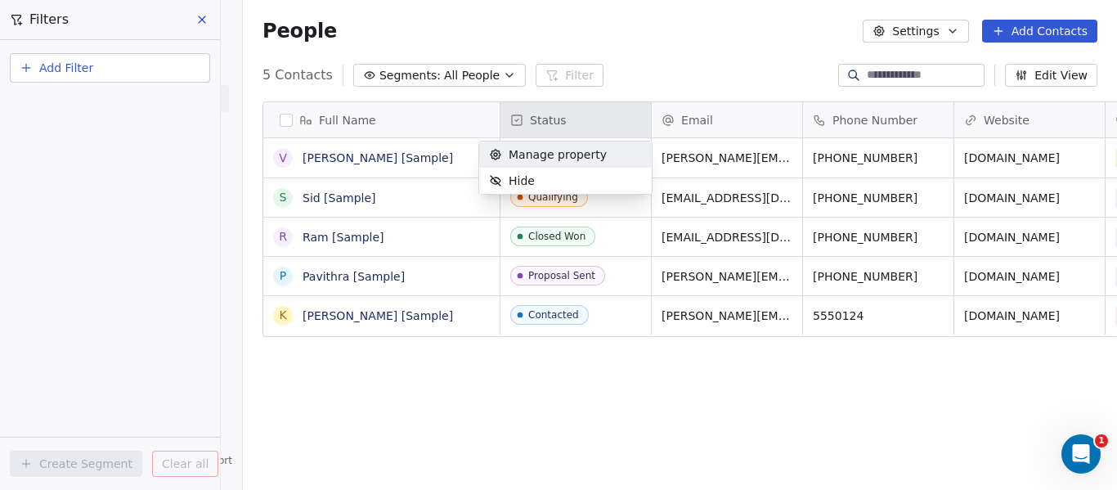
click at [536, 152] on span "Manage property" at bounding box center [558, 154] width 98 height 16
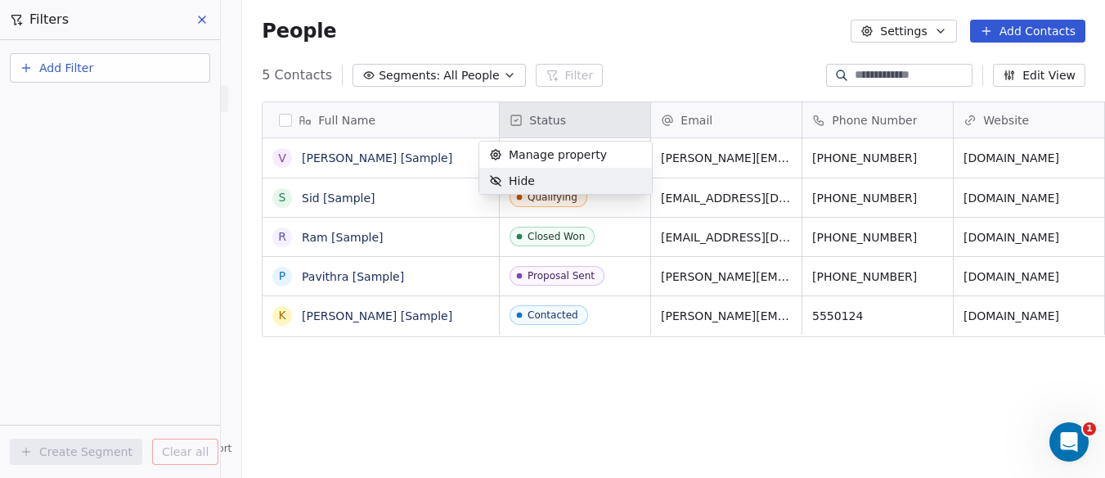
scroll to position [1304, 0]
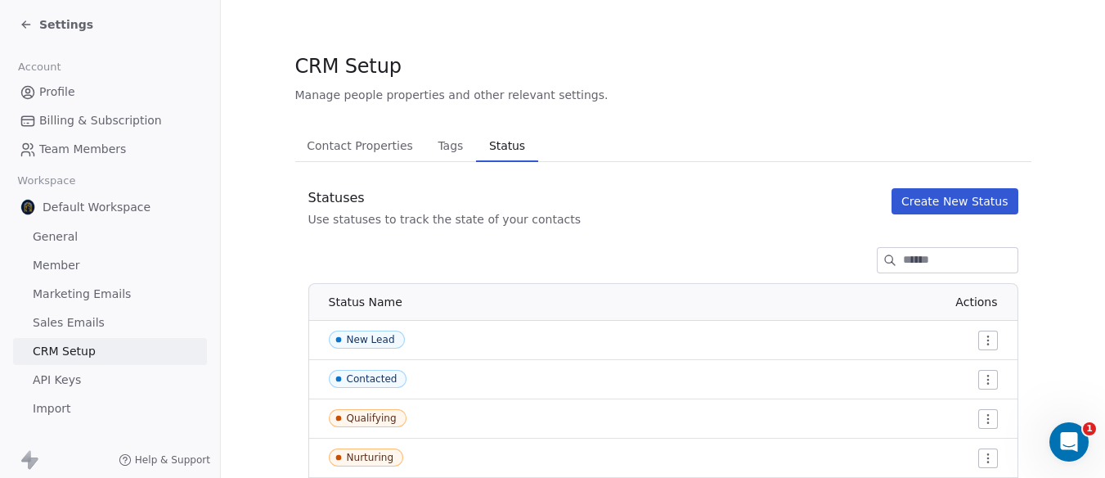
click at [341, 143] on span "Contact Properties" at bounding box center [359, 145] width 119 height 23
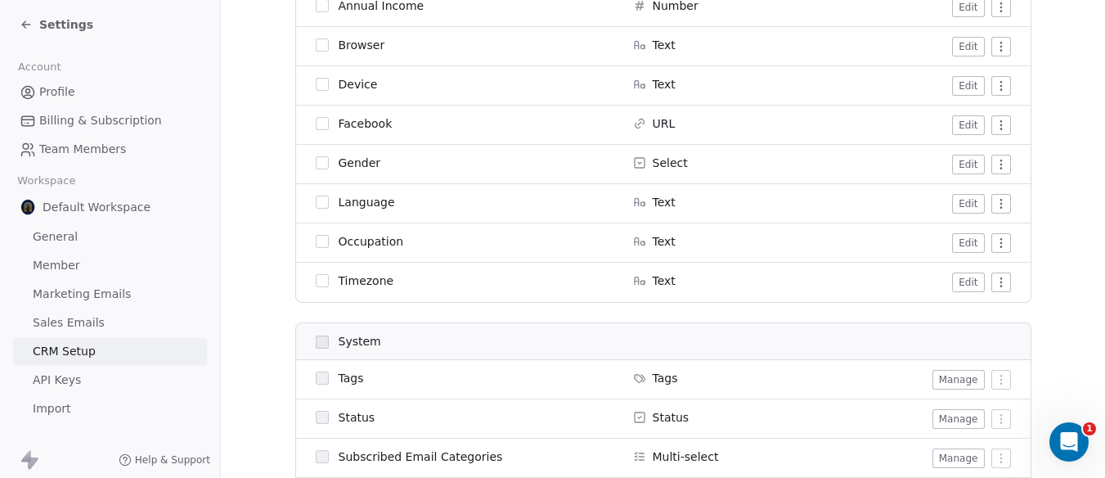
scroll to position [900, 0]
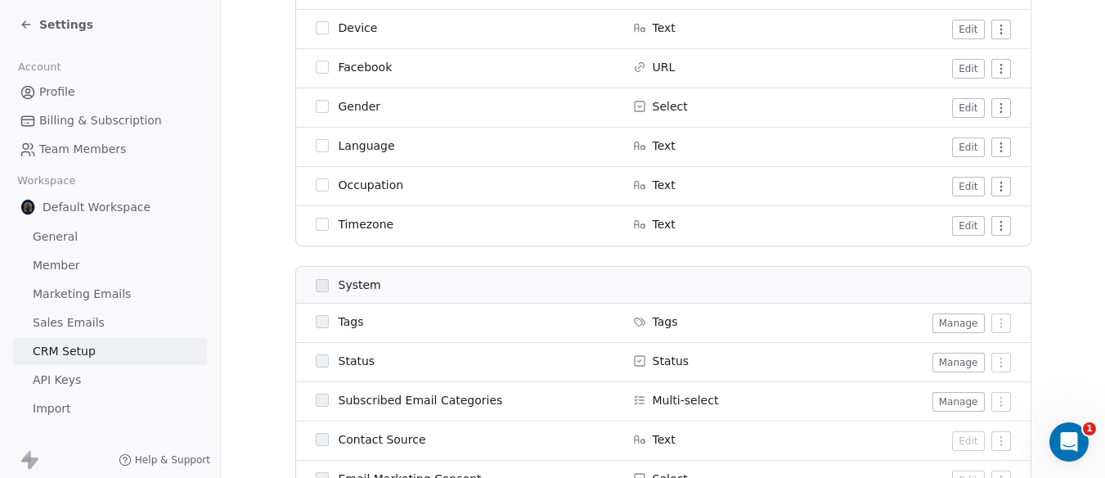
click at [958, 359] on button "Manage" at bounding box center [959, 363] width 52 height 20
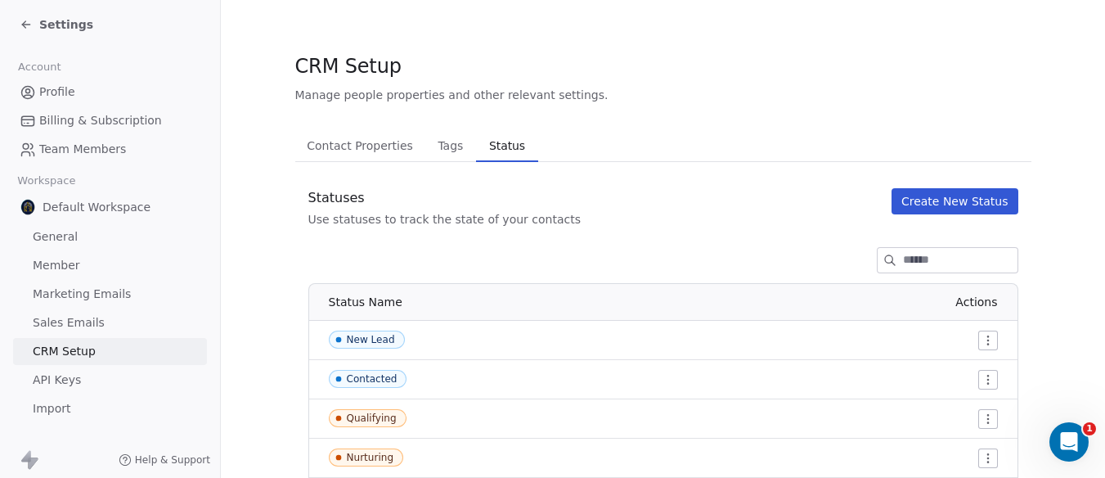
click at [448, 148] on span "Tags" at bounding box center [450, 145] width 38 height 23
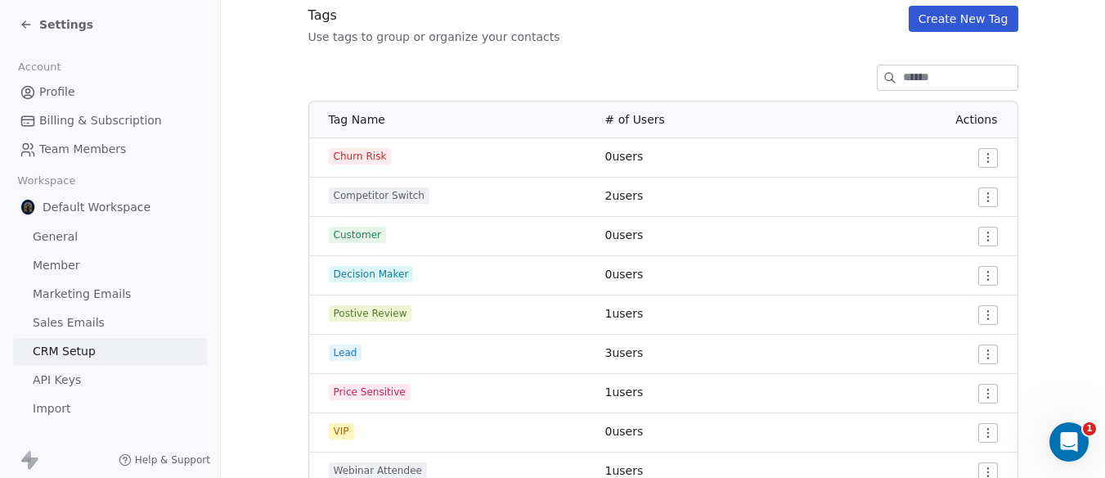
scroll to position [155, 0]
